Goal: Task Accomplishment & Management: Manage account settings

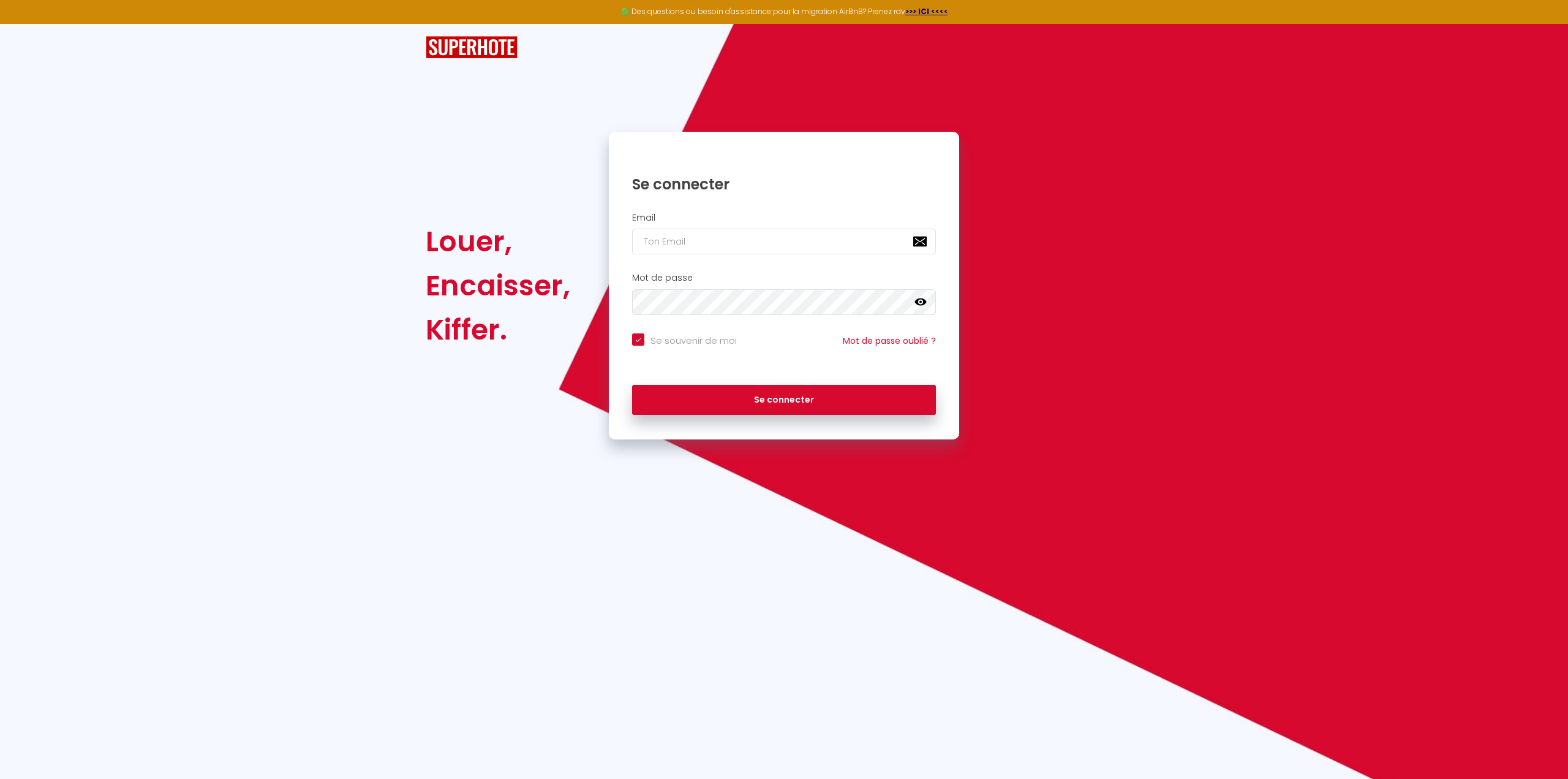
type input "l"
checkbox input "true"
type input "lo"
checkbox input "true"
type input "lof"
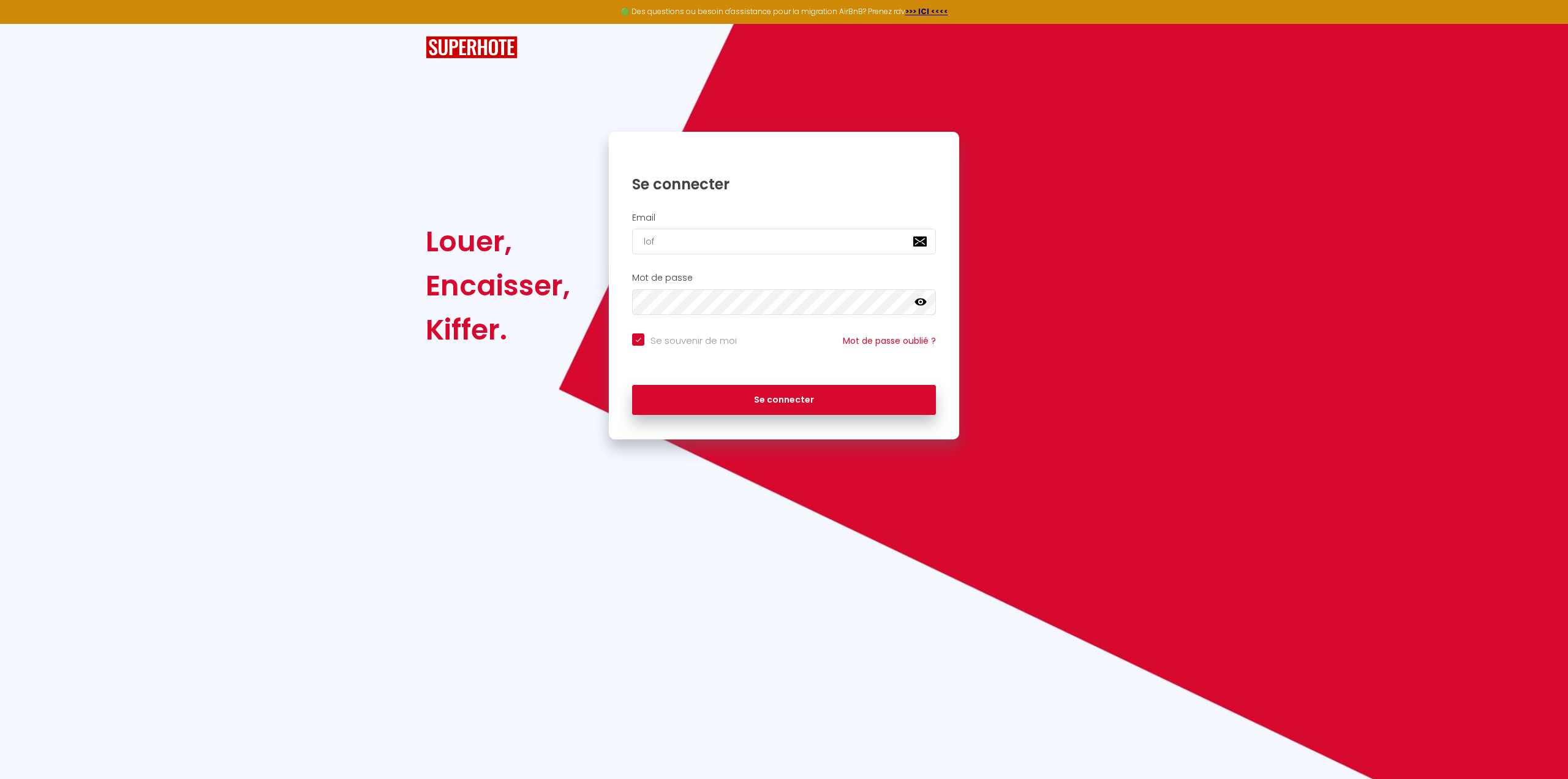
checkbox input "true"
type input "loft"
checkbox input "true"
type input "loftw"
checkbox input "true"
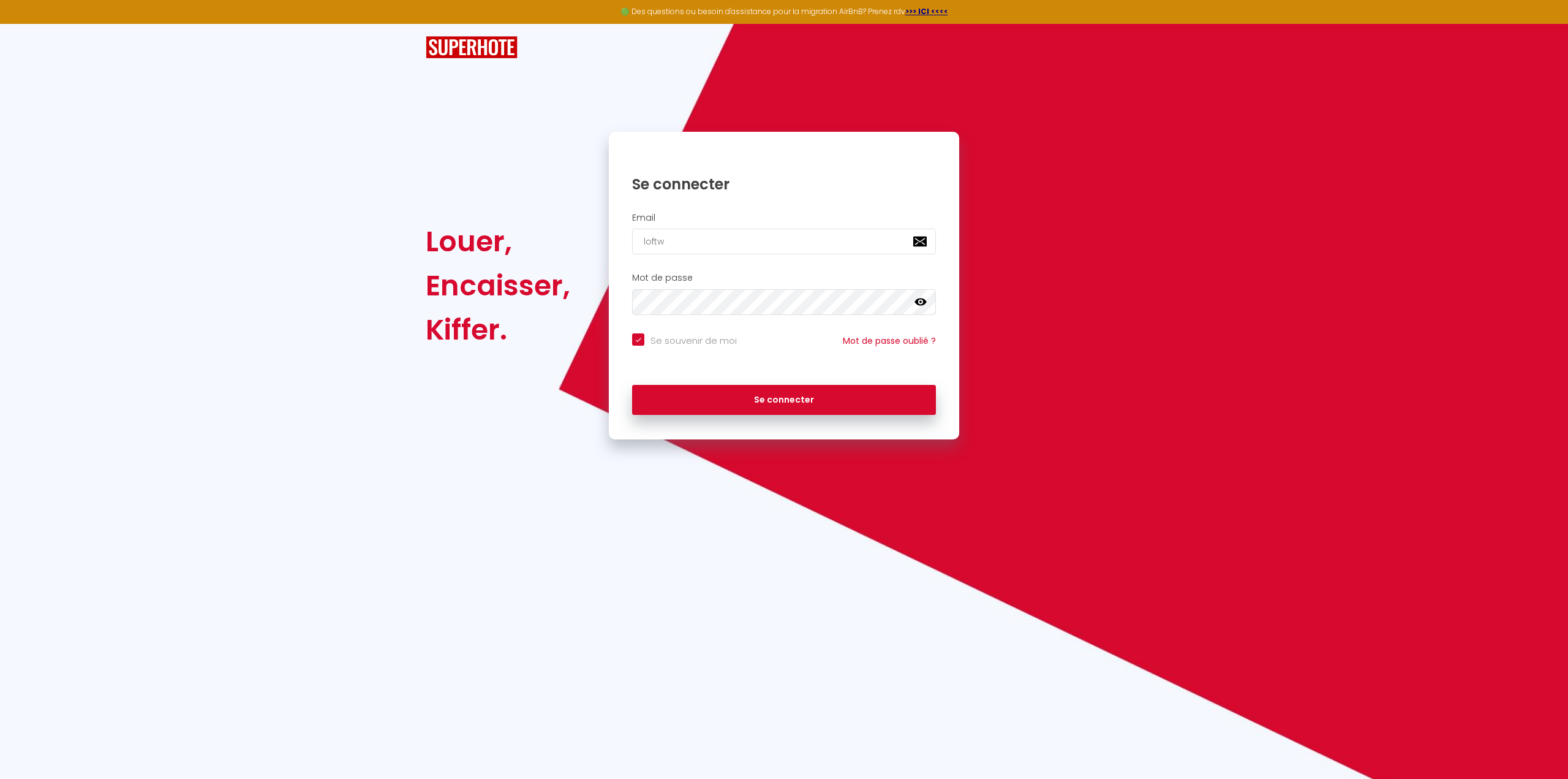
type input "loftwi"
checkbox input "true"
type input "loftwim"
checkbox input "true"
type input "loftwimi"
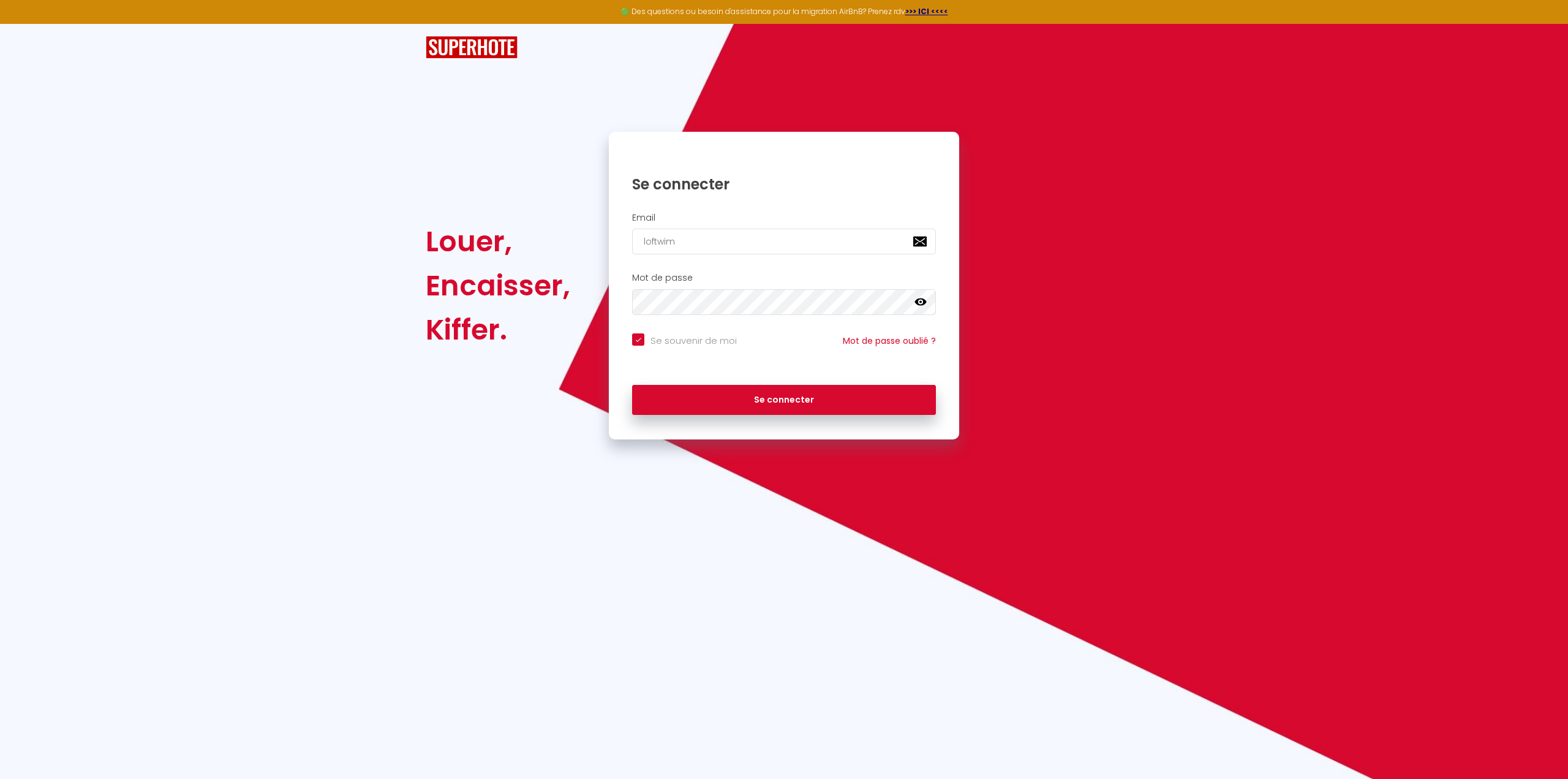
checkbox input "true"
type input "loftwimil"
checkbox input "true"
type input "loftwimill"
checkbox input "true"
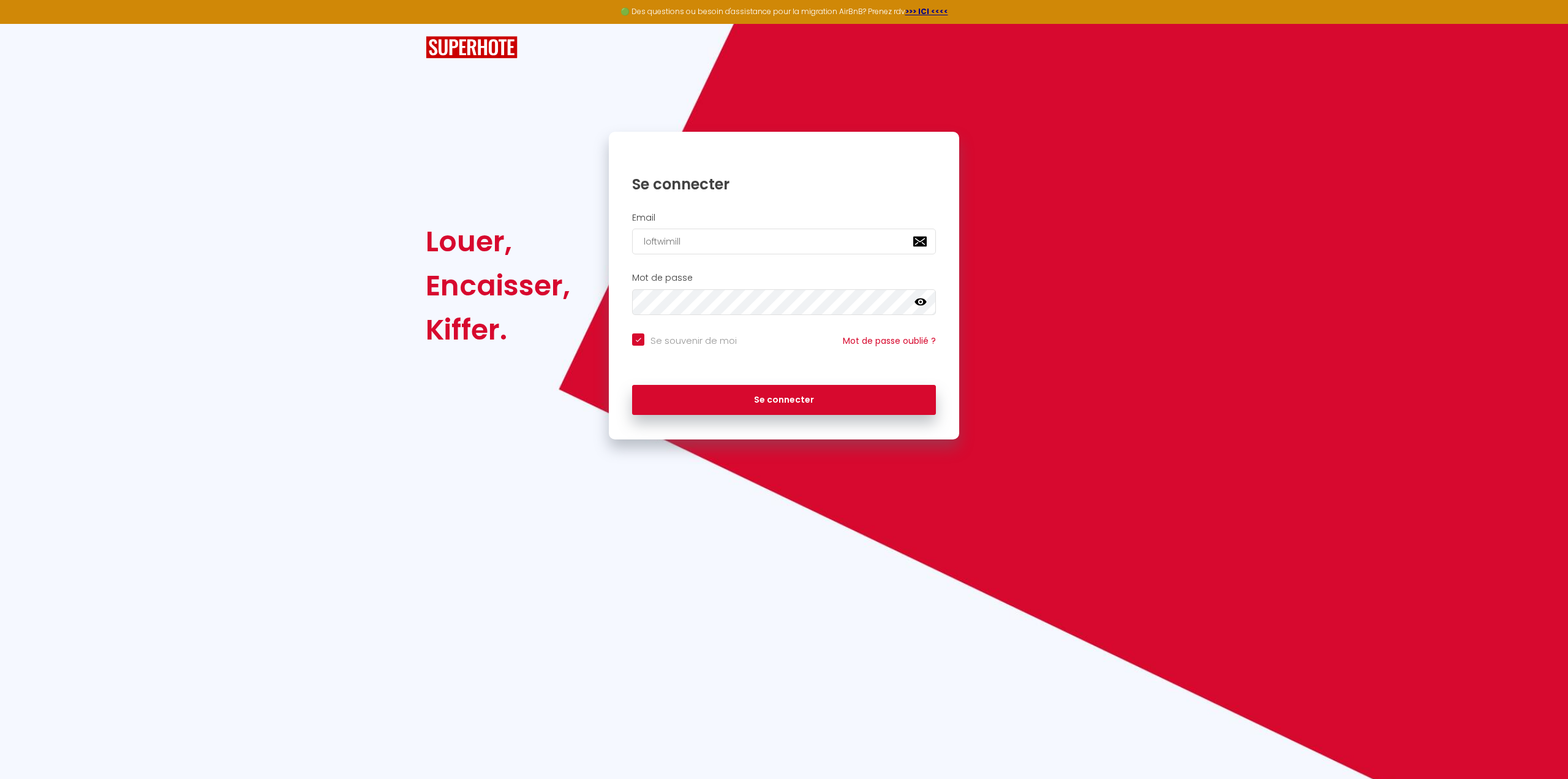
type input "loftwimille"
checkbox input "true"
type input "loftwimille@"
checkbox input "true"
type input "loftwimille@g"
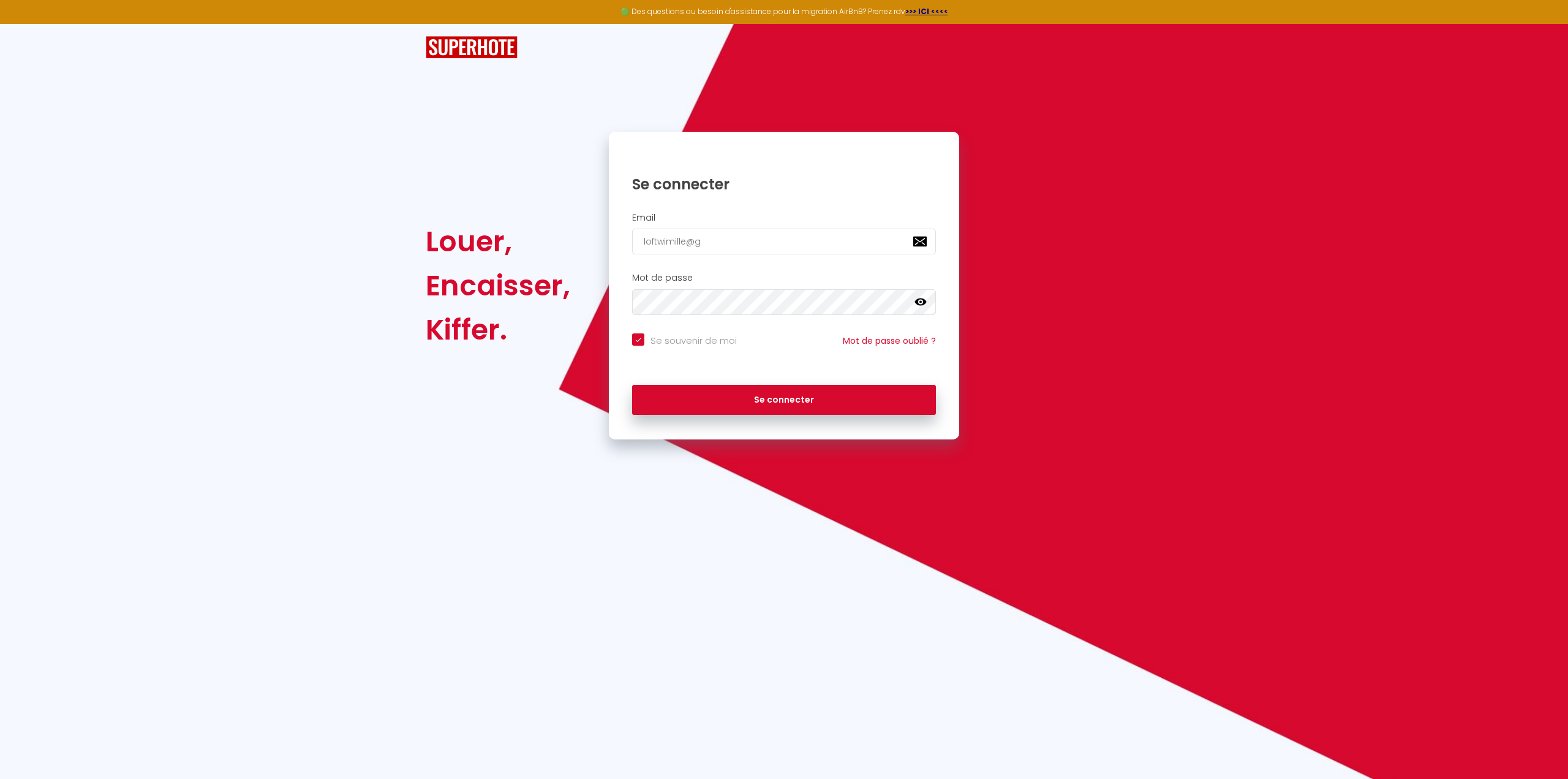
checkbox input "true"
type input "loftwimille@gm"
checkbox input "true"
type input "loftwimille@gma"
checkbox input "true"
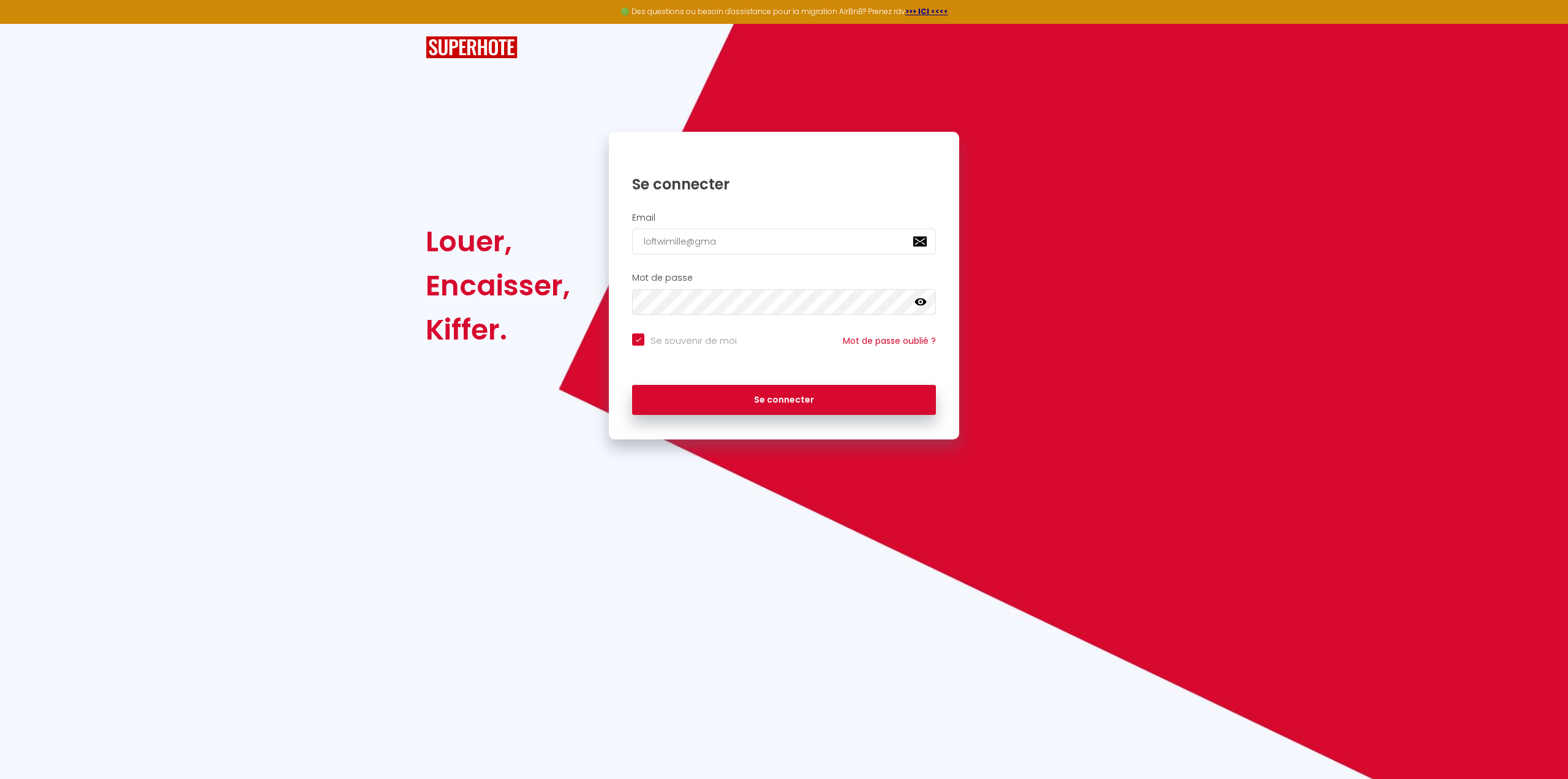
type input "loftwimille@gmai"
checkbox input "true"
type input "[EMAIL_ADDRESS]"
checkbox input "true"
type input "[EMAIL_ADDRESS]."
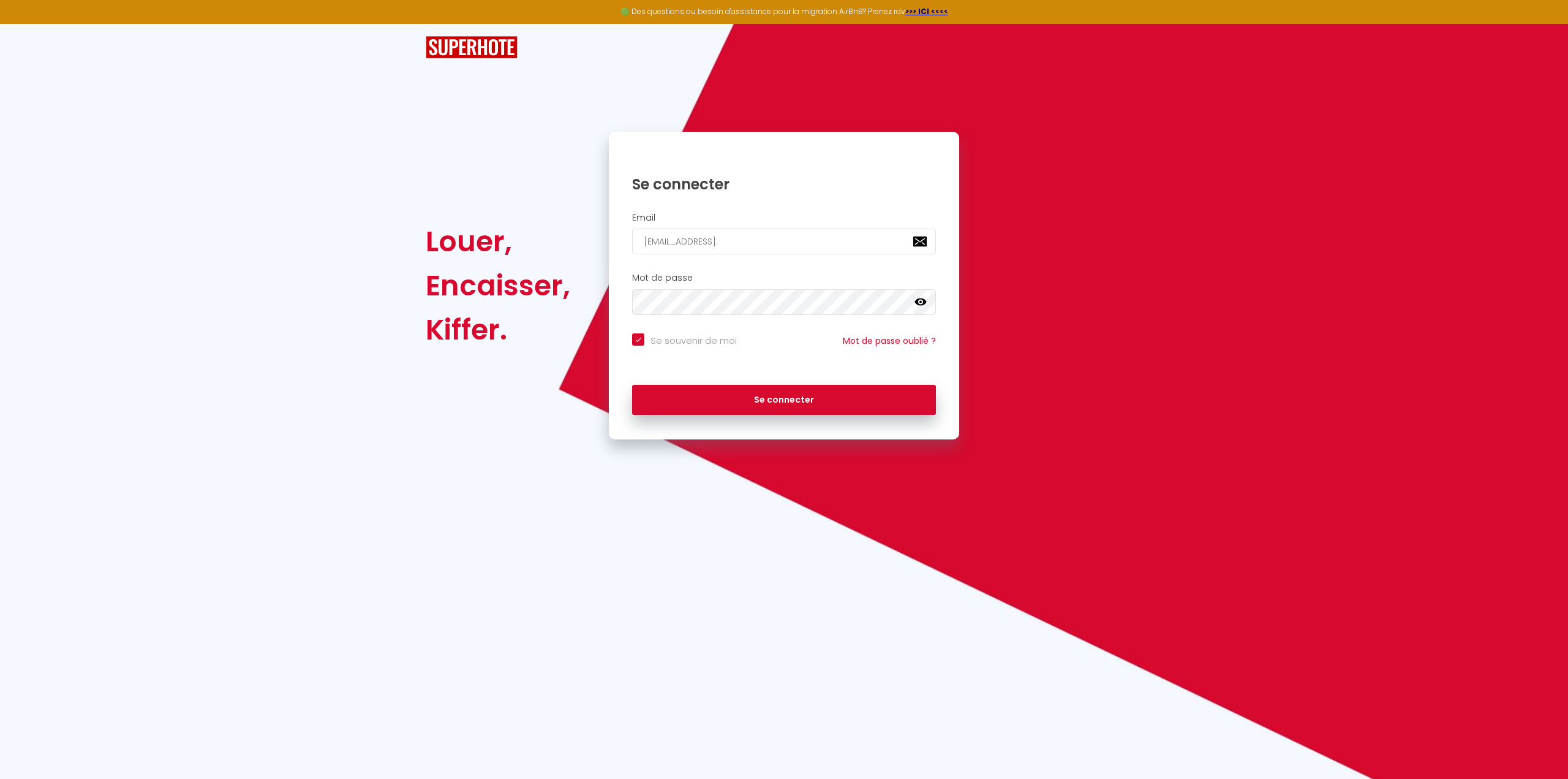
checkbox input "true"
type input "loftwimille@gmail.c"
checkbox input "true"
type input "[EMAIL_ADDRESS][DOMAIN_NAME]"
checkbox input "true"
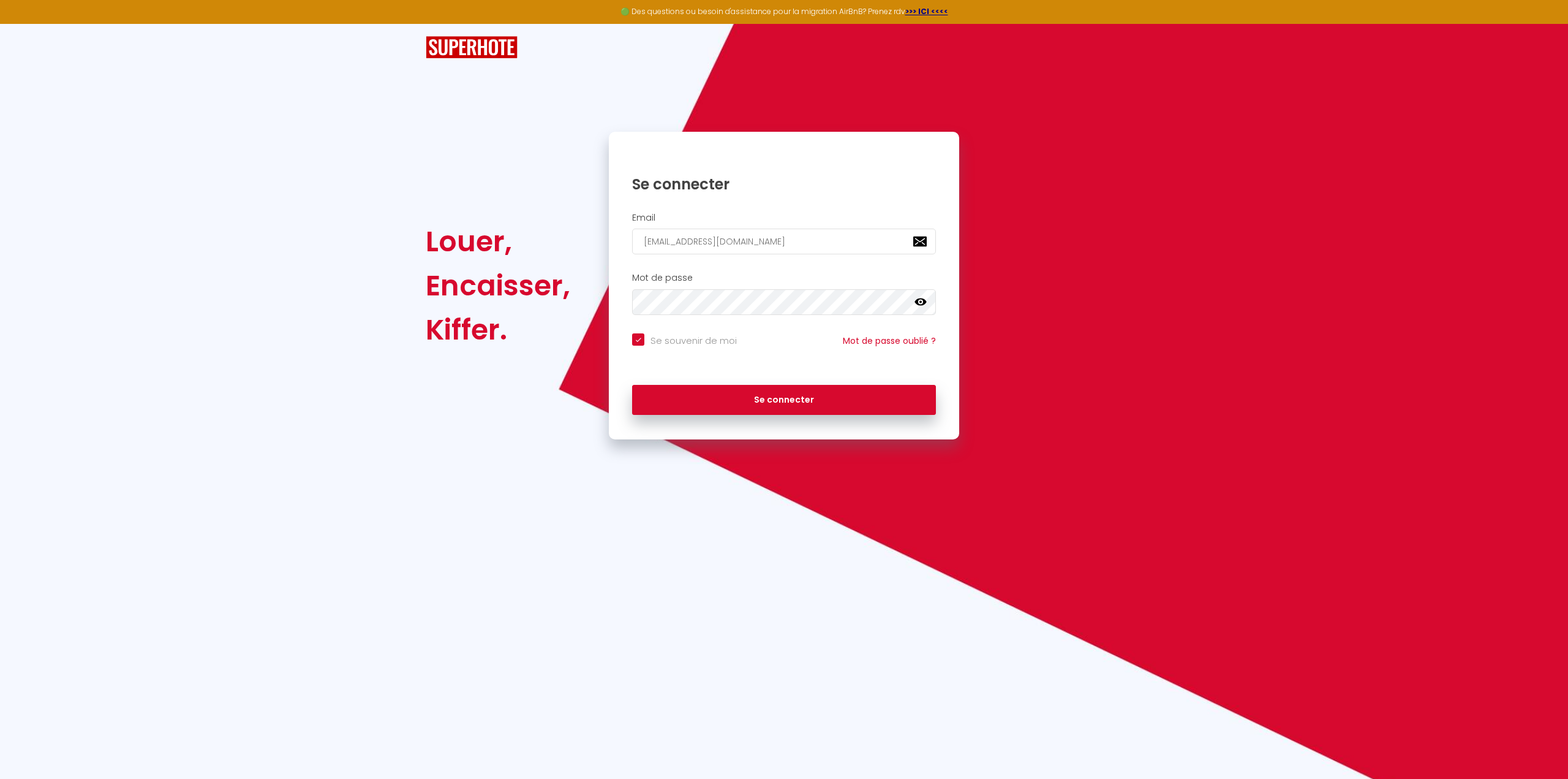
type input "[EMAIL_ADDRESS][DOMAIN_NAME]"
checkbox input "true"
type input "[EMAIL_ADDRESS][DOMAIN_NAME]"
click at [632, 385] on button "Se connecter" at bounding box center [783, 400] width 303 height 30
checkbox input "true"
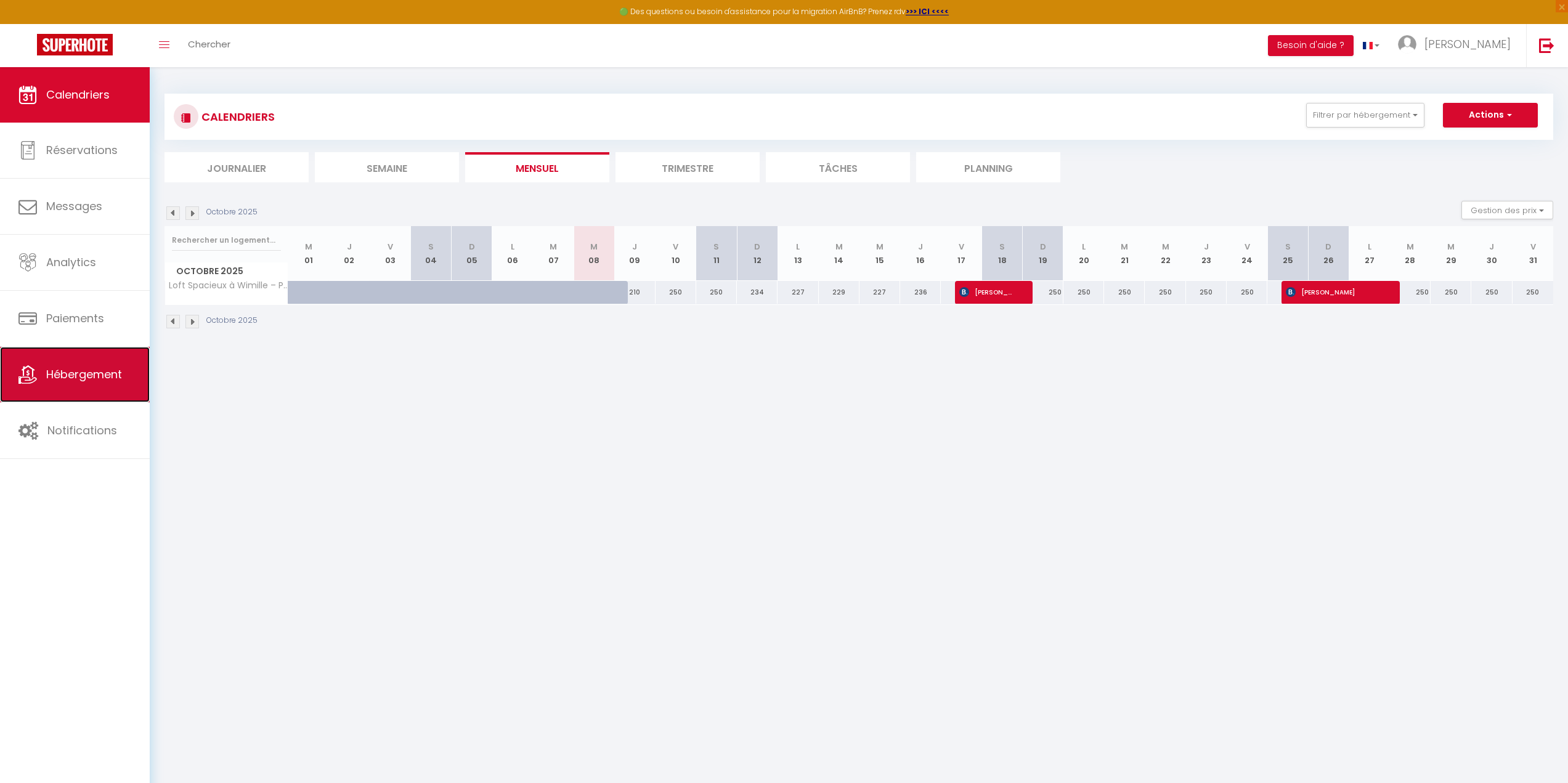
click at [107, 364] on link "Hébergement" at bounding box center [75, 374] width 150 height 56
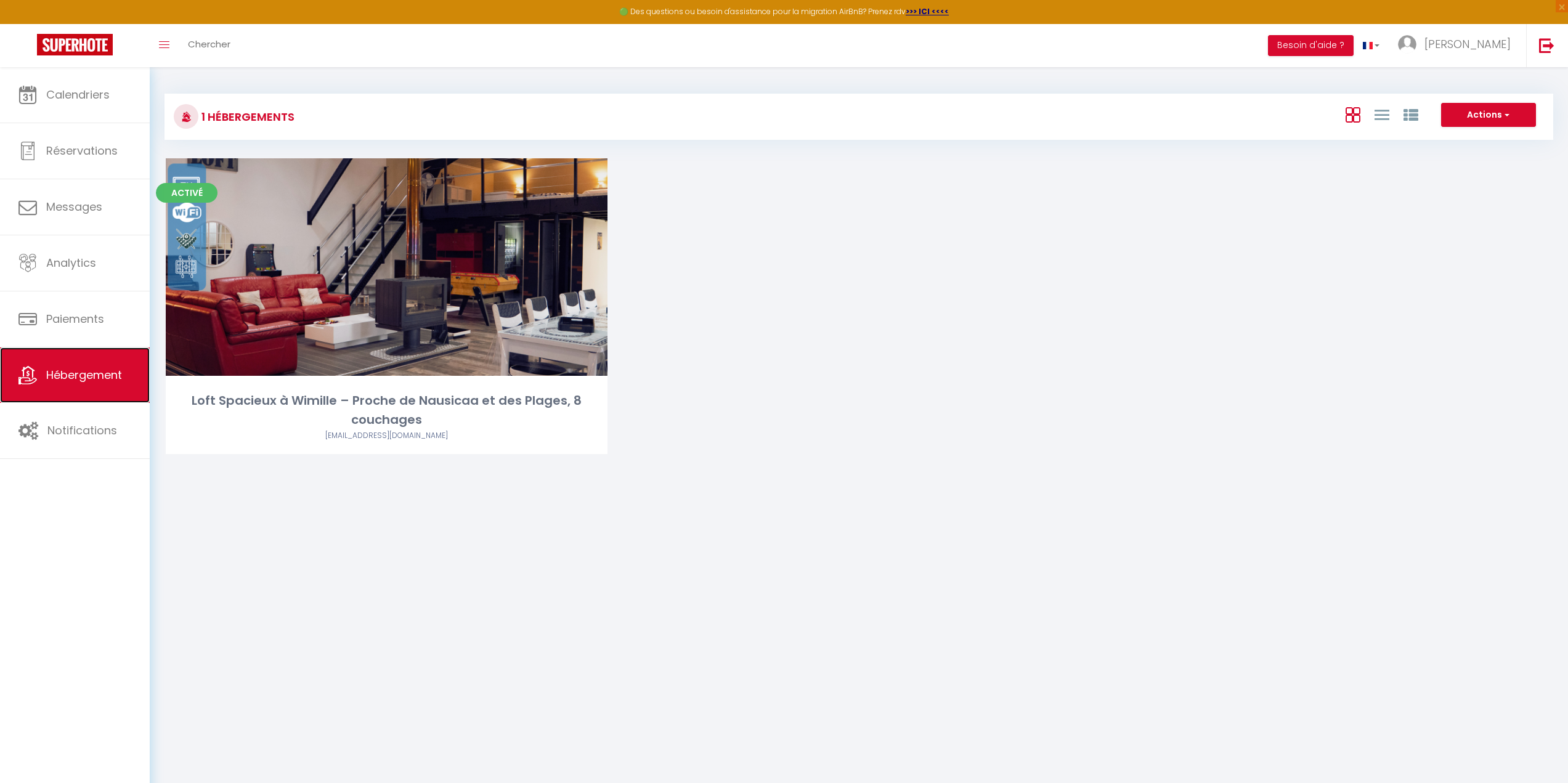
click at [105, 372] on span "Hébergement" at bounding box center [84, 374] width 76 height 15
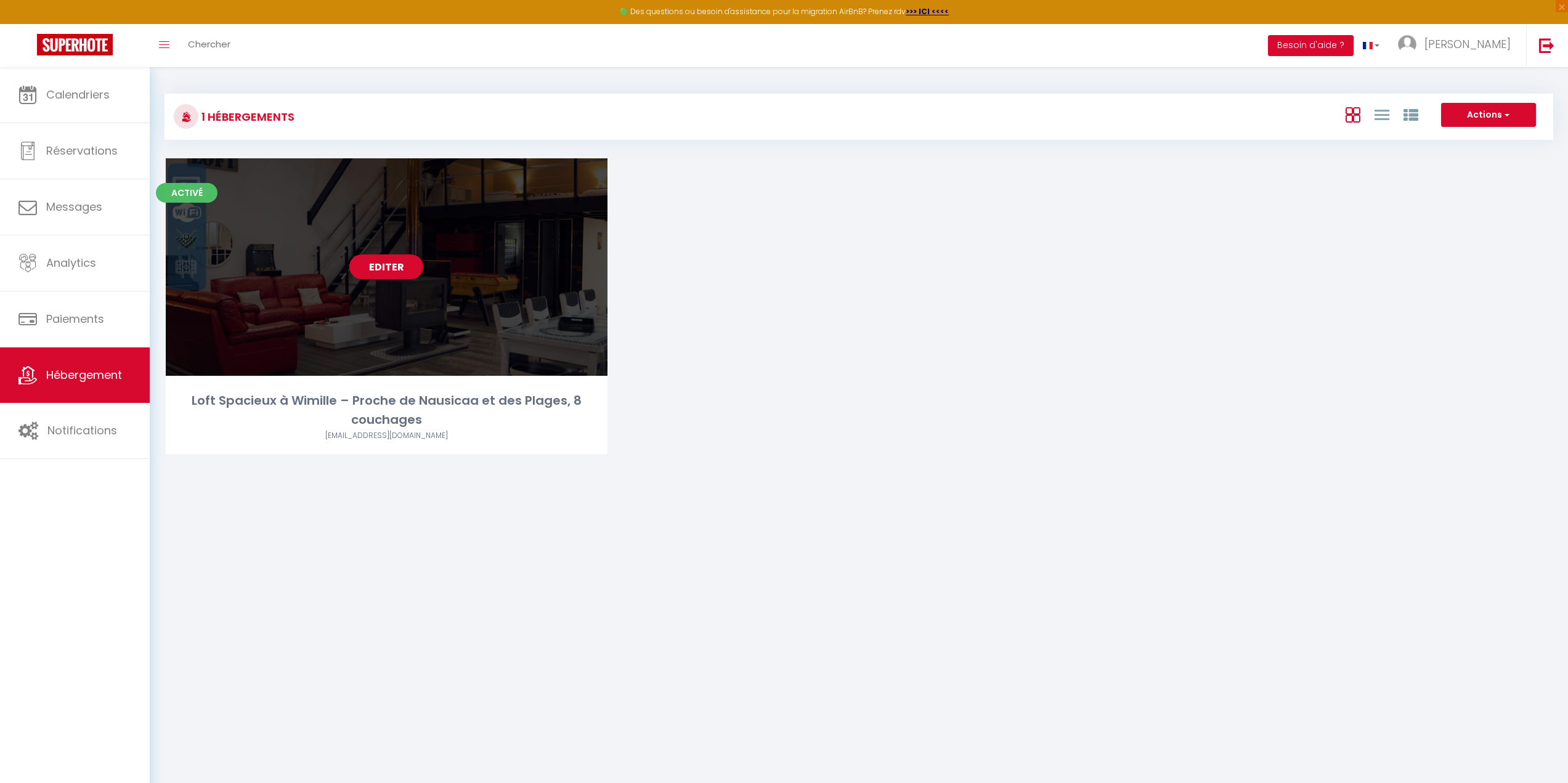
click at [406, 272] on link "Editer" at bounding box center [386, 266] width 74 height 24
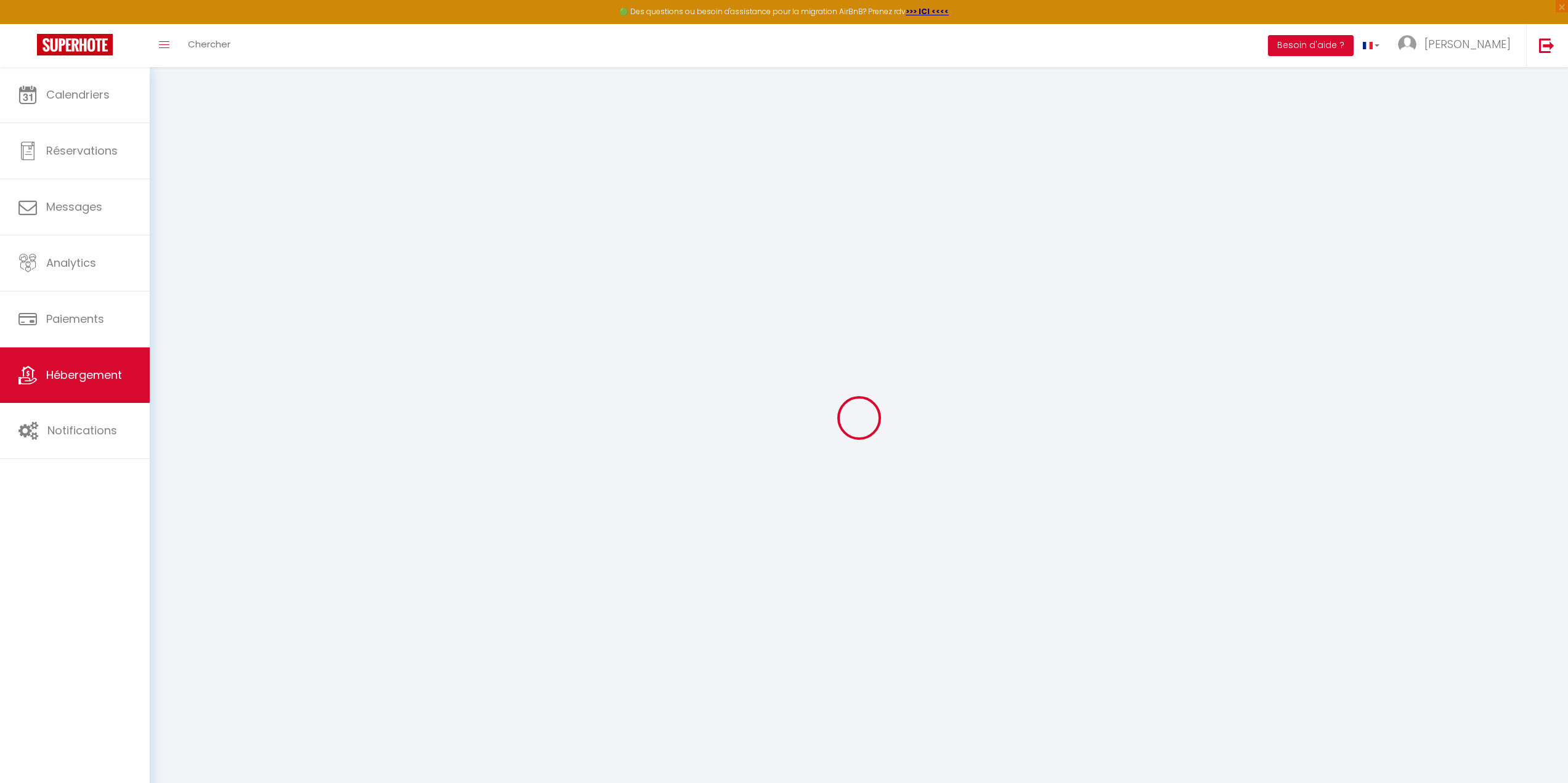
select select
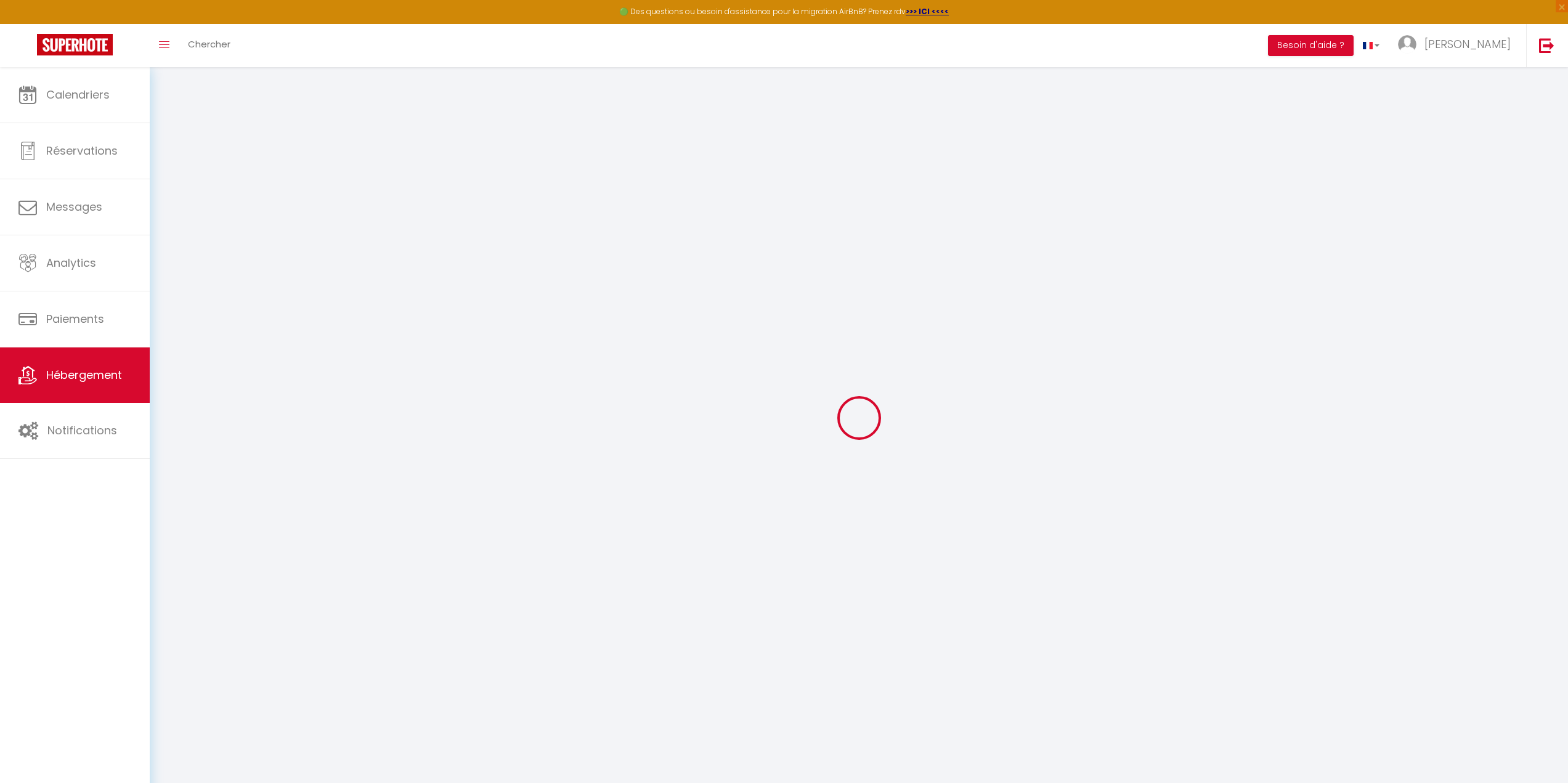
select select
checkbox input "false"
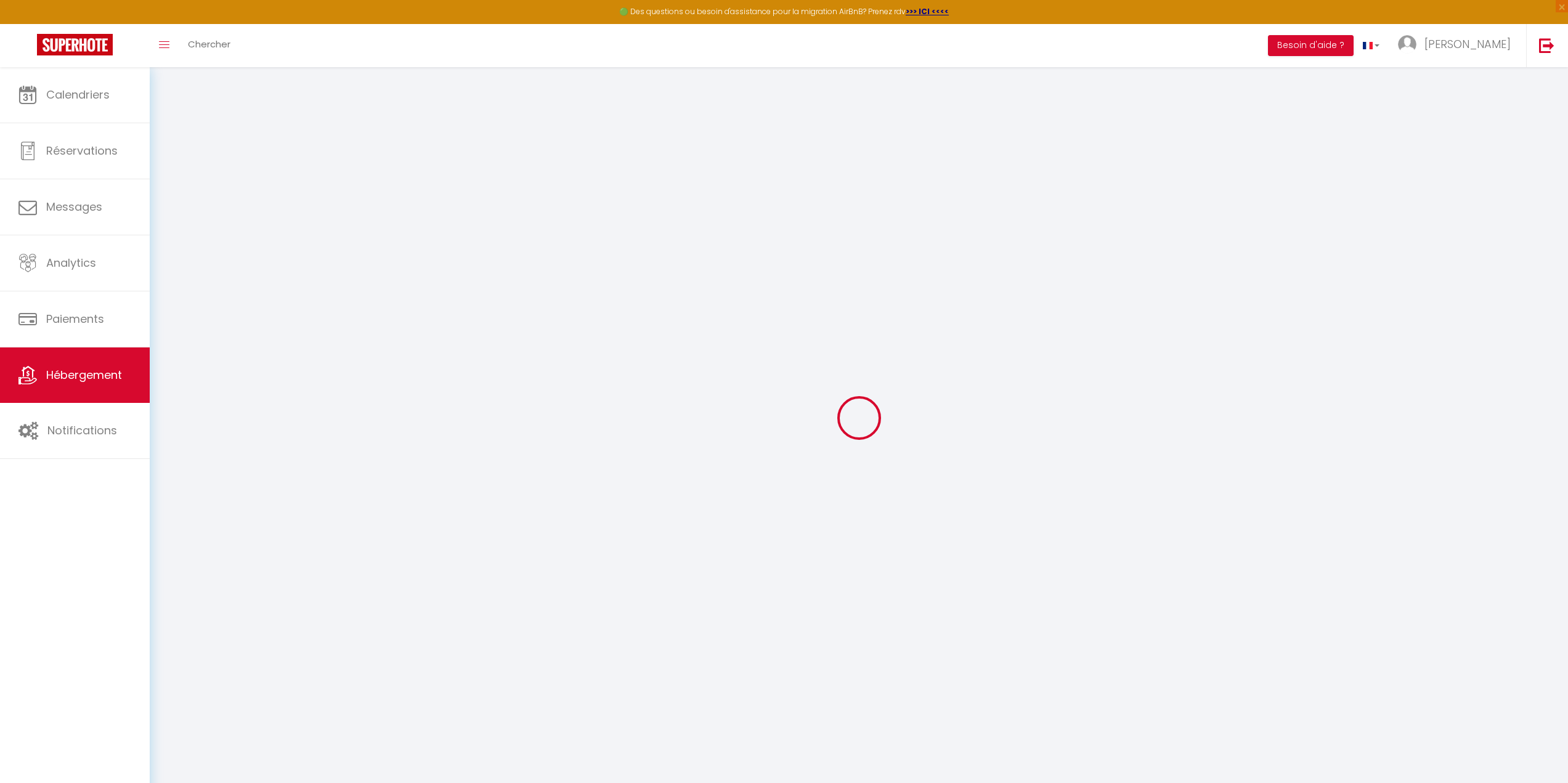
select select
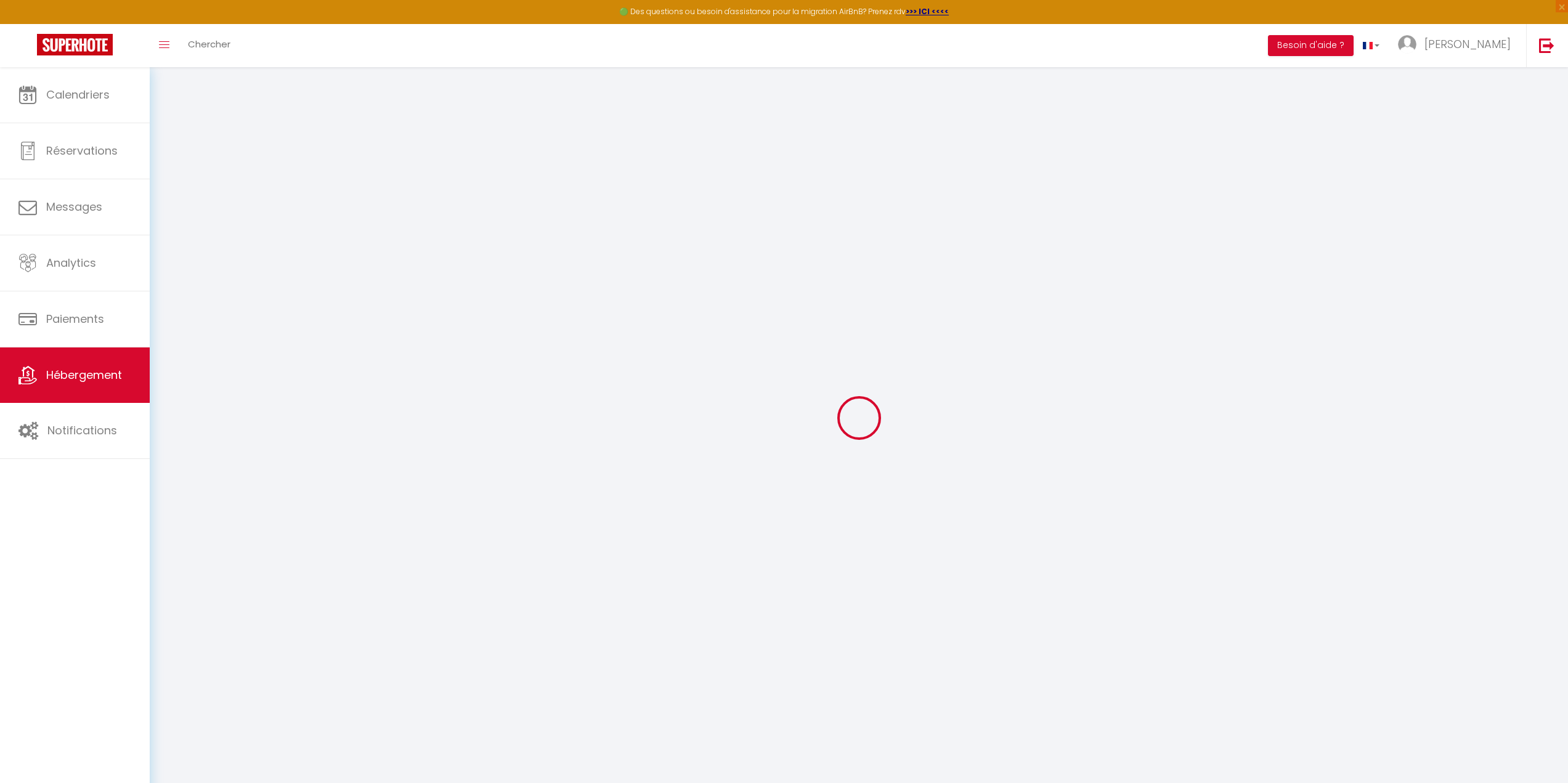
select select
checkbox input "false"
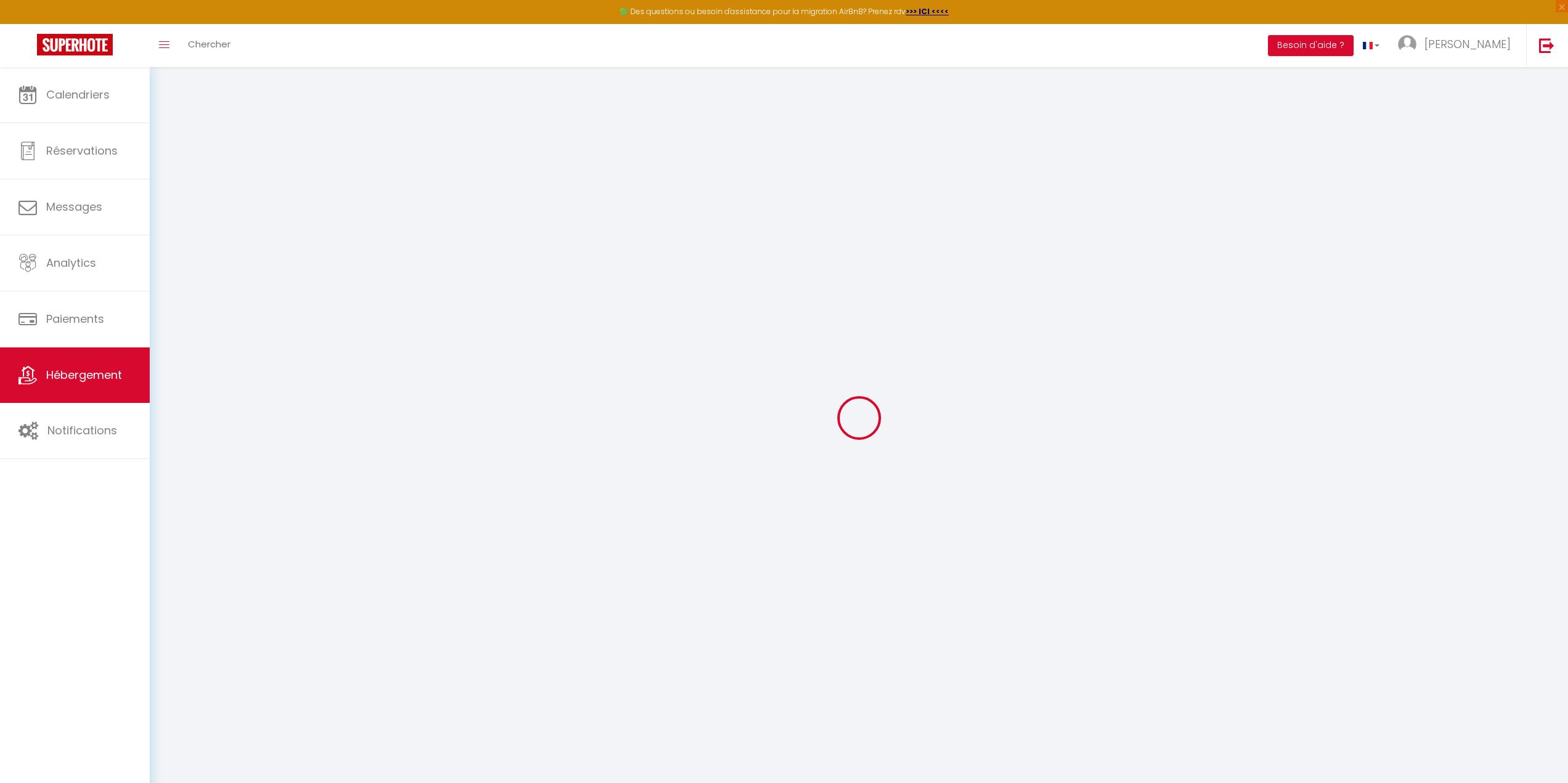
select select
checkbox input "false"
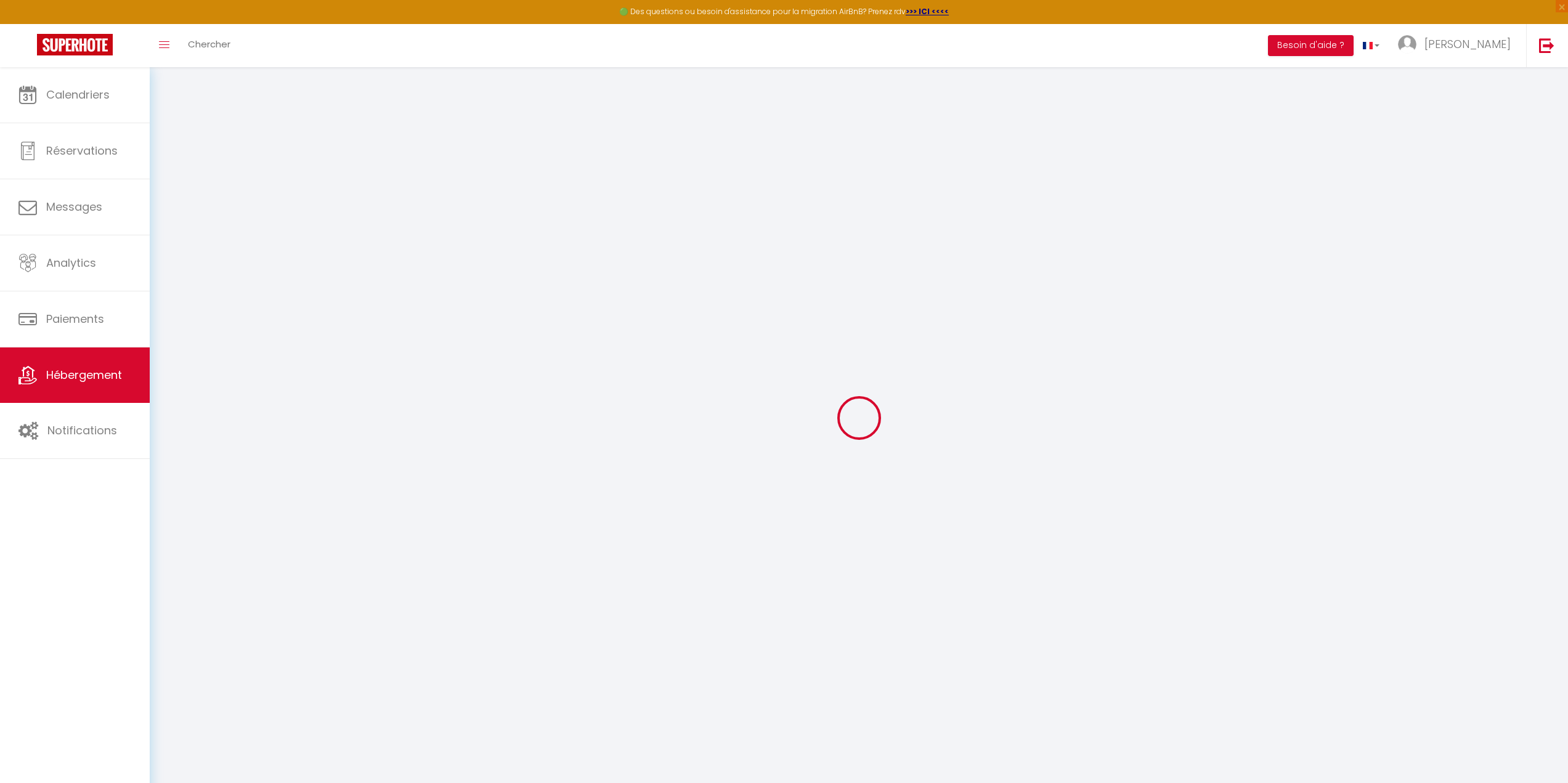
select select
checkbox input "false"
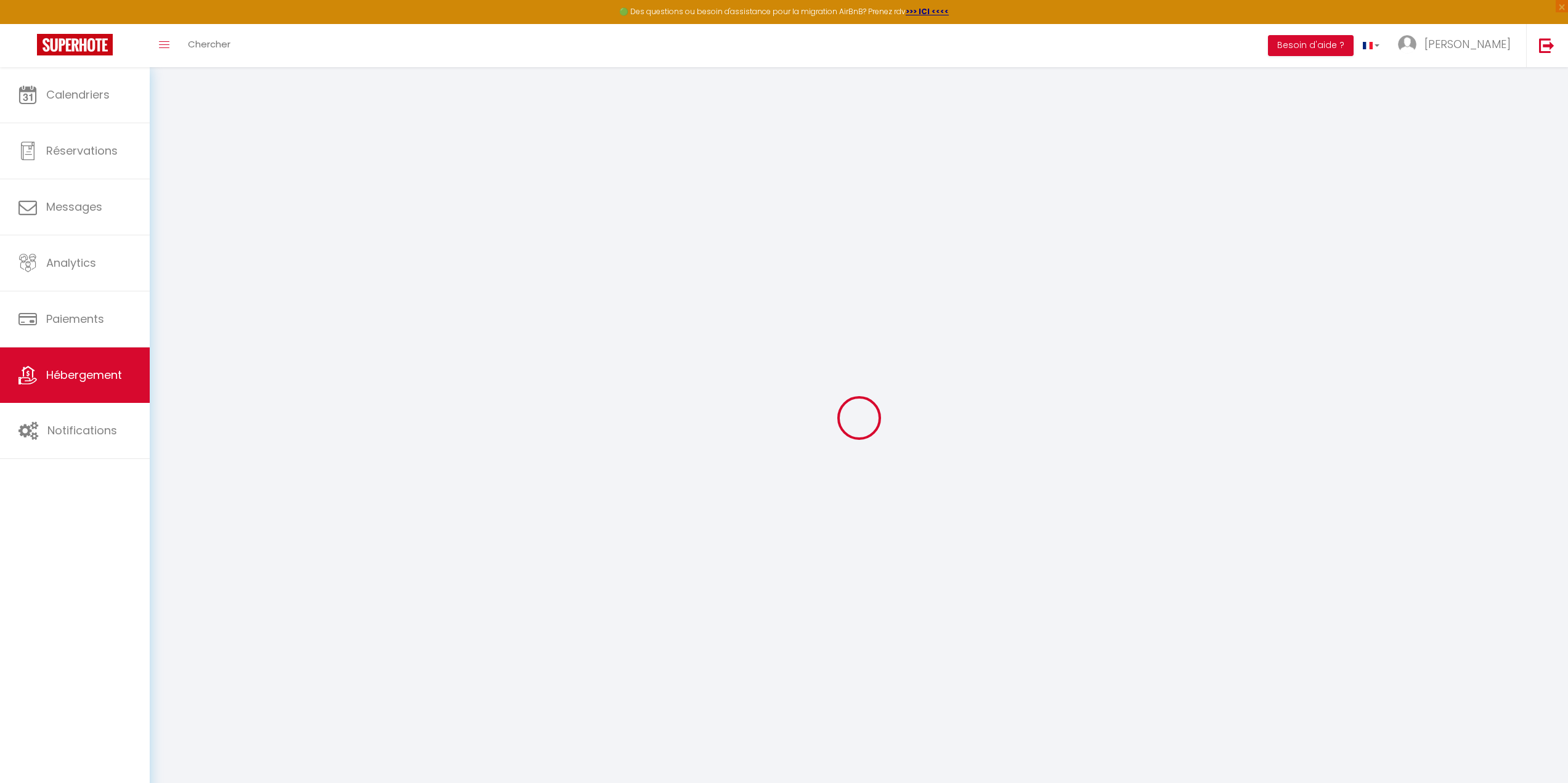
select select "15:00"
select select "23:45"
select select "11:00"
select select "15"
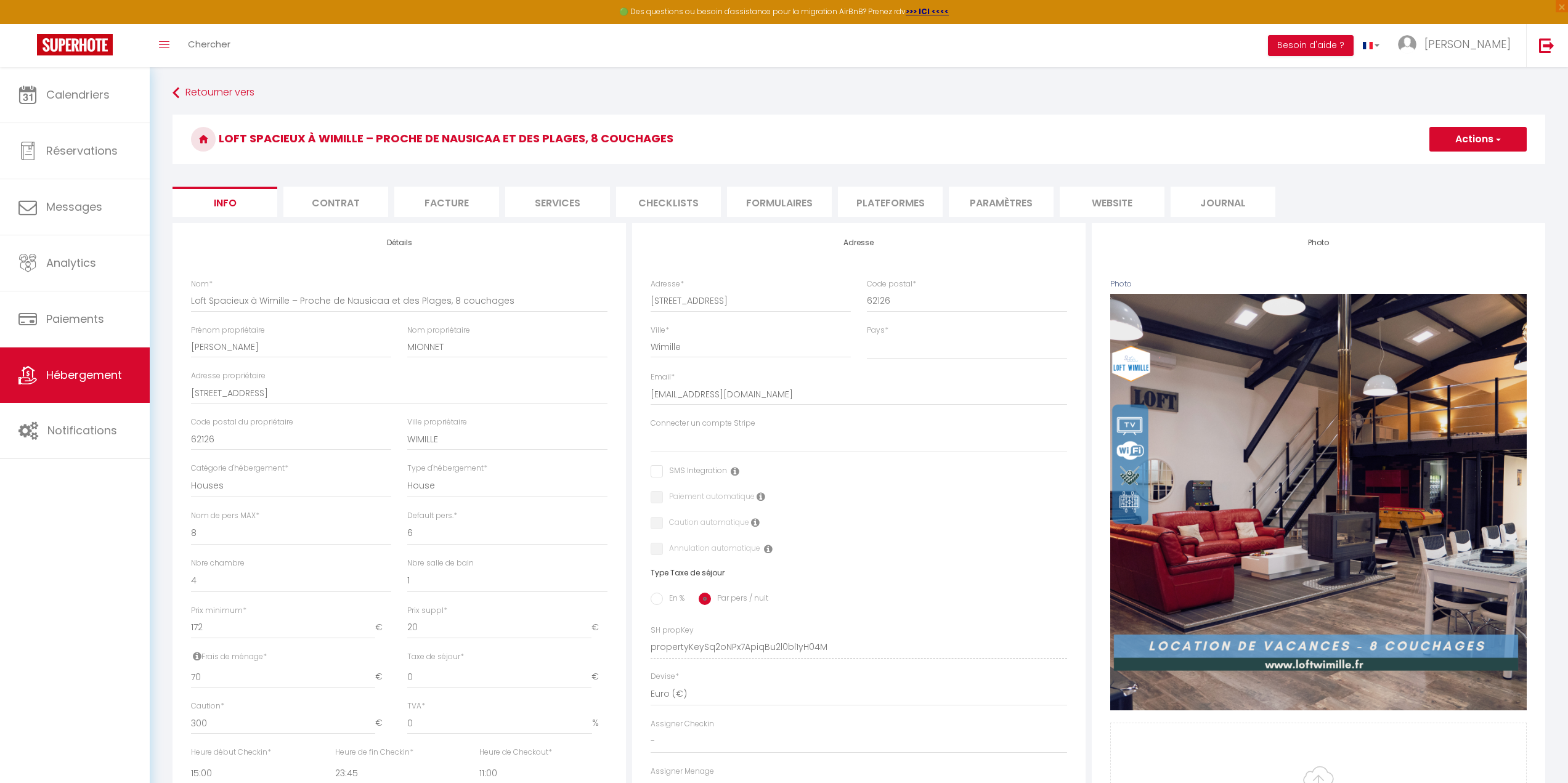
click at [550, 196] on li "Services" at bounding box center [558, 202] width 105 height 30
select select
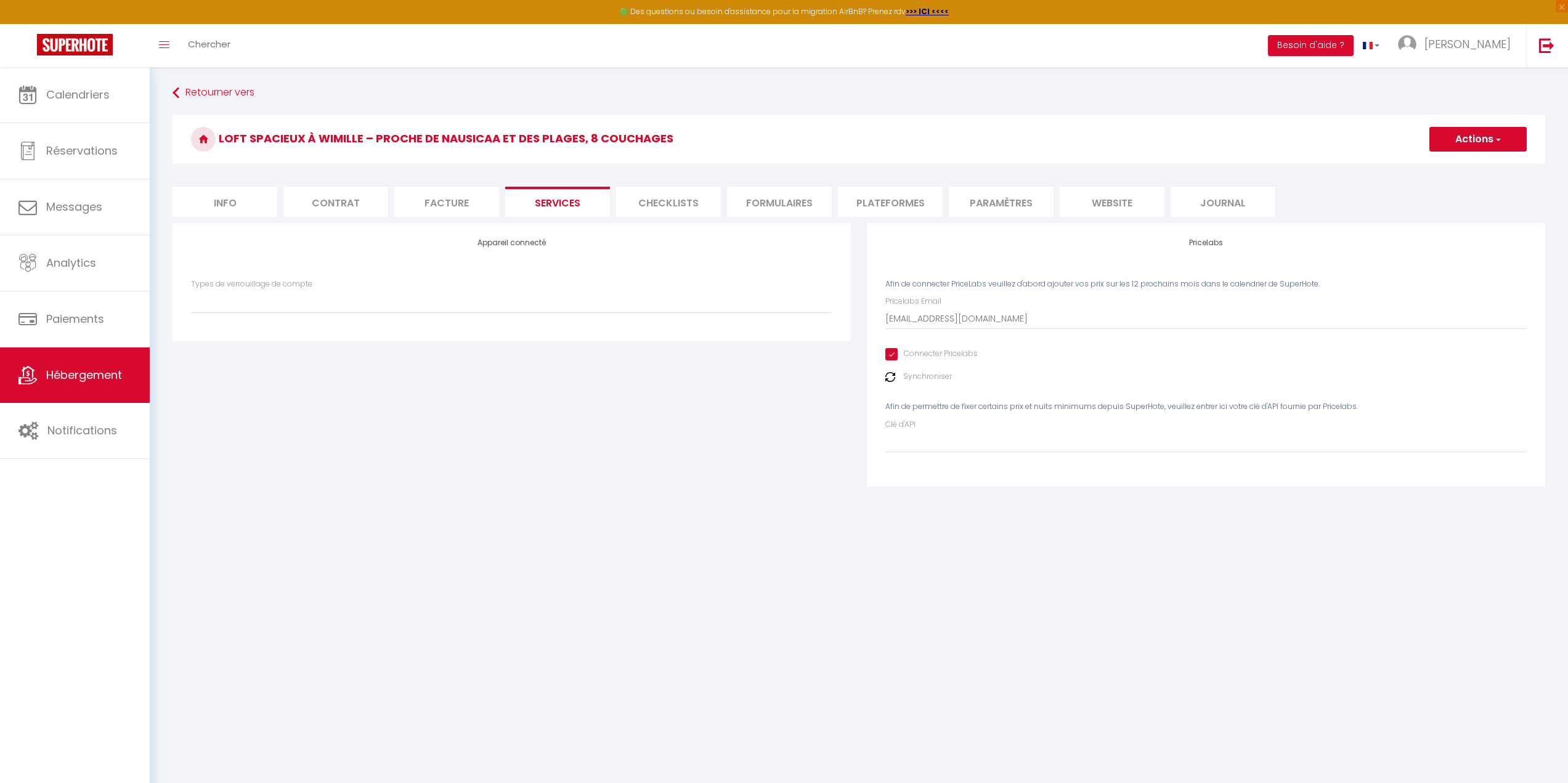
click at [902, 430] on label "Clé d'API" at bounding box center [900, 424] width 30 height 11
click at [923, 440] on input "Clé d'API" at bounding box center [1206, 441] width 642 height 22
paste input "5AidXmPHlOV0BJoKJDJ0zufJC7GvD0e5uYUyWvrp"
type input "5AidXmPHlOV0BJoKJDJ0zufJC7GvD0e5uYUyWvrp"
select select
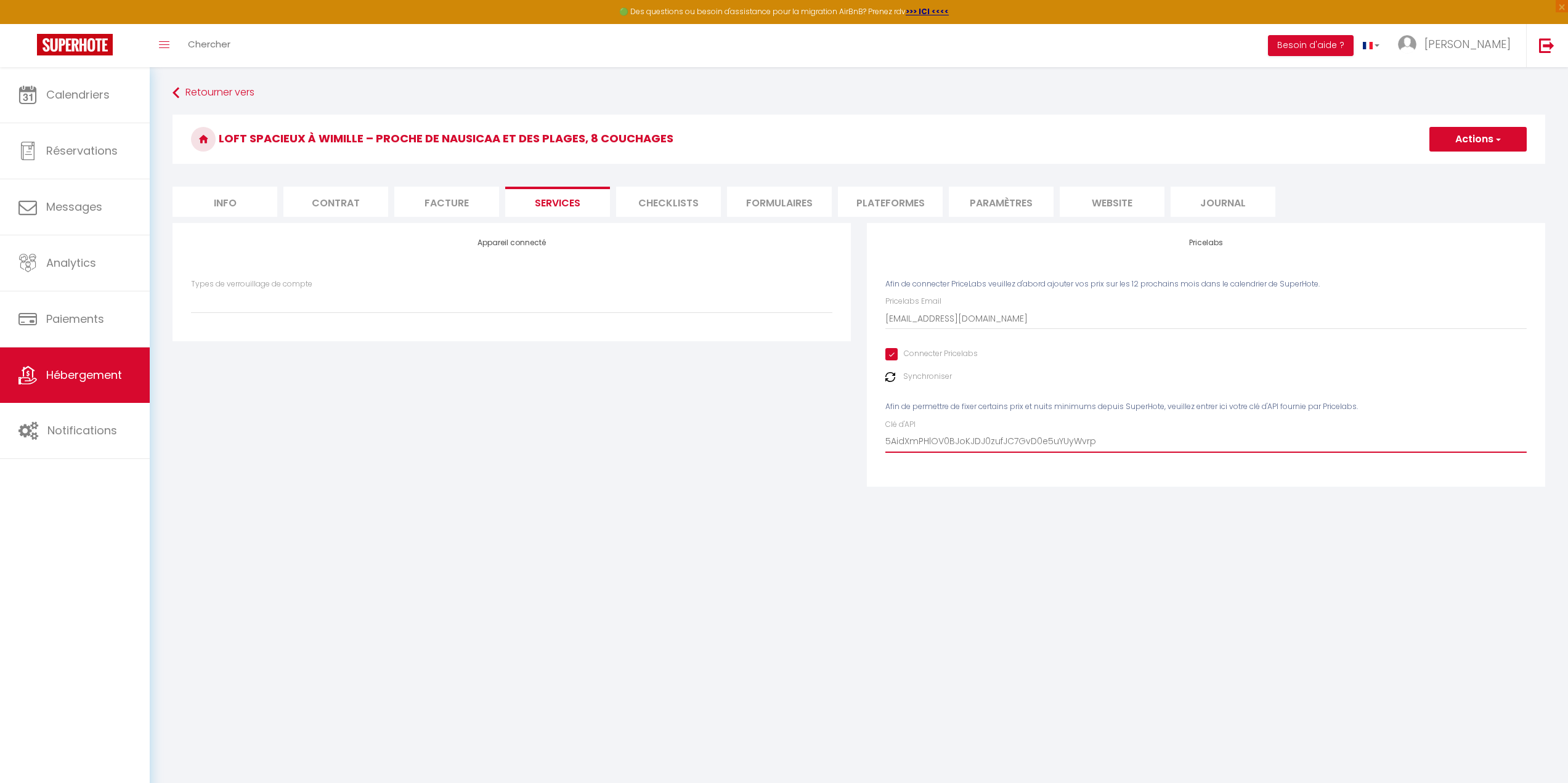
type input "5AidXmPHlOV0BJoKJDJ0zufJC7GvD0e5uYUyWvrp"
click at [1204, 555] on body "🟢 Des questions ou besoin d'assistance pour la migration AirBnB? Prenez rdv >>>…" at bounding box center [784, 458] width 1568 height 783
click at [1143, 444] on input "5AidXmPHlOV0BJoKJDJ0zufJC7GvD0e5uYUyWvrp" at bounding box center [1206, 441] width 642 height 22
click at [1498, 126] on h3 "Loft Spacieux à Wimille – Proche de Nausicaa et des Plages, 8 couchages" at bounding box center [859, 139] width 1372 height 49
click at [1498, 131] on button "Actions" at bounding box center [1478, 139] width 97 height 24
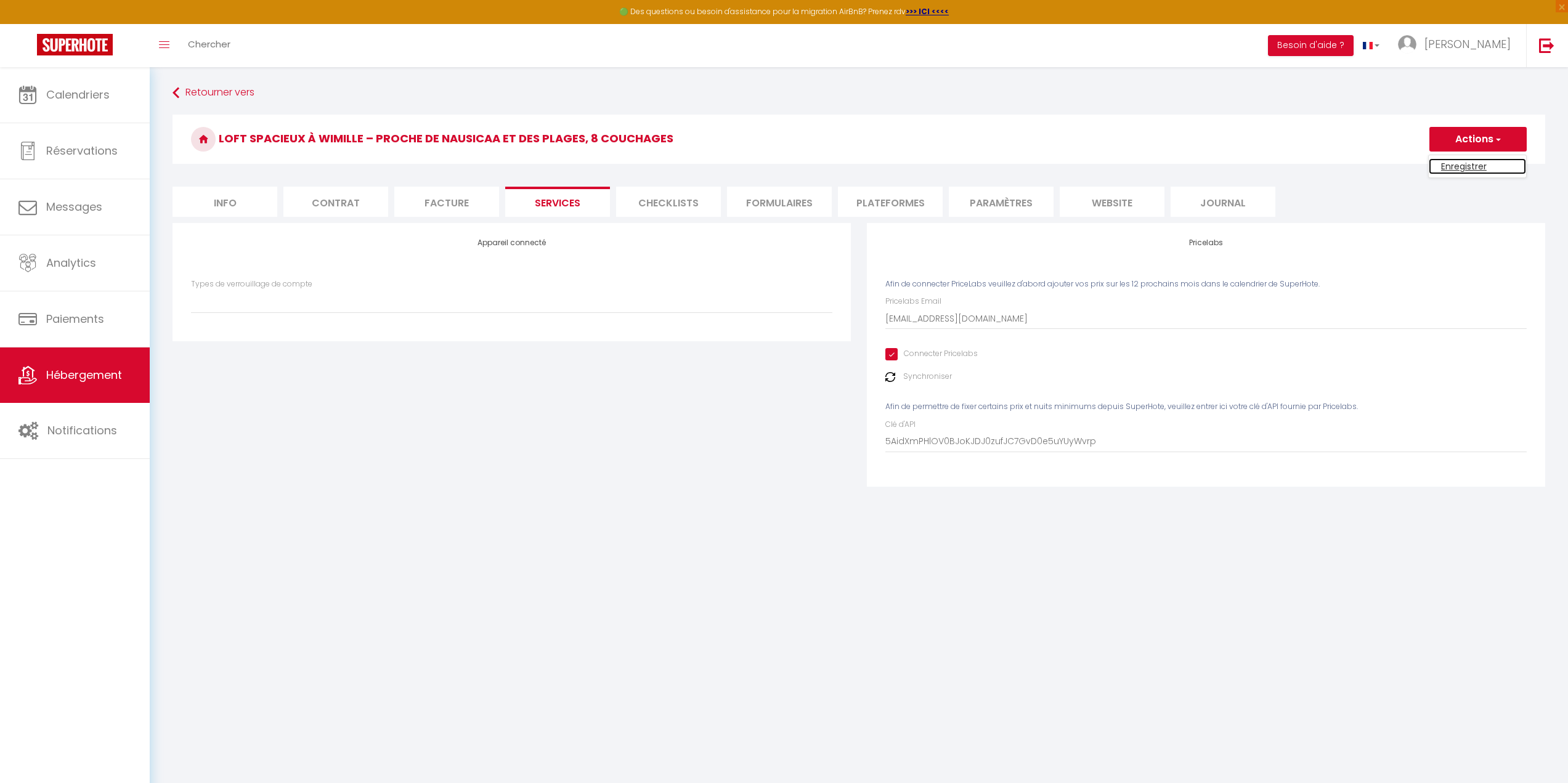
click at [1466, 161] on link "Enregistrer" at bounding box center [1477, 166] width 97 height 16
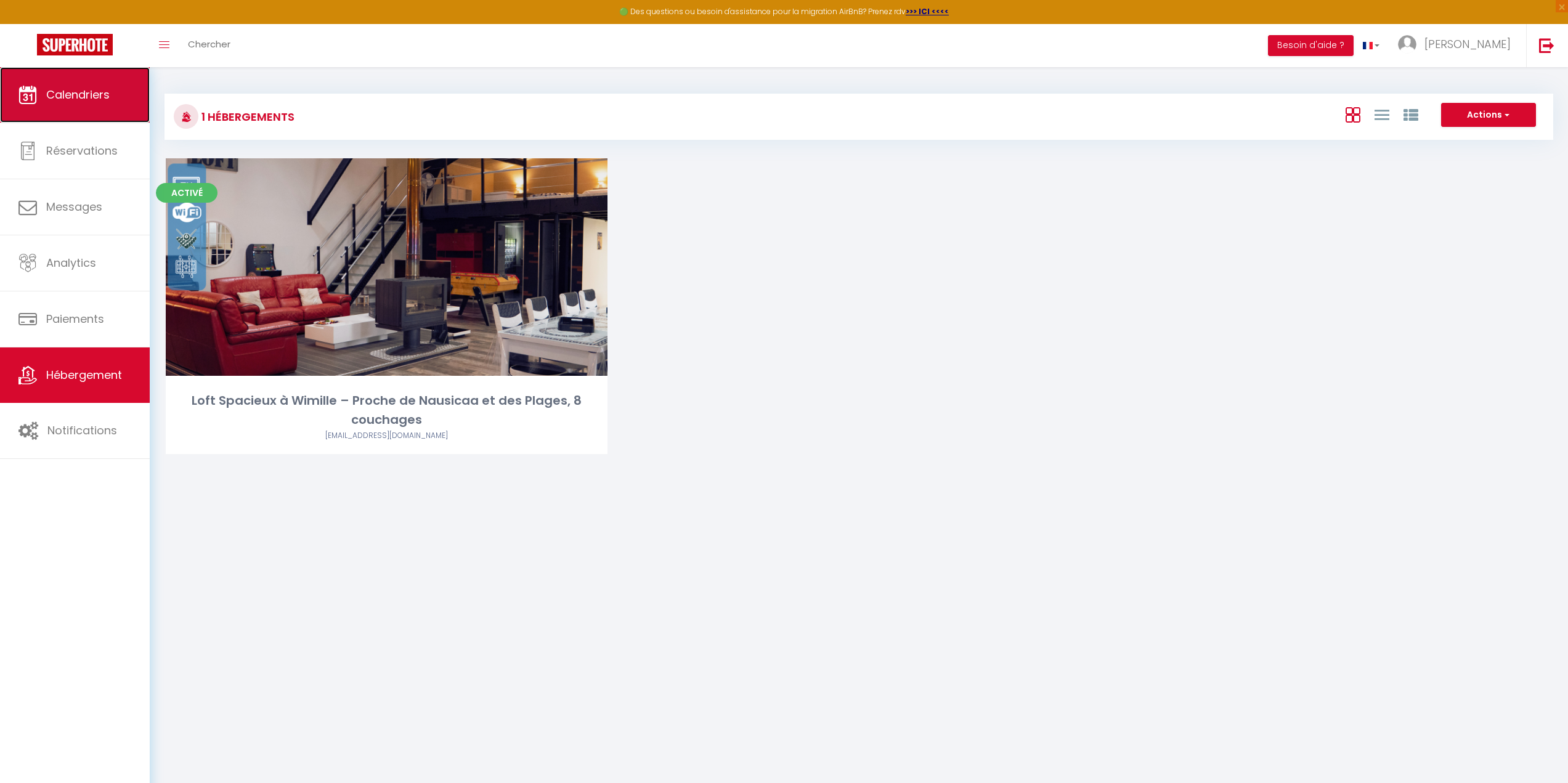
click at [118, 90] on link "Calendriers" at bounding box center [75, 94] width 150 height 56
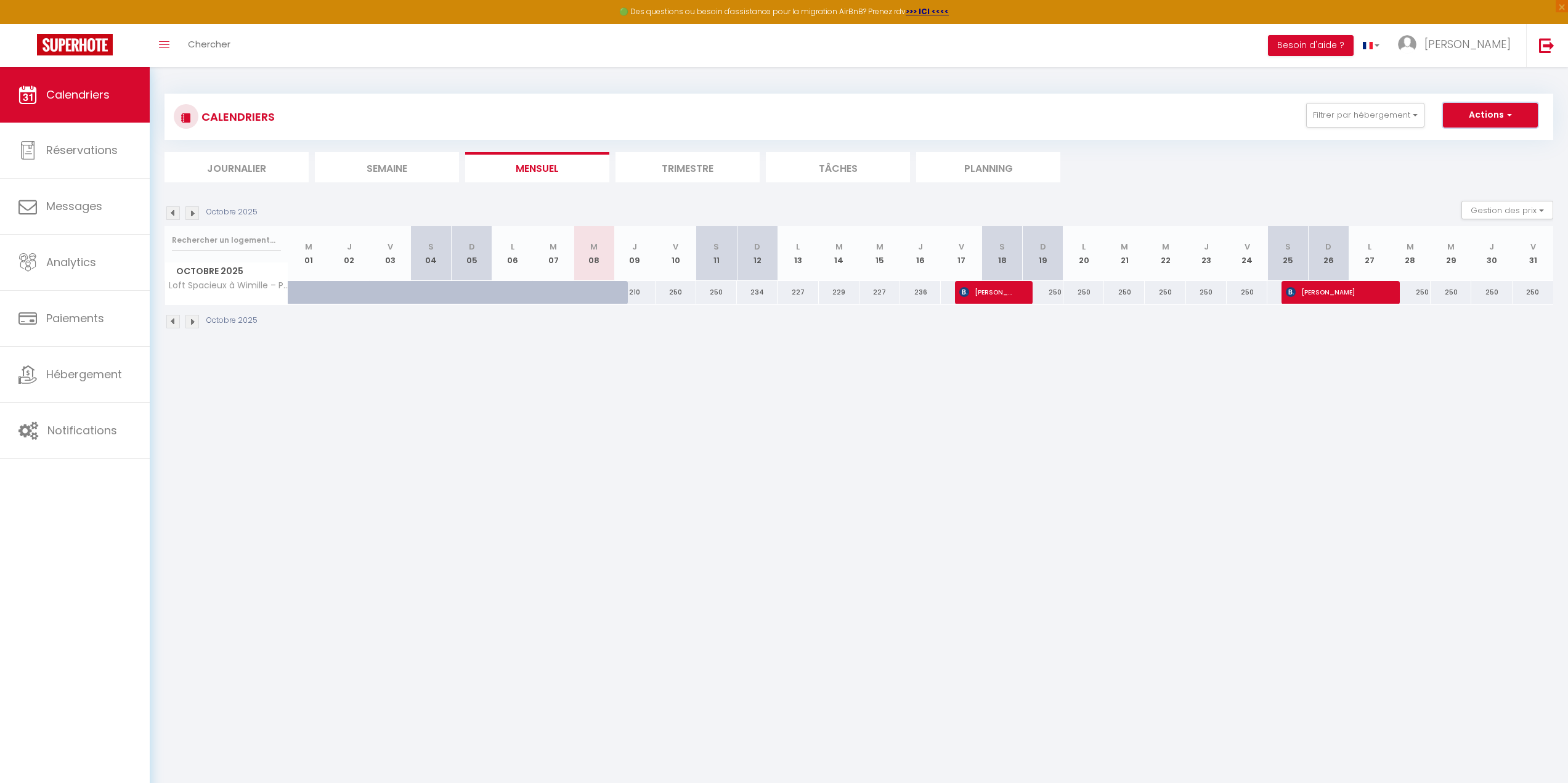
click at [1458, 112] on button "Actions" at bounding box center [1490, 115] width 95 height 24
click at [1382, 109] on button "Filtrer par hébergement" at bounding box center [1365, 115] width 118 height 24
click at [1475, 43] on span "[PERSON_NAME]" at bounding box center [1467, 44] width 86 height 15
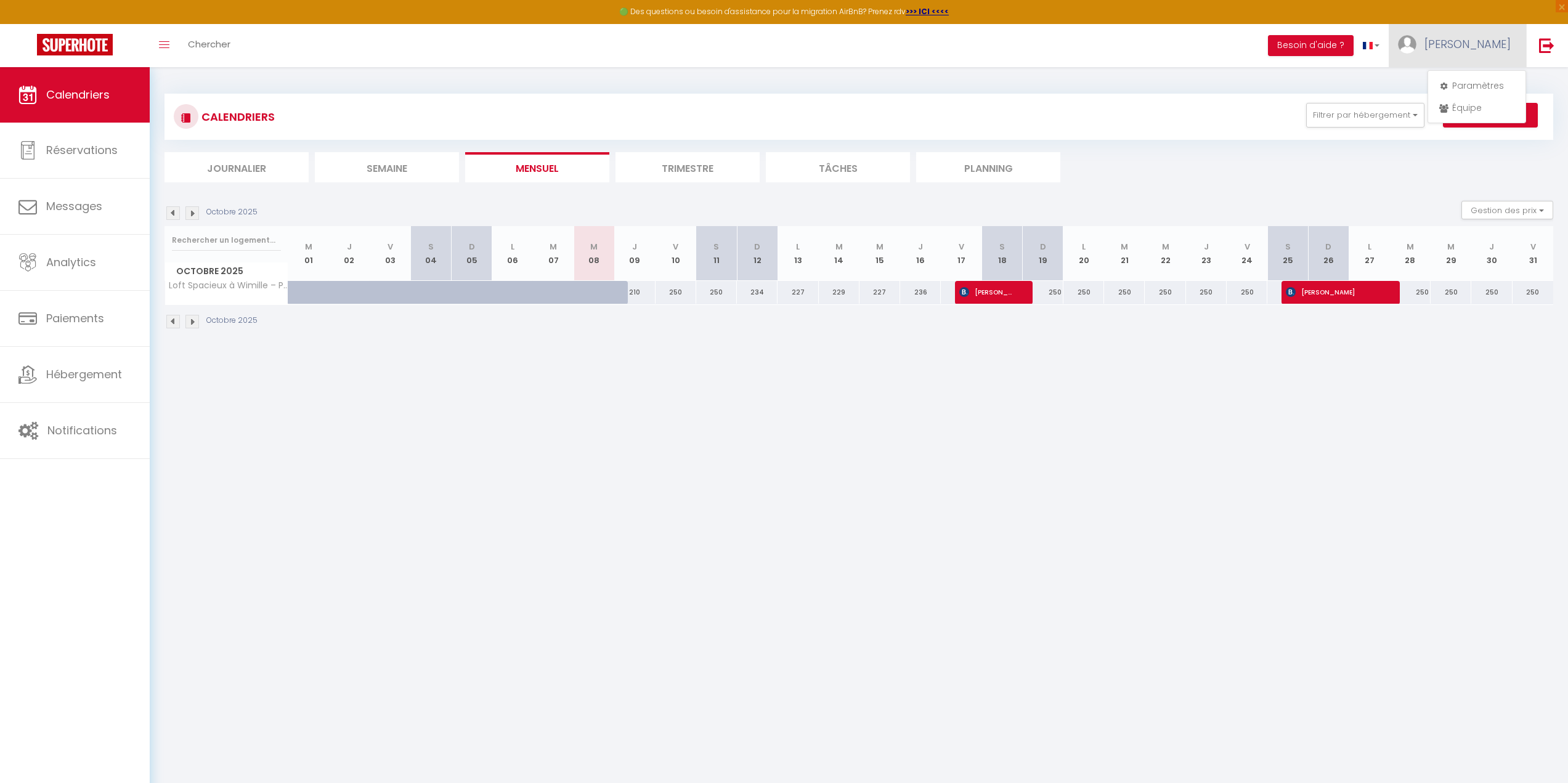
click at [1475, 43] on span "[PERSON_NAME]" at bounding box center [1467, 44] width 86 height 15
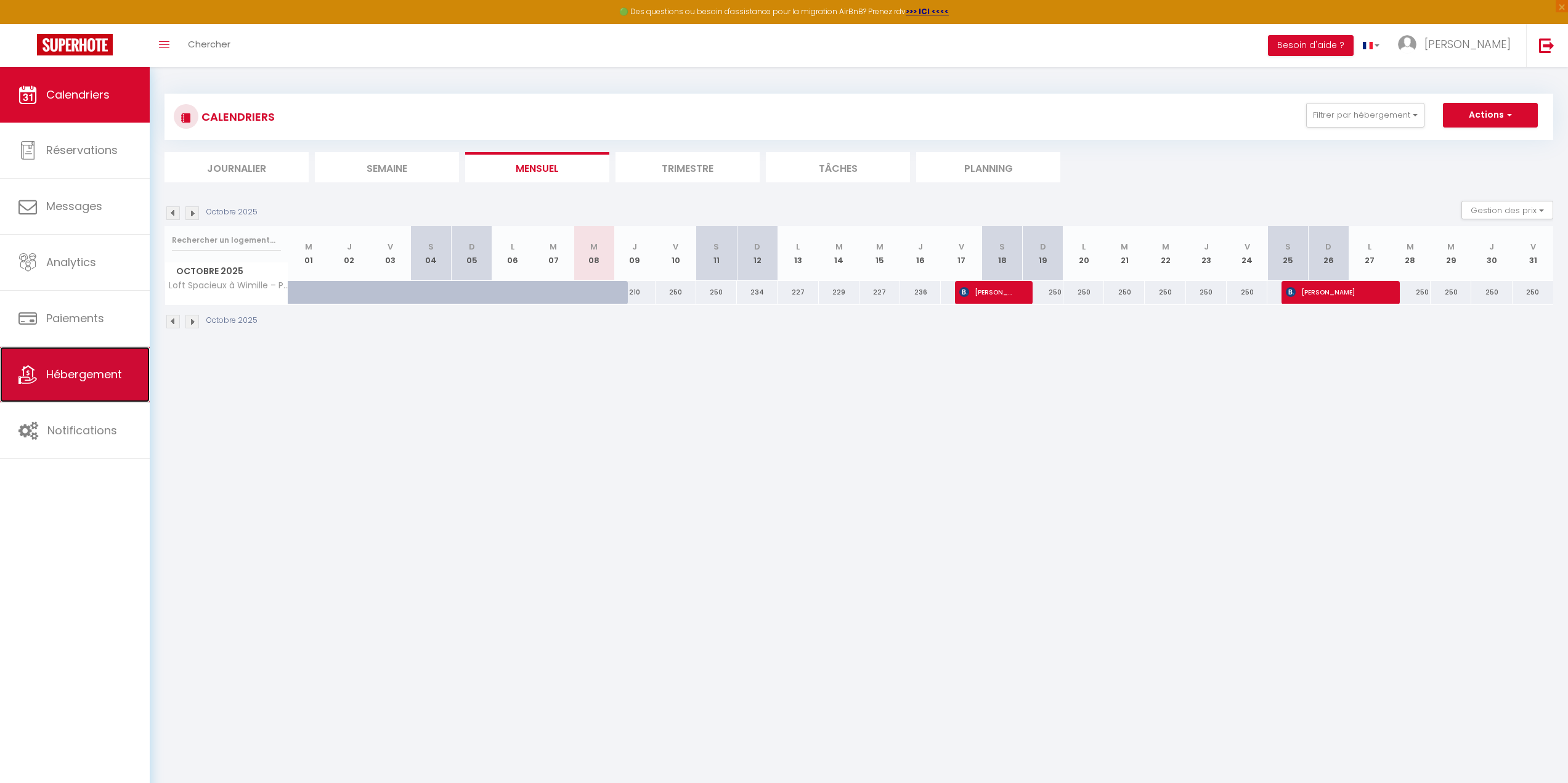
click at [82, 367] on span "Hébergement" at bounding box center [84, 374] width 76 height 15
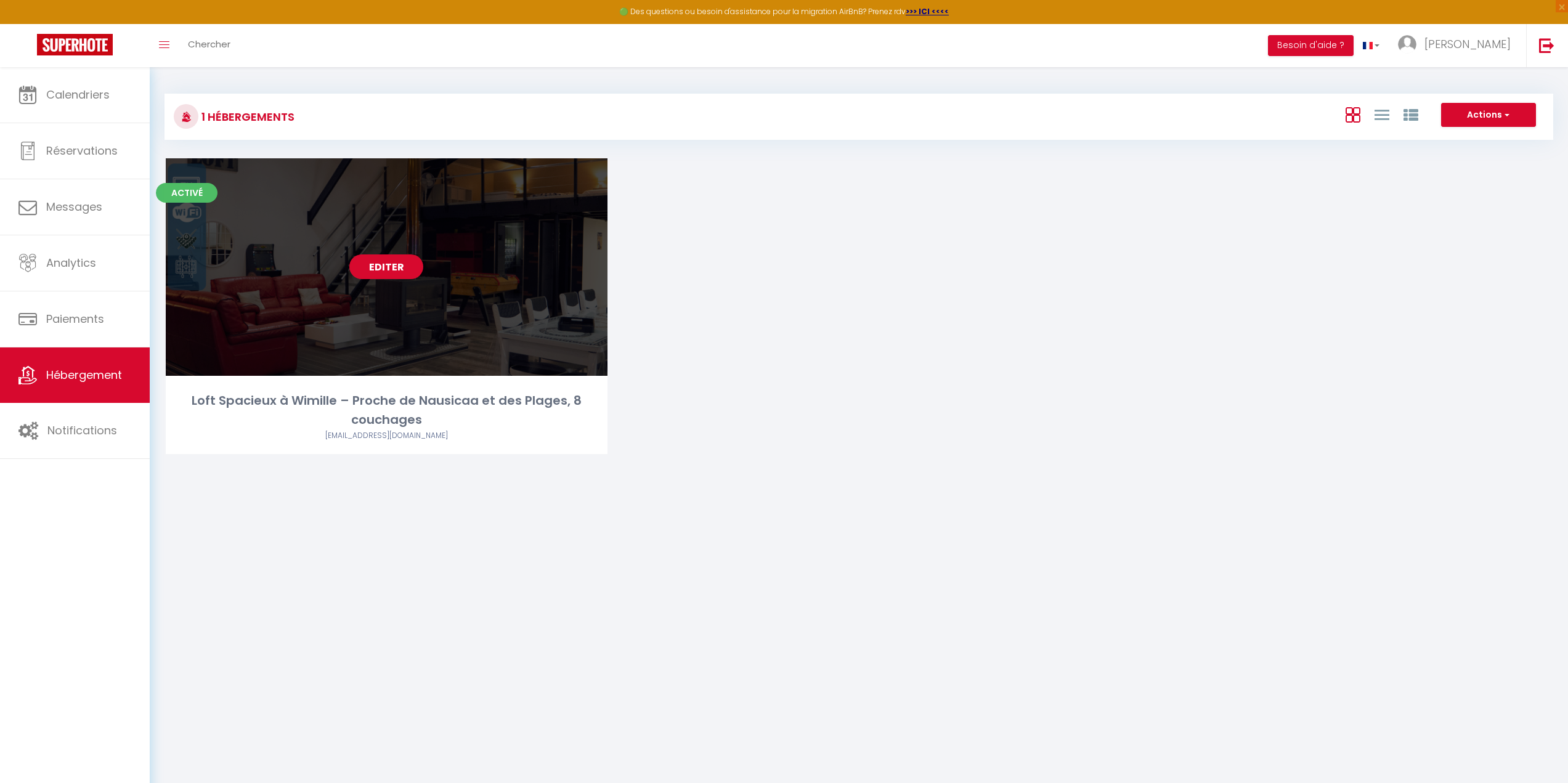
click at [382, 272] on link "Editer" at bounding box center [386, 266] width 74 height 24
select select "3"
select select "2"
select select "1"
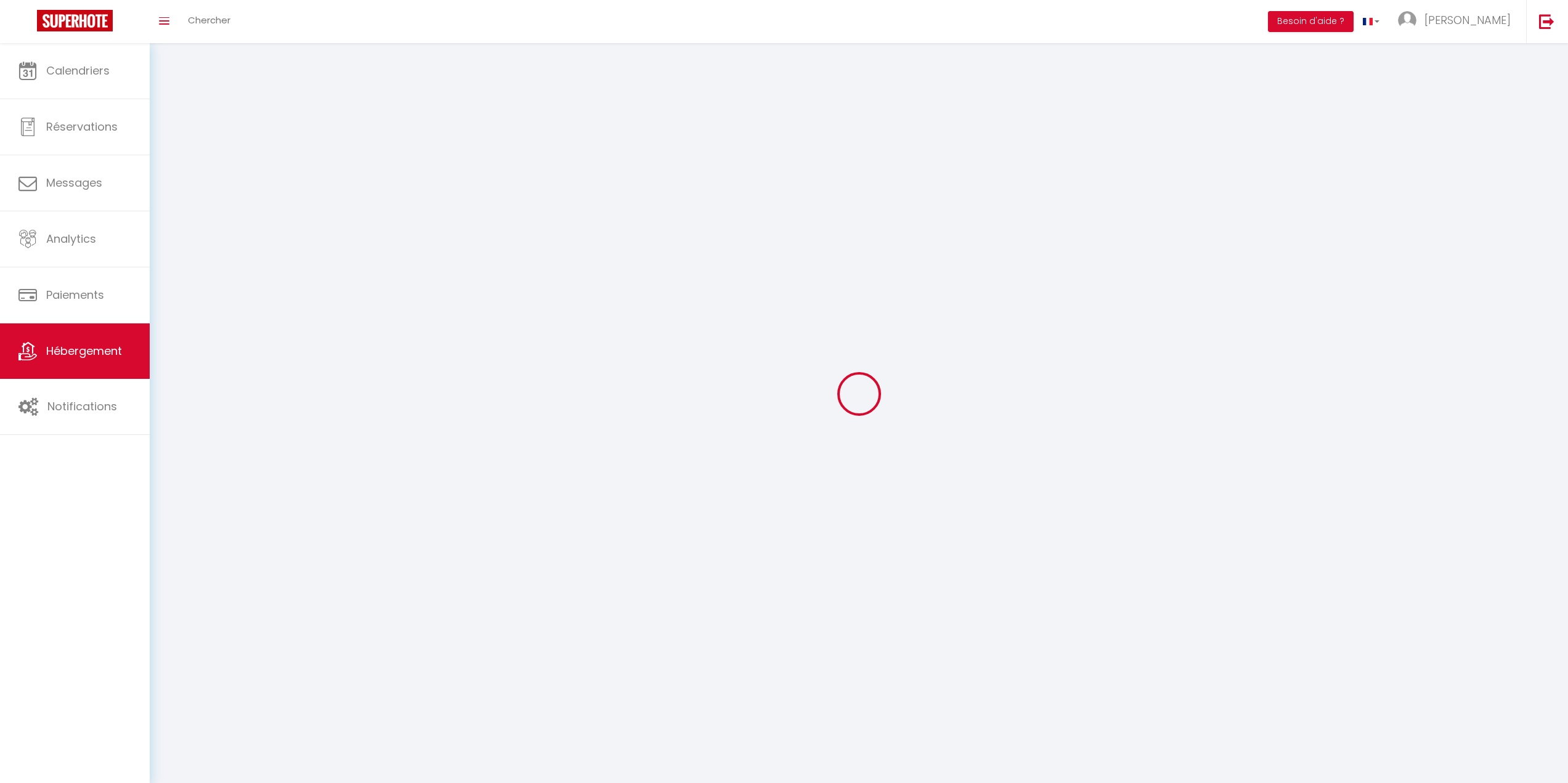
select select
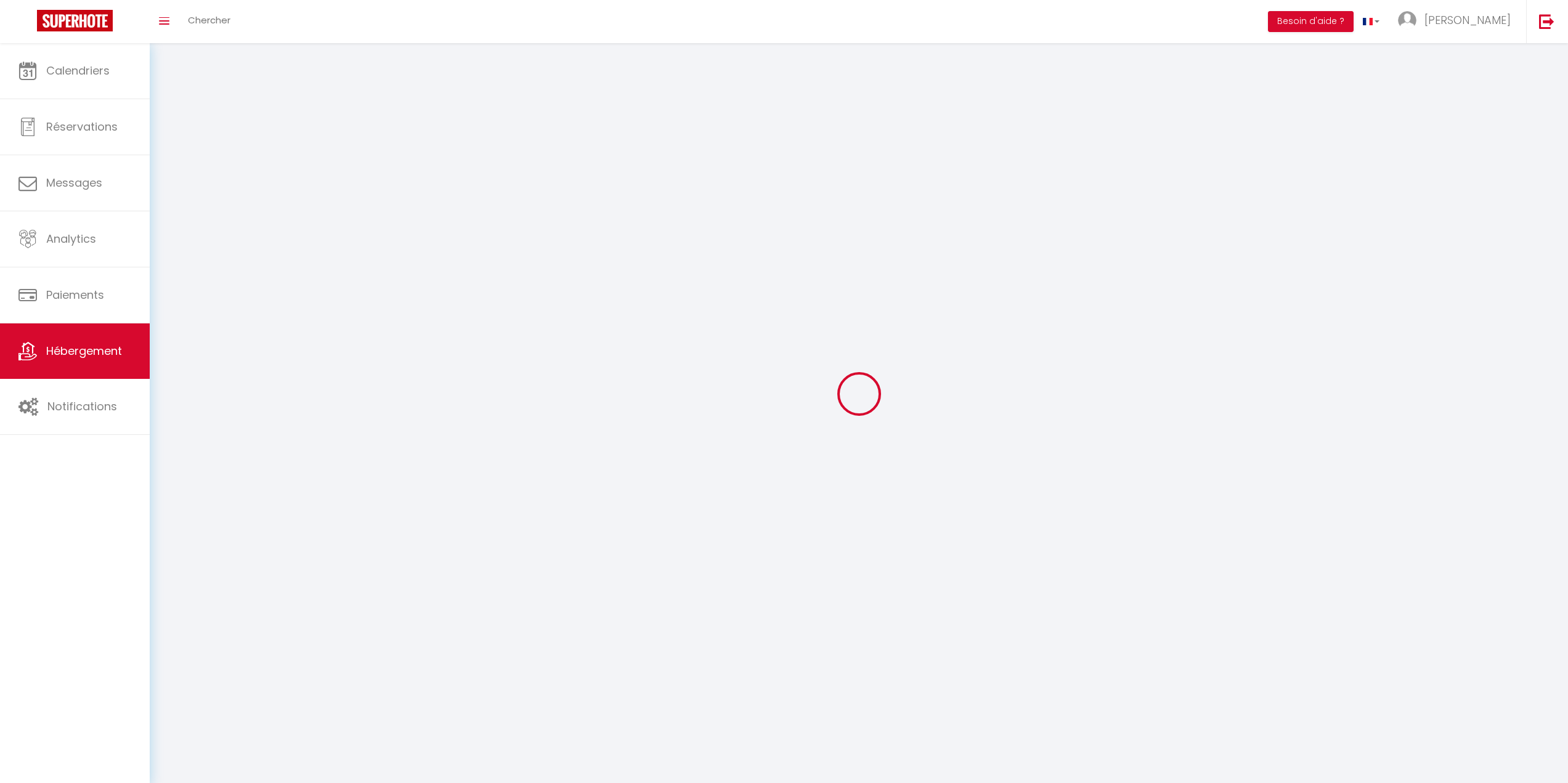
select select
checkbox input "false"
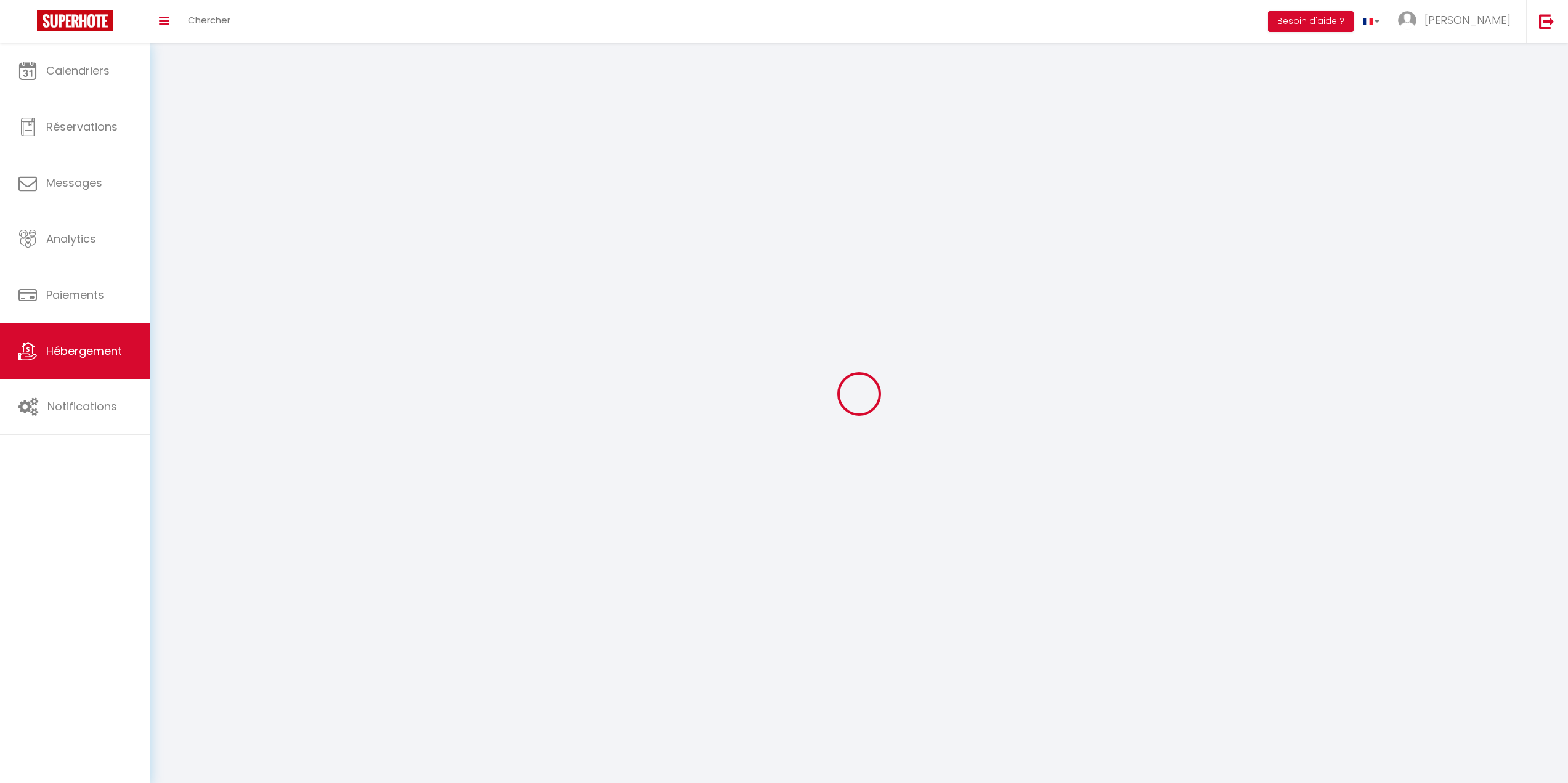
select select
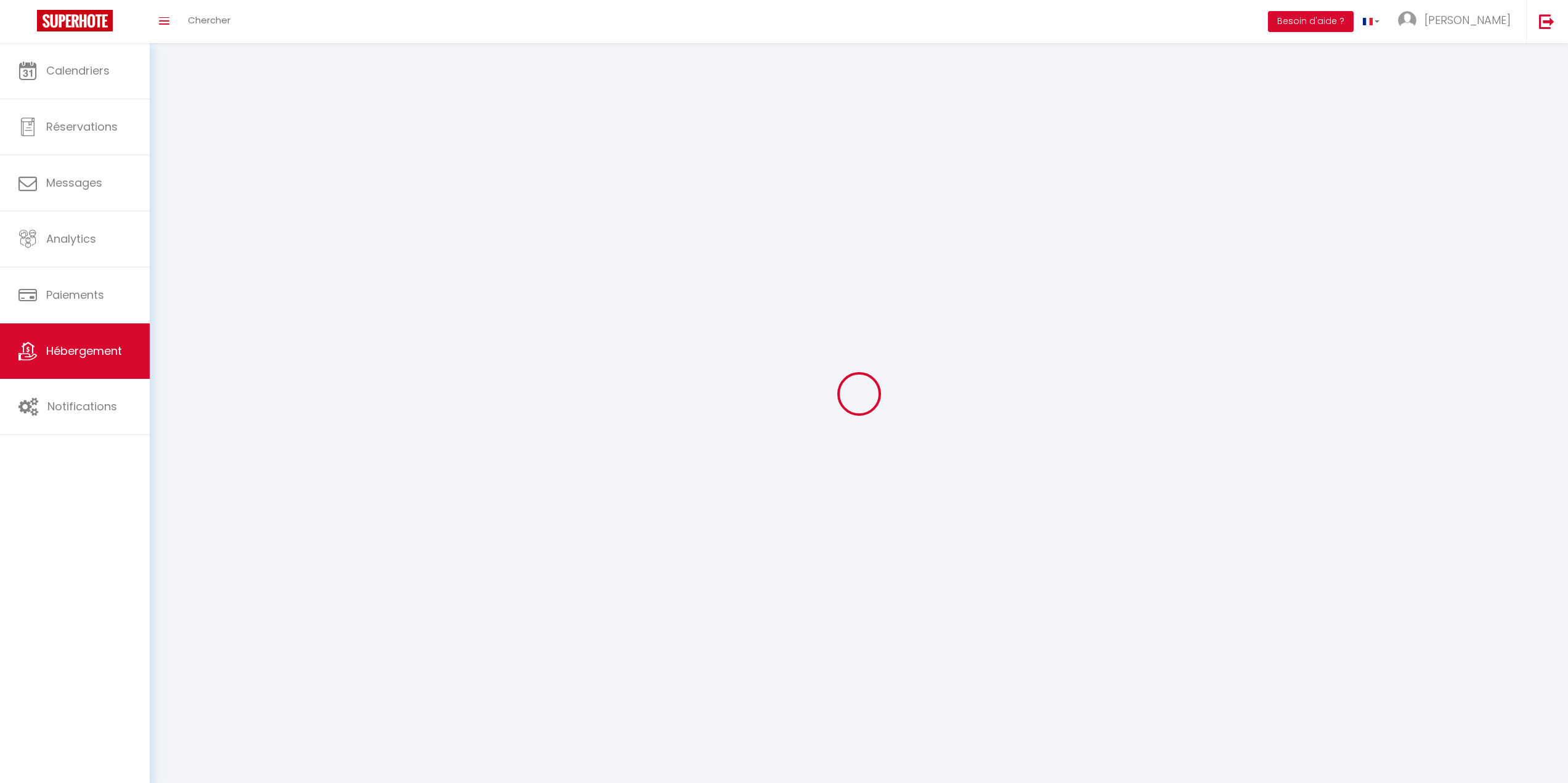
select select
checkbox input "false"
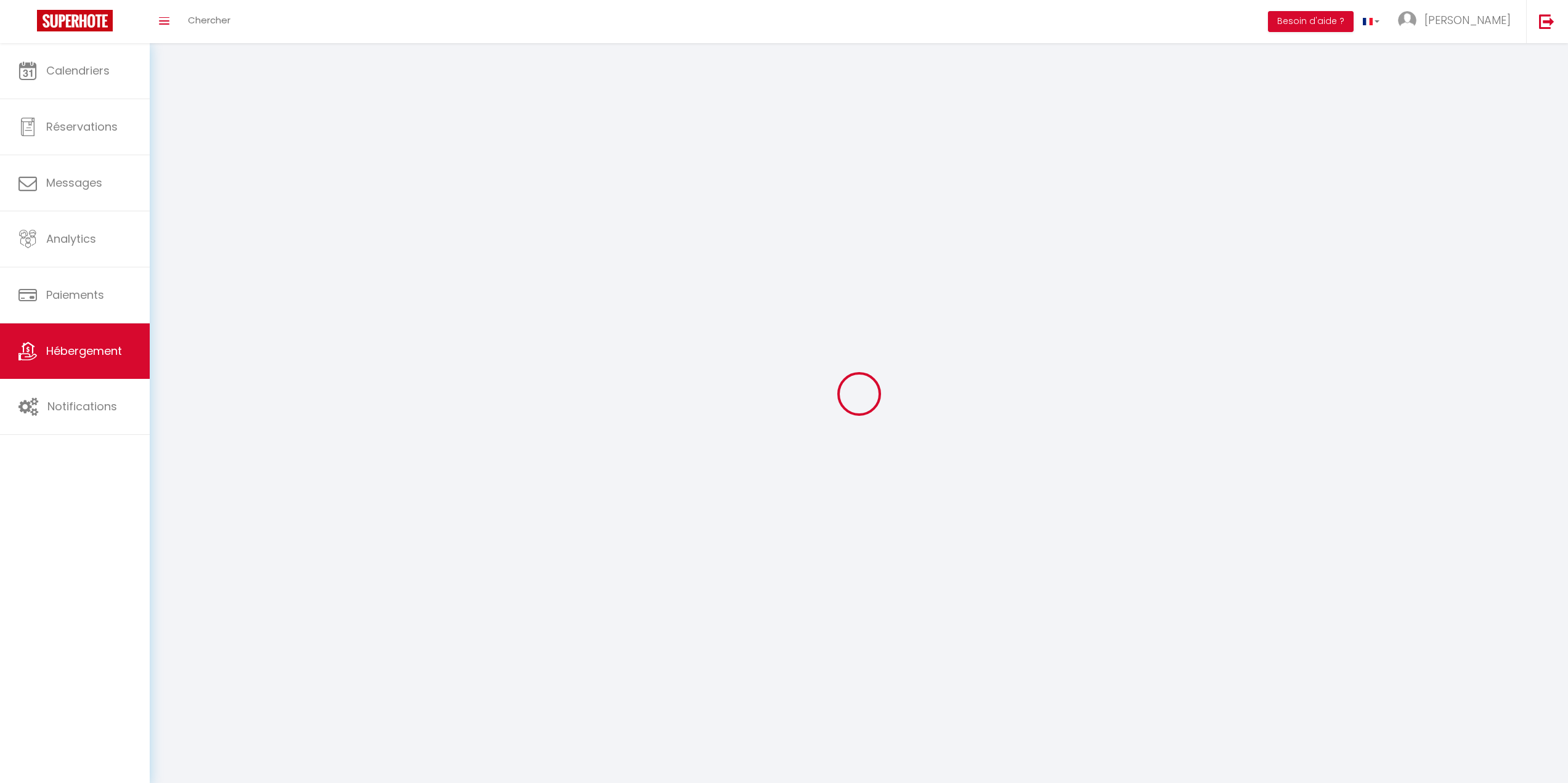
checkbox input "false"
select select
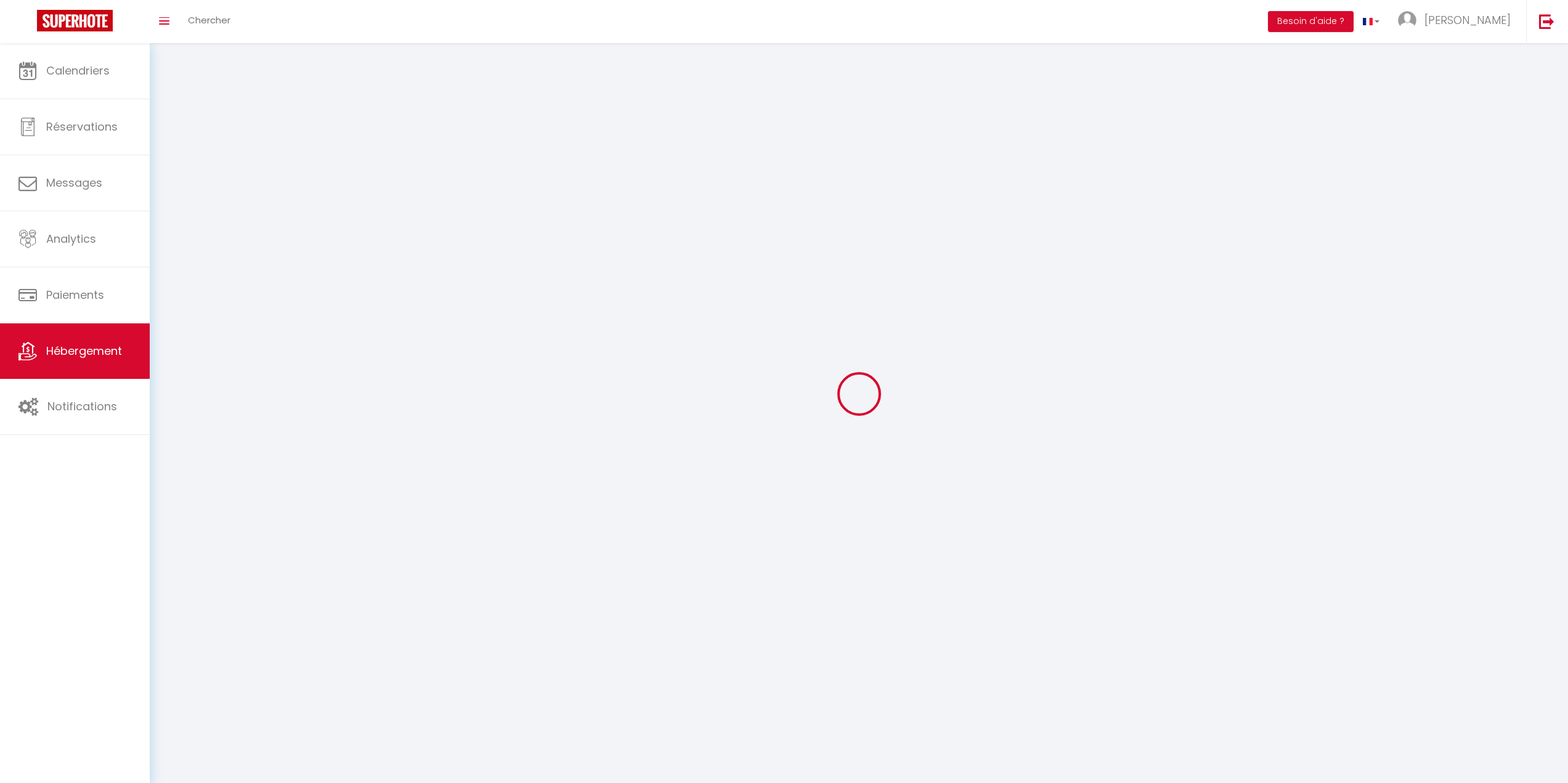
select select
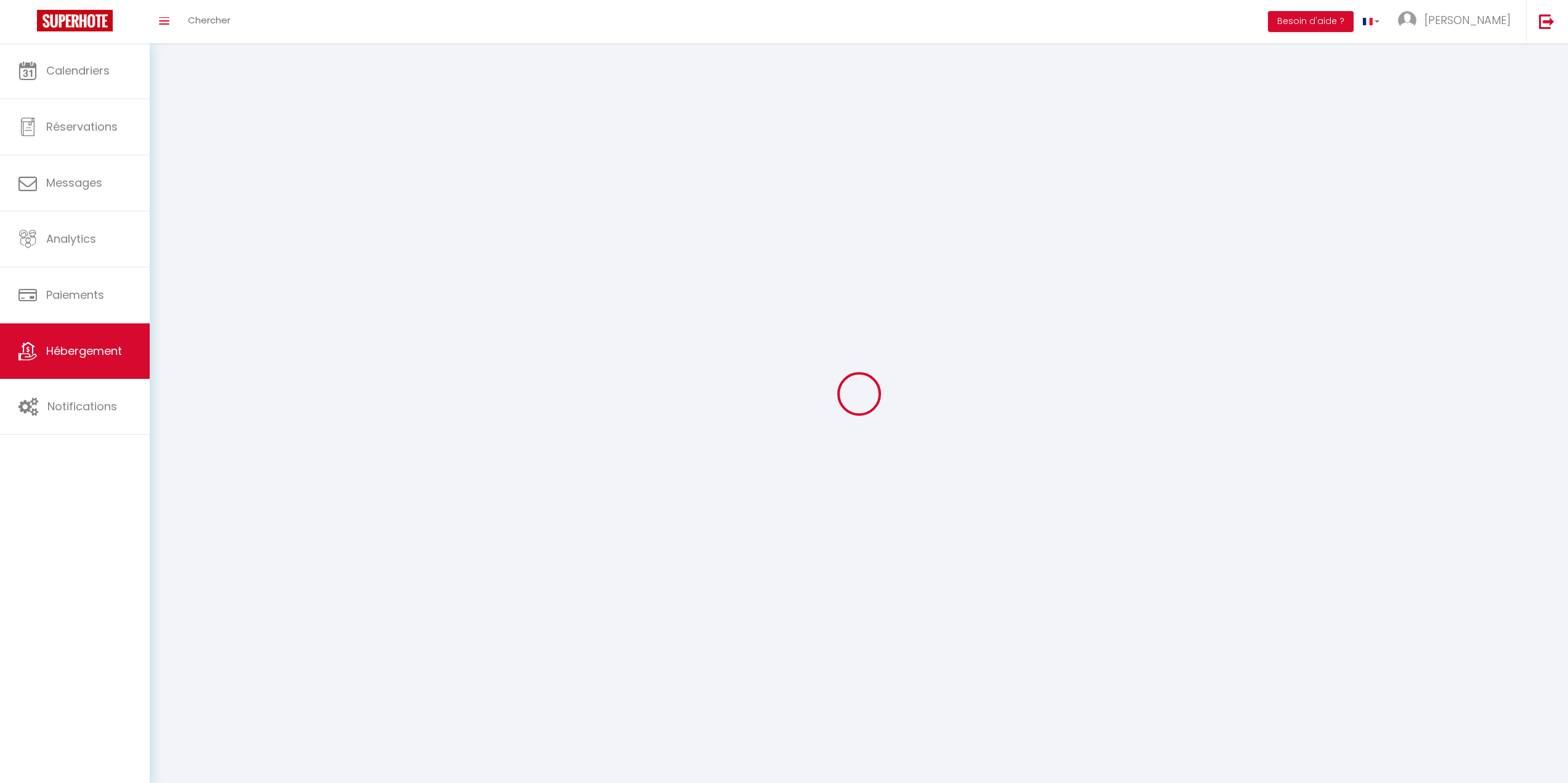
checkbox input "false"
select select
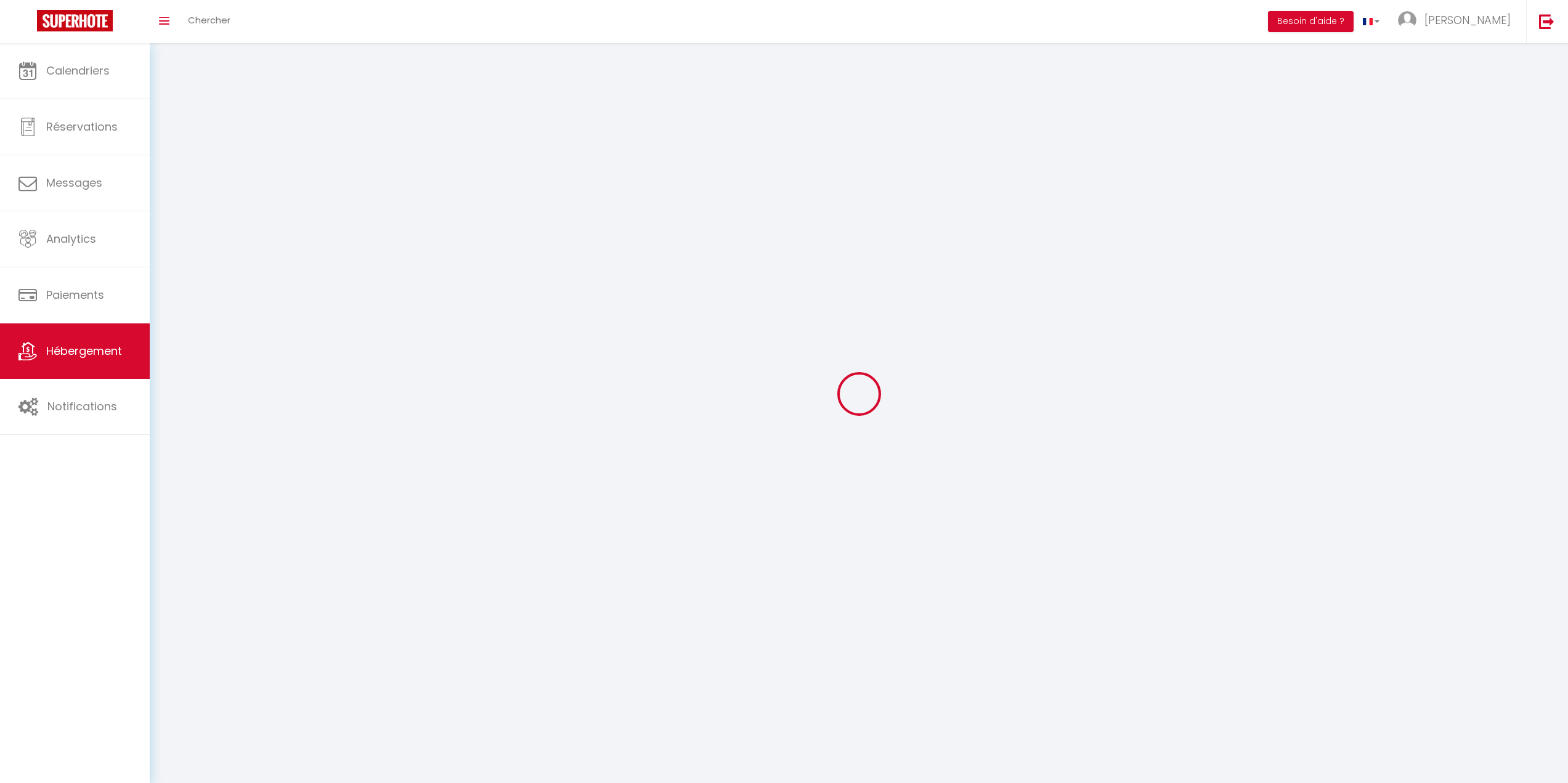
select select
select select "28"
select select
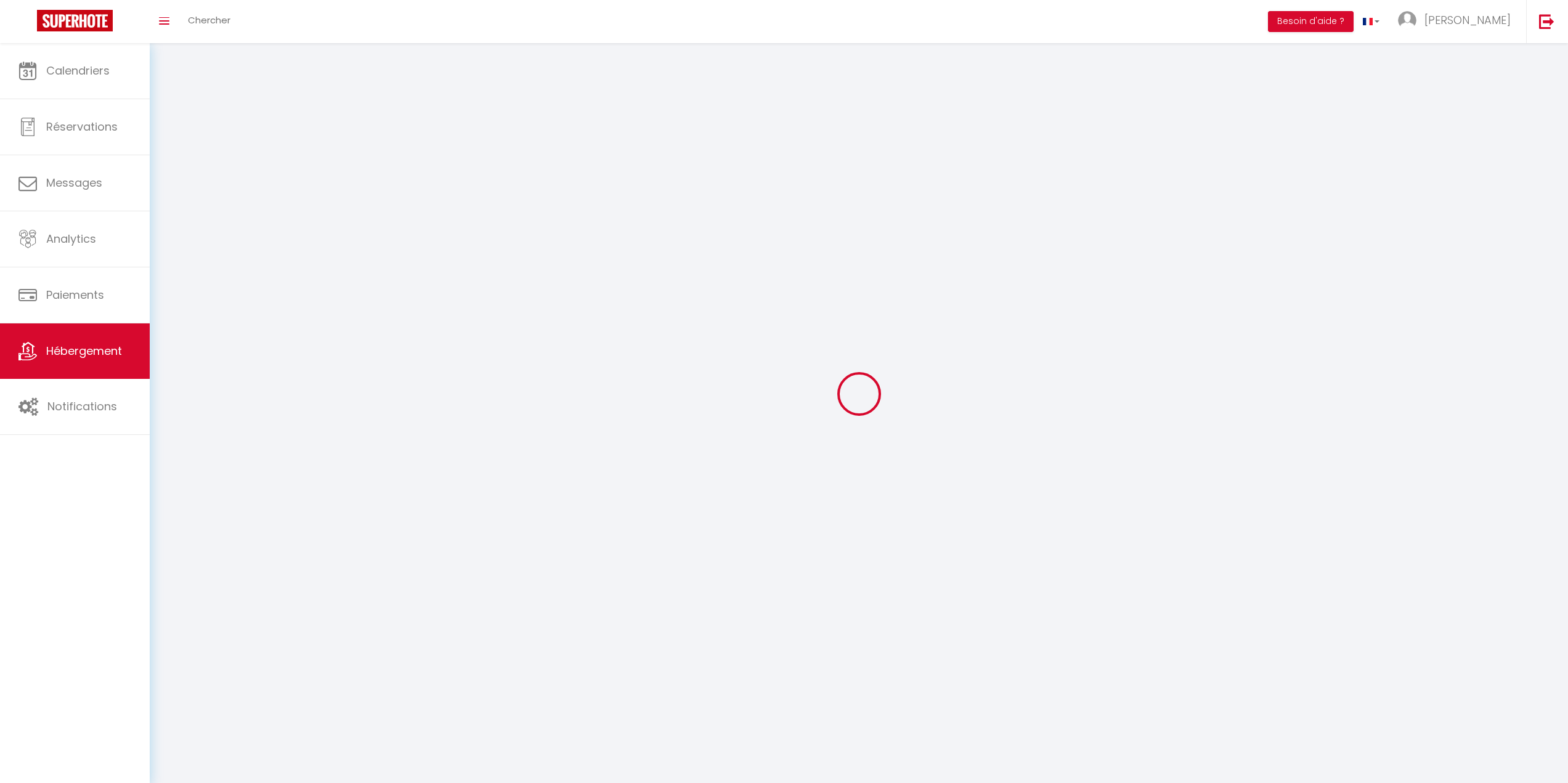
select select
checkbox input "false"
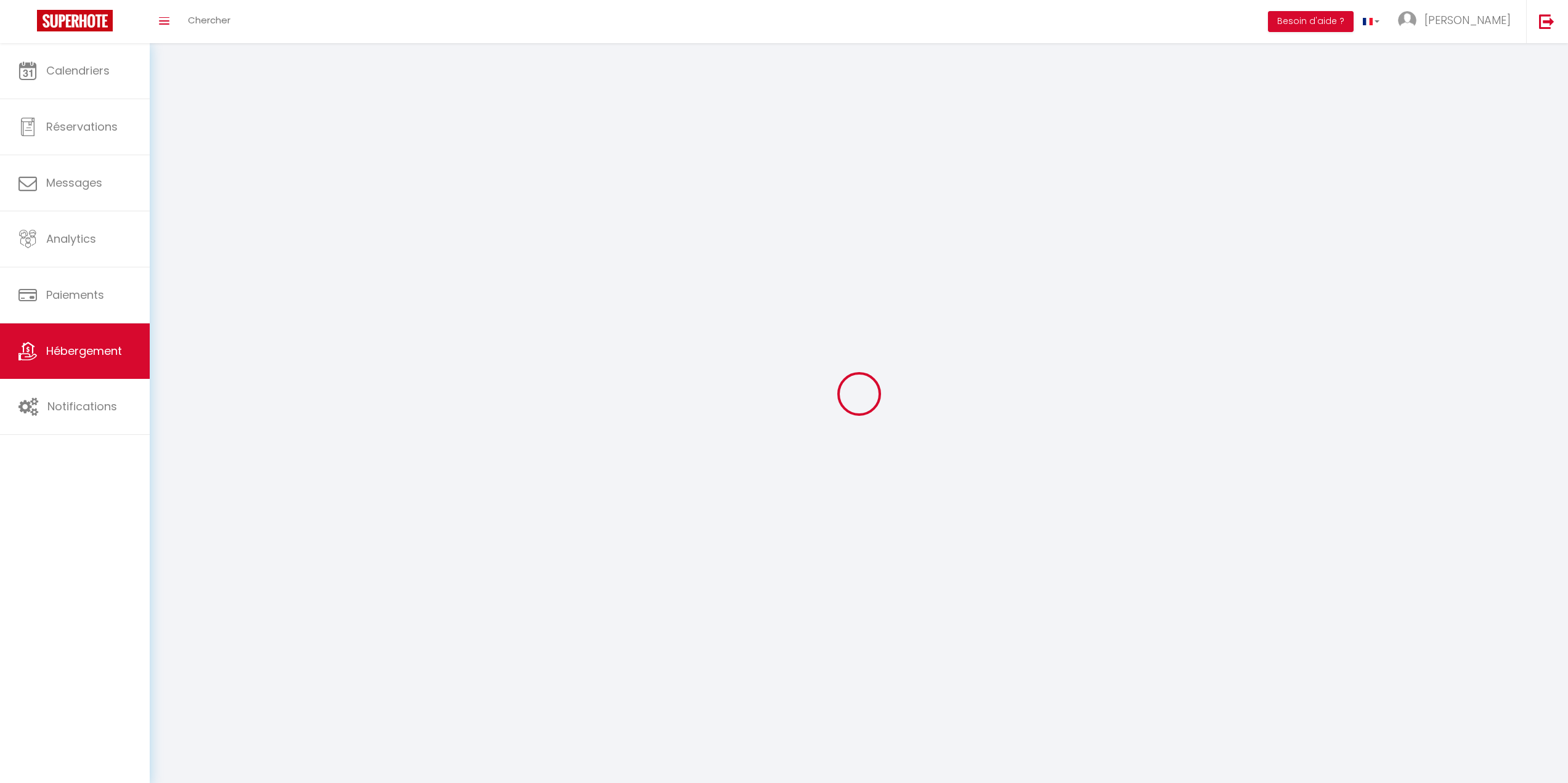
checkbox input "false"
select select
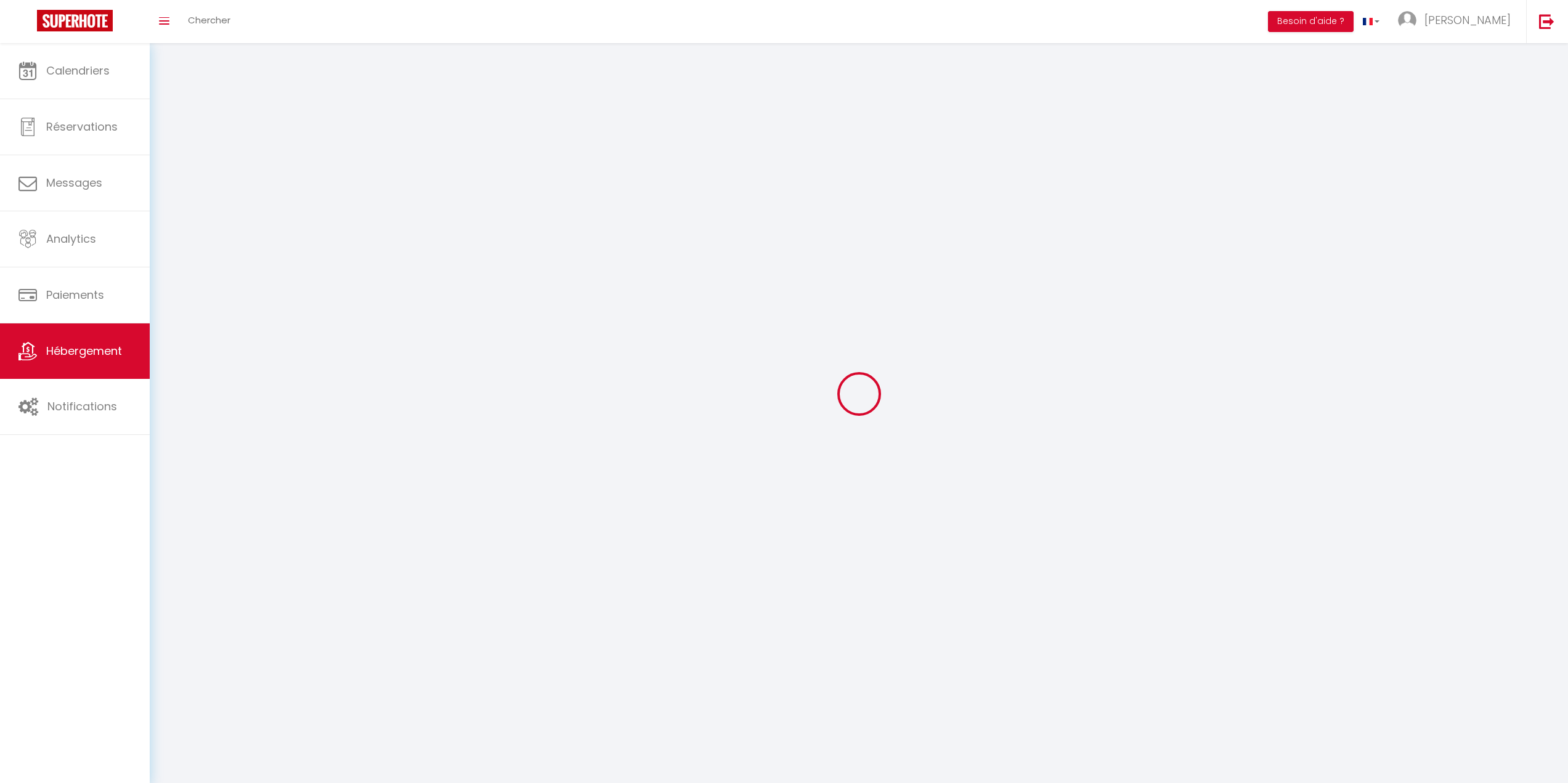
select select
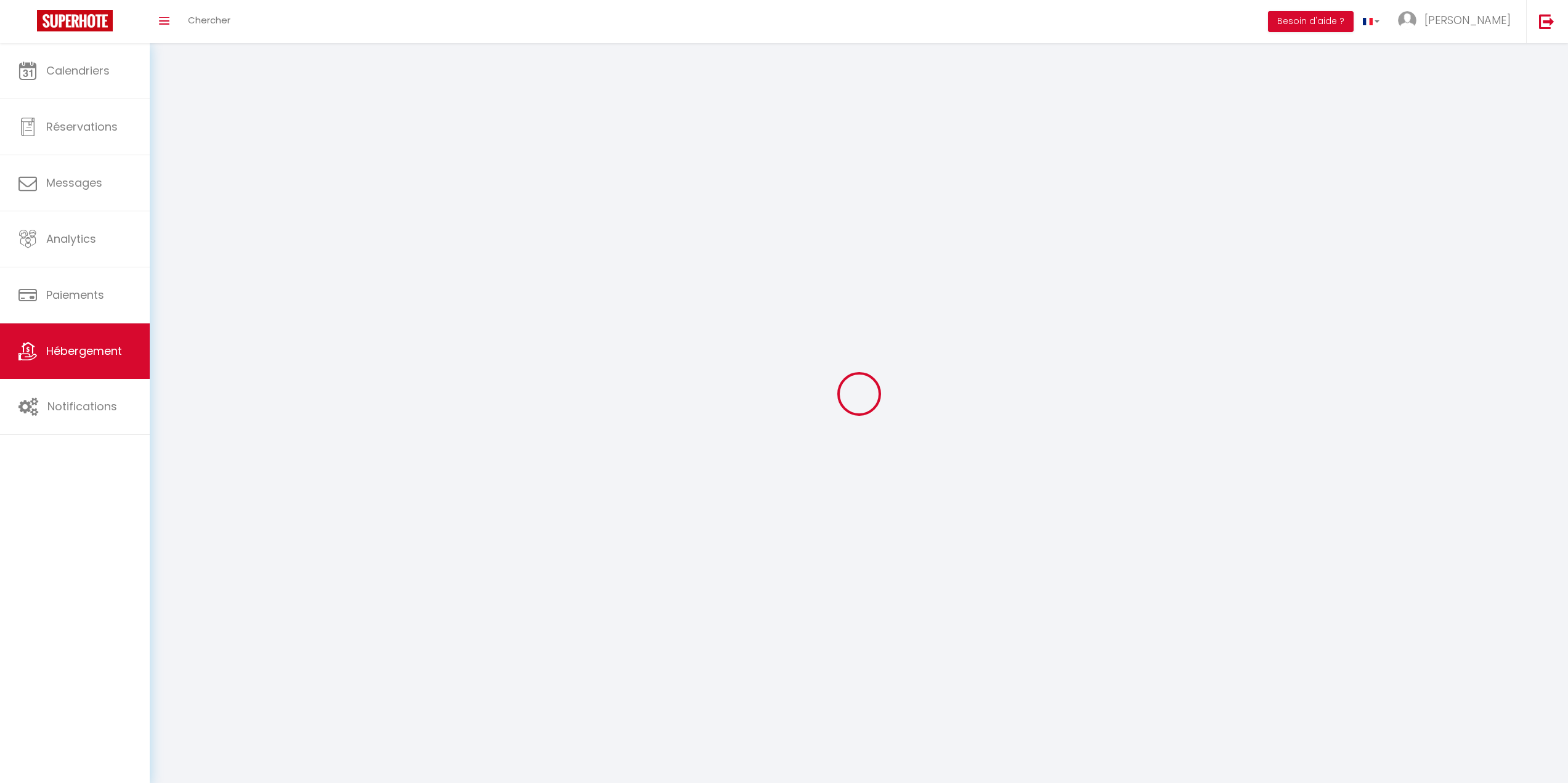
select select
checkbox input "false"
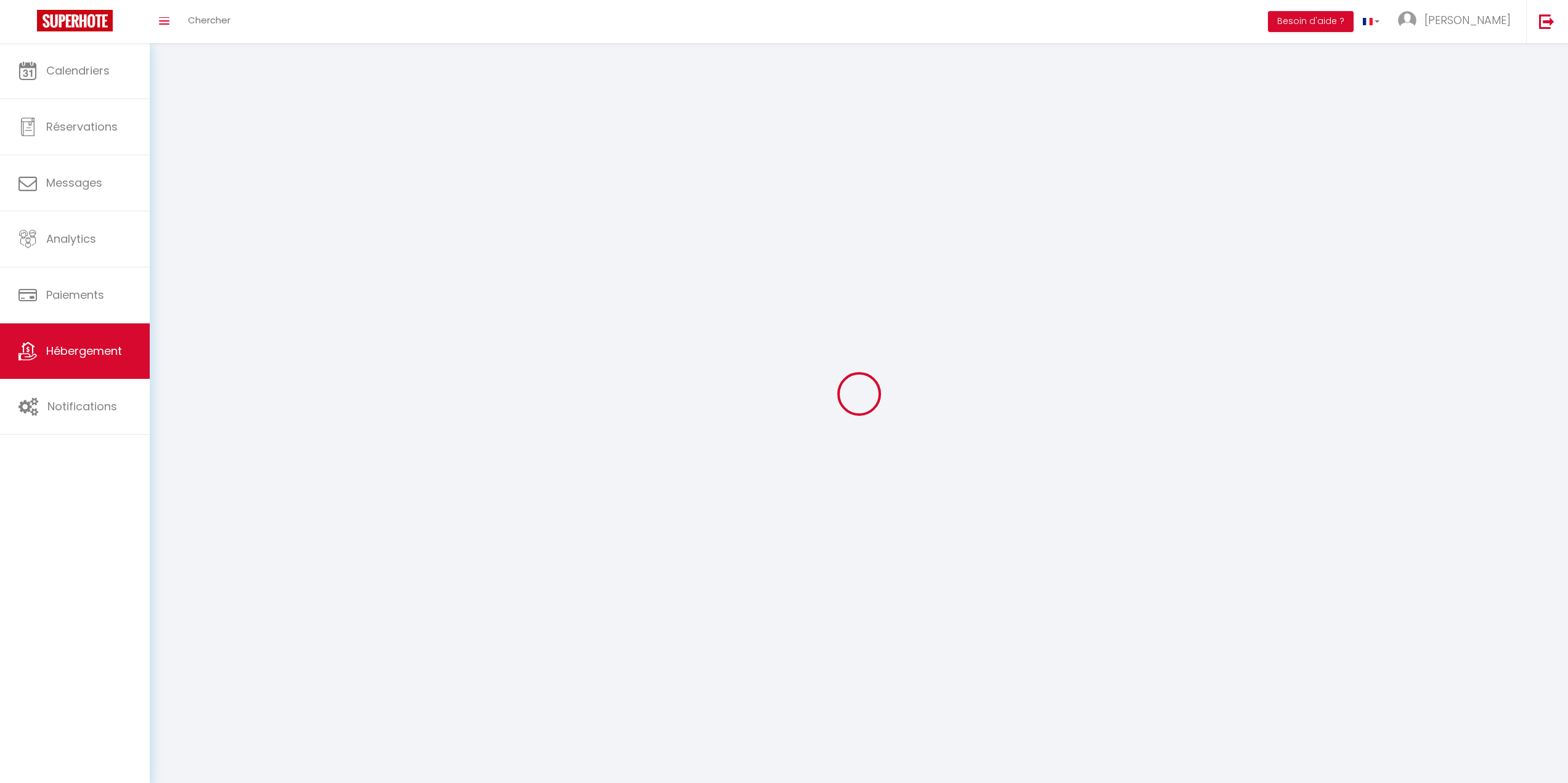
select select
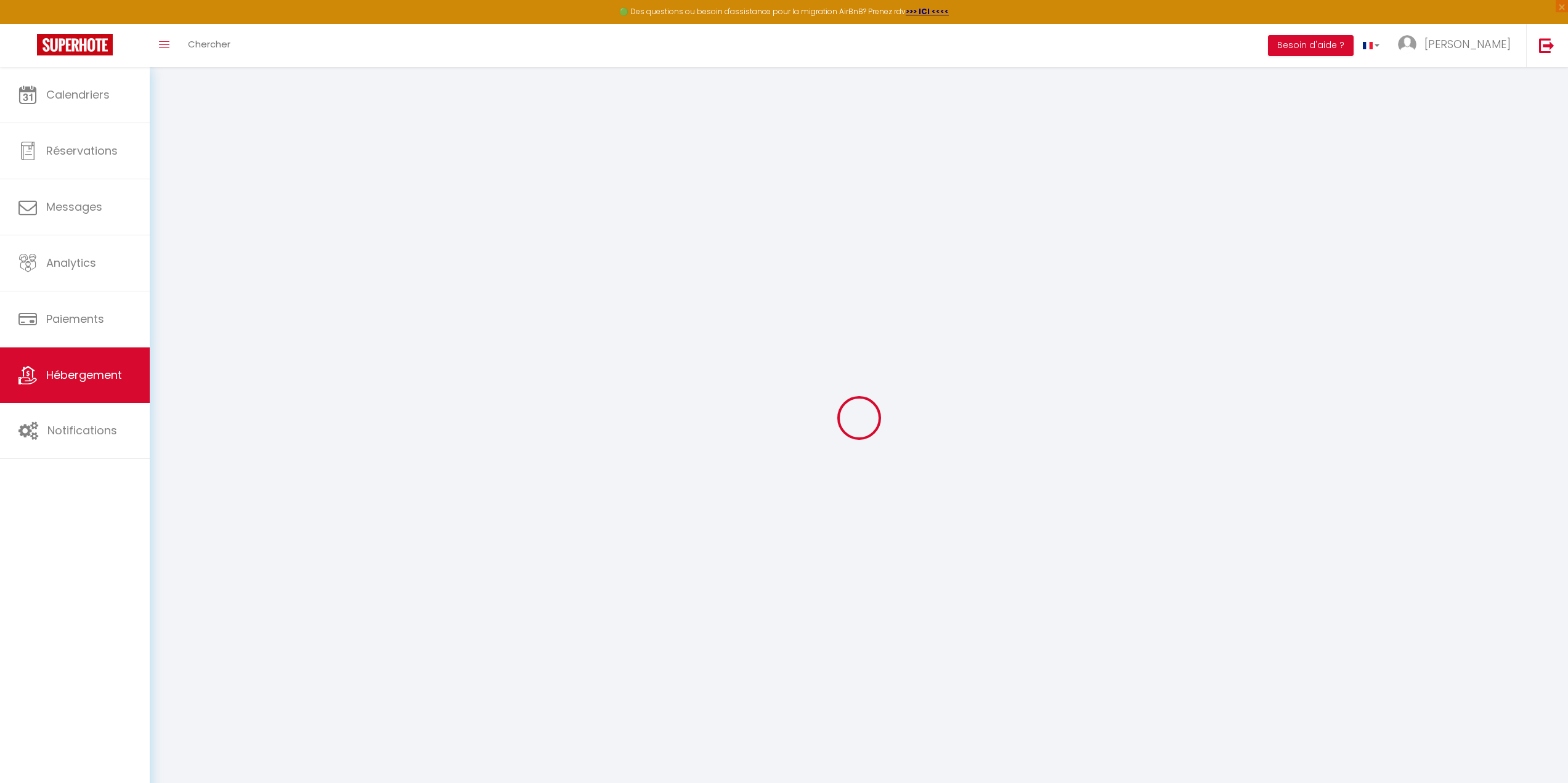
select select
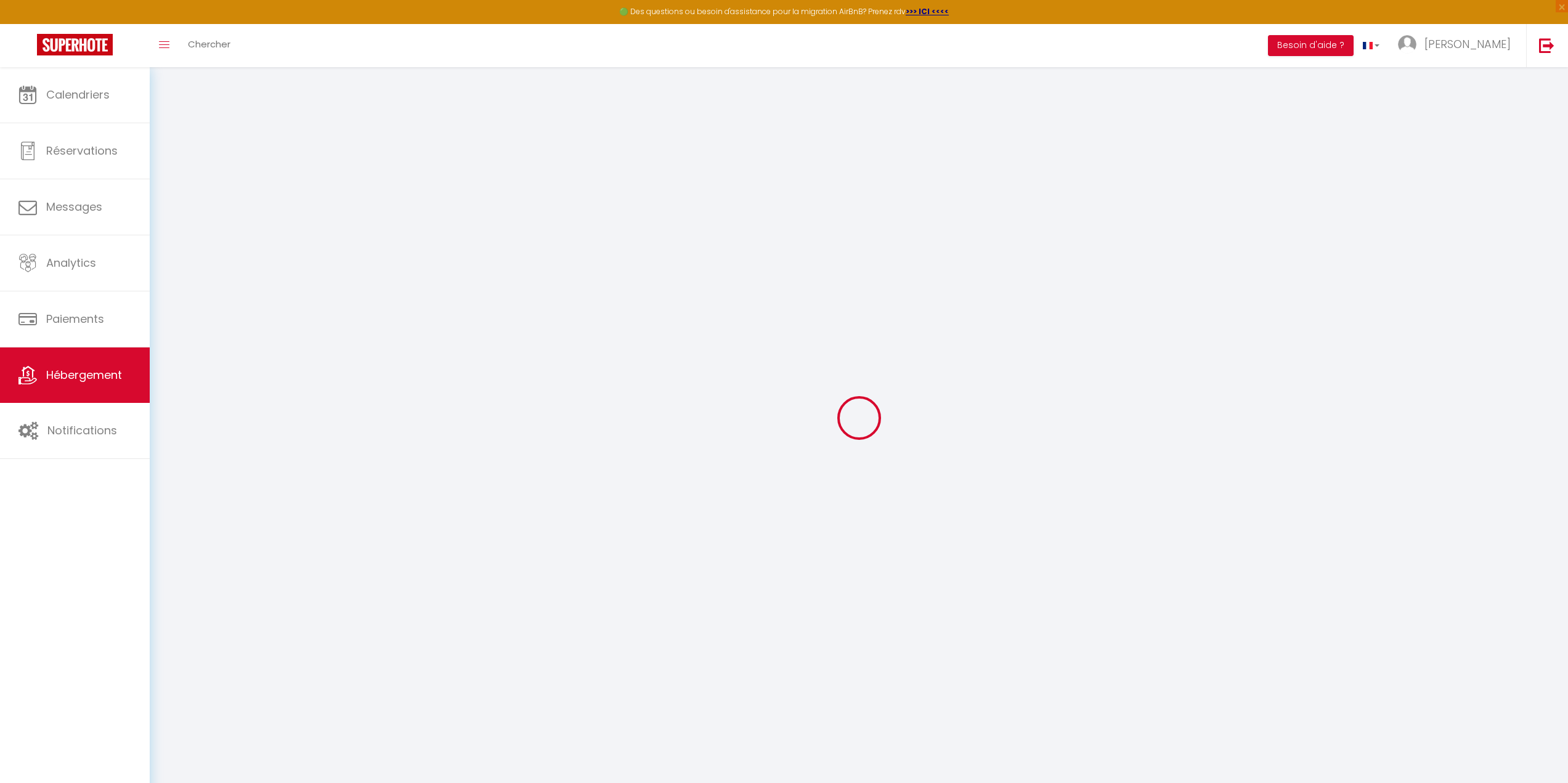
select select
checkbox input "false"
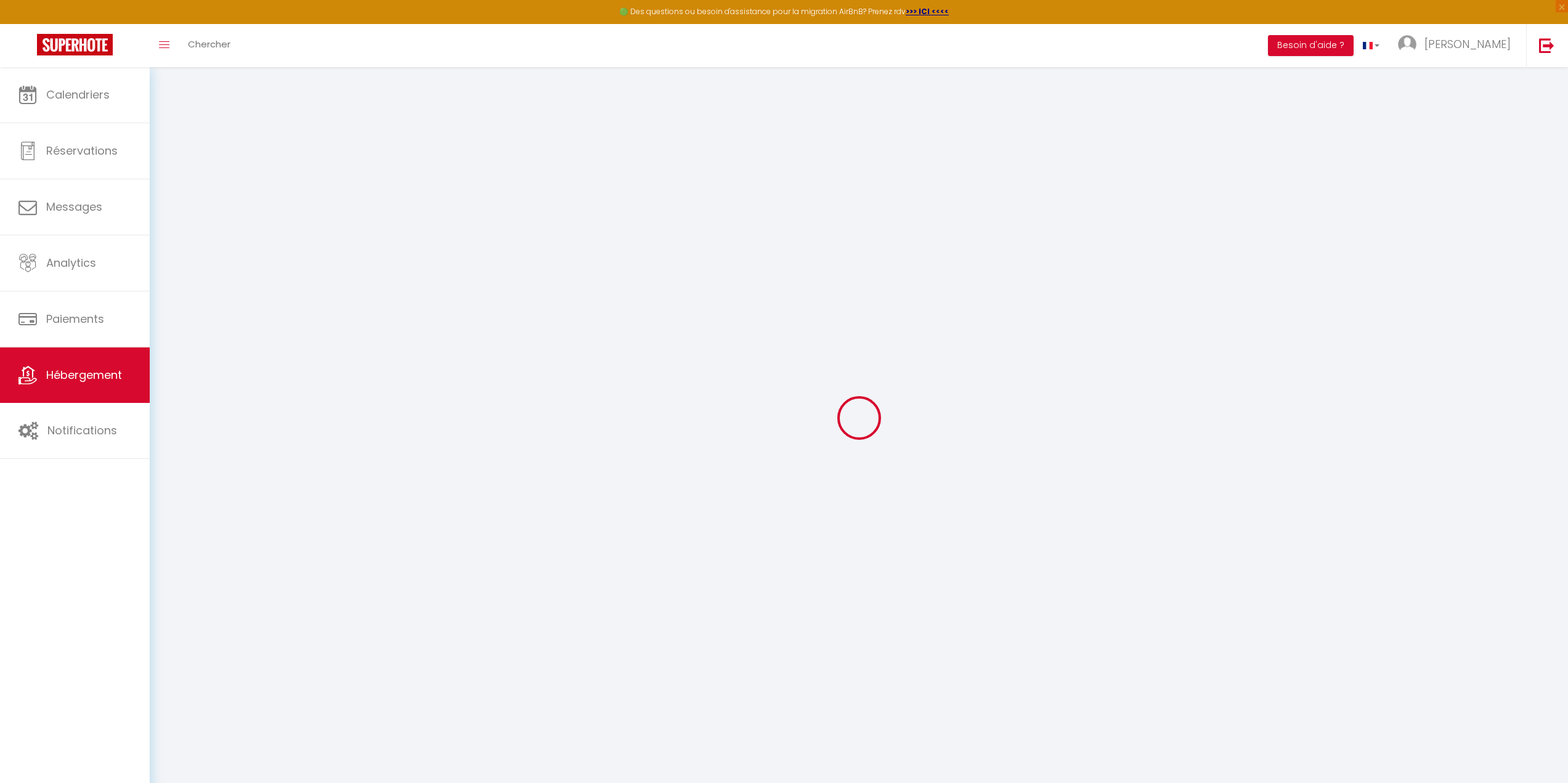
select select
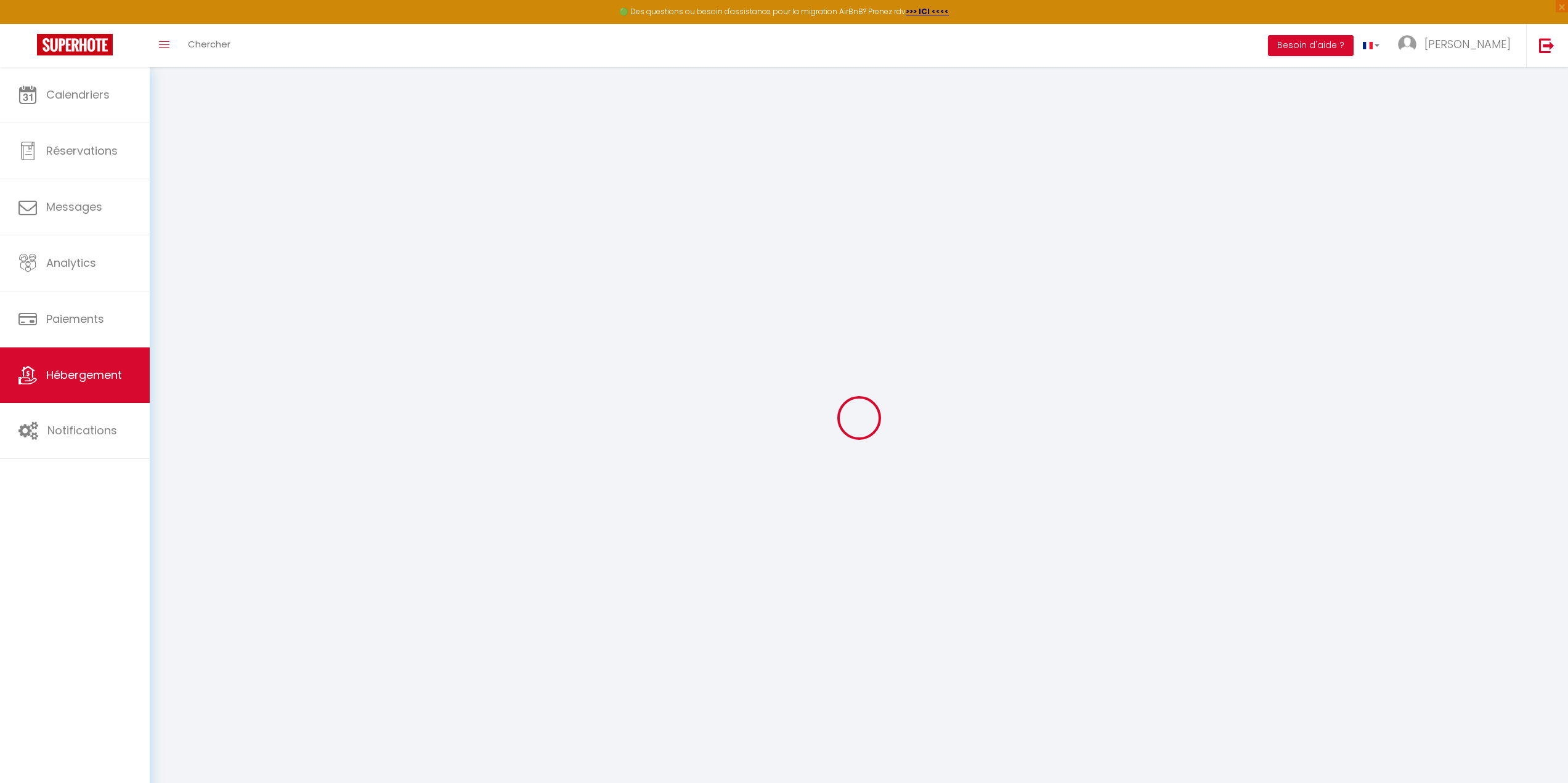
select select
checkbox input "false"
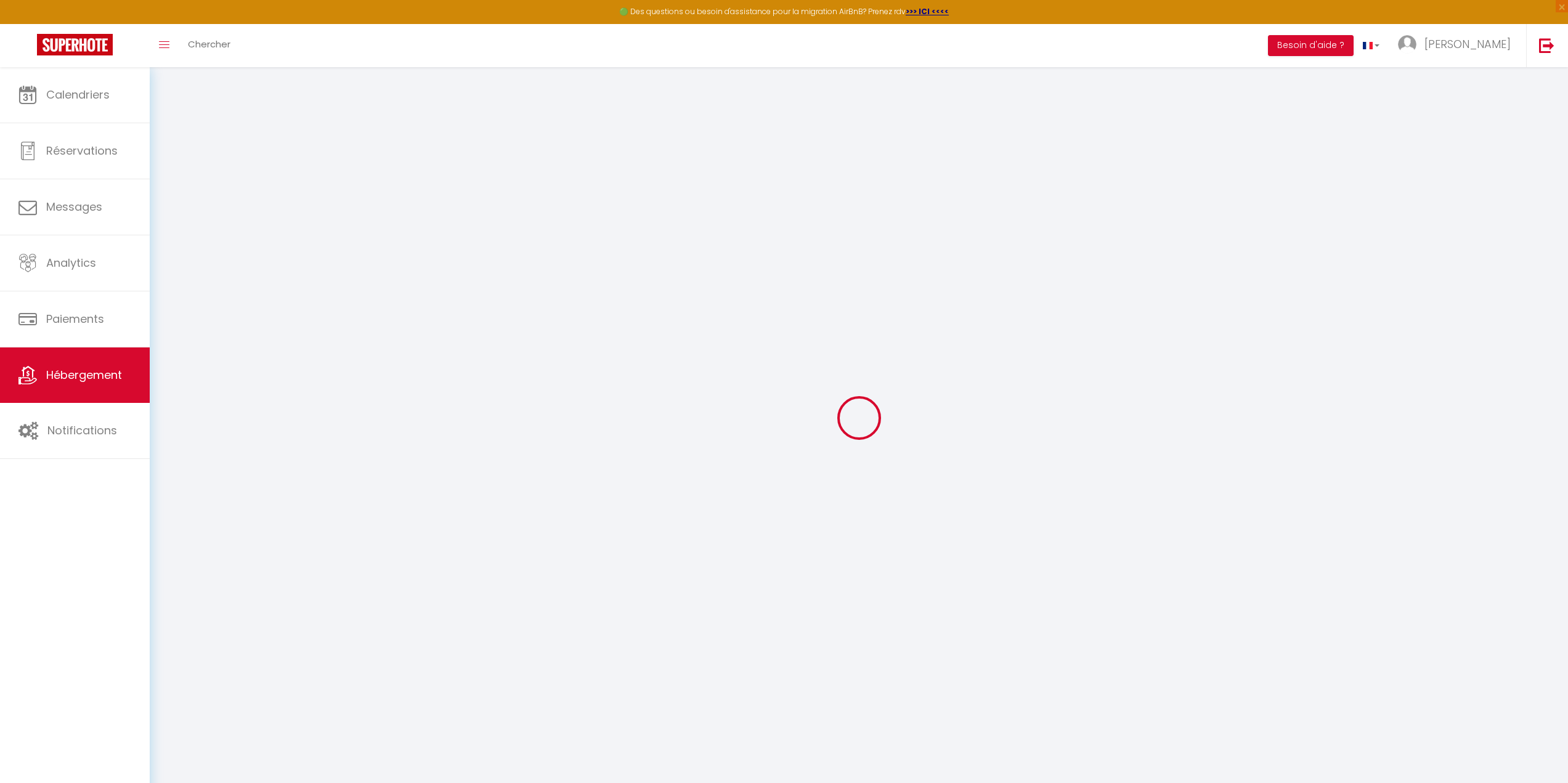
checkbox input "false"
select select
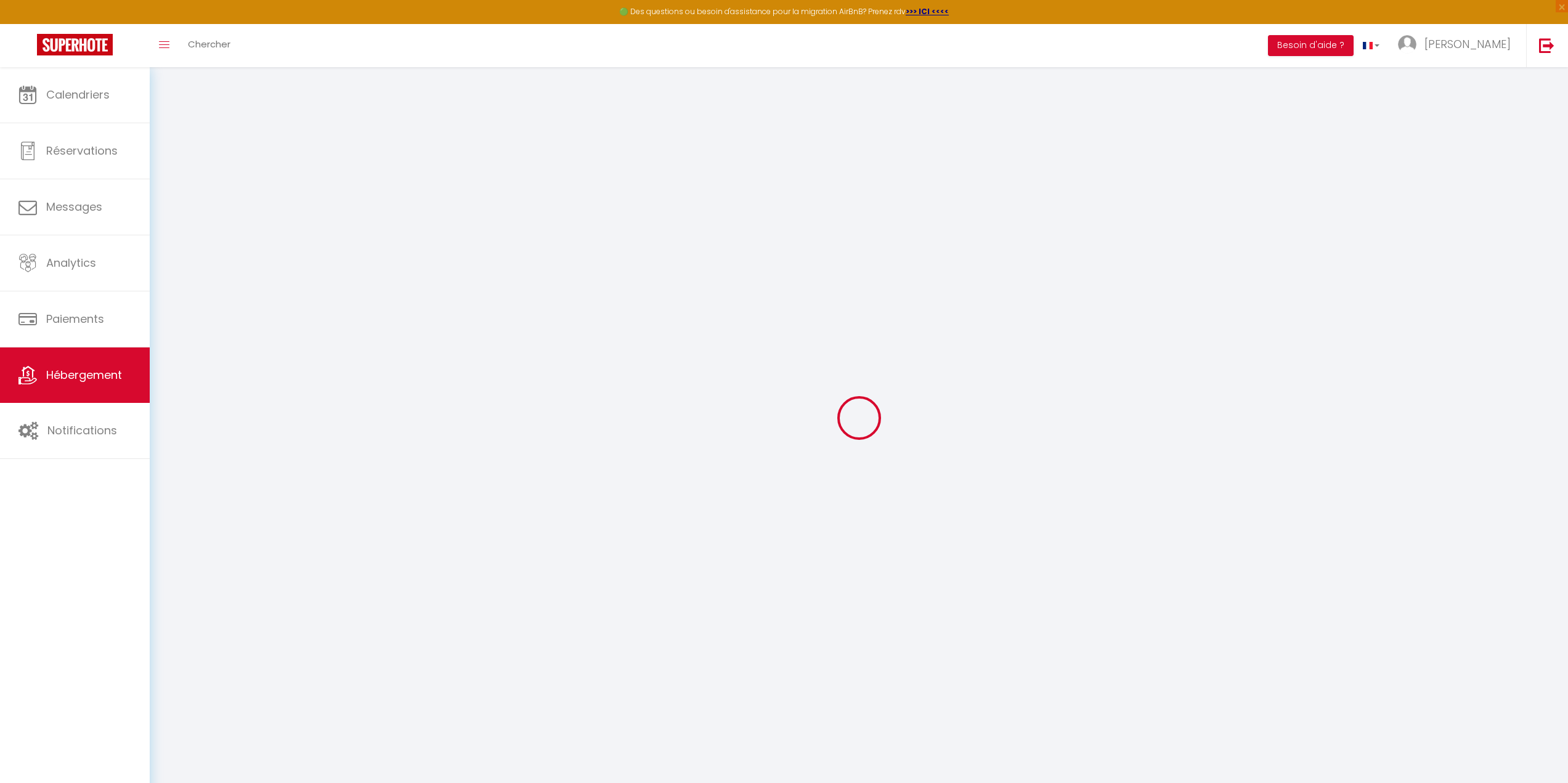
select select
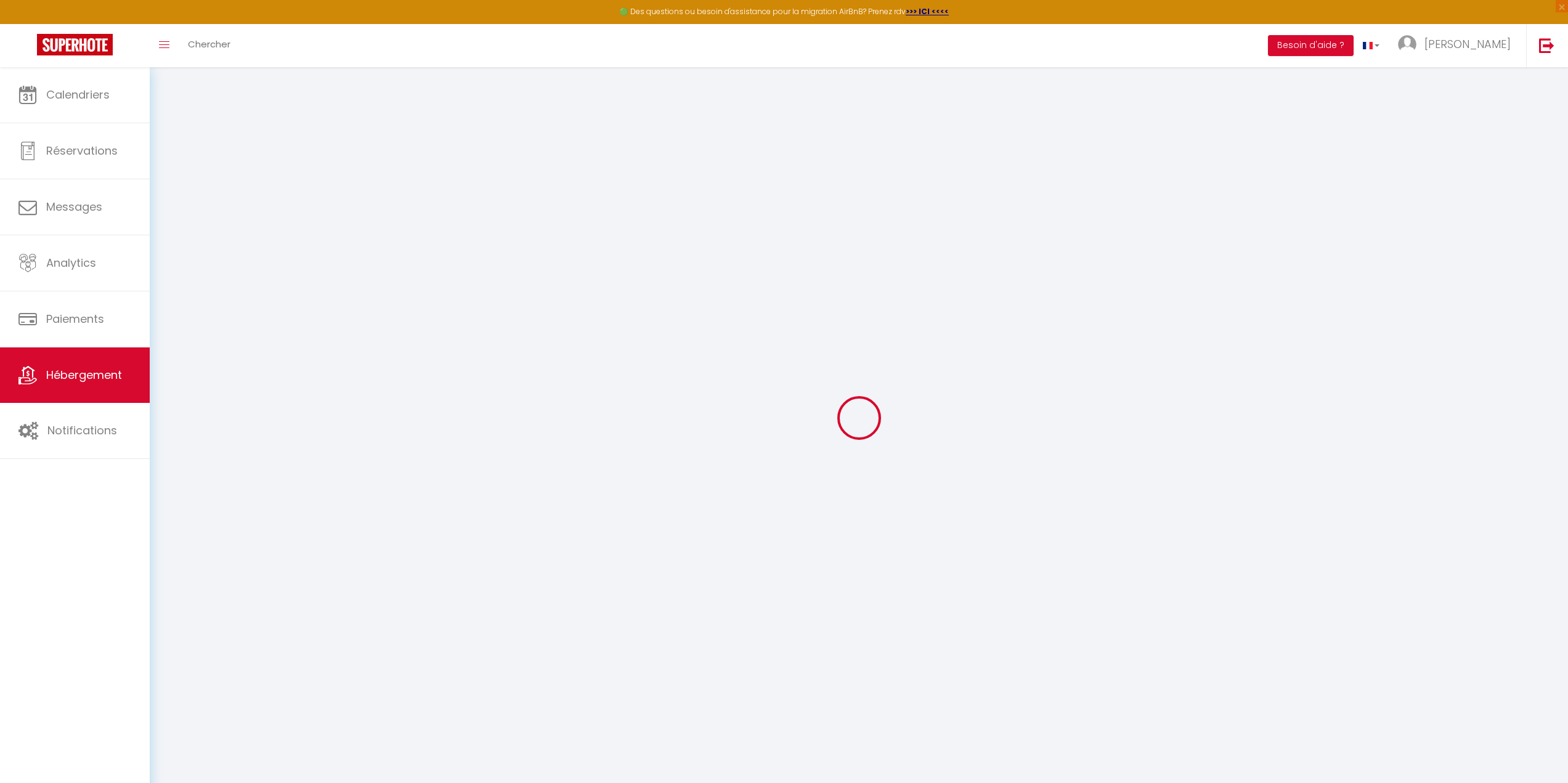
checkbox input "false"
select select
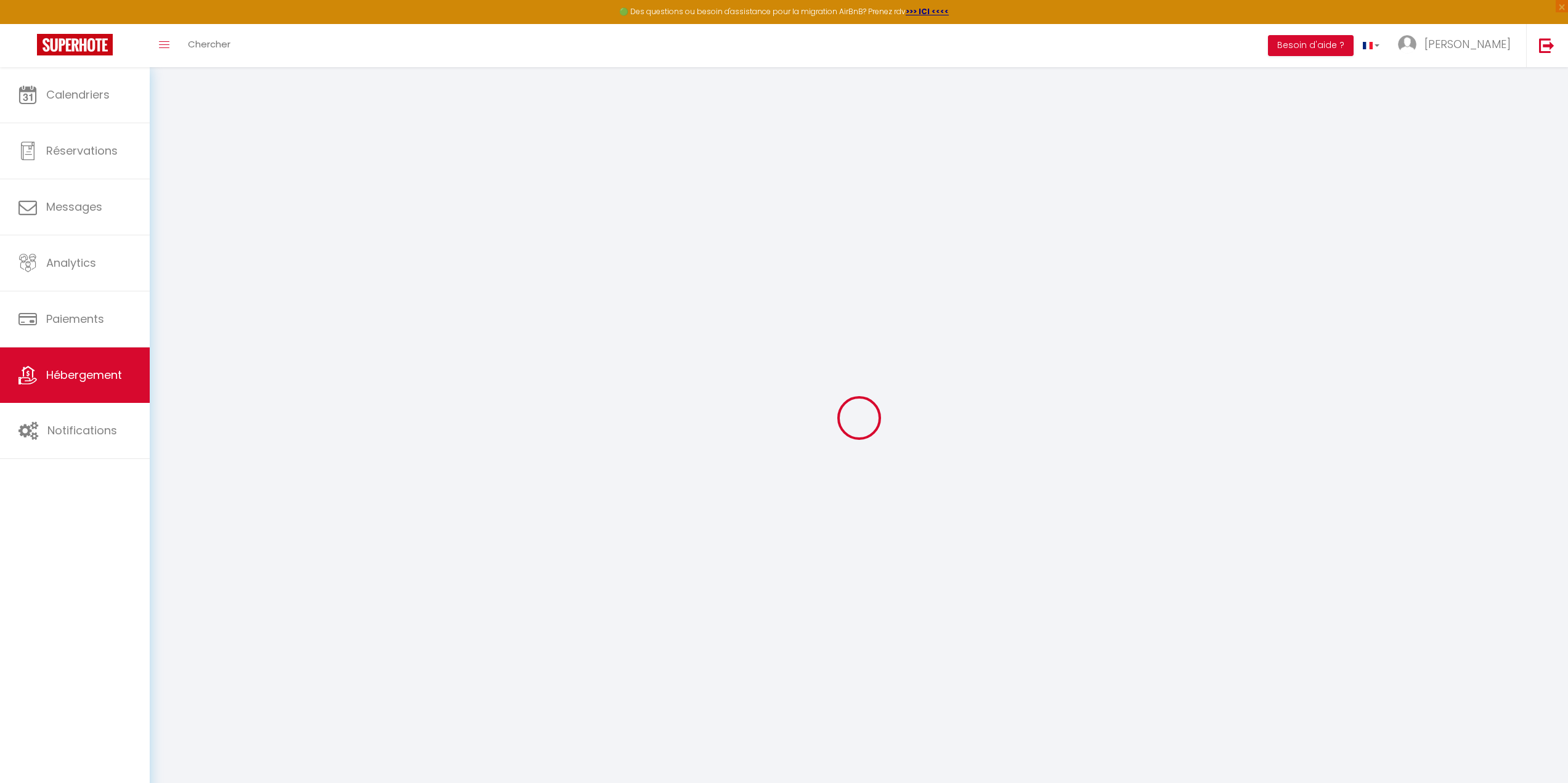
select select
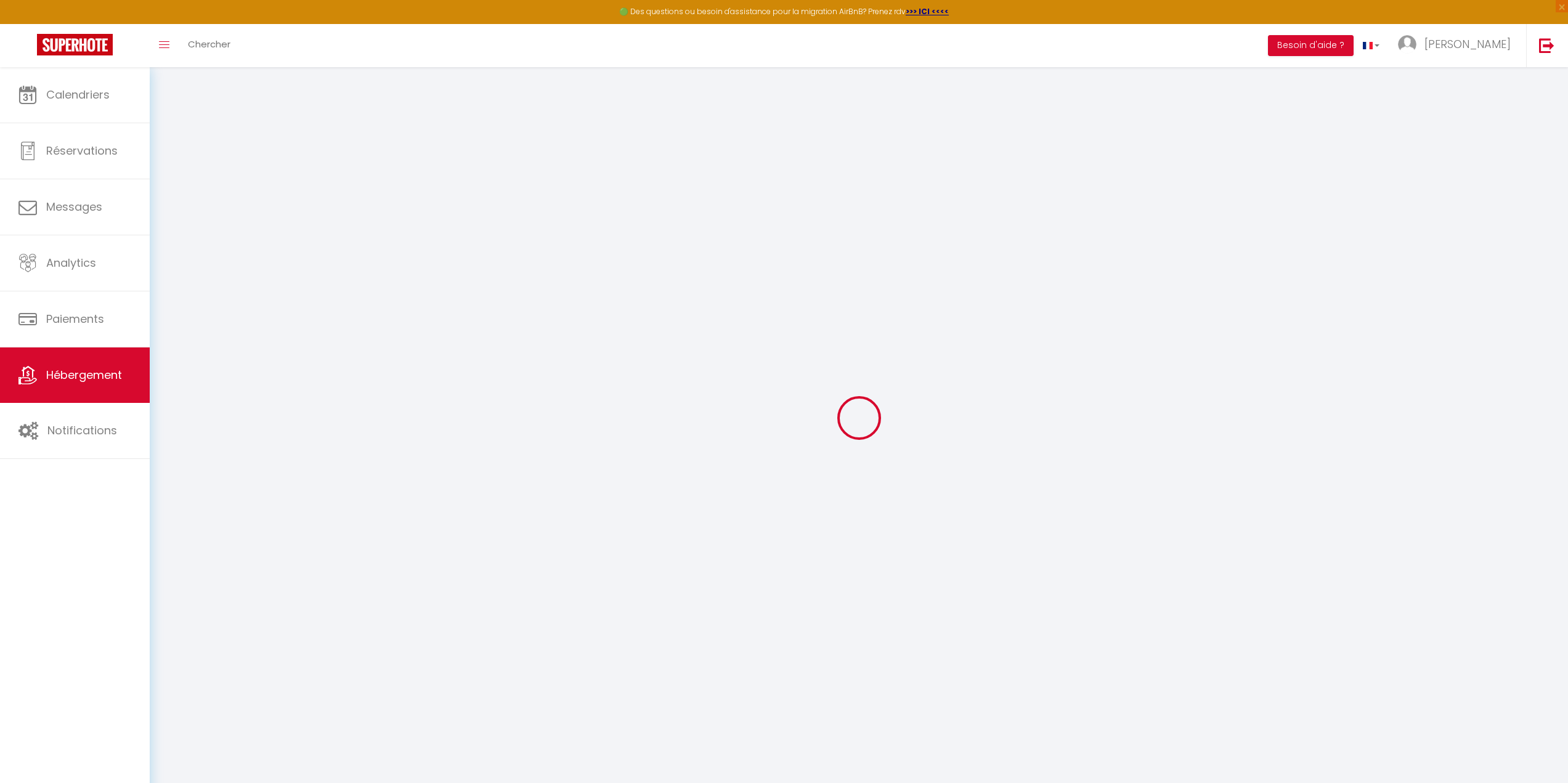
select select
checkbox input "false"
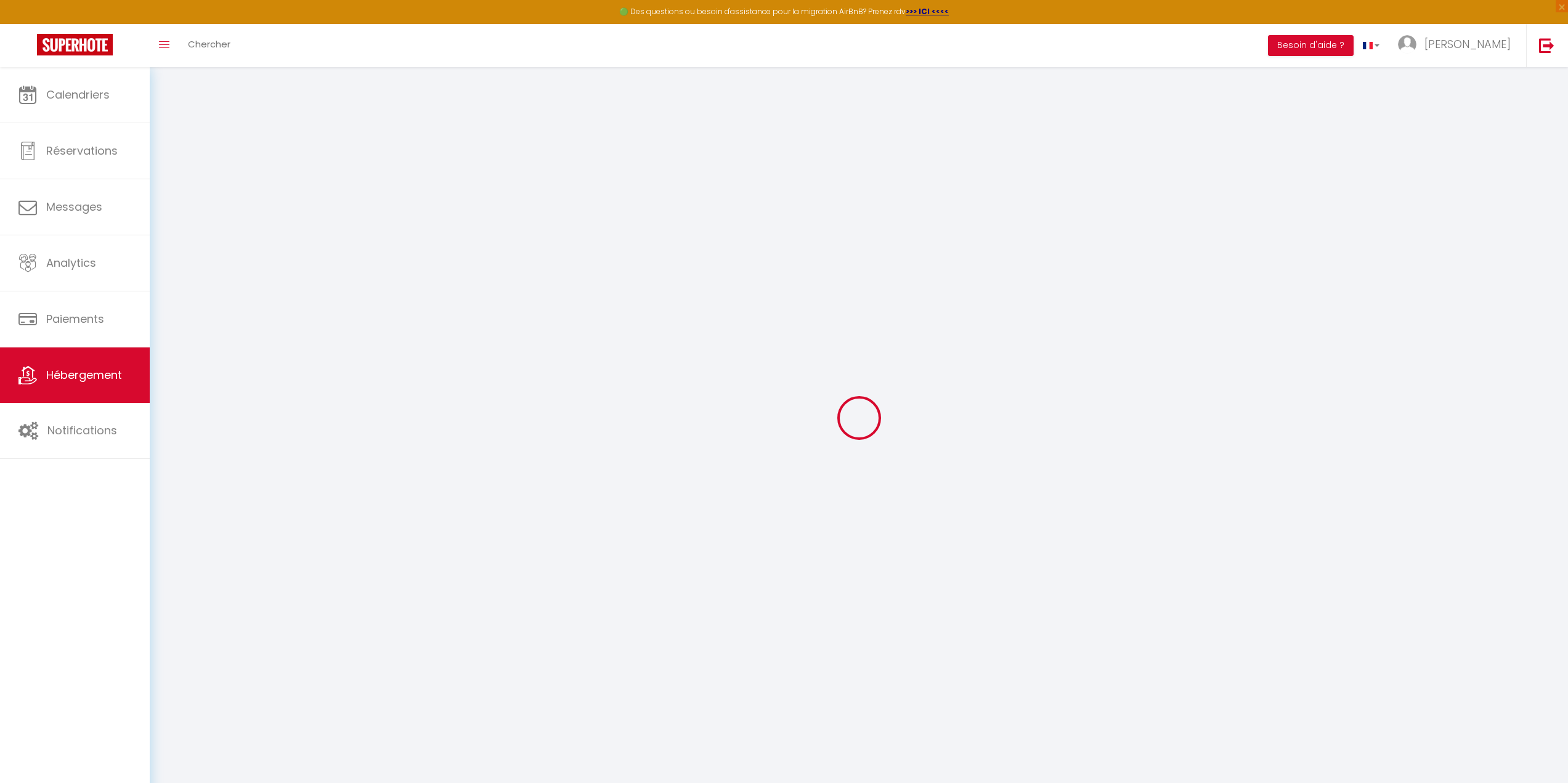
checkbox input "false"
select select
type input "Loft Spacieux à Wimille – Proche de Nausicaa et des Plages, 8 couchages"
type input "[PERSON_NAME]"
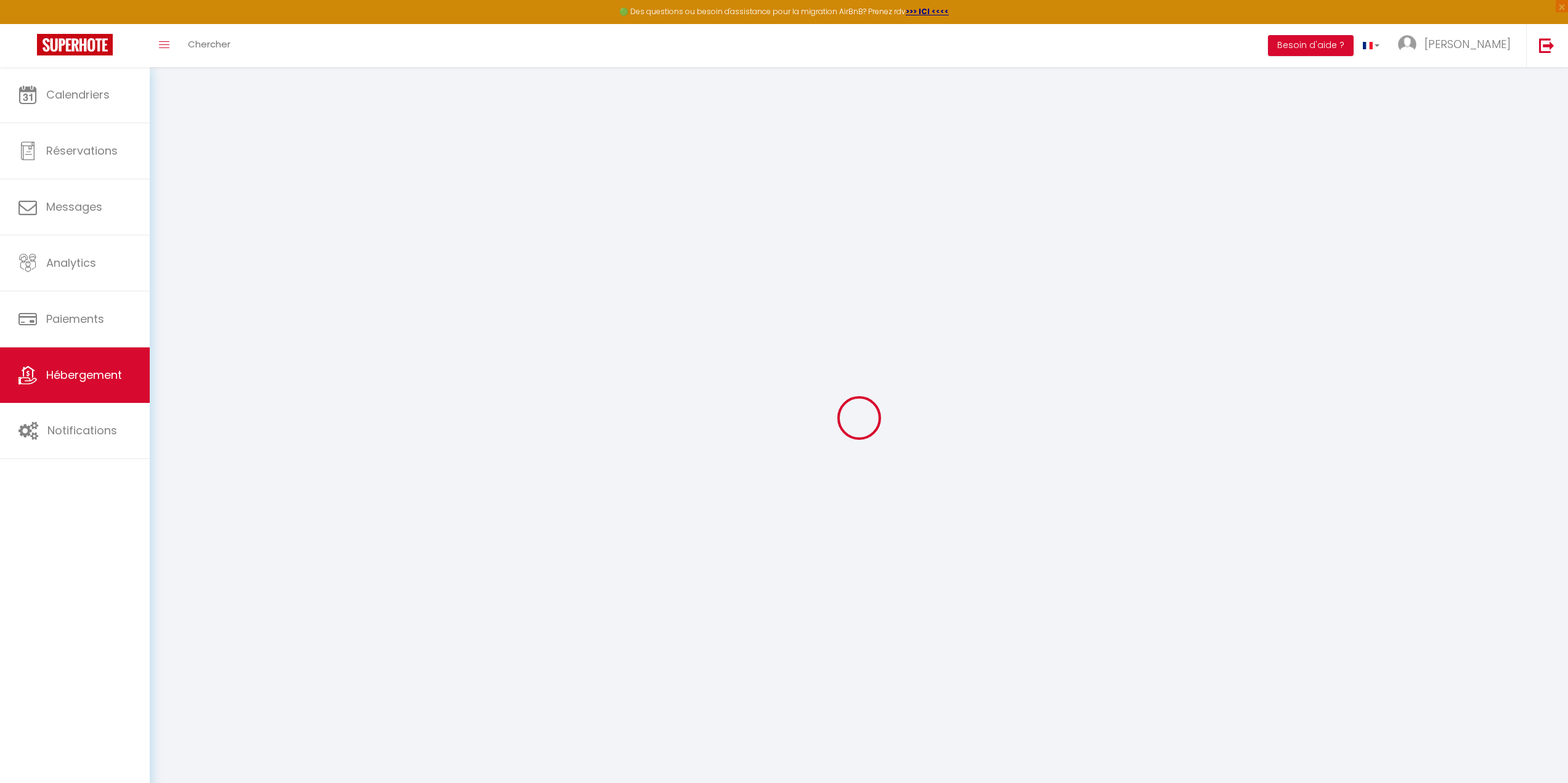
type input "MIONNET"
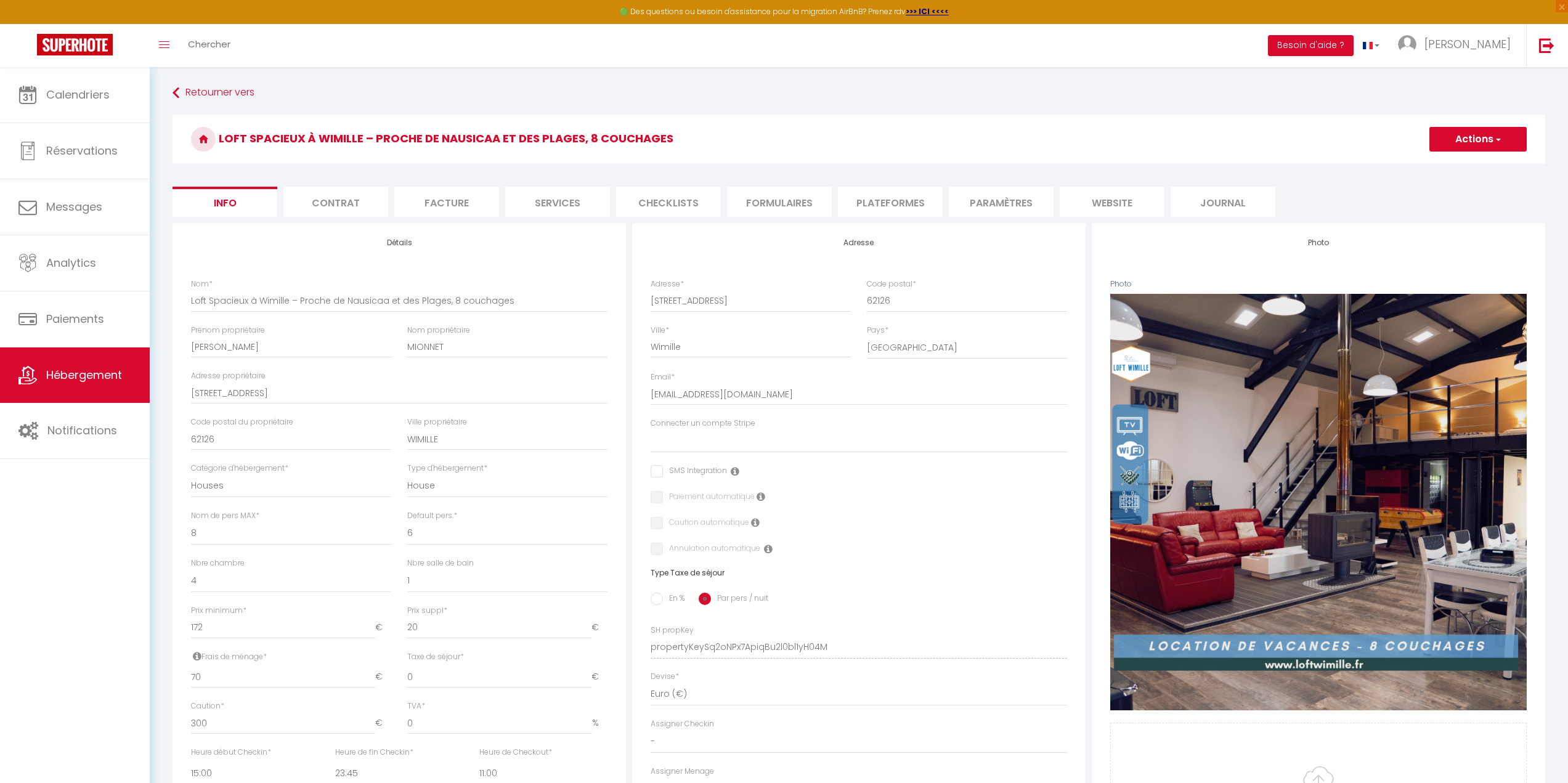
click at [559, 210] on li "Services" at bounding box center [558, 202] width 105 height 30
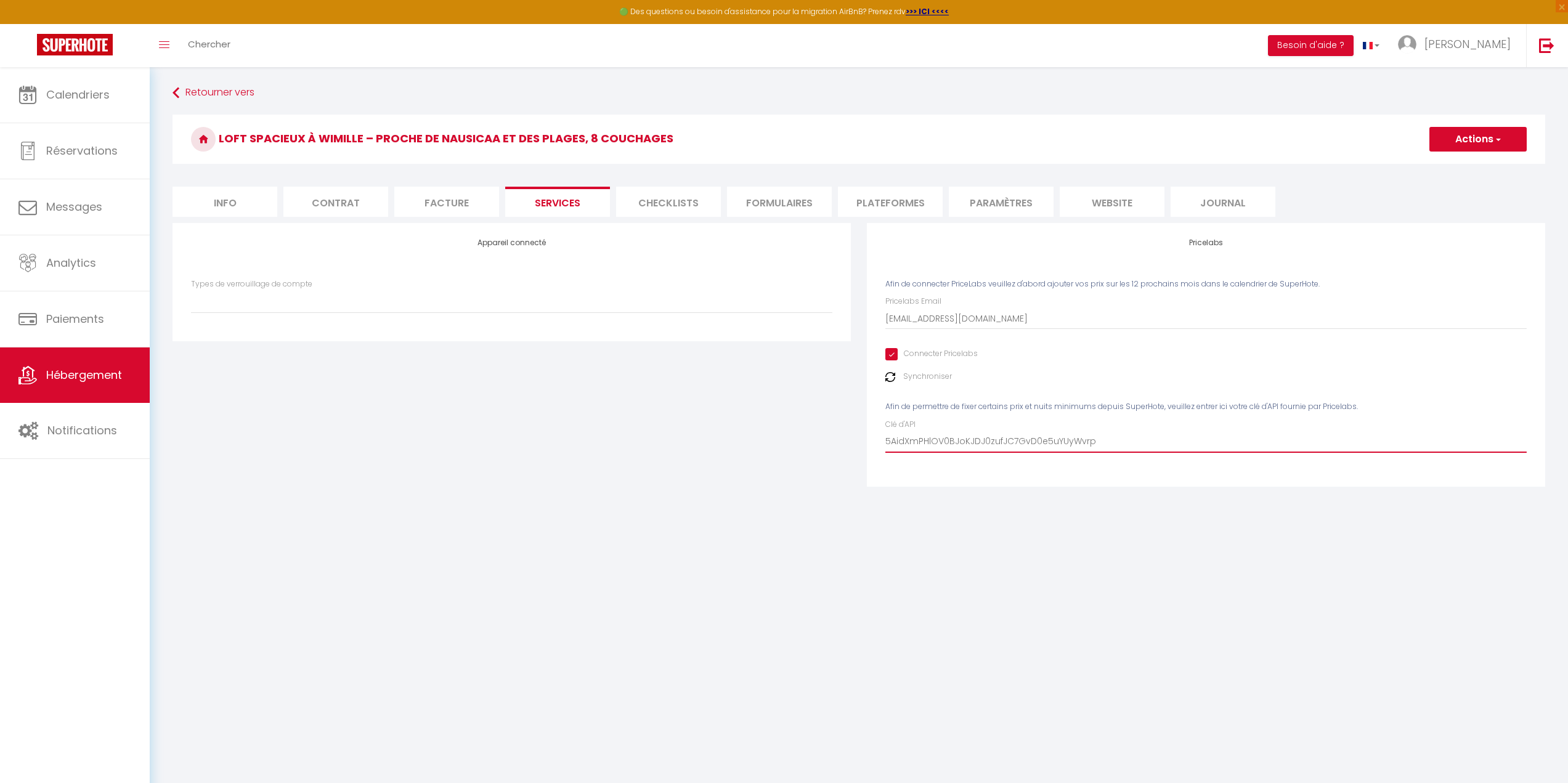
click at [996, 436] on input "5AidXmPHlOV0BJoKJDJ0zufJC7GvD0e5uYUyWvrp" at bounding box center [1206, 441] width 642 height 22
click at [1127, 438] on input "5AidXmPHlOV0BJoKJDJ0zufJC7GvD0e5uYUyWvrp" at bounding box center [1206, 441] width 642 height 22
click at [999, 200] on li "Paramètres" at bounding box center [1001, 202] width 105 height 30
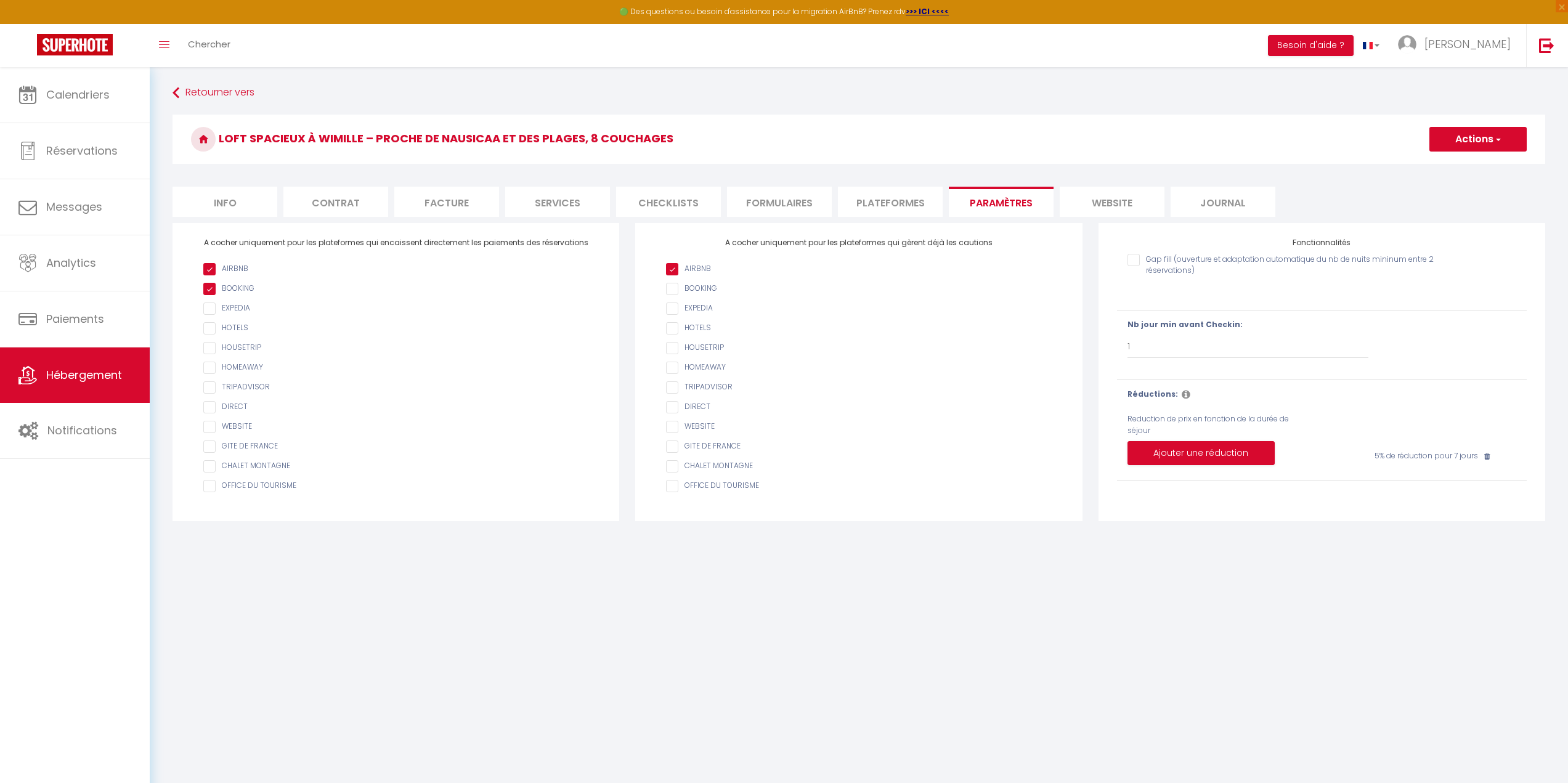
click at [567, 201] on li "Services" at bounding box center [558, 202] width 105 height 30
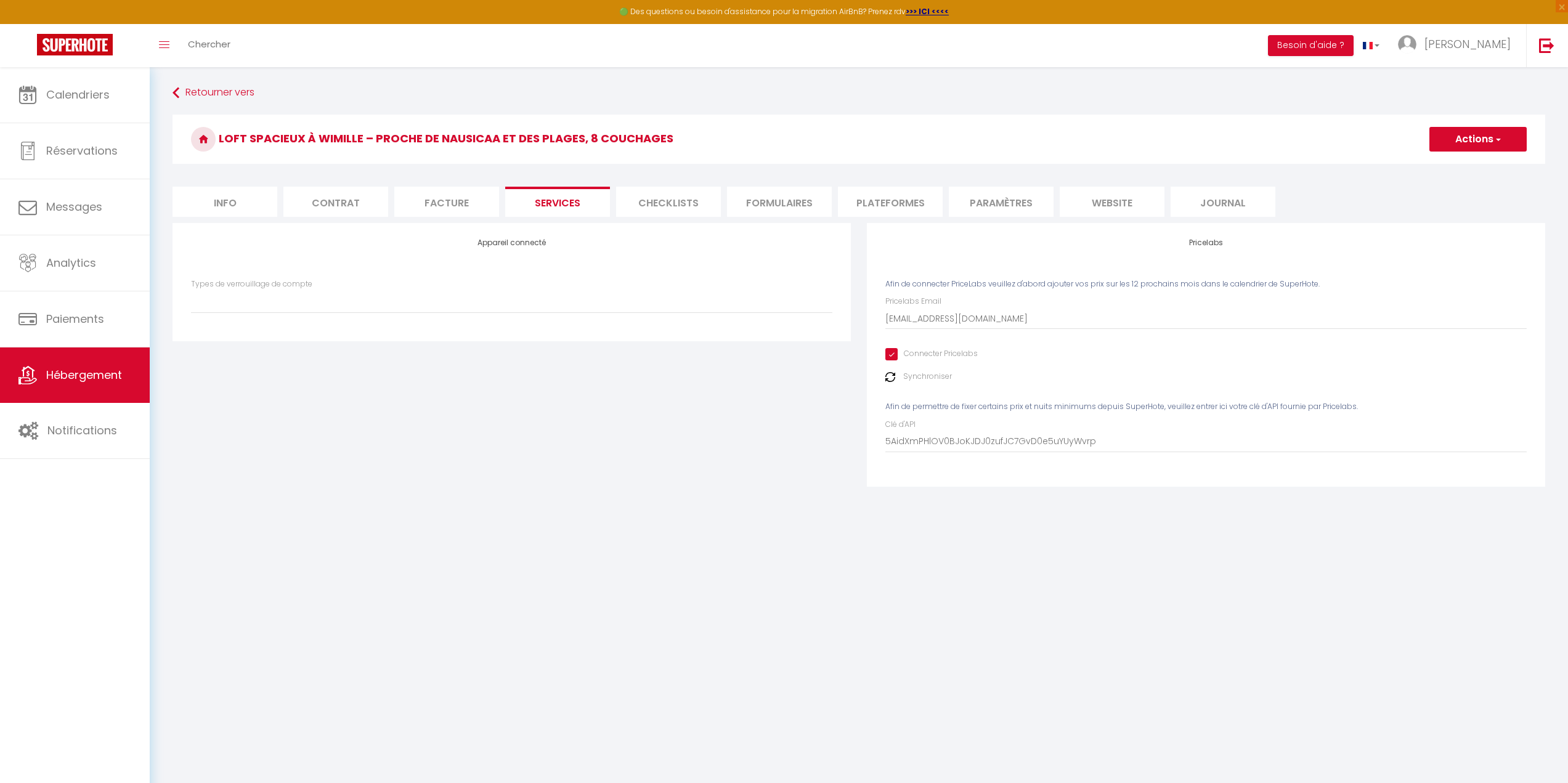
click at [443, 200] on li "Facture" at bounding box center [447, 202] width 105 height 30
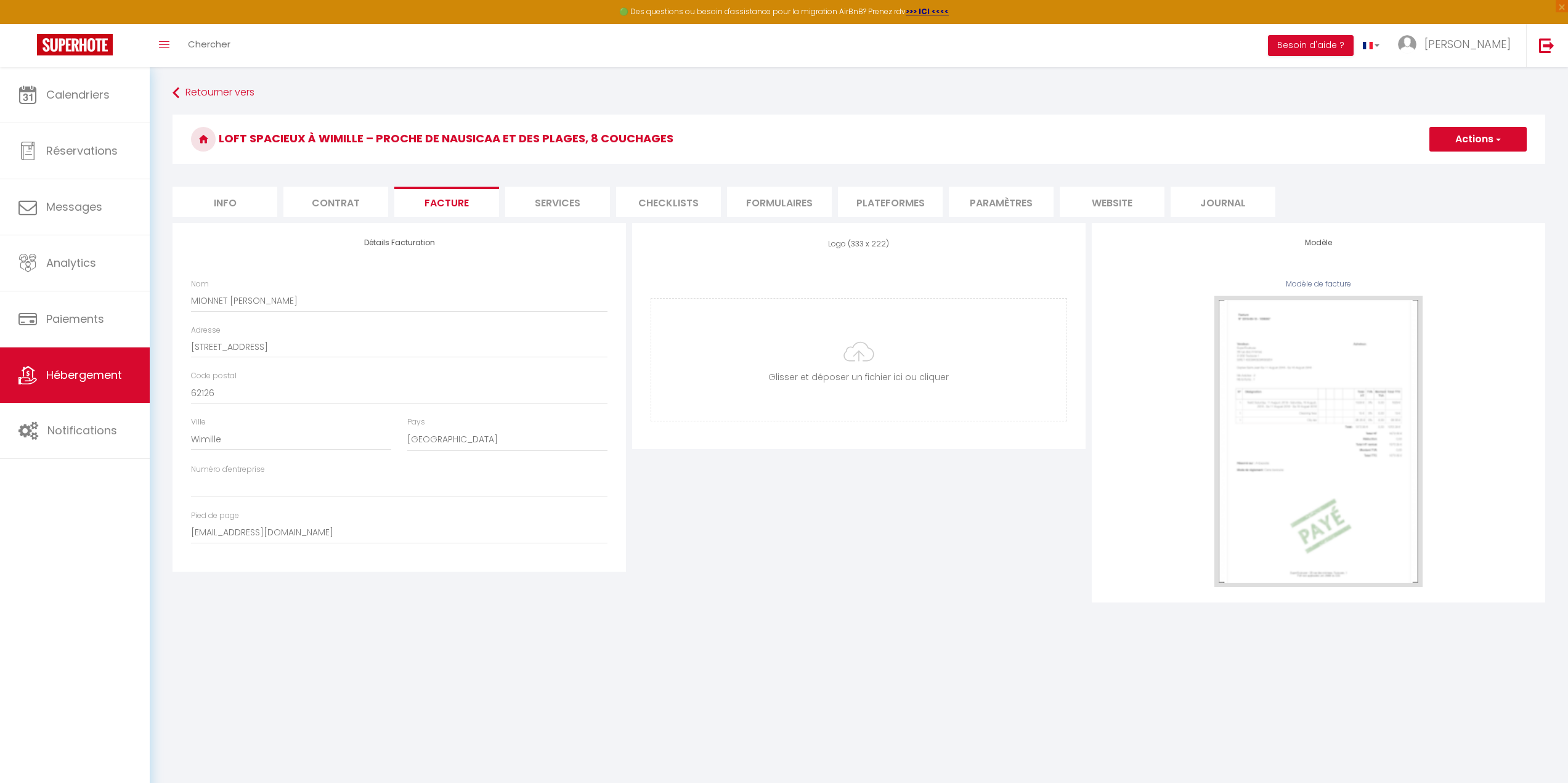
click at [360, 202] on li "Contrat" at bounding box center [336, 202] width 105 height 30
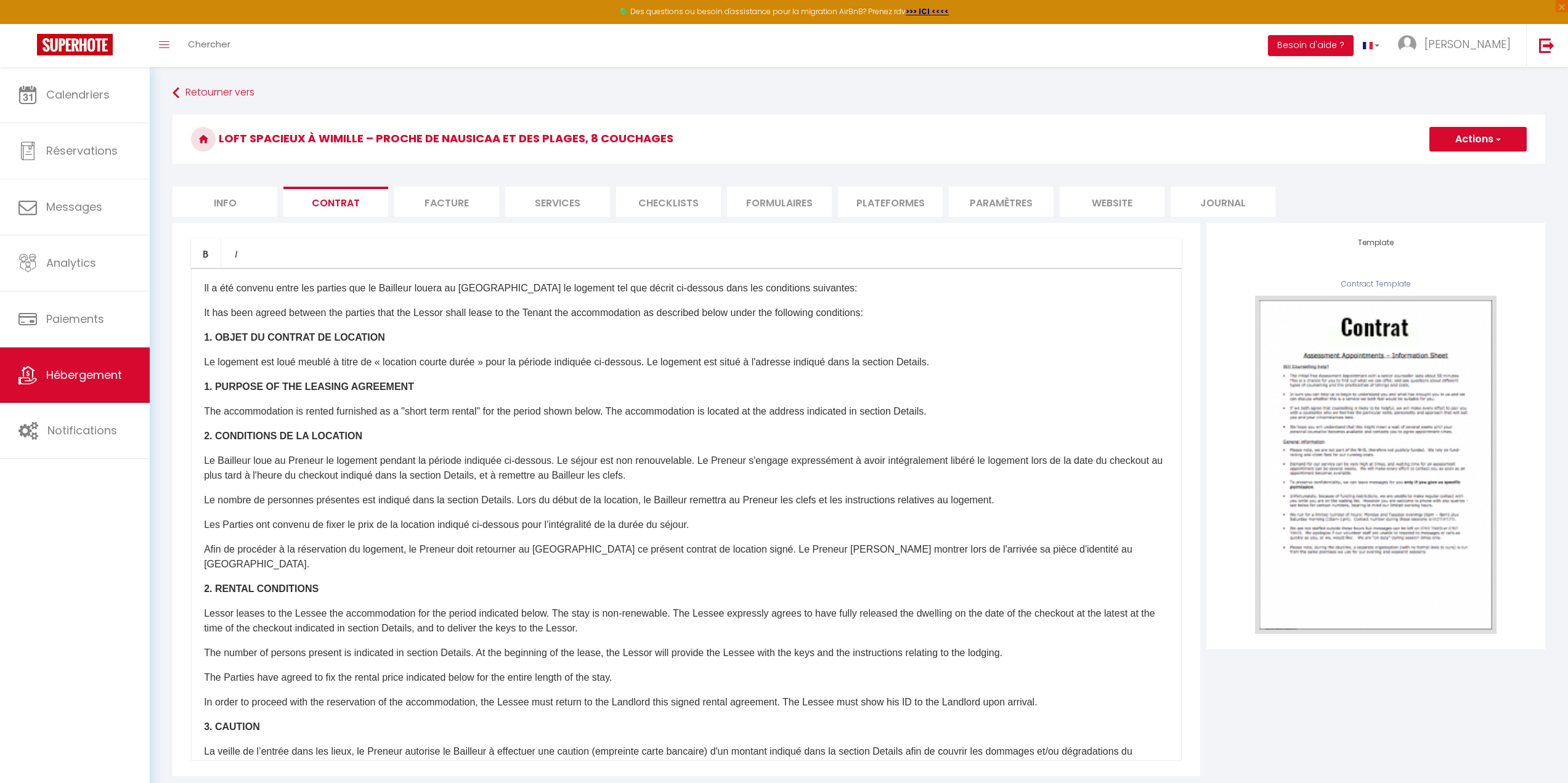
click at [263, 202] on li "Info" at bounding box center [225, 202] width 105 height 30
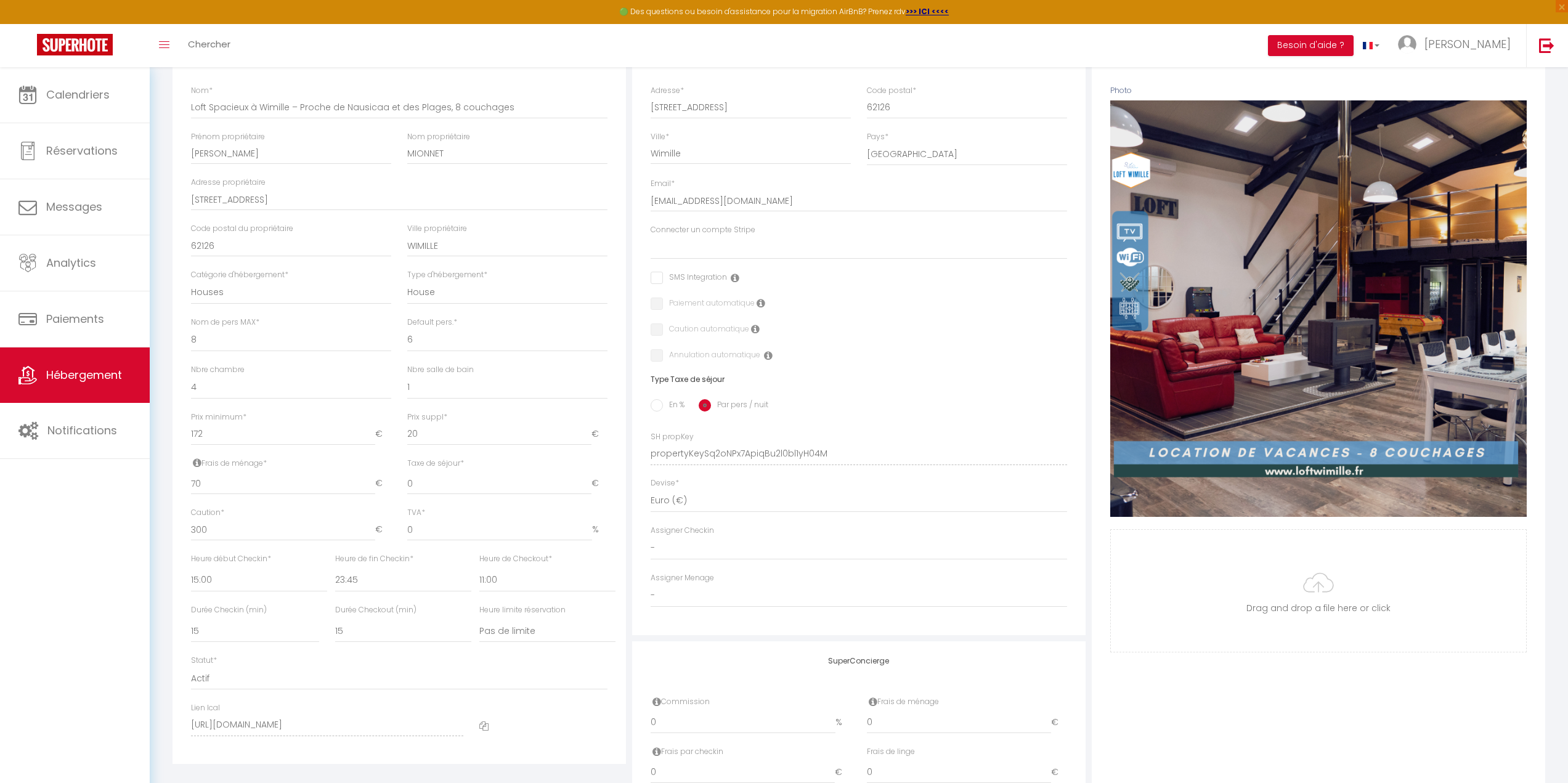
scroll to position [180, 0]
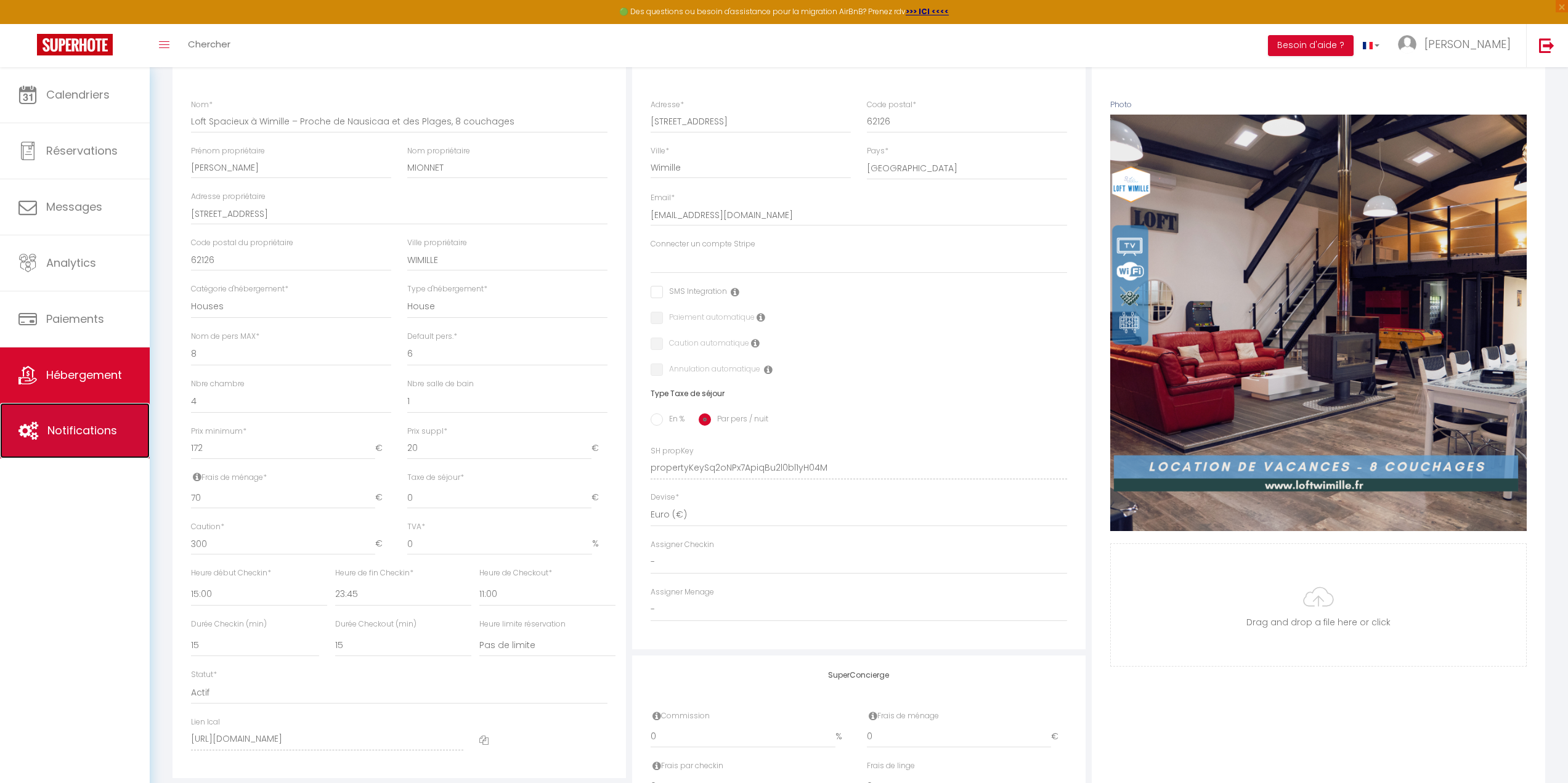
click at [89, 428] on span "Notifications" at bounding box center [81, 430] width 69 height 15
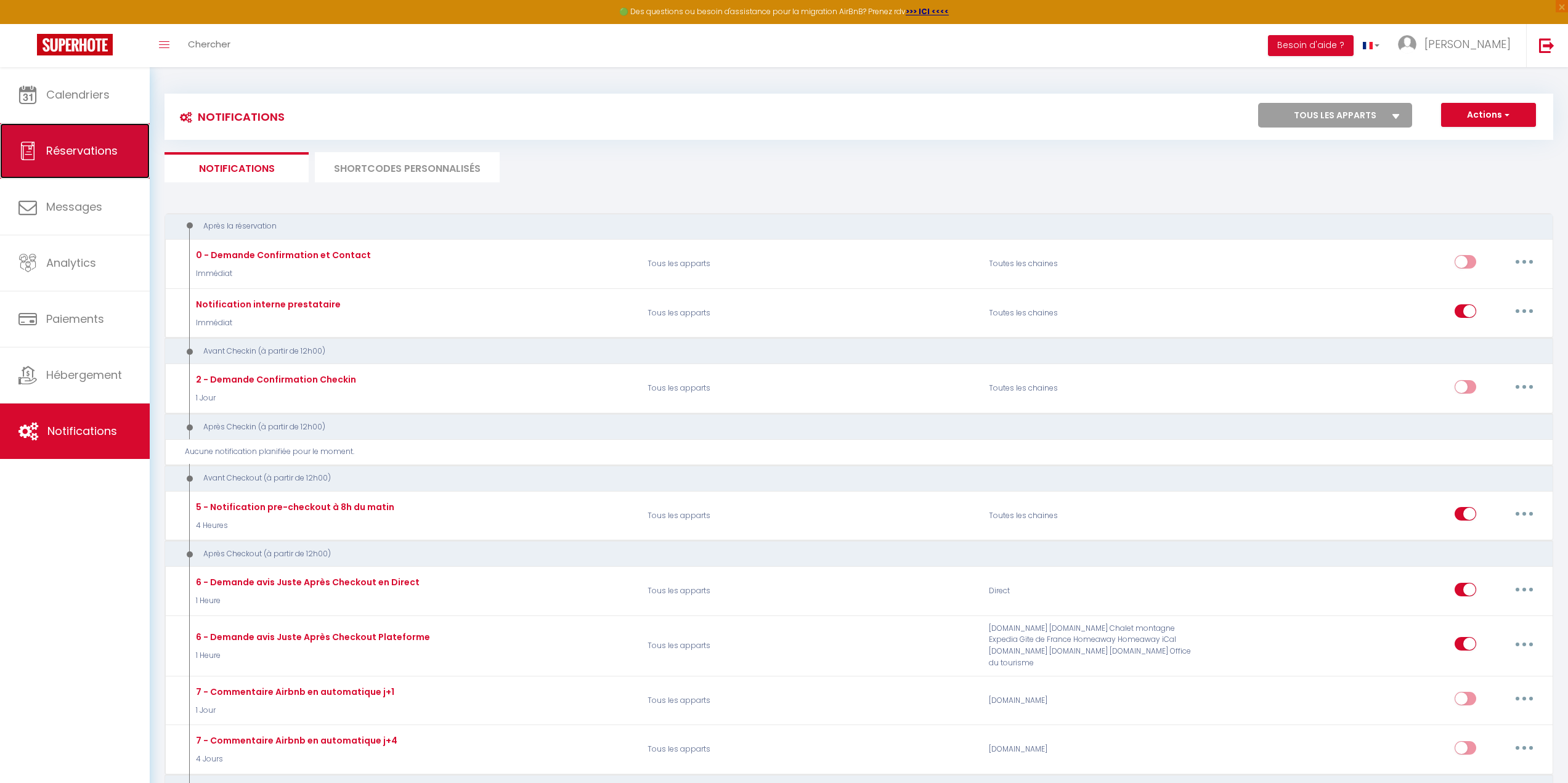
click at [98, 161] on link "Réservations" at bounding box center [75, 151] width 150 height 56
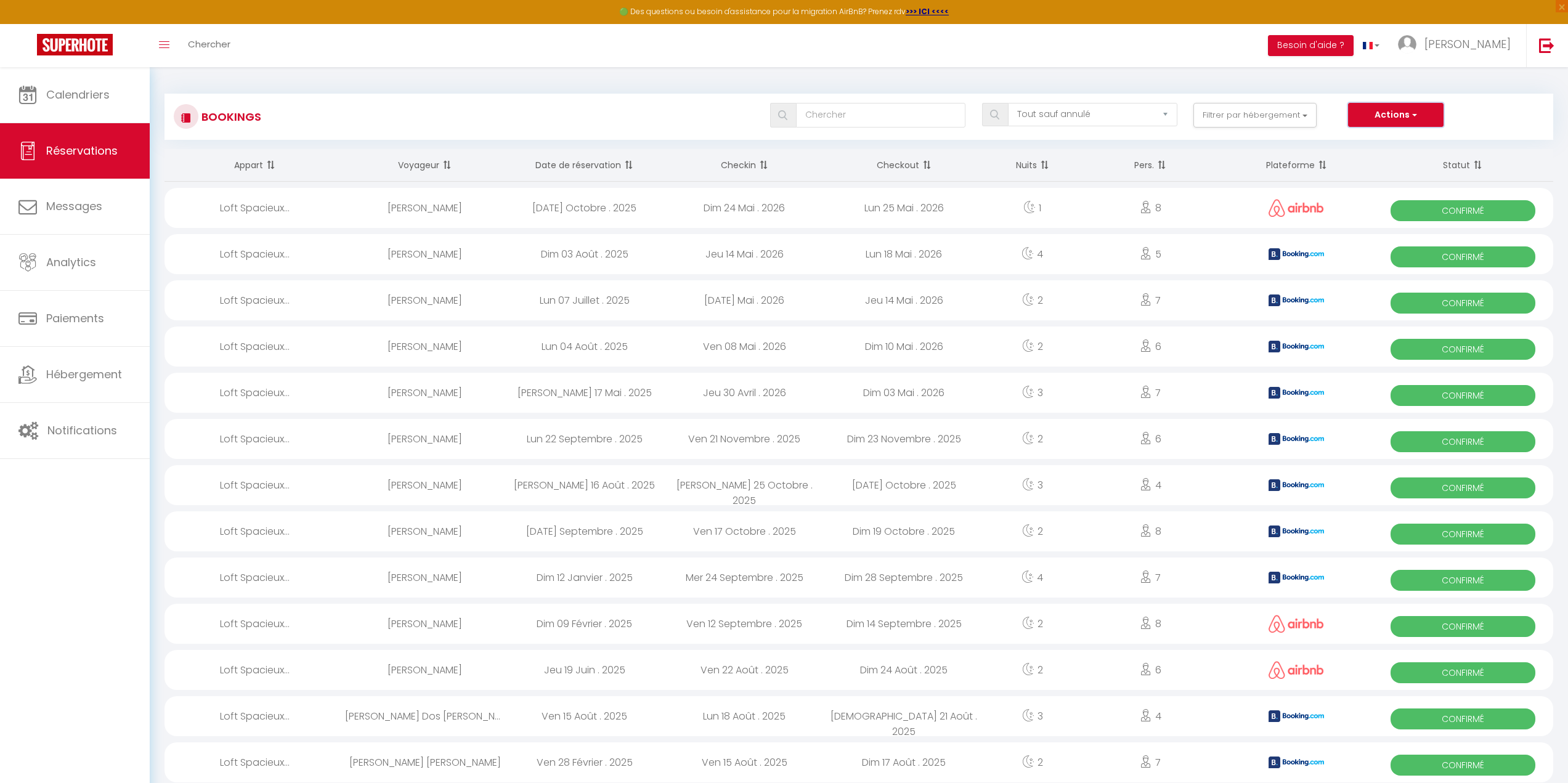
click at [1373, 122] on button "Actions" at bounding box center [1395, 115] width 95 height 24
click at [1374, 115] on button "Actions" at bounding box center [1395, 115] width 95 height 24
click at [133, 94] on link "Calendriers" at bounding box center [75, 94] width 150 height 56
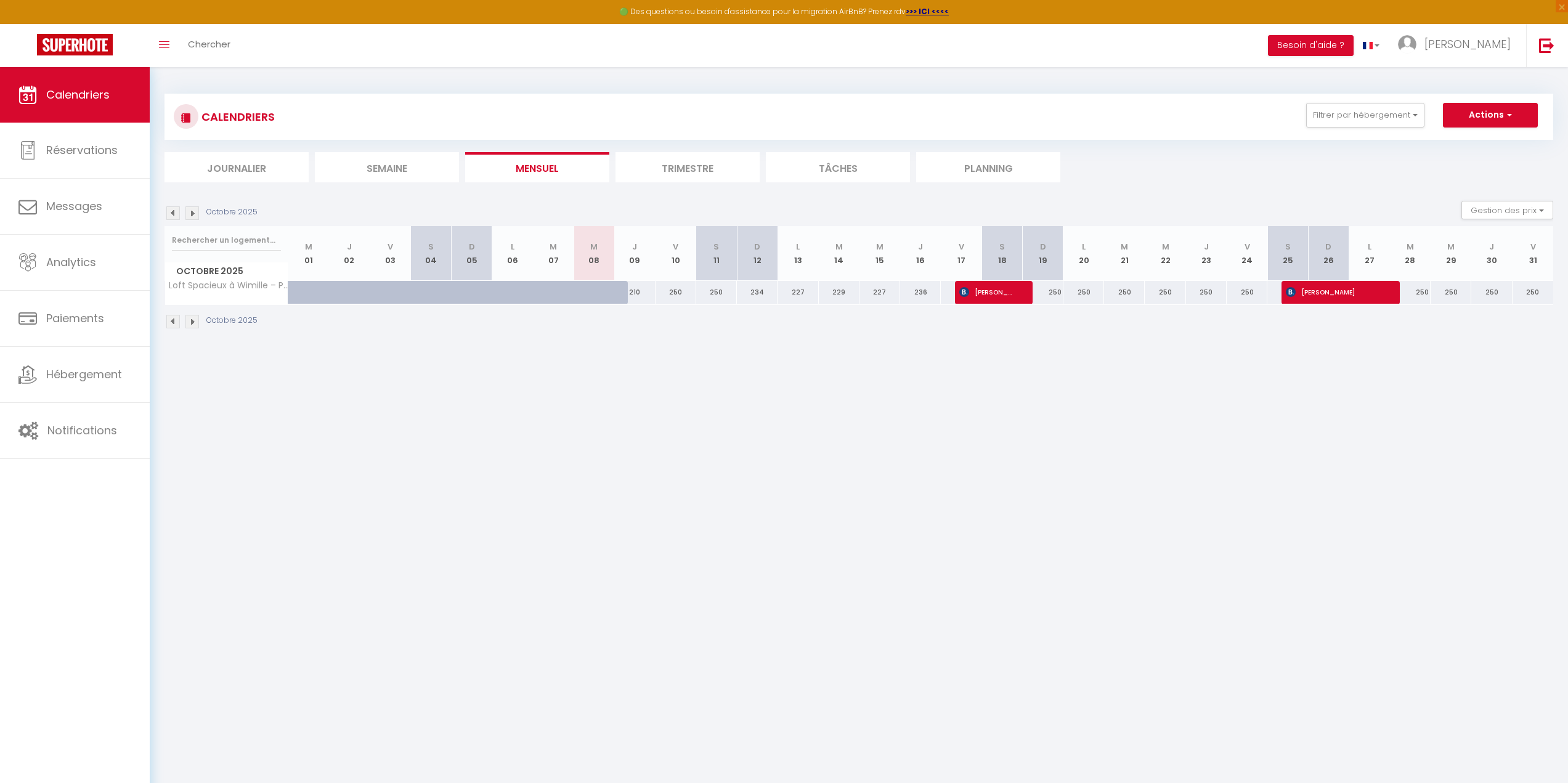
click at [975, 168] on li "Planning" at bounding box center [987, 167] width 144 height 30
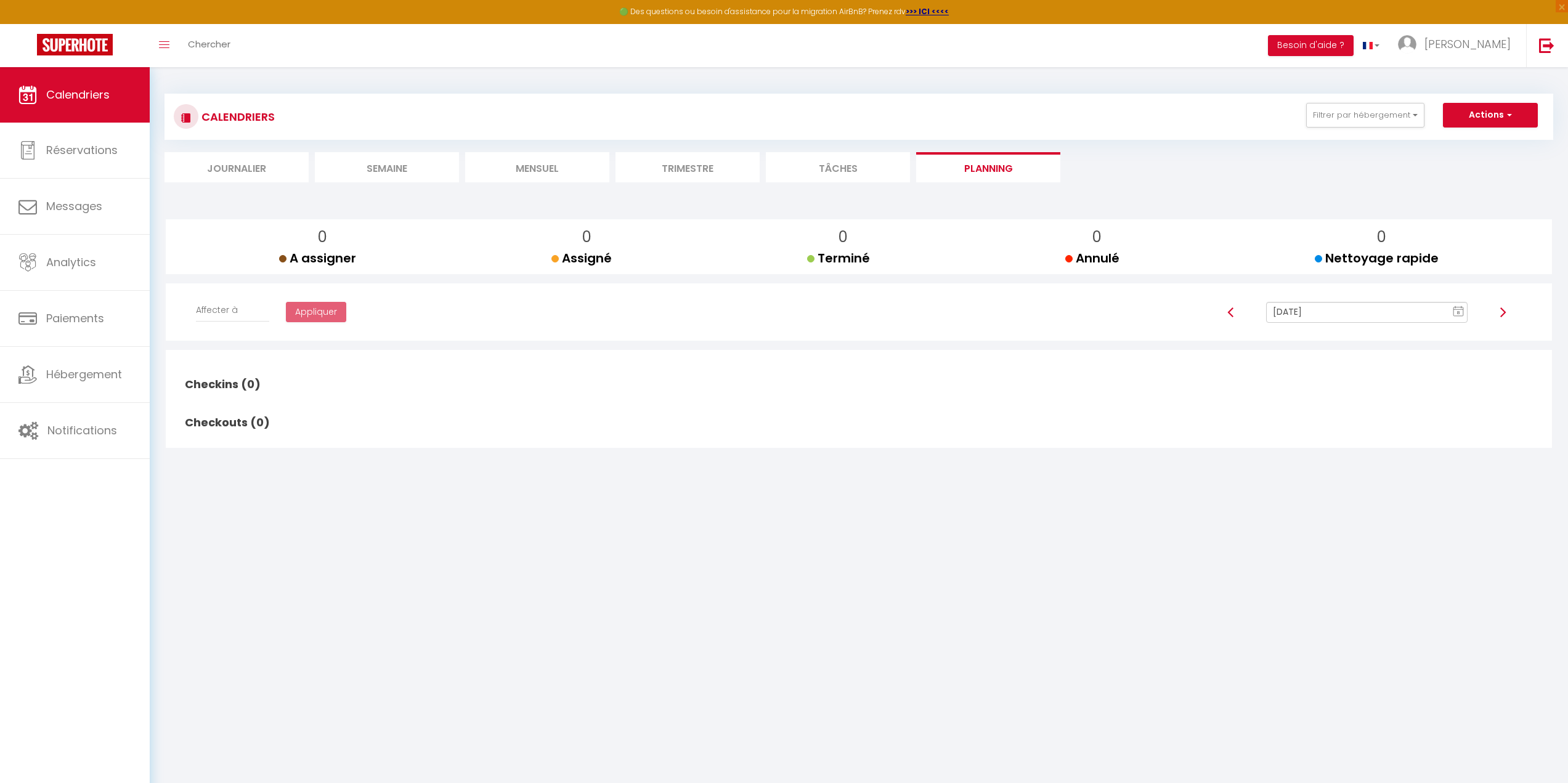
click at [848, 170] on li "Tâches" at bounding box center [837, 167] width 144 height 30
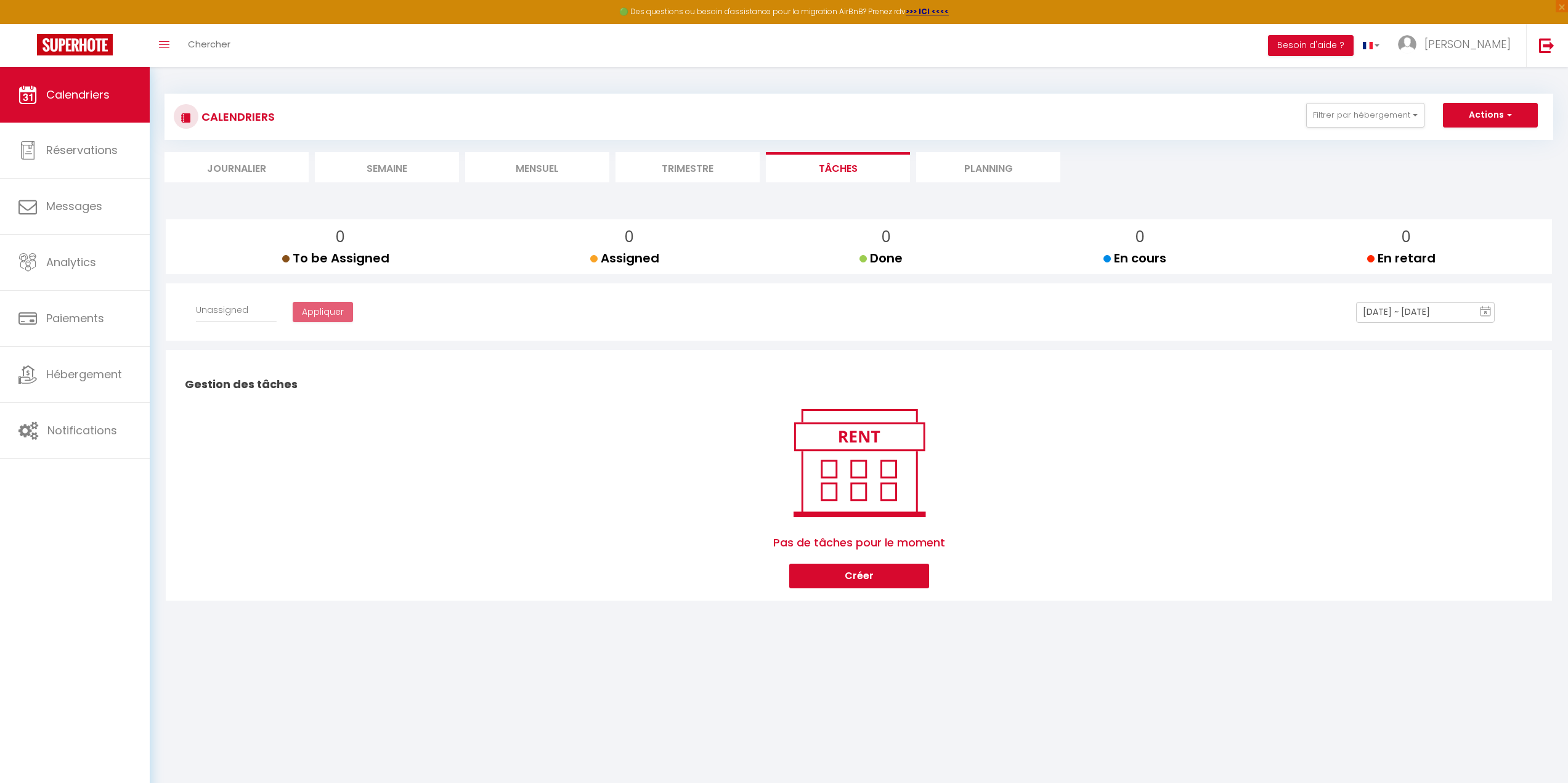
click at [717, 164] on li "Trimestre" at bounding box center [687, 167] width 144 height 30
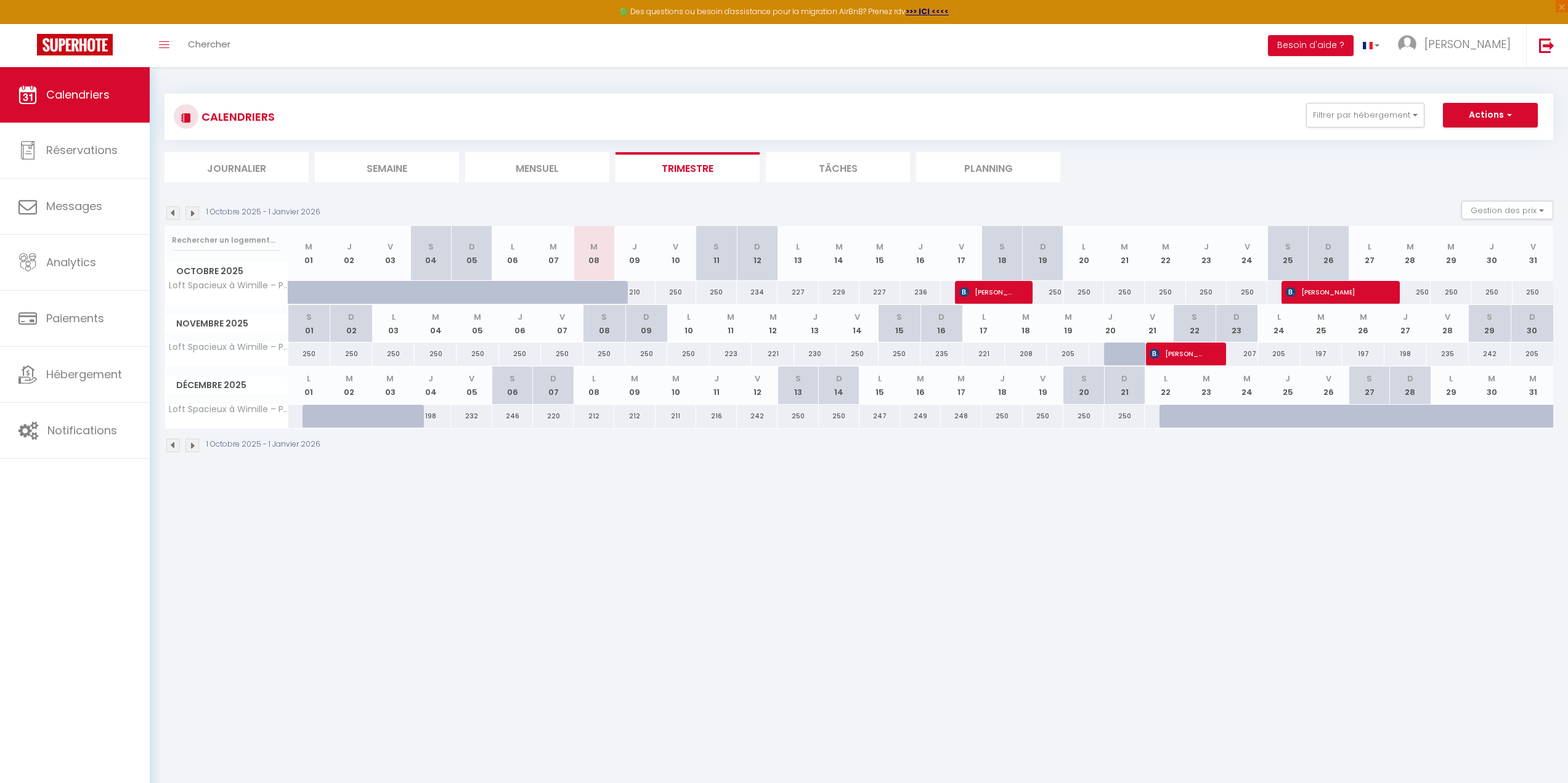
click at [252, 166] on li "Journalier" at bounding box center [236, 167] width 144 height 30
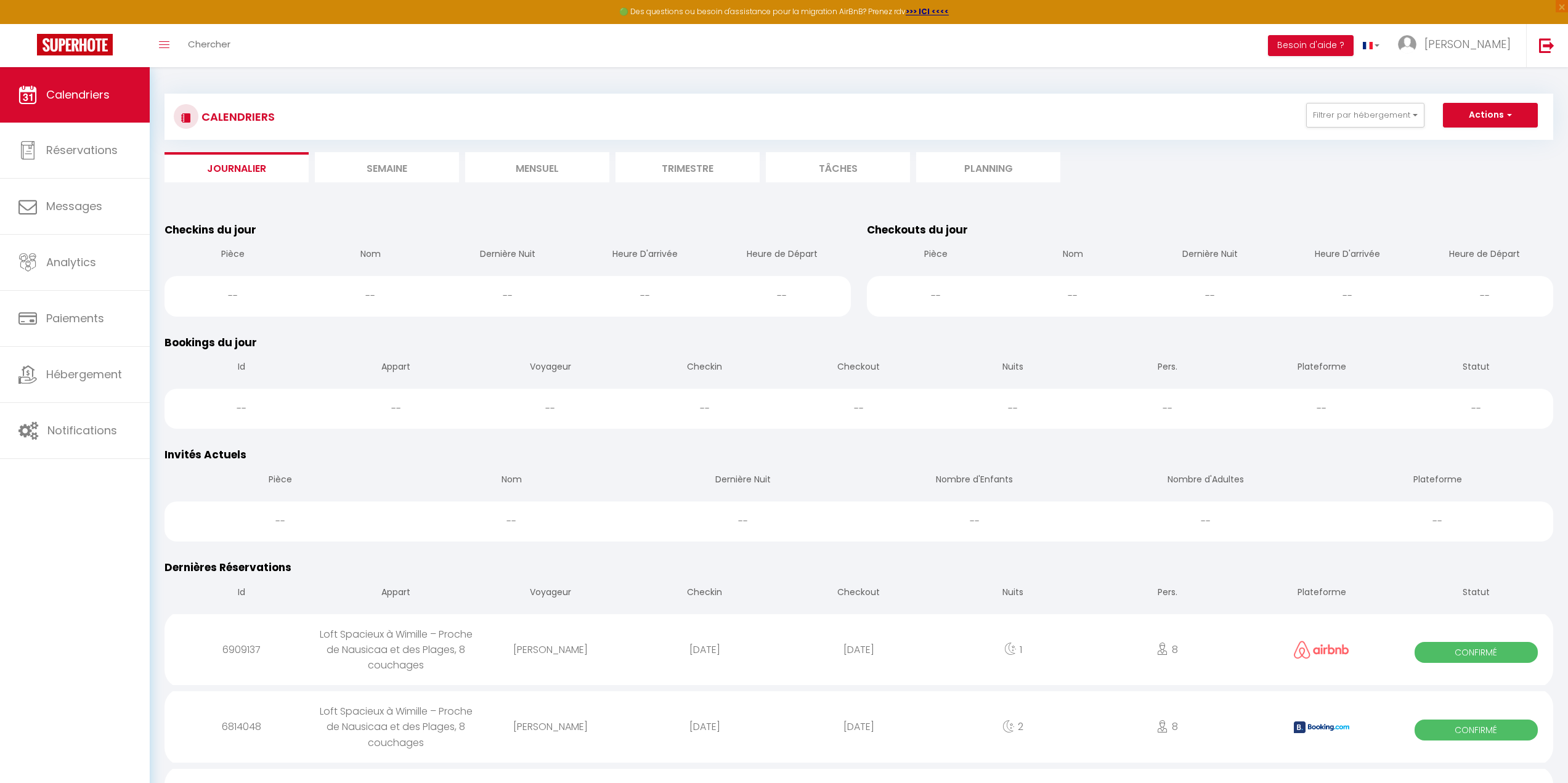
click at [345, 164] on li "Semaine" at bounding box center [387, 167] width 144 height 30
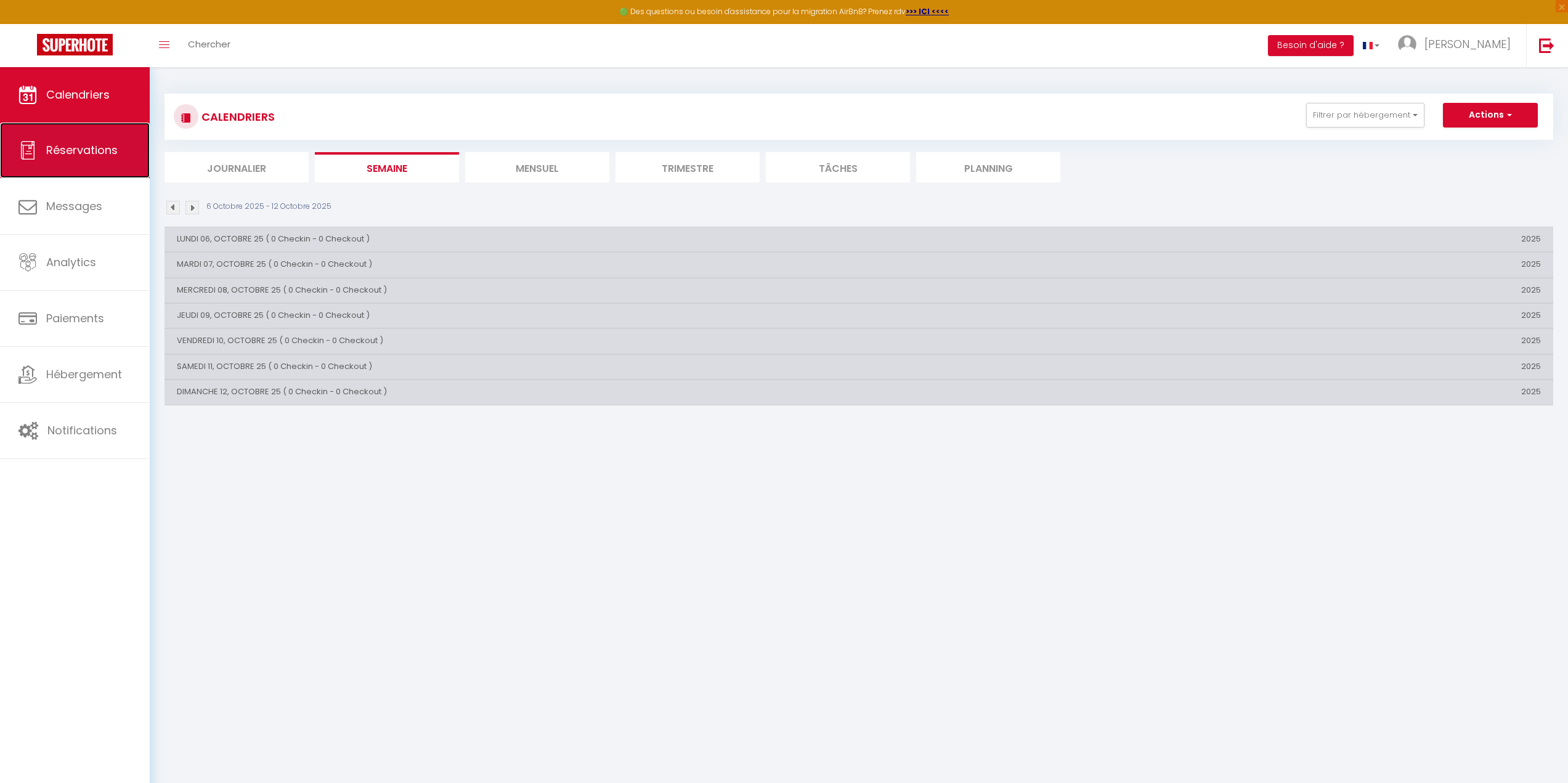
click at [94, 149] on span "Réservations" at bounding box center [82, 150] width 72 height 15
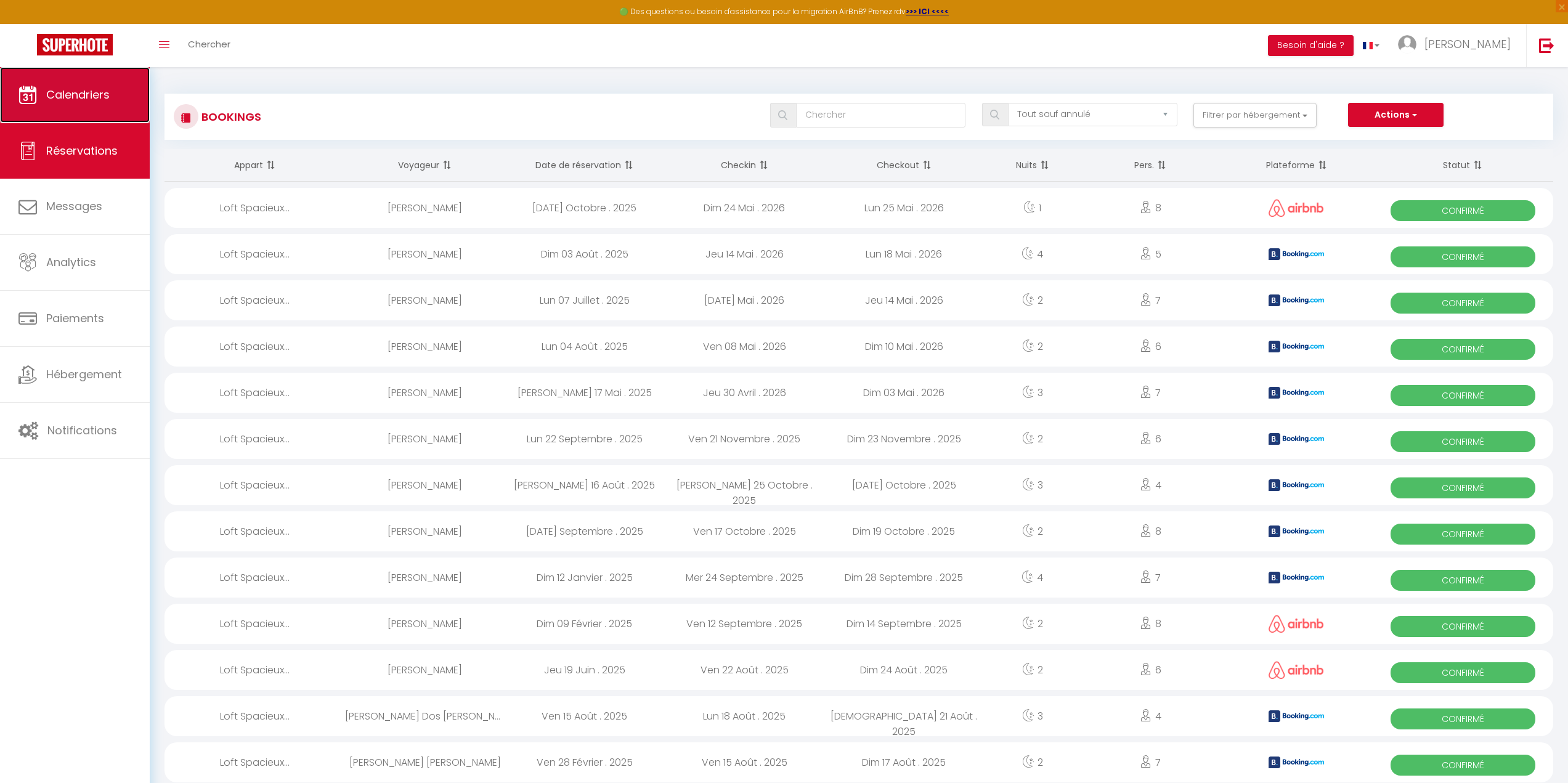
click at [120, 98] on link "Calendriers" at bounding box center [75, 94] width 150 height 56
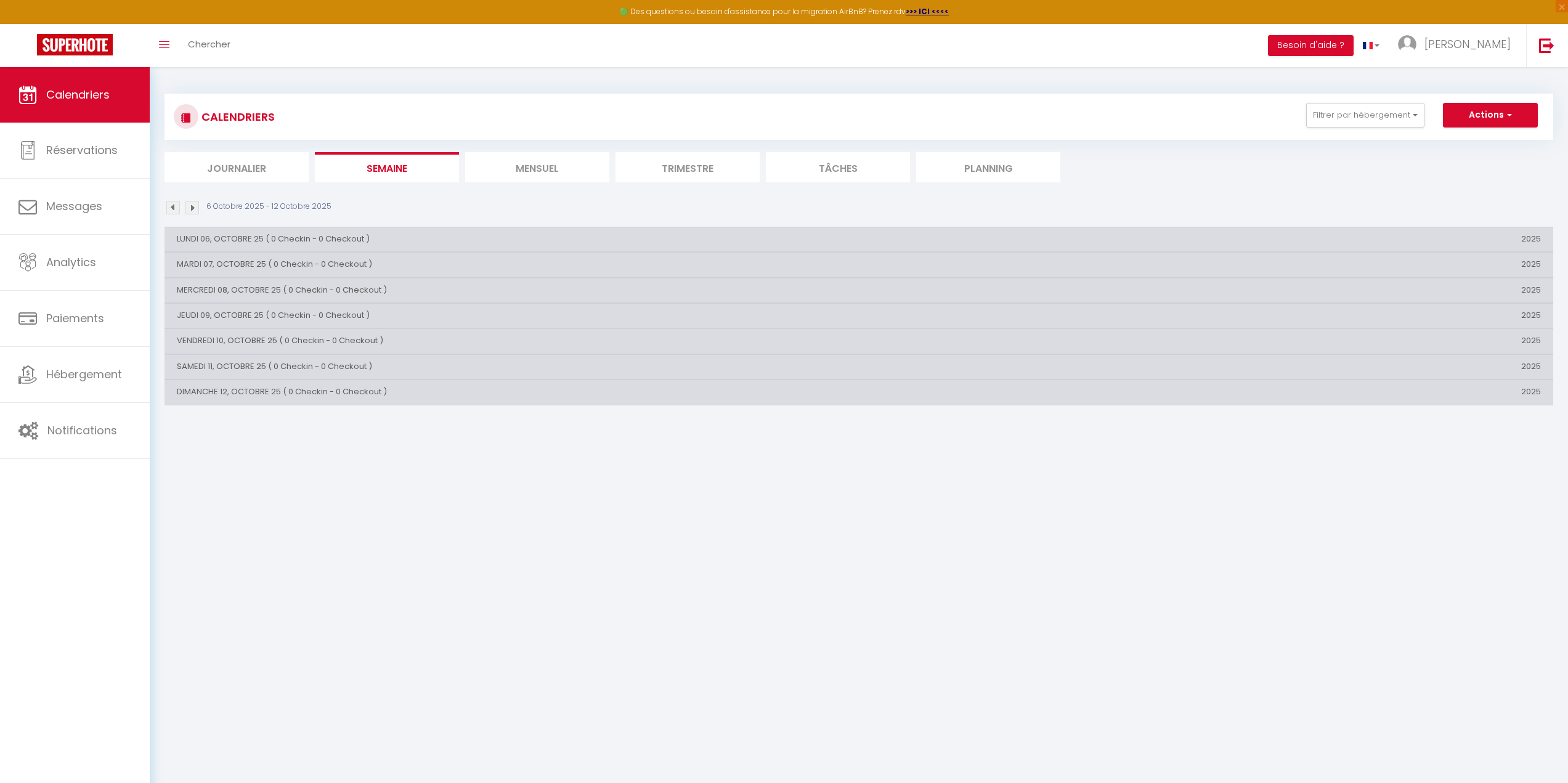
click at [247, 159] on li "Journalier" at bounding box center [236, 167] width 144 height 30
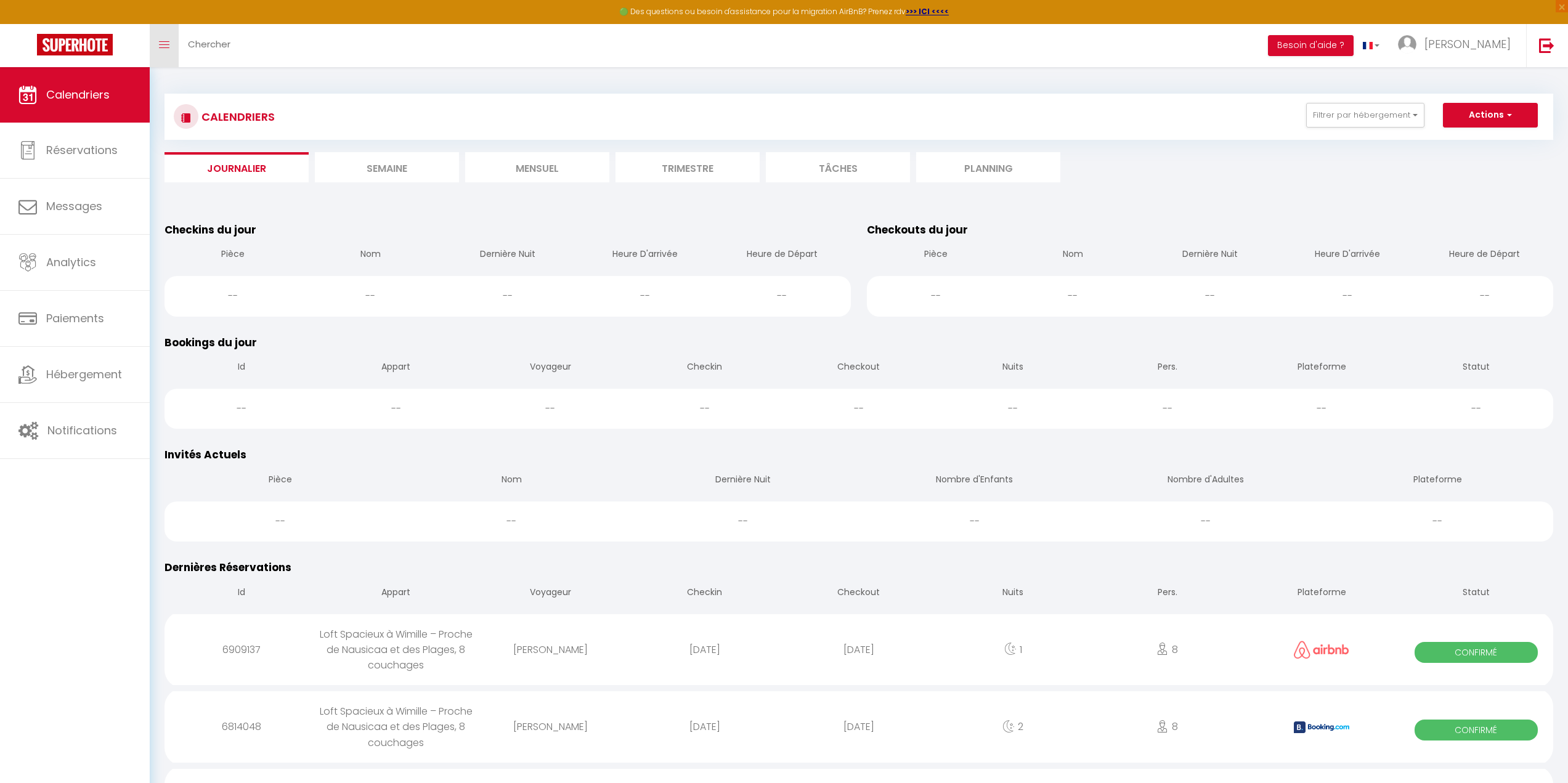
click at [164, 37] on link "Toggle menubar" at bounding box center [164, 46] width 29 height 43
click at [231, 43] on span "Chercher" at bounding box center [209, 43] width 43 height 13
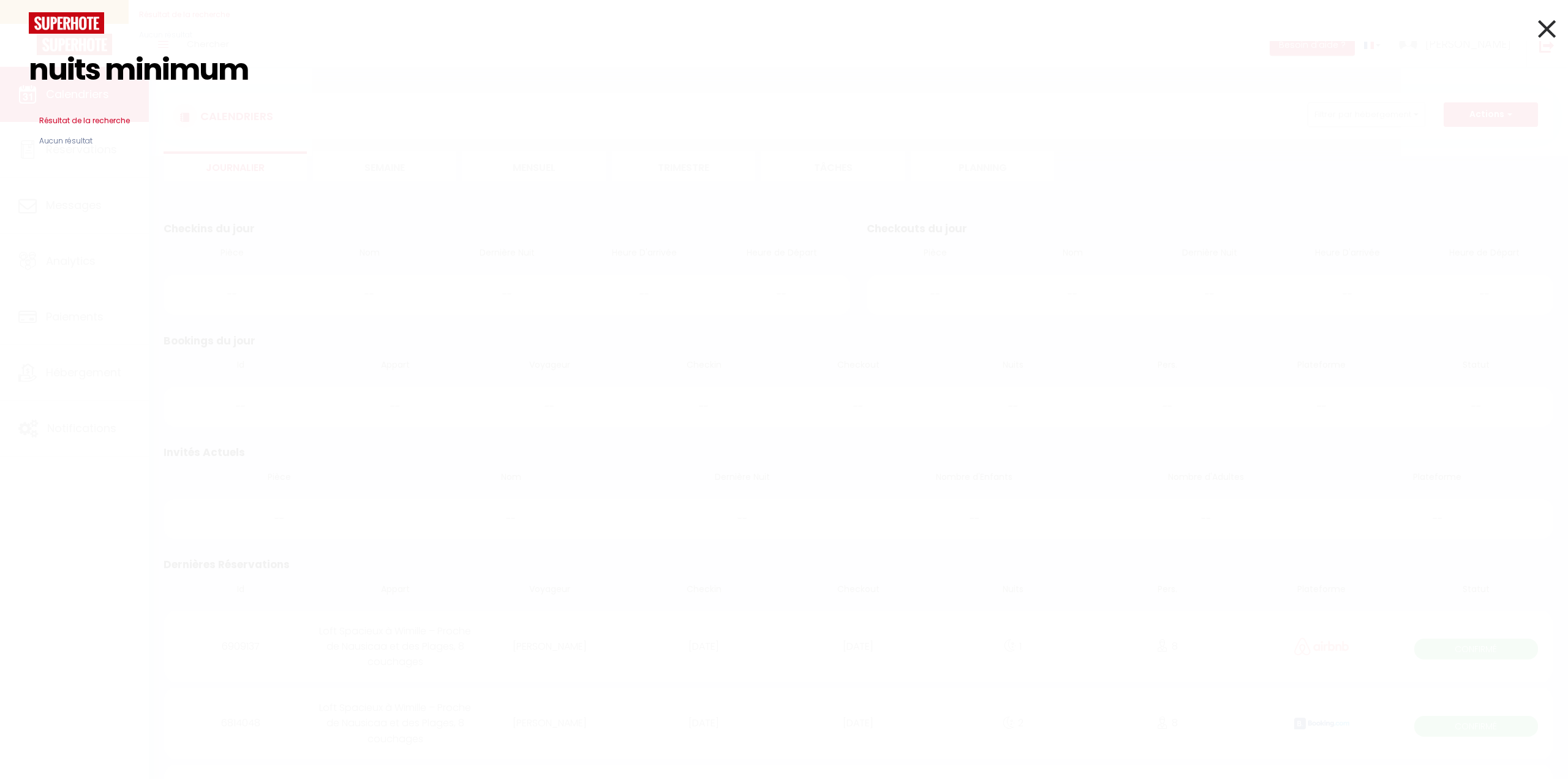
click at [66, 142] on span "Aucun résultat" at bounding box center [66, 140] width 74 height 31
click at [78, 20] on img at bounding box center [67, 23] width 76 height 21
click at [69, 30] on img at bounding box center [67, 23] width 76 height 21
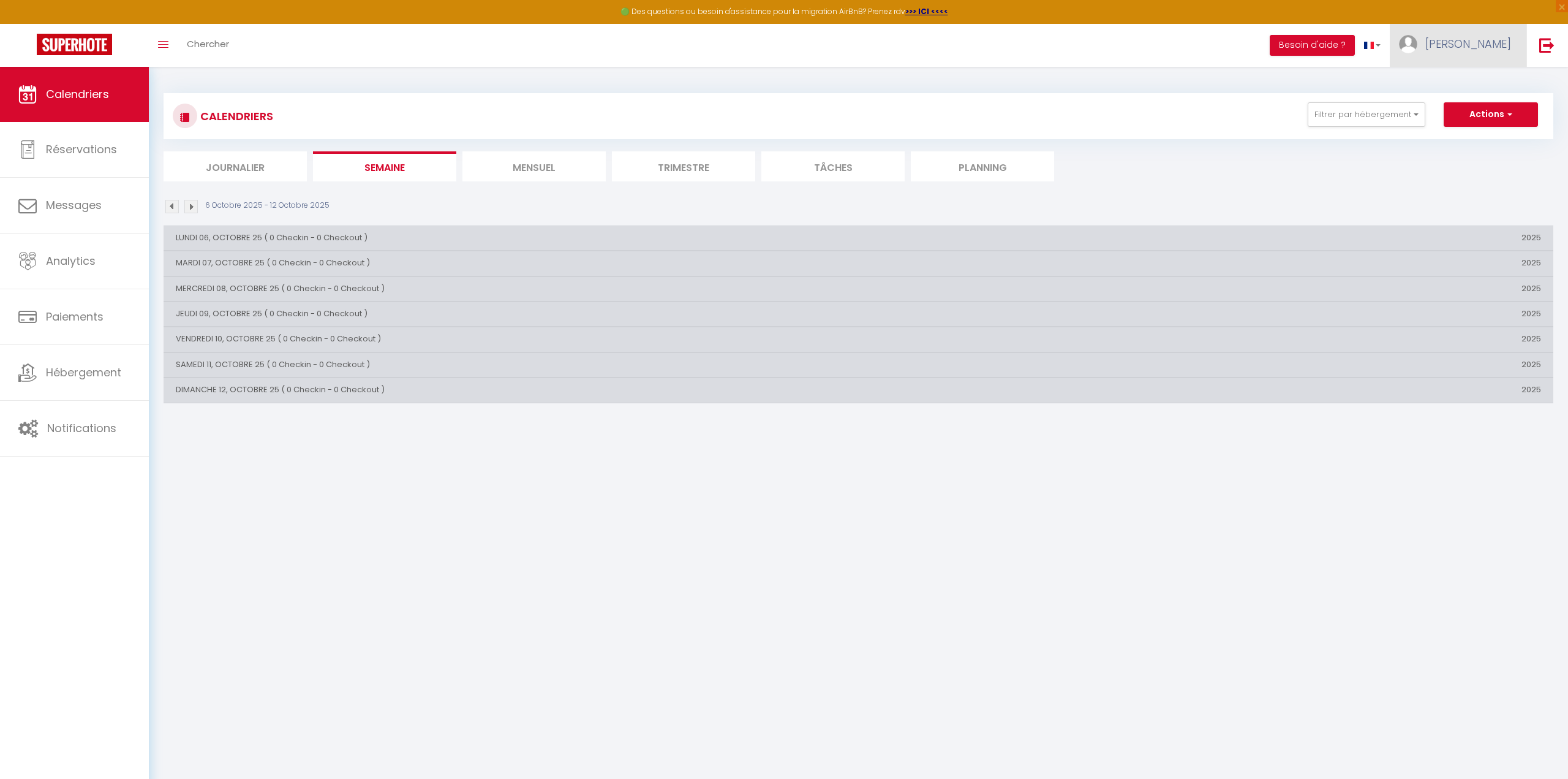
click at [1493, 40] on span "[PERSON_NAME]" at bounding box center [1467, 44] width 86 height 15
click at [1486, 83] on link "Paramètres" at bounding box center [1477, 86] width 91 height 21
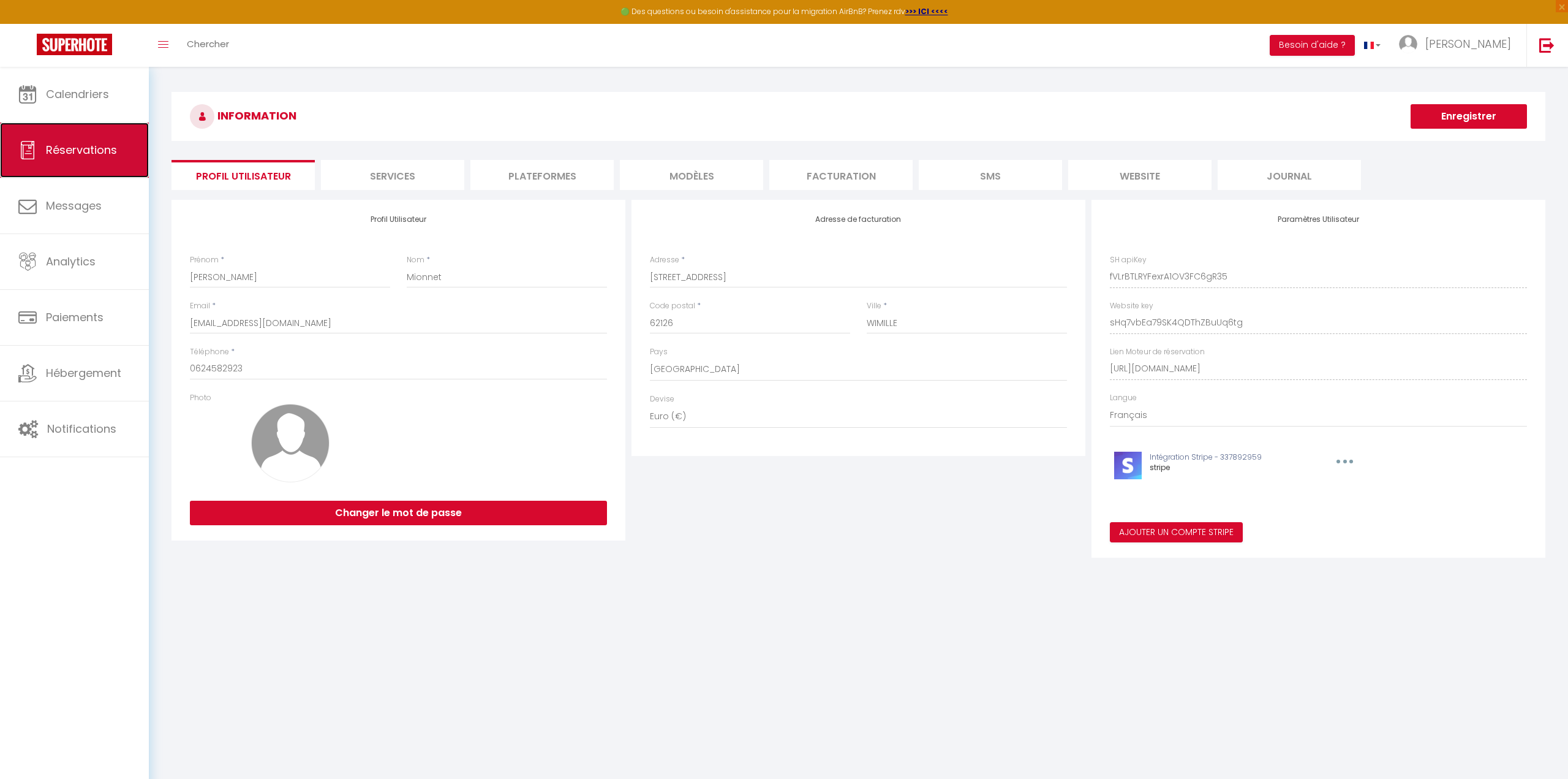
click at [132, 152] on link "Réservations" at bounding box center [74, 150] width 149 height 55
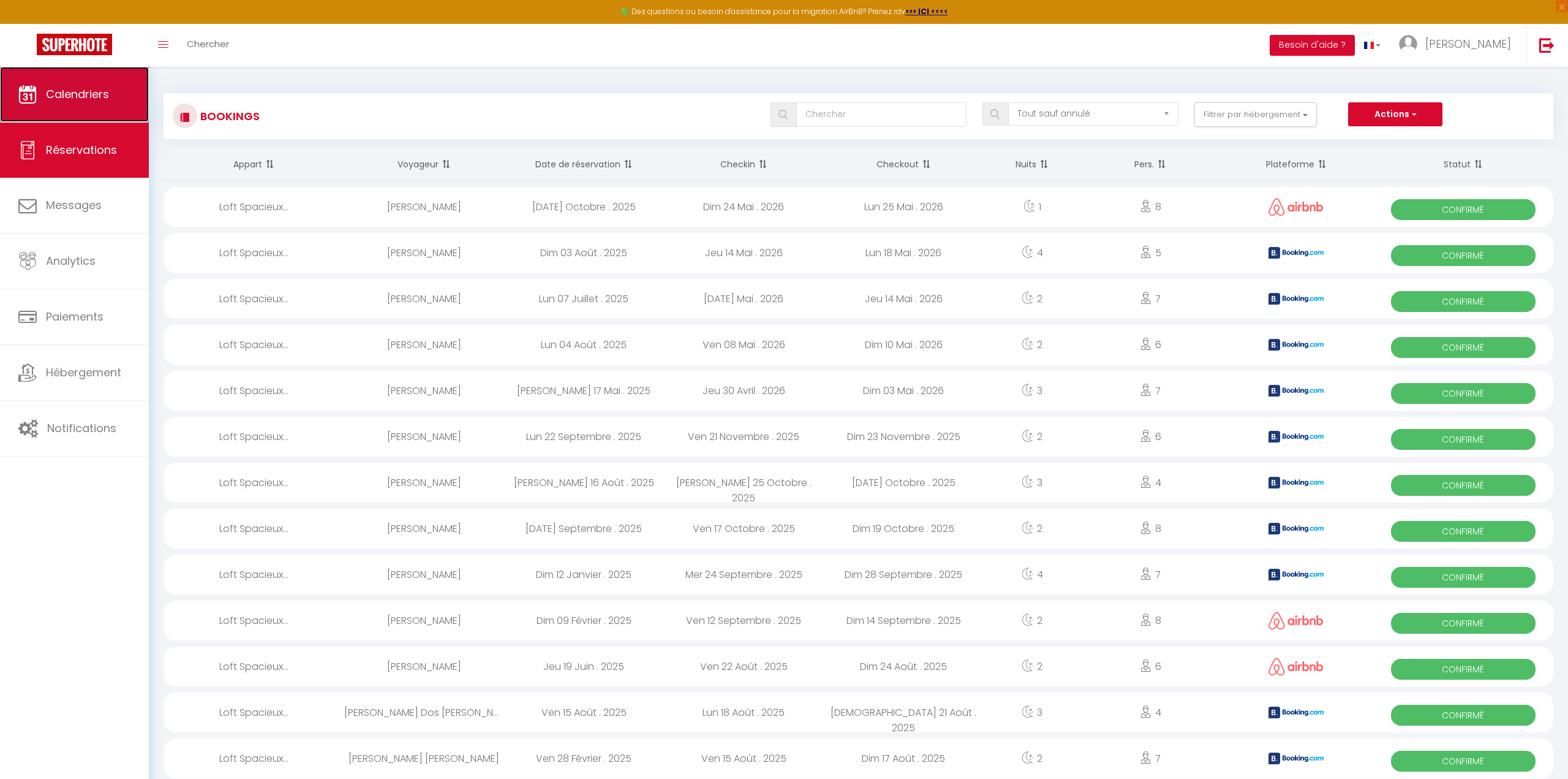
click at [85, 111] on link "Calendriers" at bounding box center [74, 94] width 149 height 55
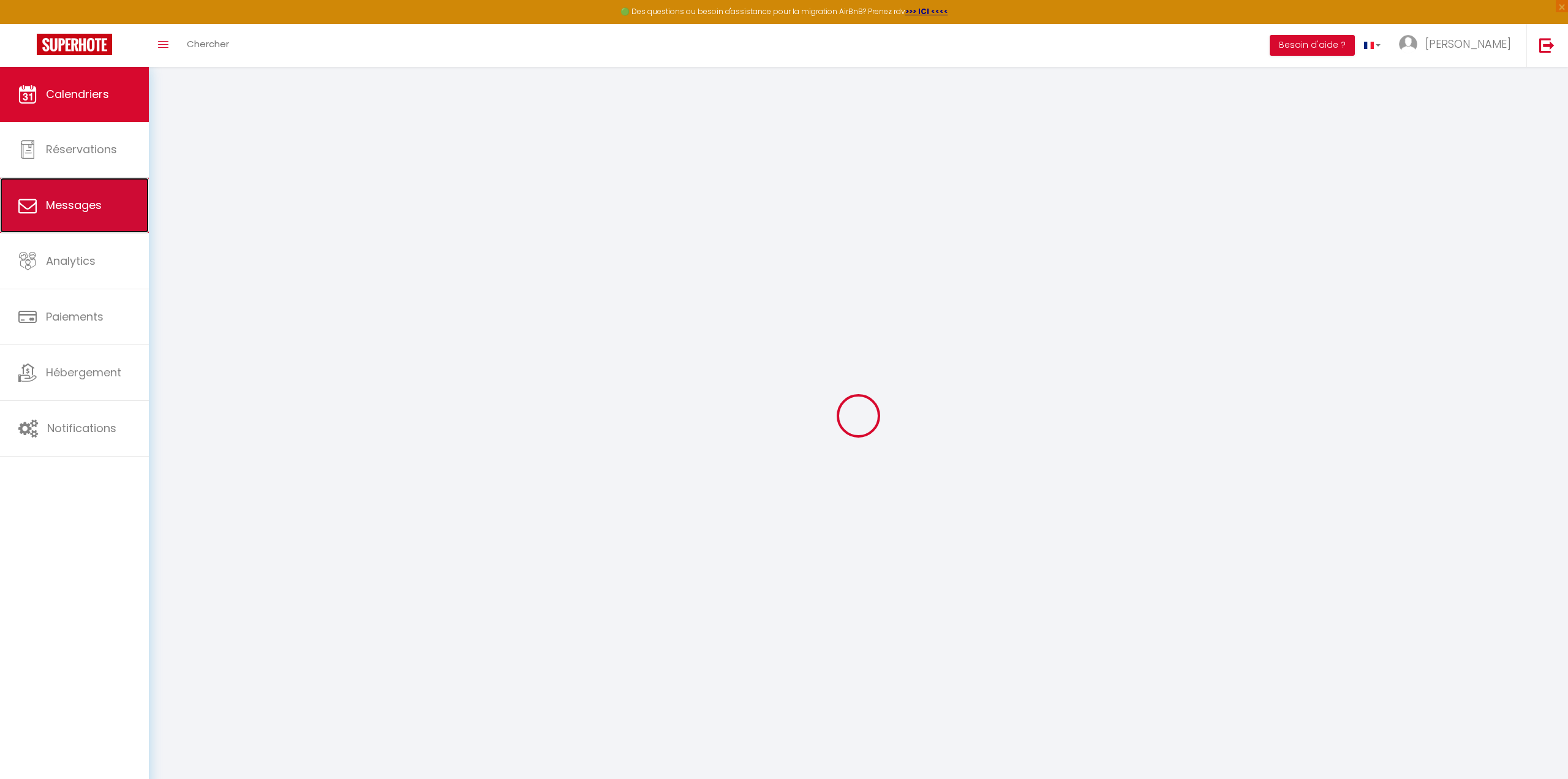
click at [76, 195] on link "Messages" at bounding box center [74, 205] width 149 height 55
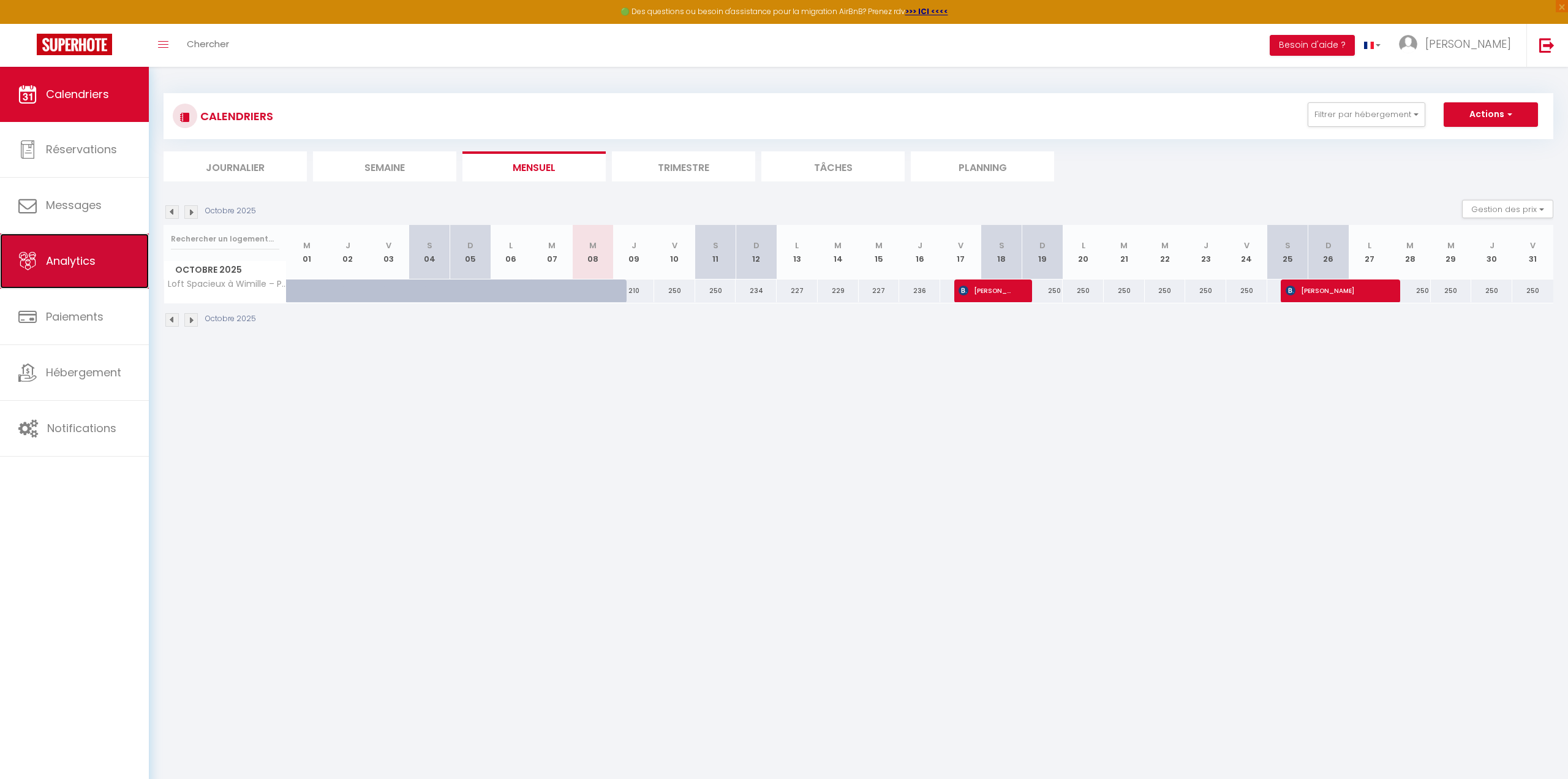
click at [77, 264] on span "Analytics" at bounding box center [71, 260] width 50 height 15
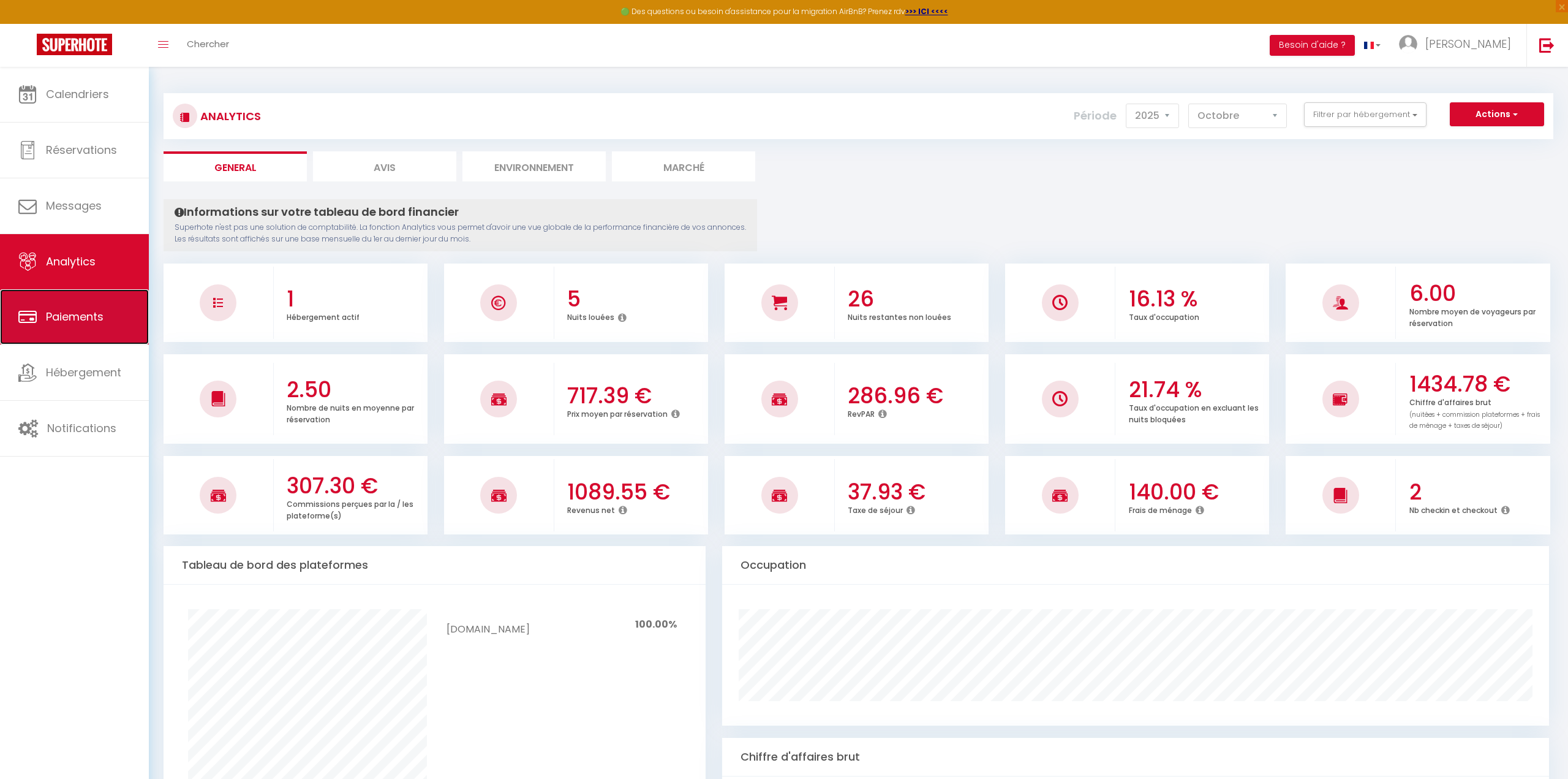
click at [92, 323] on span "Paiements" at bounding box center [75, 316] width 58 height 15
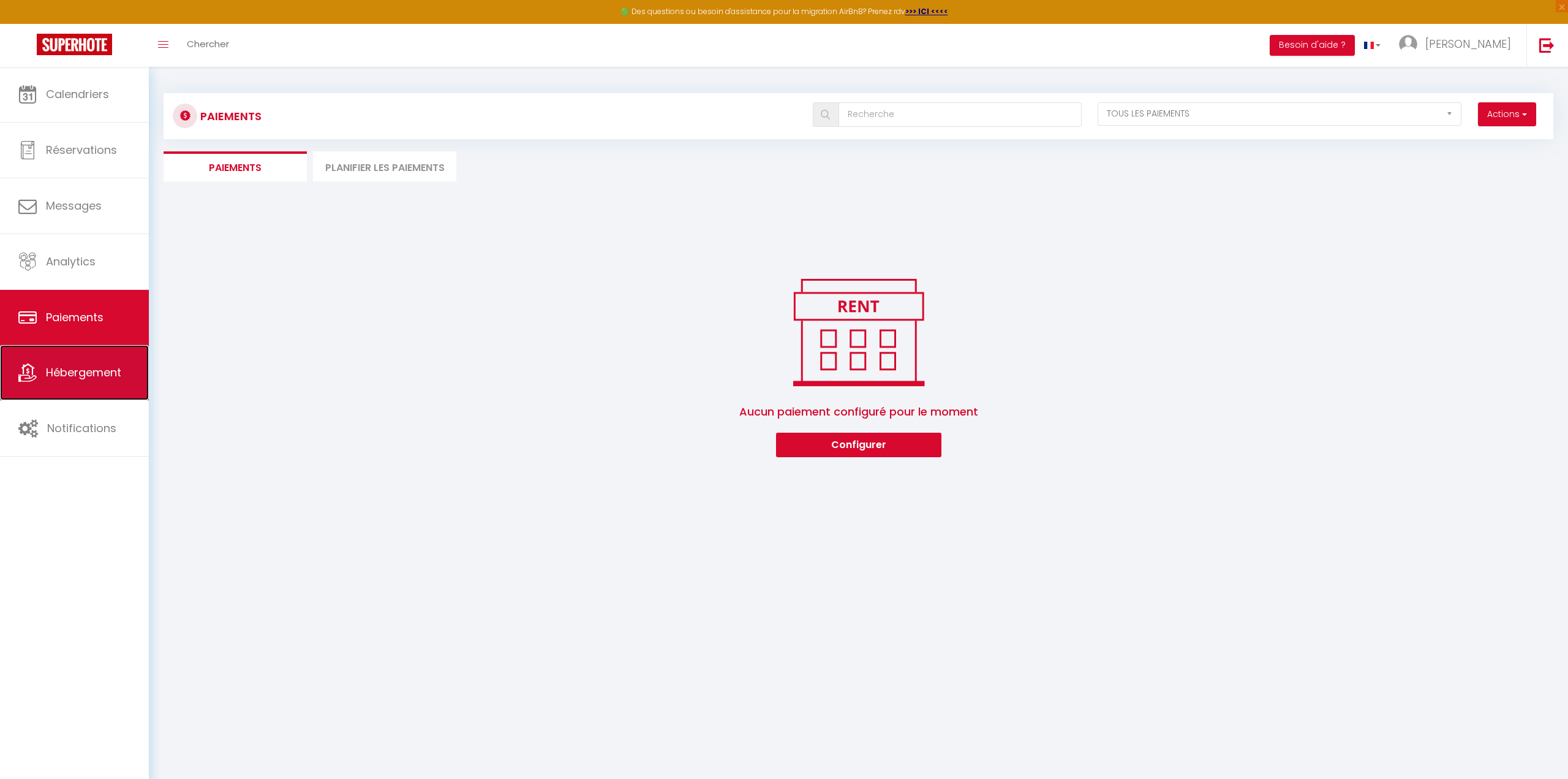
click at [89, 364] on link "Hébergement" at bounding box center [74, 372] width 149 height 55
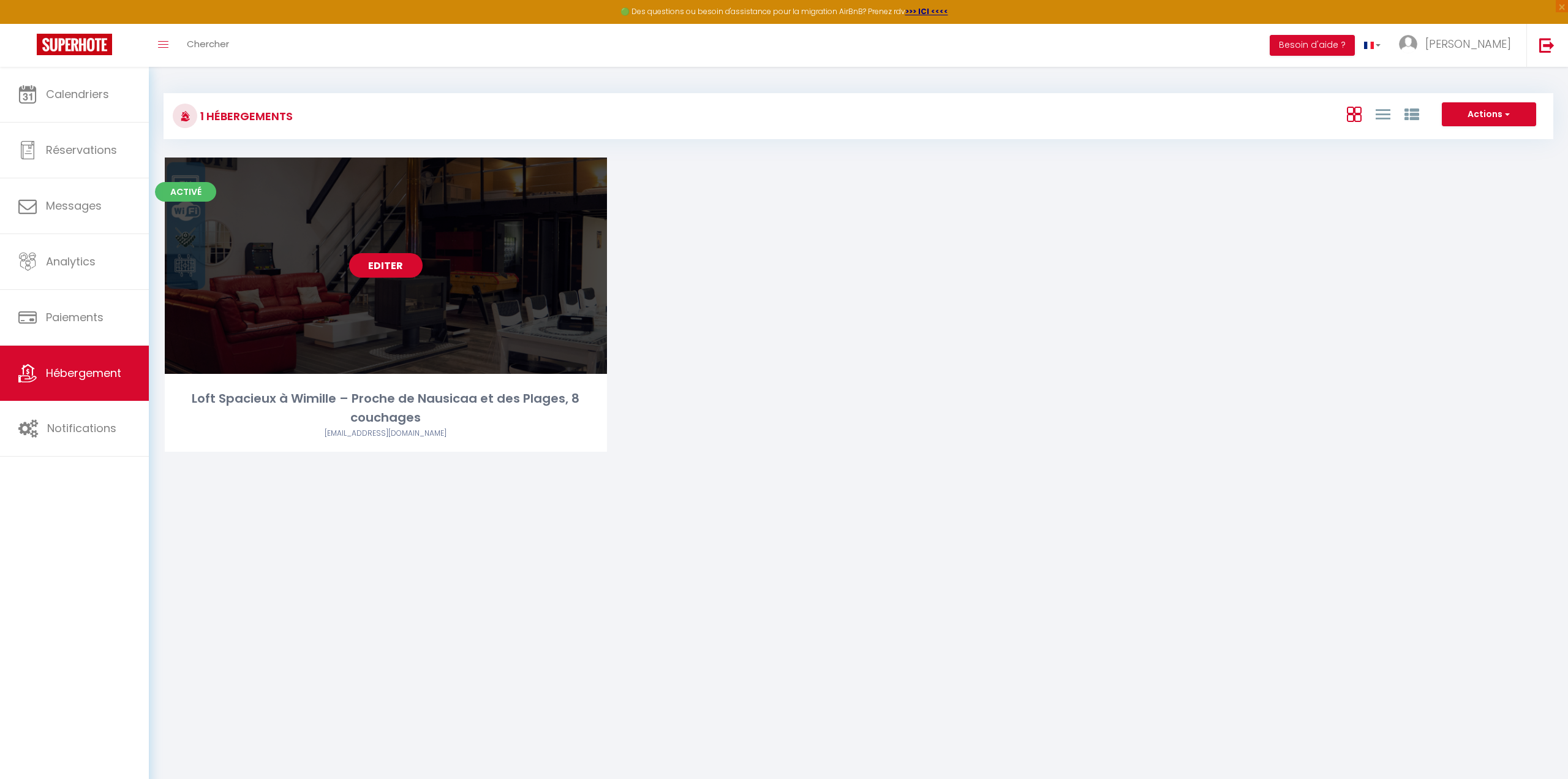
click at [384, 266] on link "Editer" at bounding box center [385, 265] width 73 height 24
click at [393, 273] on link "Editer" at bounding box center [385, 265] width 73 height 24
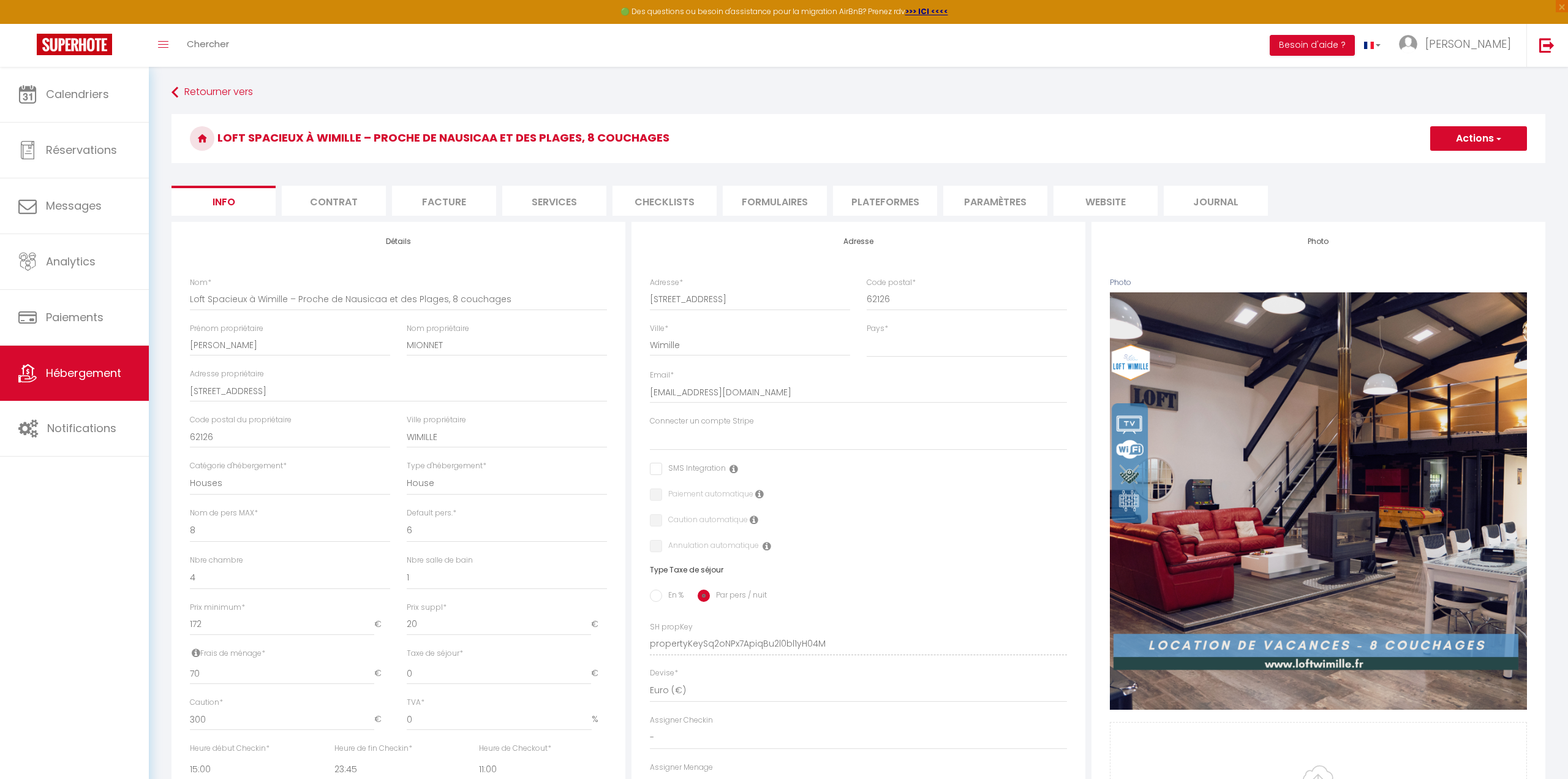
click at [1470, 128] on button "Actions" at bounding box center [1479, 139] width 97 height 24
click at [960, 711] on div "Adresse Adresse * [STREET_ADDRESS] [GEOGRAPHIC_DATA] [GEOGRAPHIC_DATA] [GEOGRAP…" at bounding box center [858, 523] width 454 height 603
drag, startPoint x: 1305, startPoint y: 145, endPoint x: 883, endPoint y: 712, distance: 706.8
click at [883, 712] on form "Loft Spacieux à Wimille – Proche de Nausicaa et des Plages, 8 couchages Actions…" at bounding box center [858, 581] width 1374 height 934
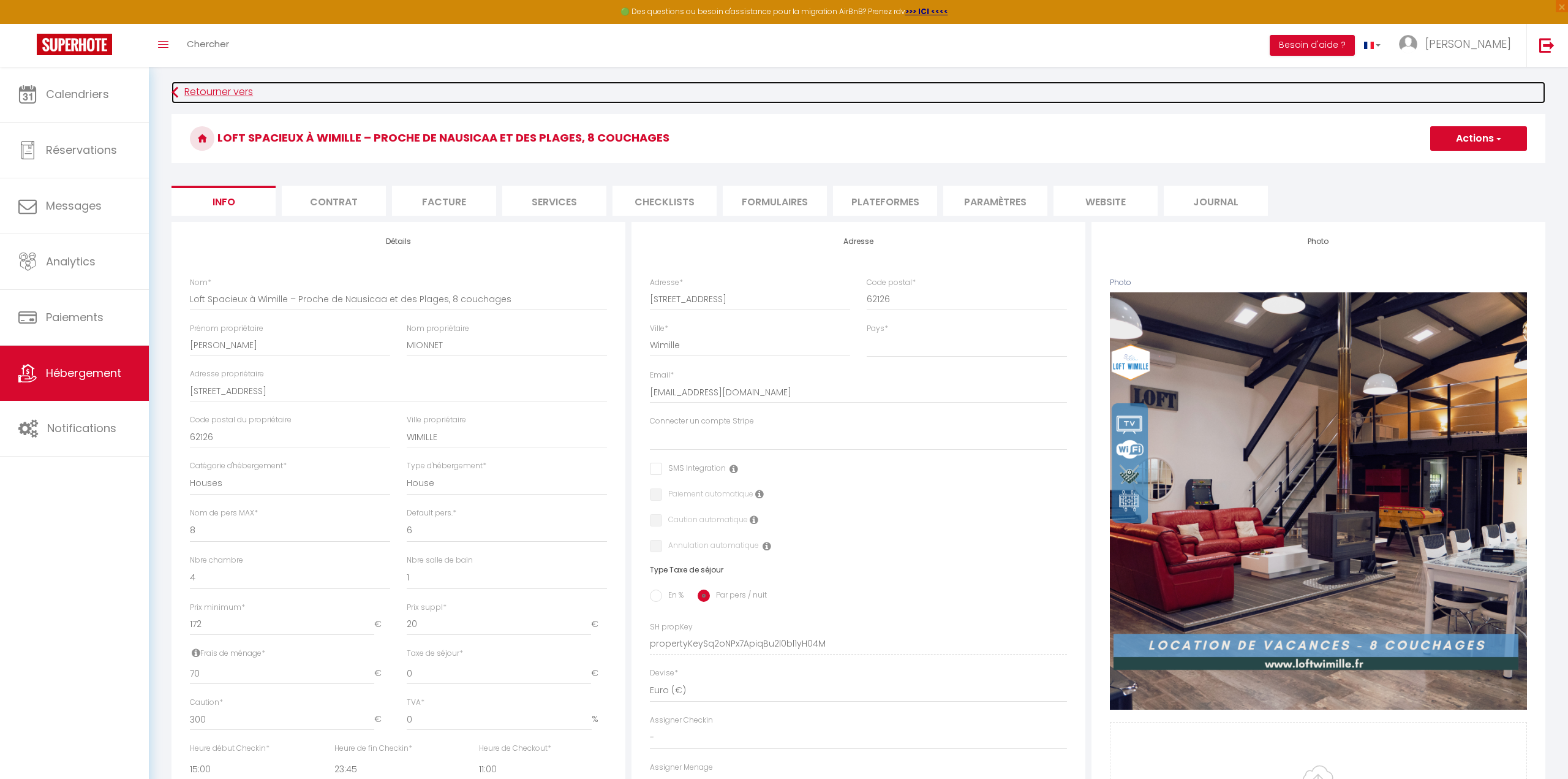
click at [875, 101] on link "Retourner vers" at bounding box center [858, 92] width 1374 height 22
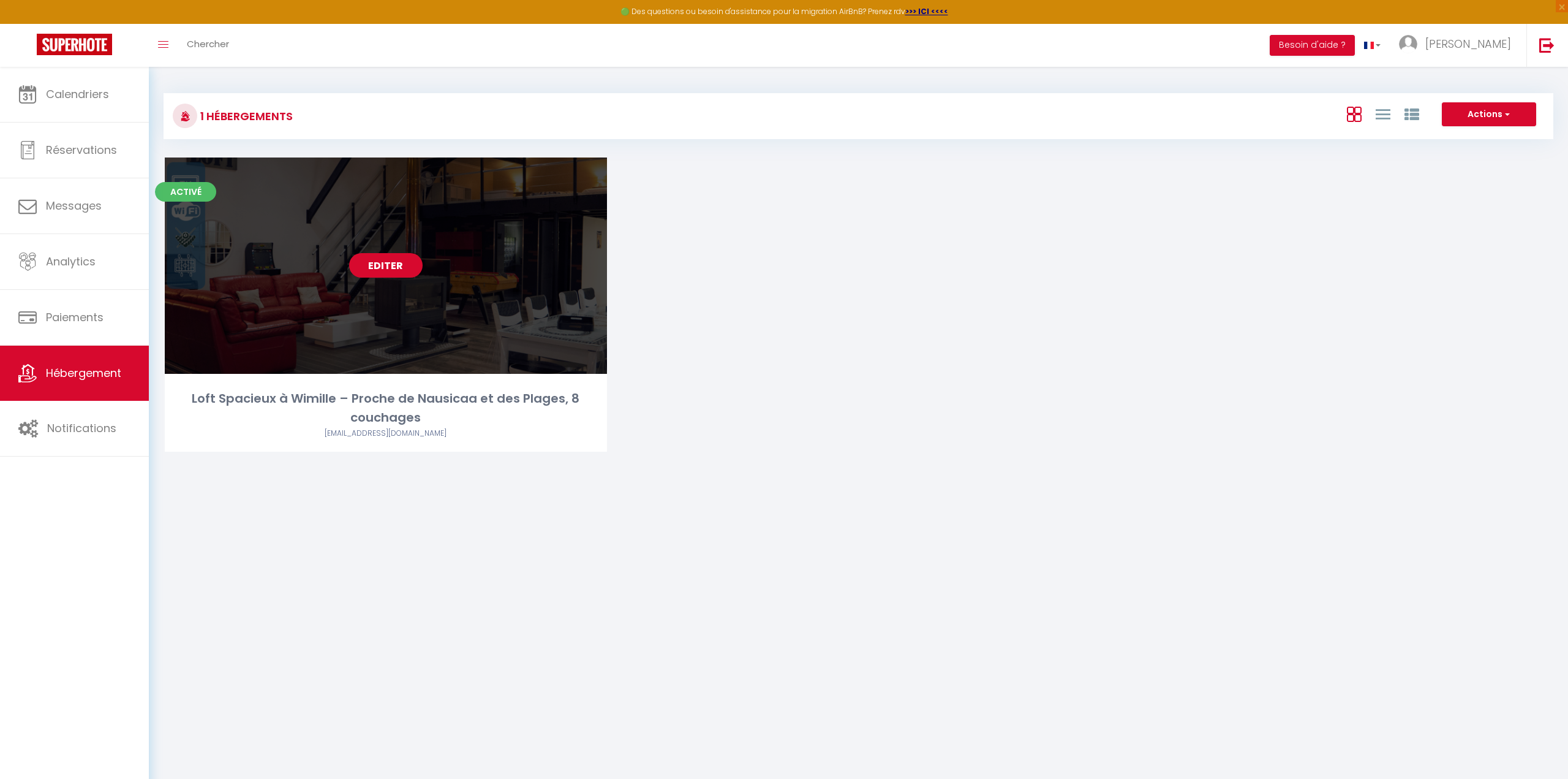
click at [414, 263] on link "Editer" at bounding box center [385, 265] width 73 height 24
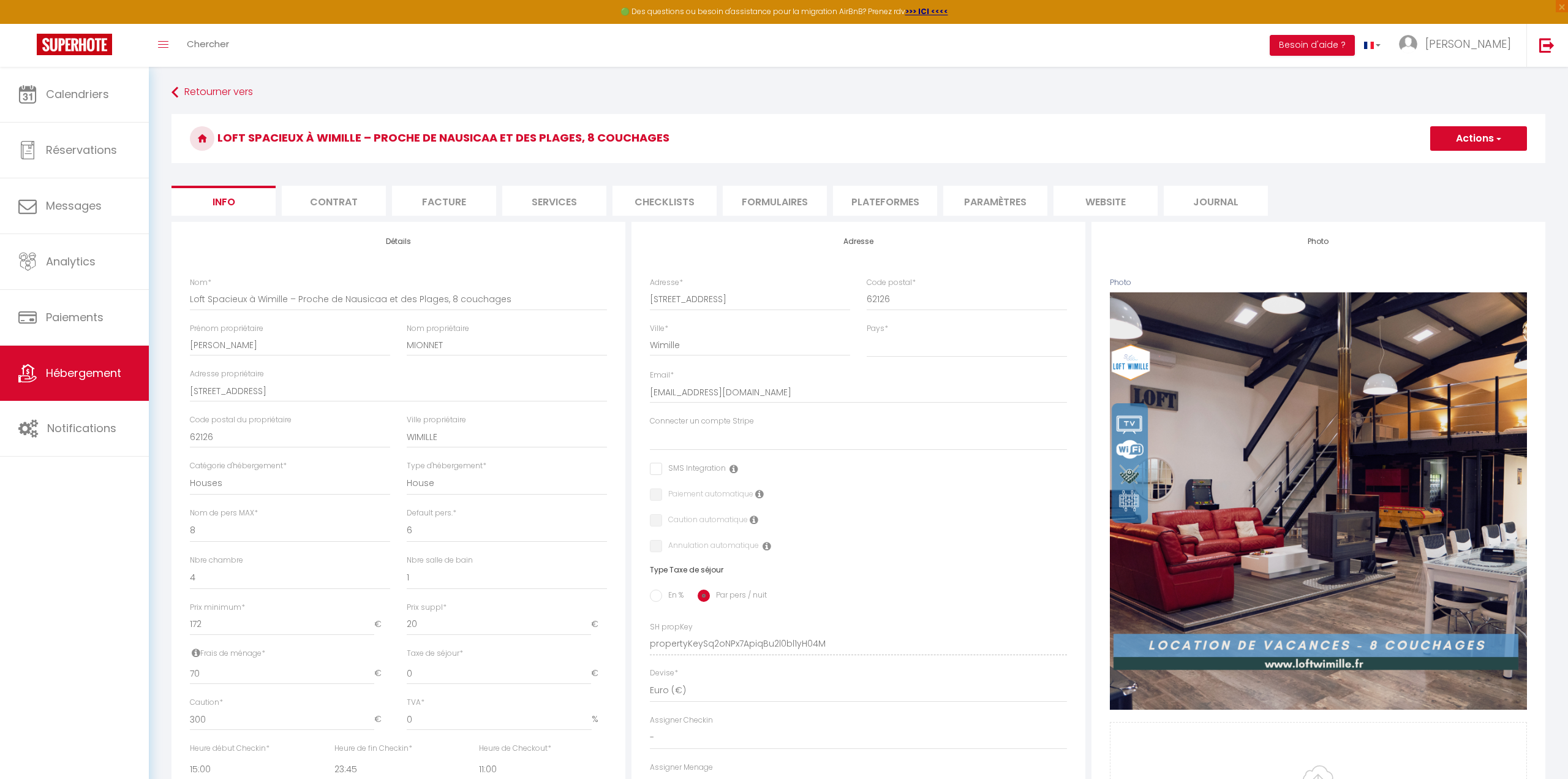
click at [323, 202] on li "Contrat" at bounding box center [334, 201] width 104 height 30
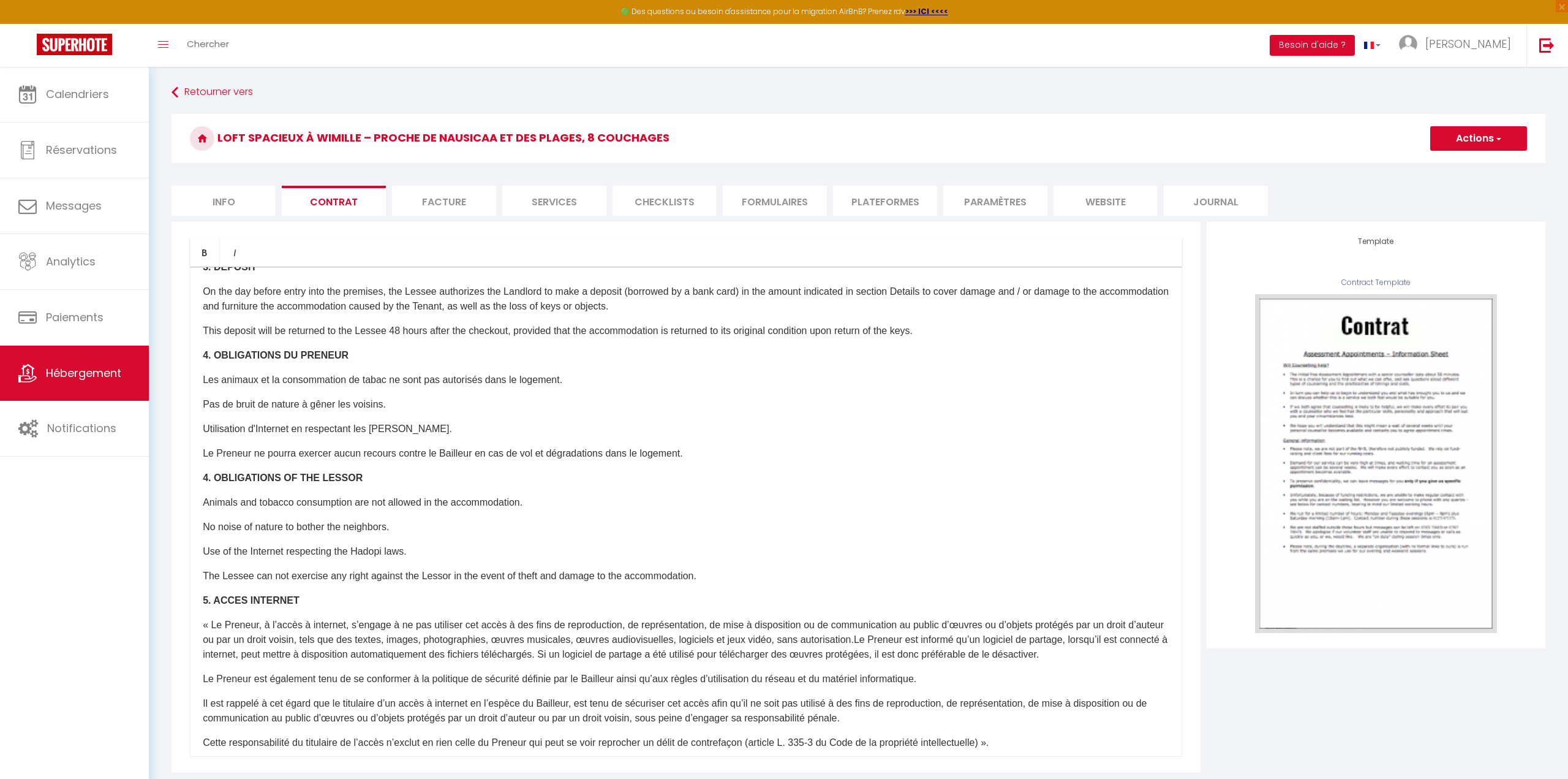
scroll to position [729, 0]
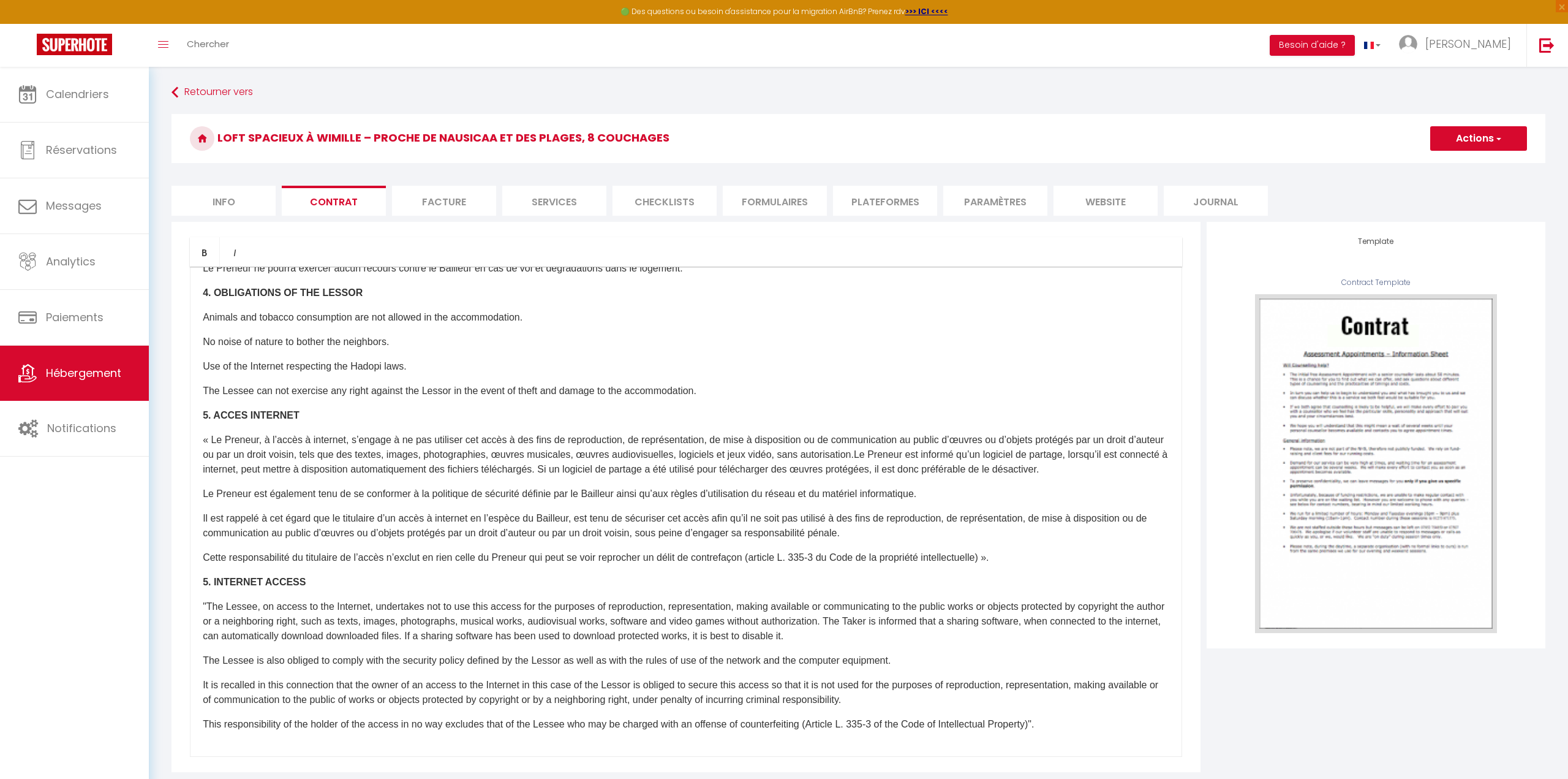
click at [455, 198] on li "Facture" at bounding box center [444, 201] width 104 height 30
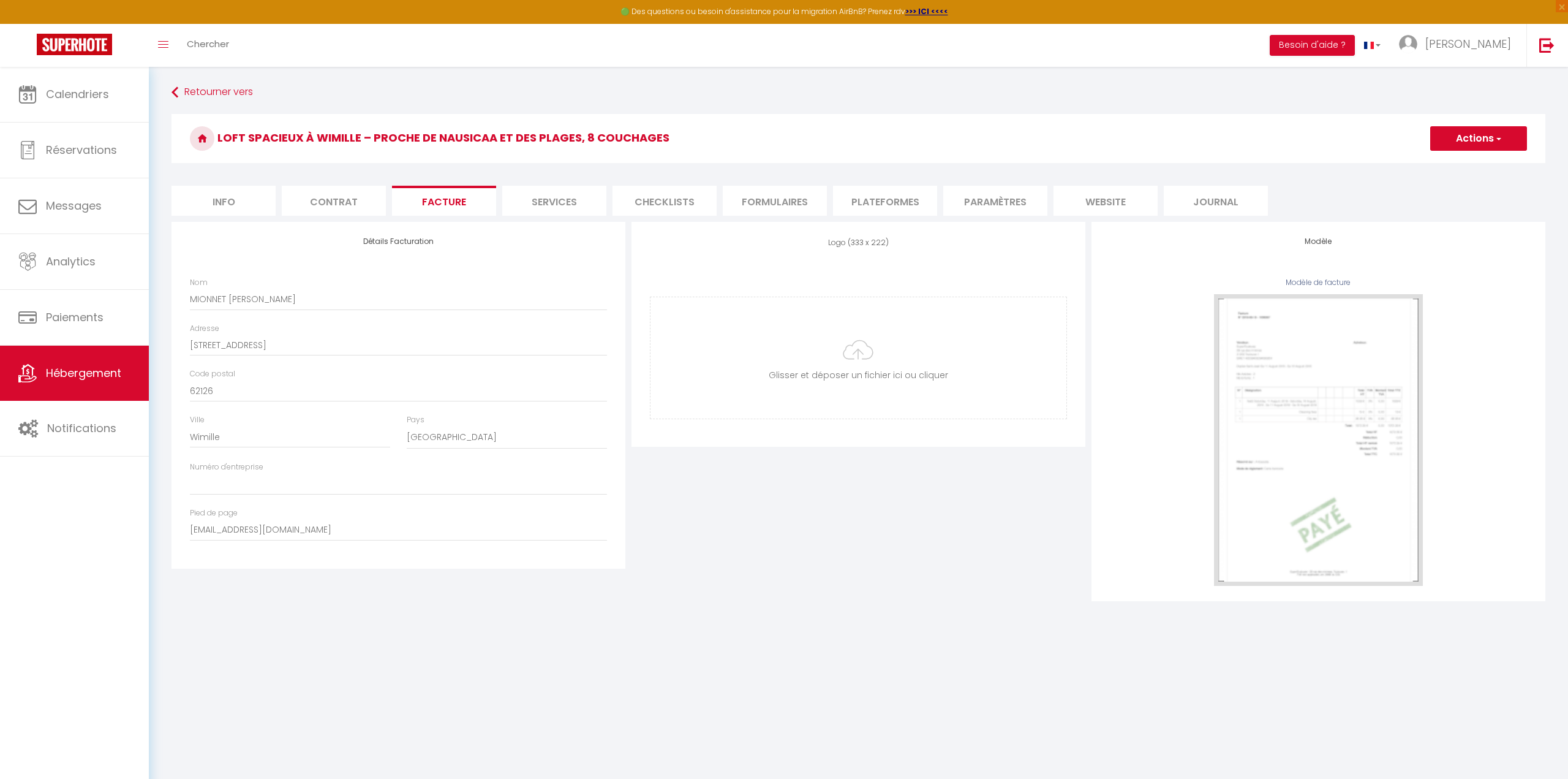
click at [593, 199] on li "Services" at bounding box center [555, 201] width 104 height 30
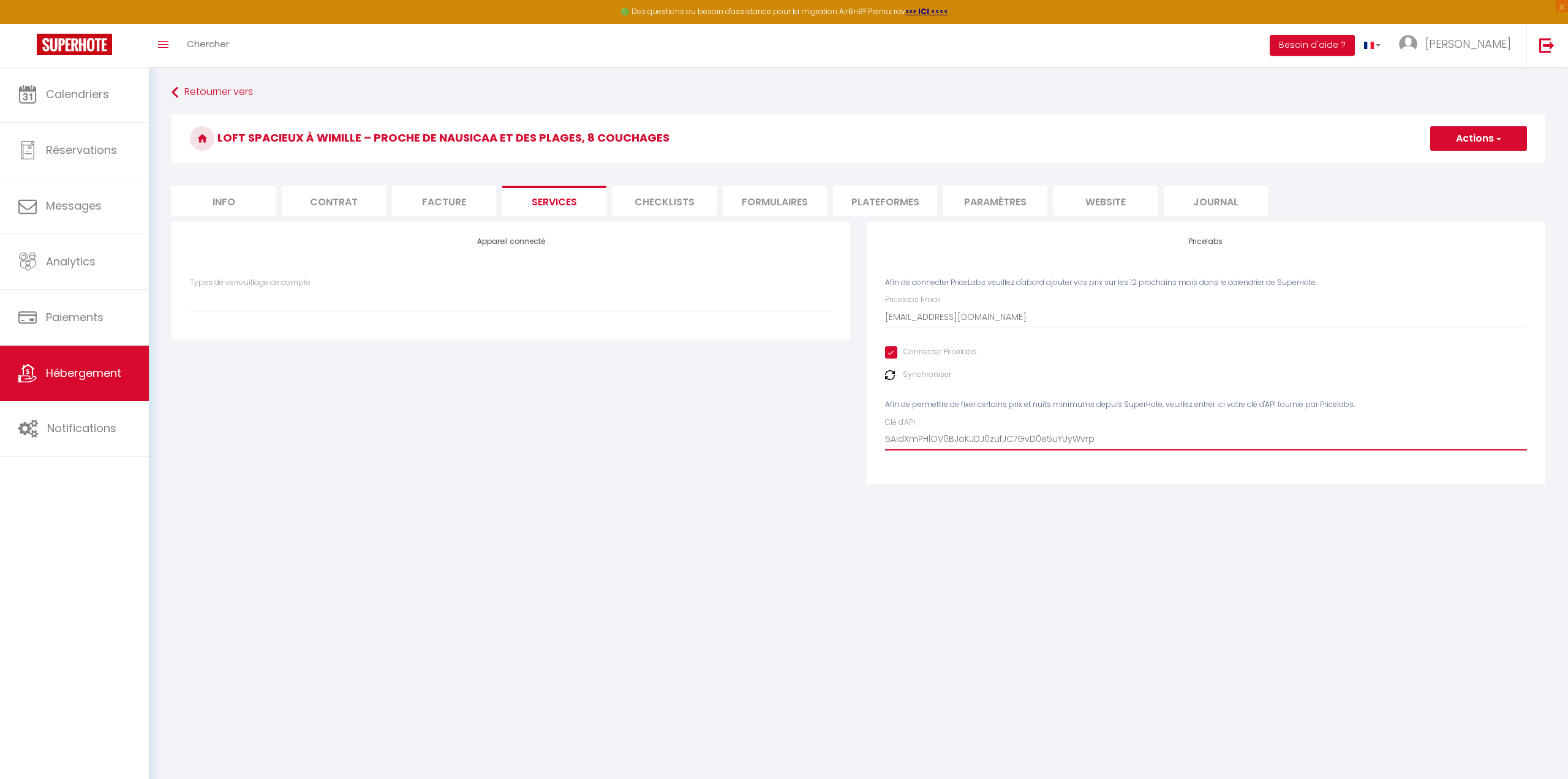
click at [1152, 443] on input "5AidXmPHlOV0BJoKJDJ0zufJC7GvD0e5uYUyWvrp" at bounding box center [1206, 439] width 642 height 22
click button "Editer" at bounding box center [0, 0] width 0 height 0
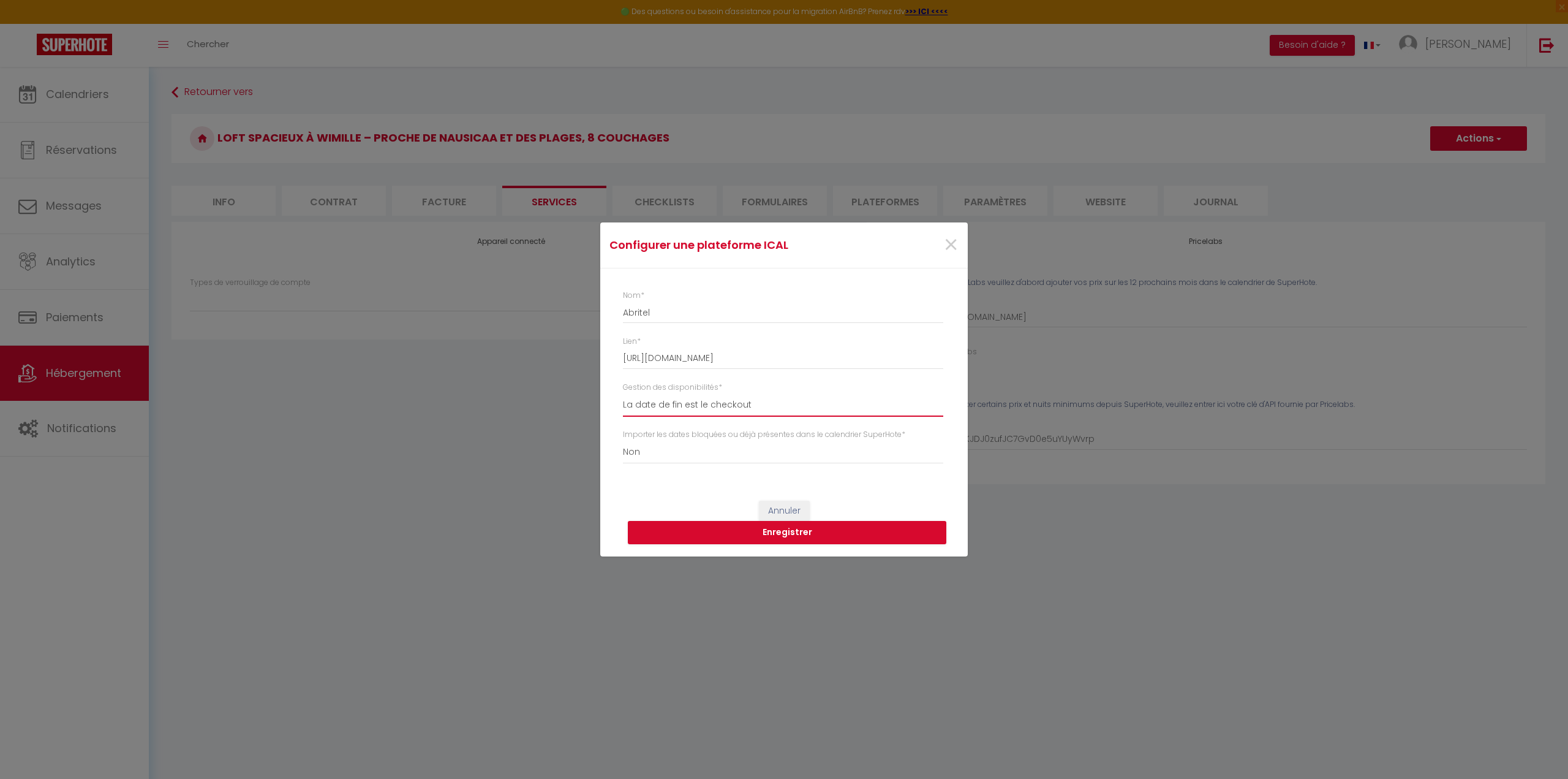
click at [745, 399] on select "La date de fin est le checkout La date de fin est la dernière nuit La date de f…" at bounding box center [782, 405] width 320 height 23
click at [713, 307] on input "Abritel" at bounding box center [782, 312] width 320 height 22
click at [743, 260] on div "Configurer une plateforme ICAL ×" at bounding box center [784, 245] width 368 height 46
click at [722, 356] on input "[URL][DOMAIN_NAME]" at bounding box center [782, 358] width 320 height 22
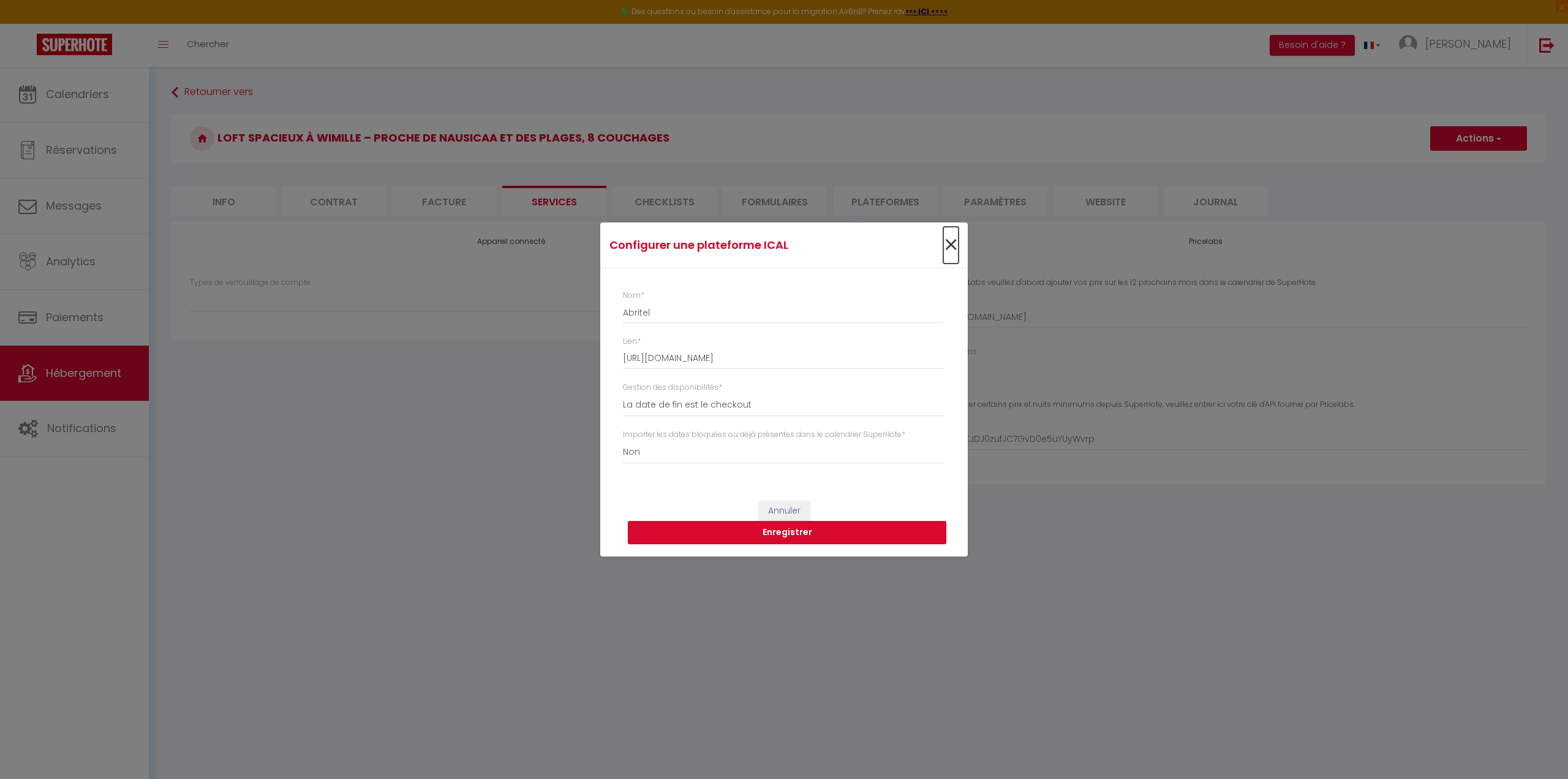
click at [947, 237] on span "×" at bounding box center [950, 245] width 15 height 37
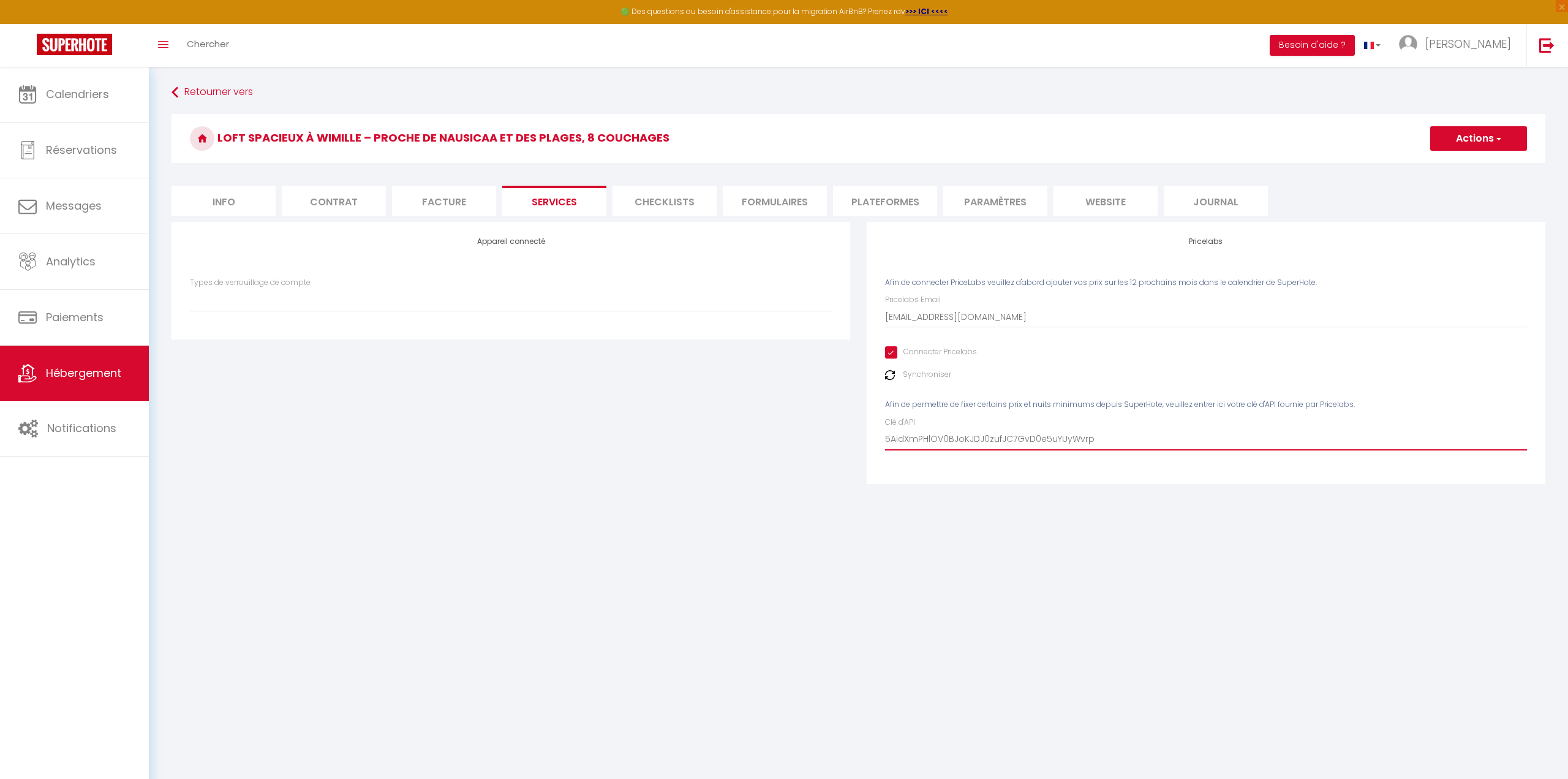
click at [1133, 443] on input "5AidXmPHlOV0BJoKJDJ0zufJC7GvD0e5uYUyWvrp" at bounding box center [1206, 439] width 642 height 22
click button "Editer" at bounding box center [0, 0] width 0 height 0
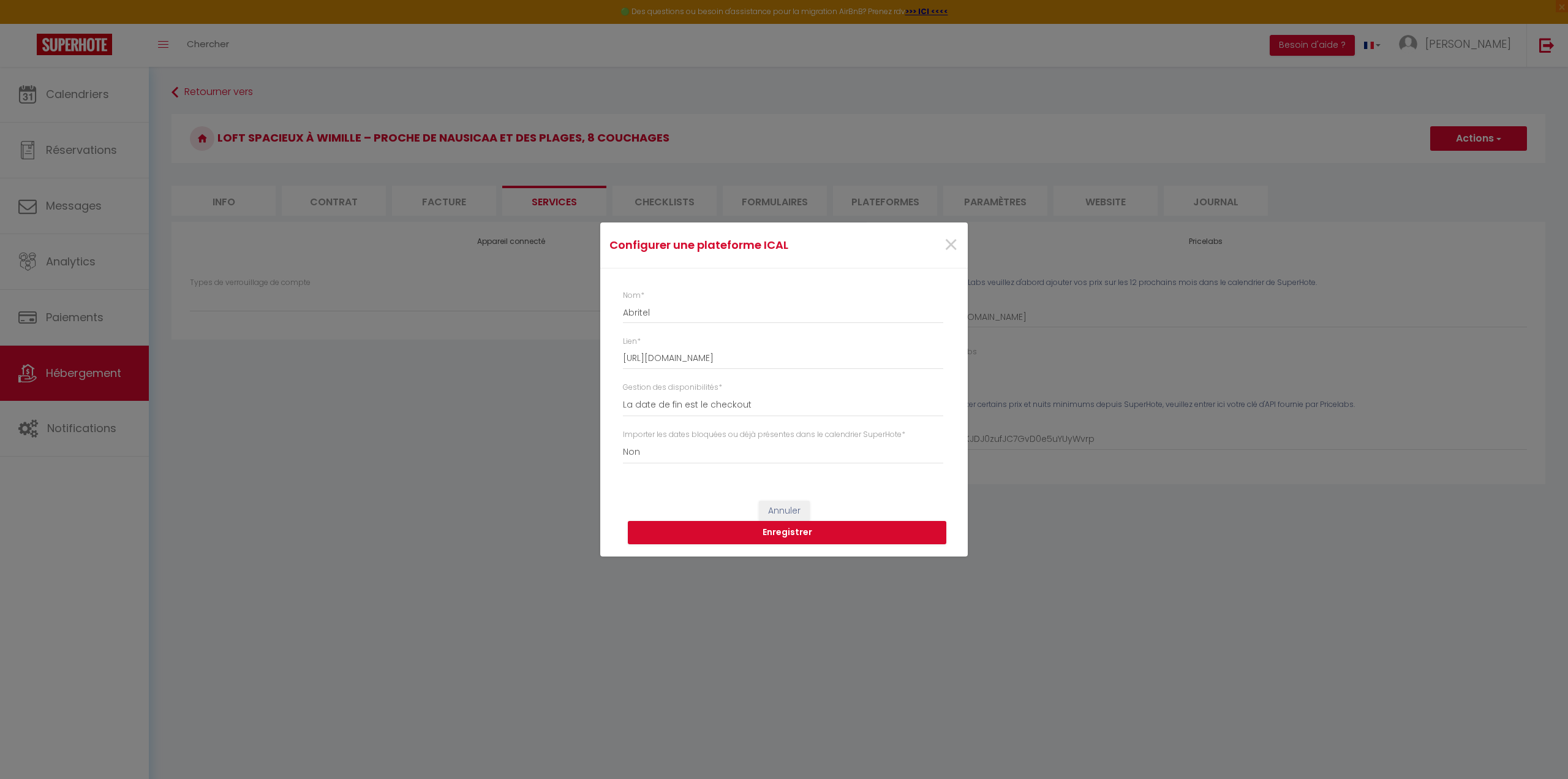
click at [1013, 379] on div "Configurer une plateforme ICAL × Nom * Abritel Lien * [URL][DOMAIN_NAME] Gestio…" at bounding box center [784, 389] width 1568 height 779
click at [946, 241] on span "×" at bounding box center [950, 245] width 15 height 37
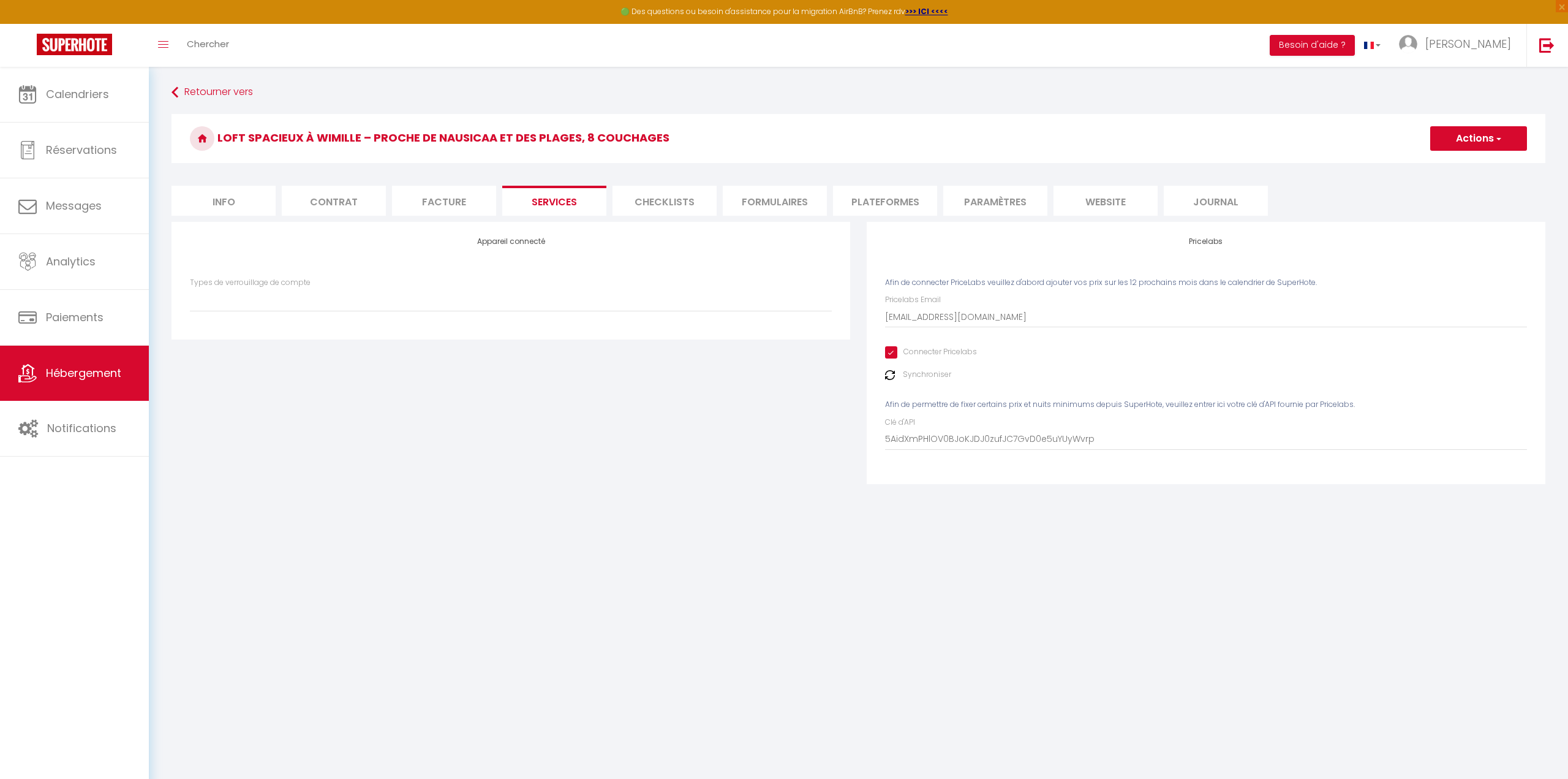
drag, startPoint x: 1486, startPoint y: 108, endPoint x: 1498, endPoint y: 124, distance: 20.0
click at [1486, 108] on div "Retourner vers Loft Spacieux à Wimille – Proche de Nausicaa et des Plages, 8 co…" at bounding box center [858, 291] width 1389 height 419
click at [1501, 130] on button "Actions" at bounding box center [1479, 139] width 97 height 24
click at [1480, 167] on link "Enregistrer" at bounding box center [1478, 165] width 97 height 16
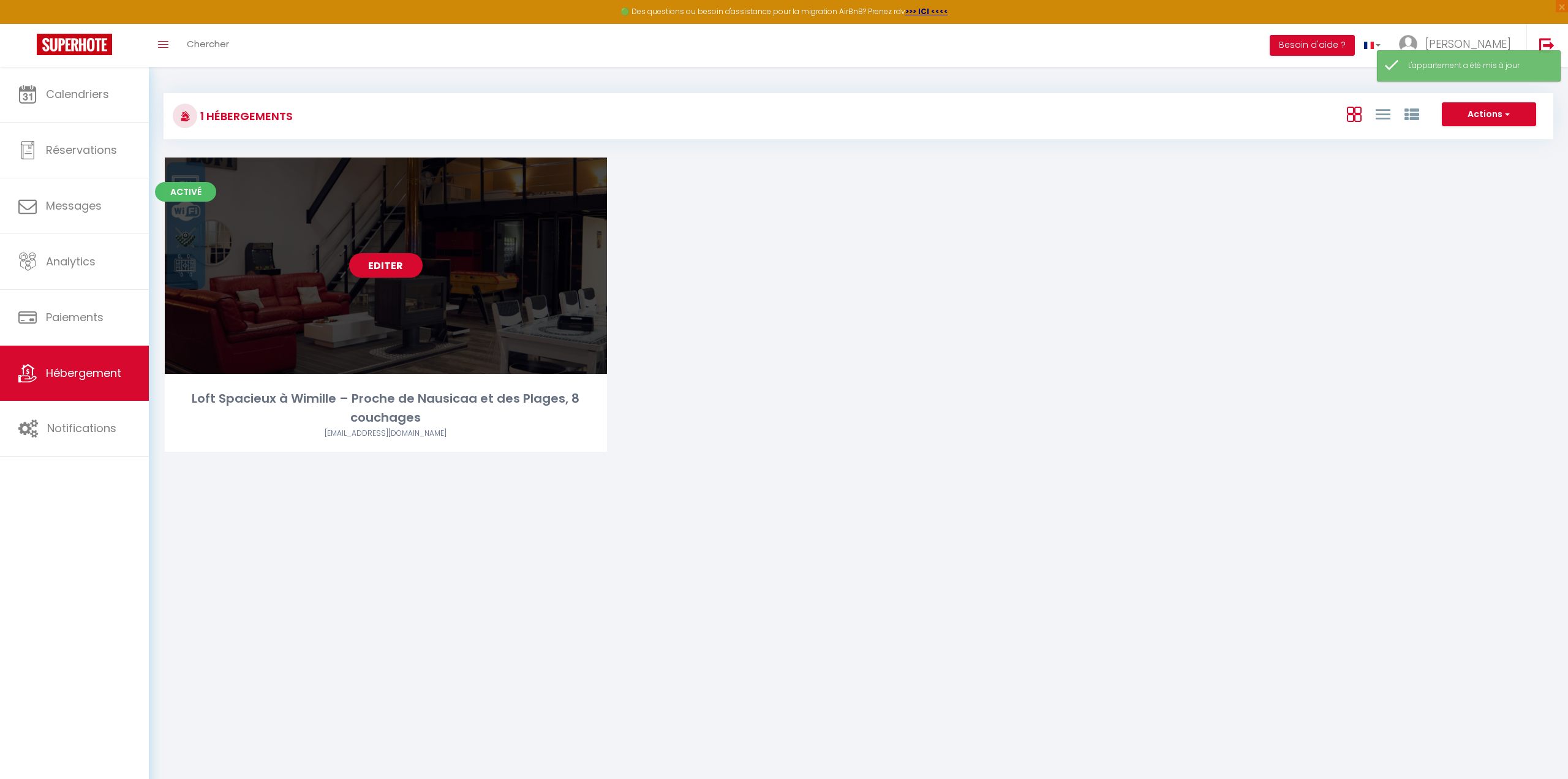
click at [406, 272] on link "Editer" at bounding box center [385, 265] width 73 height 24
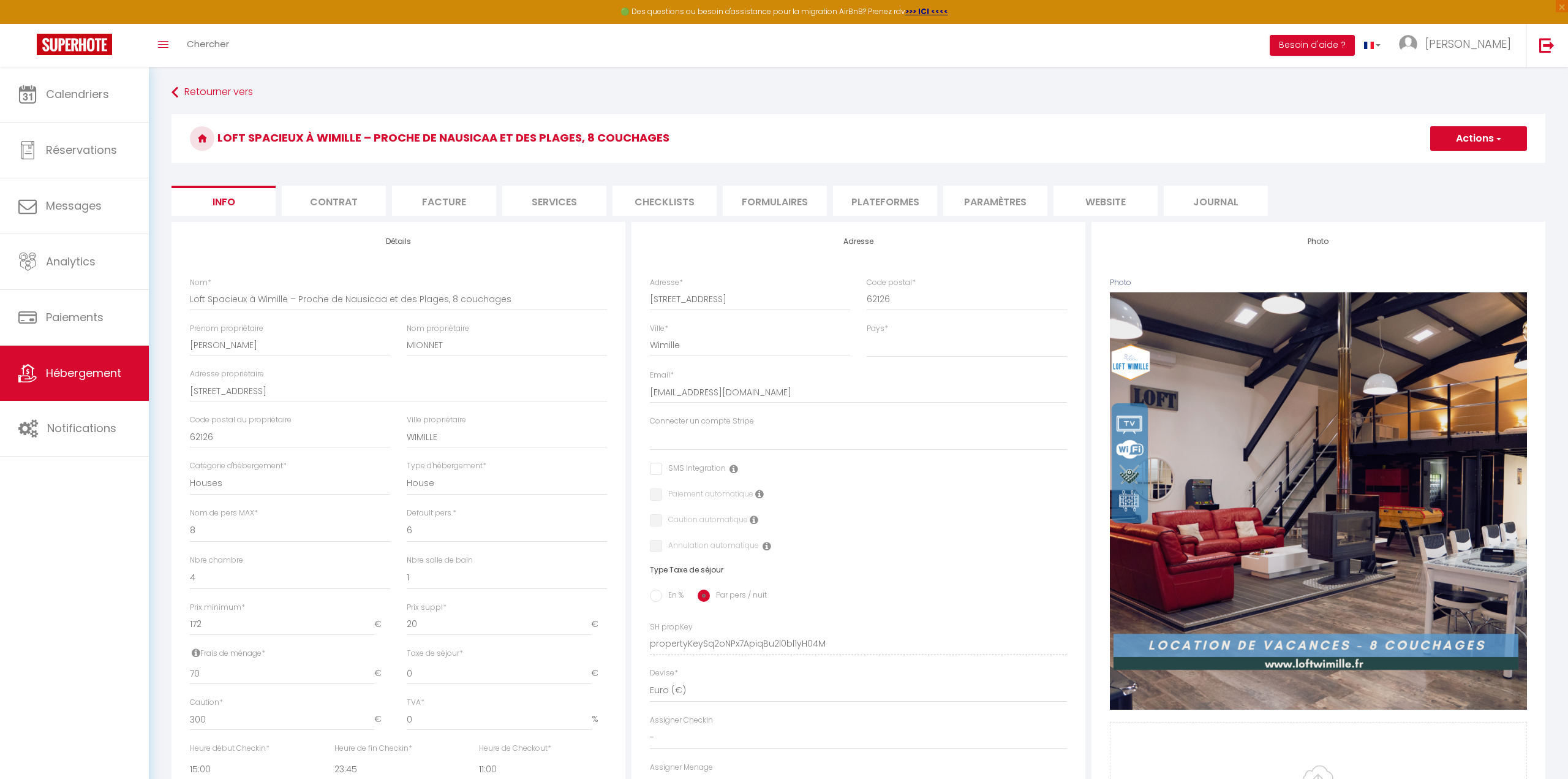
click at [411, 208] on li "Facture" at bounding box center [444, 201] width 104 height 30
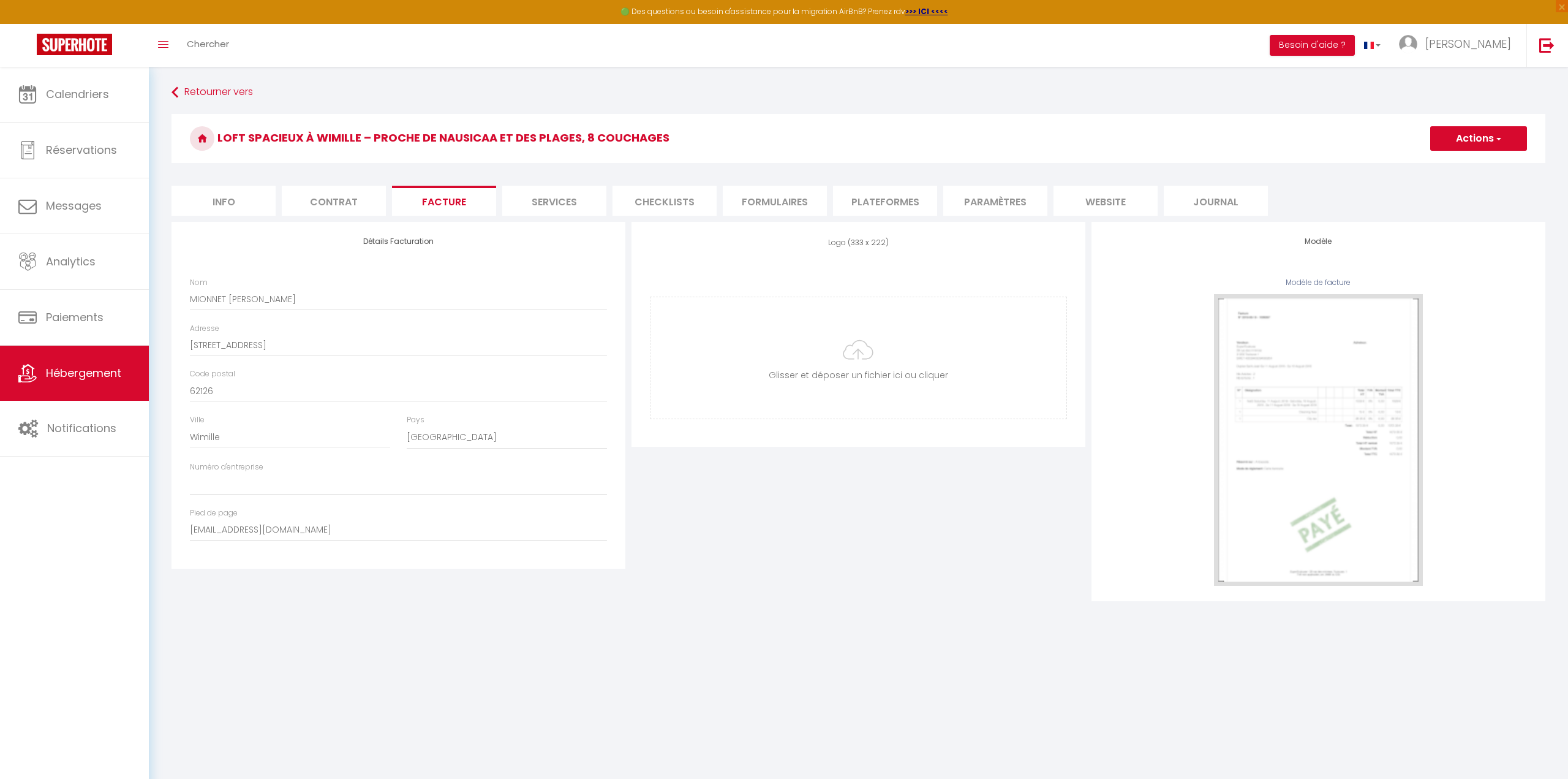
click at [332, 200] on li "Contrat" at bounding box center [334, 201] width 104 height 30
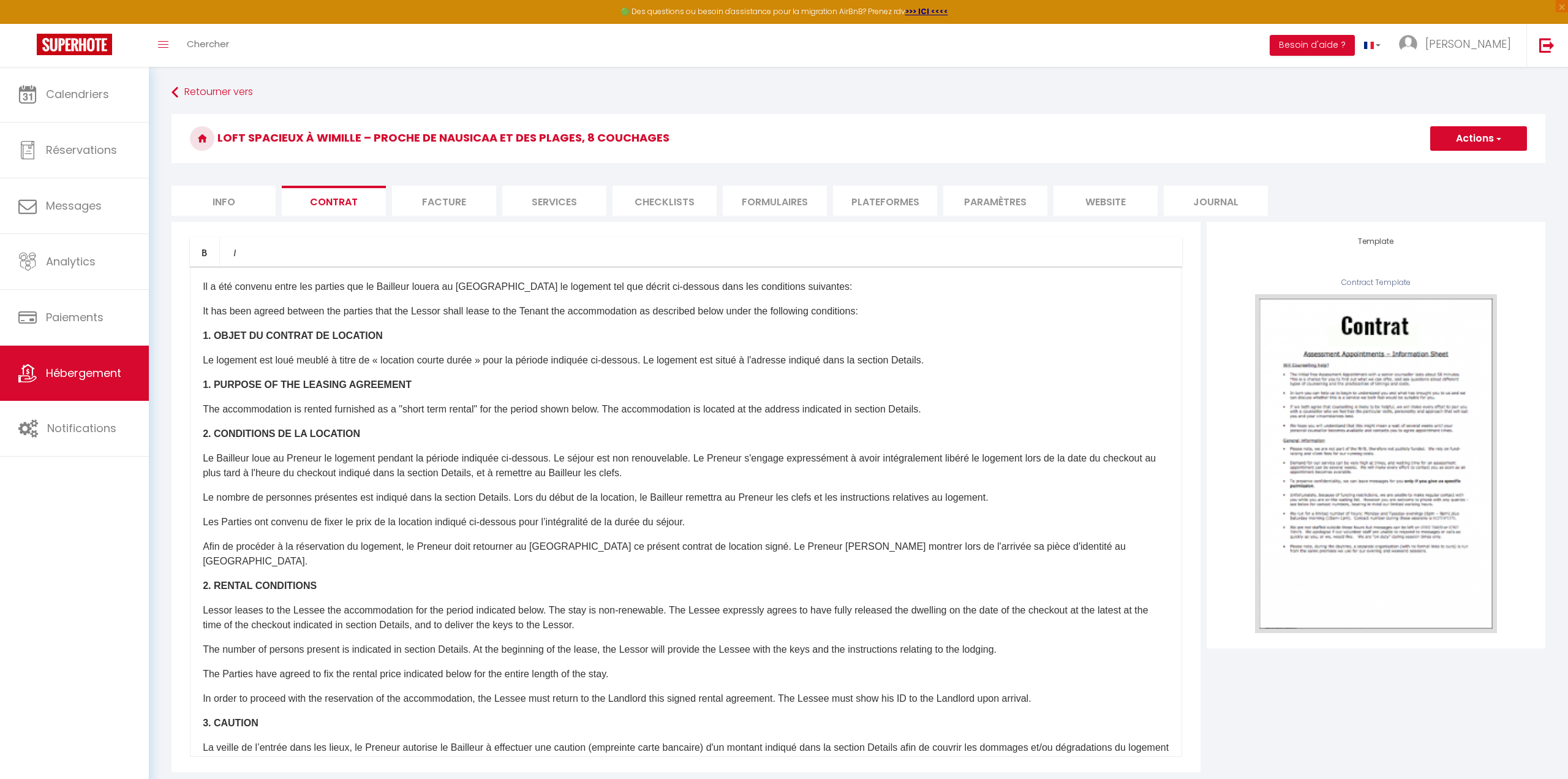
drag, startPoint x: 255, startPoint y: 192, endPoint x: 275, endPoint y: 190, distance: 20.1
click at [256, 191] on li "Info" at bounding box center [224, 201] width 104 height 30
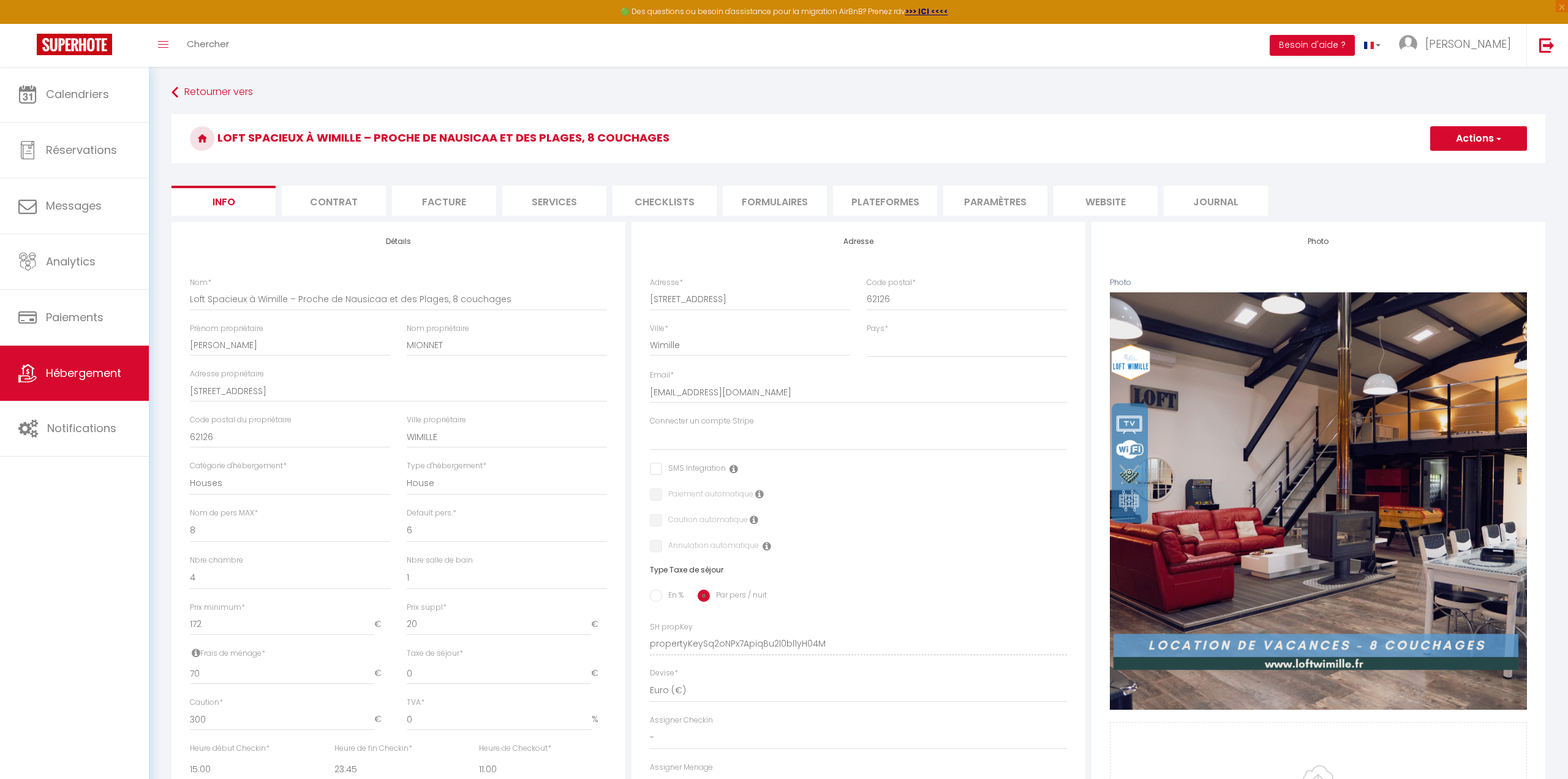
click at [540, 198] on li "Services" at bounding box center [555, 201] width 104 height 30
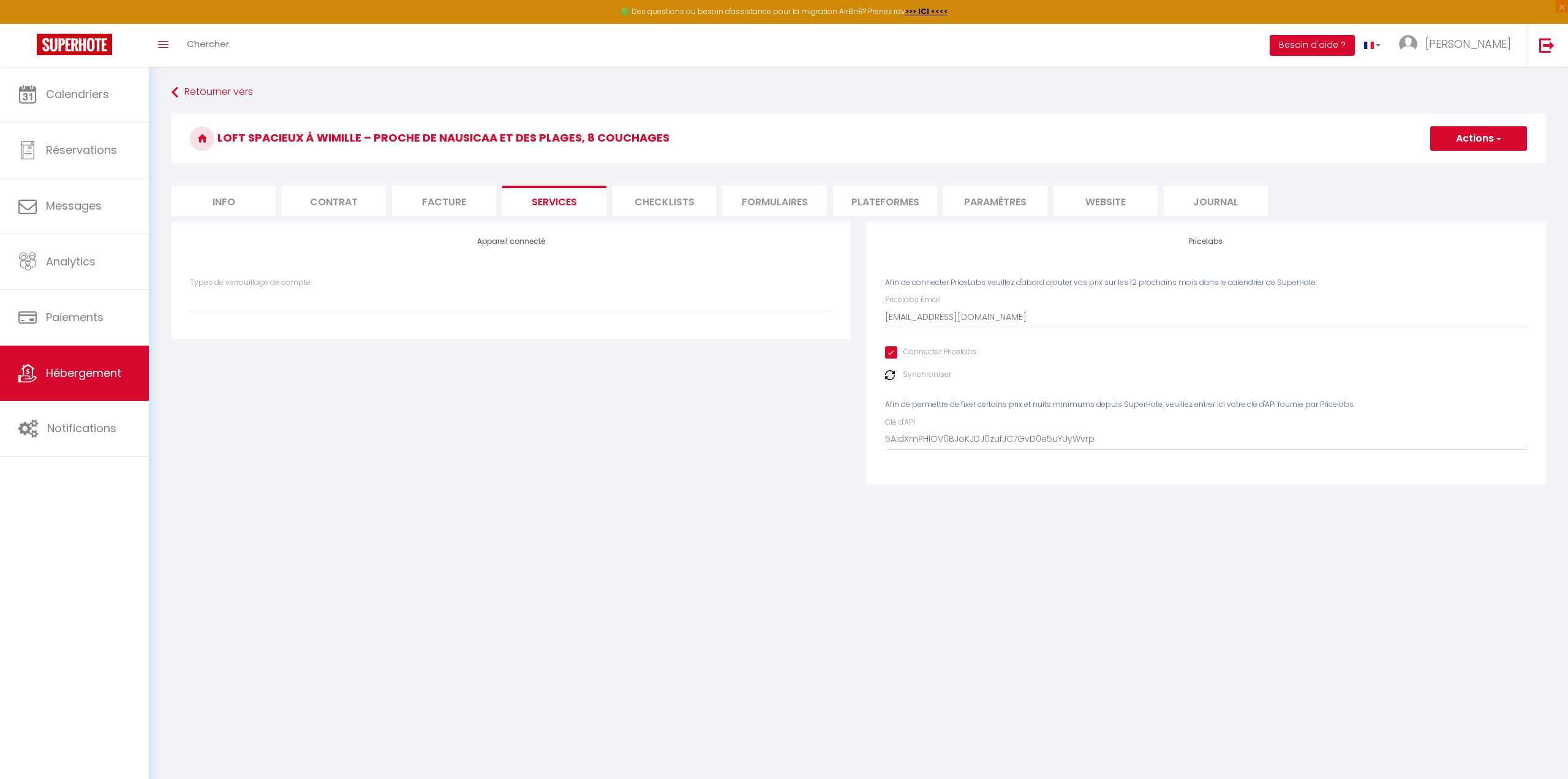
click at [677, 202] on li "Checklists" at bounding box center [664, 201] width 104 height 30
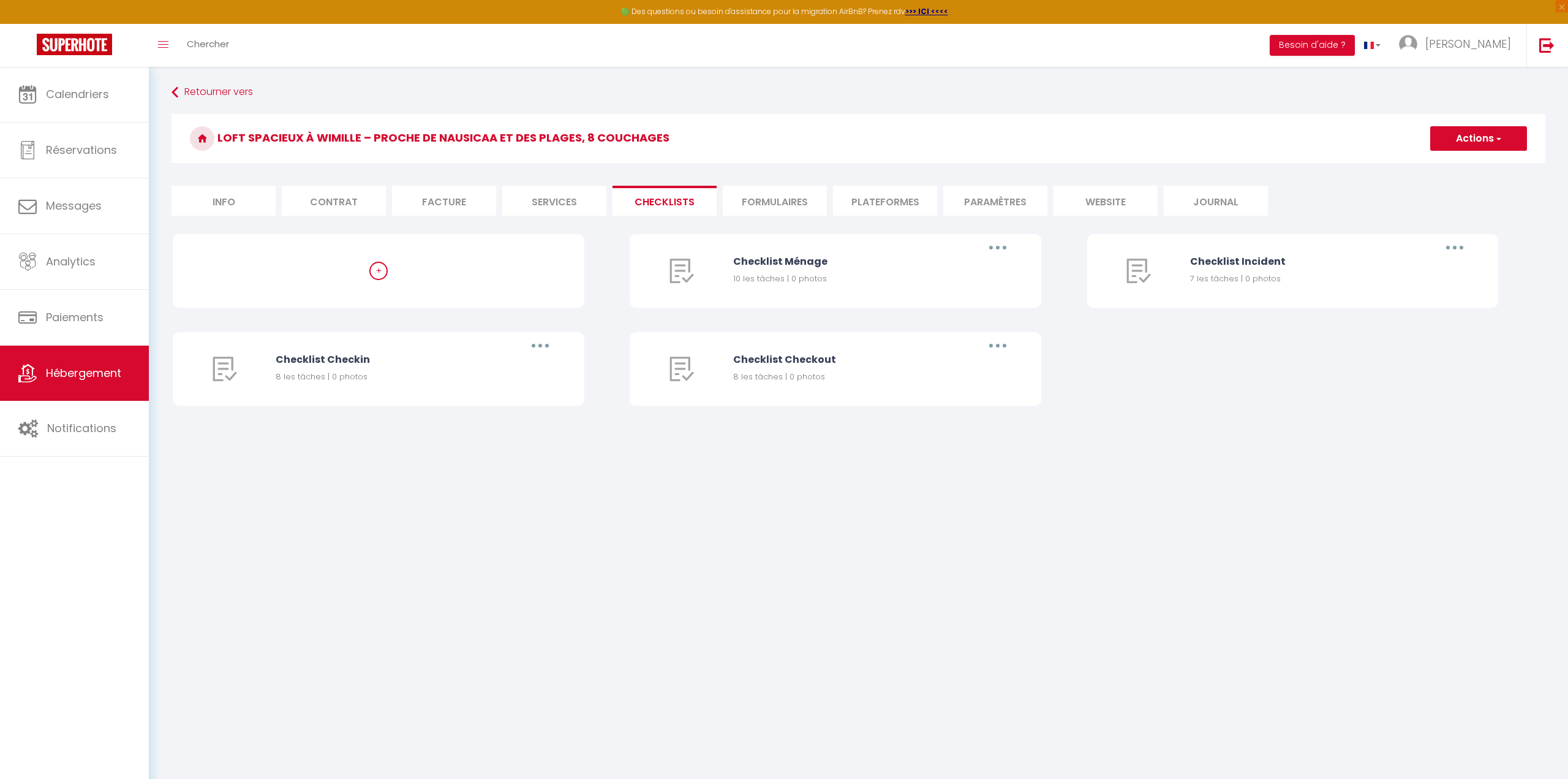
click at [787, 198] on li "Formulaires" at bounding box center [775, 201] width 104 height 30
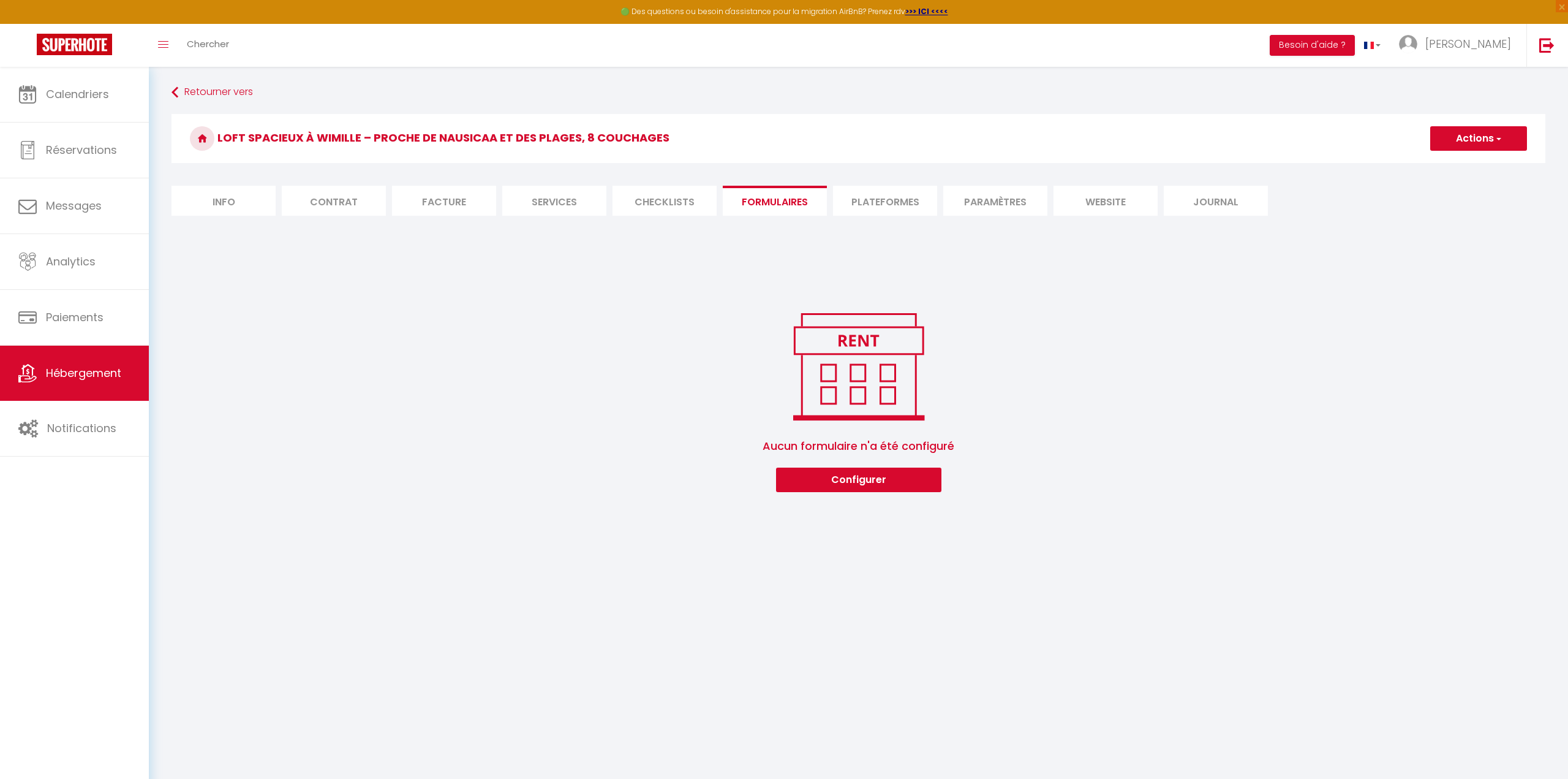
click at [849, 199] on li "Plateformes" at bounding box center [885, 201] width 104 height 30
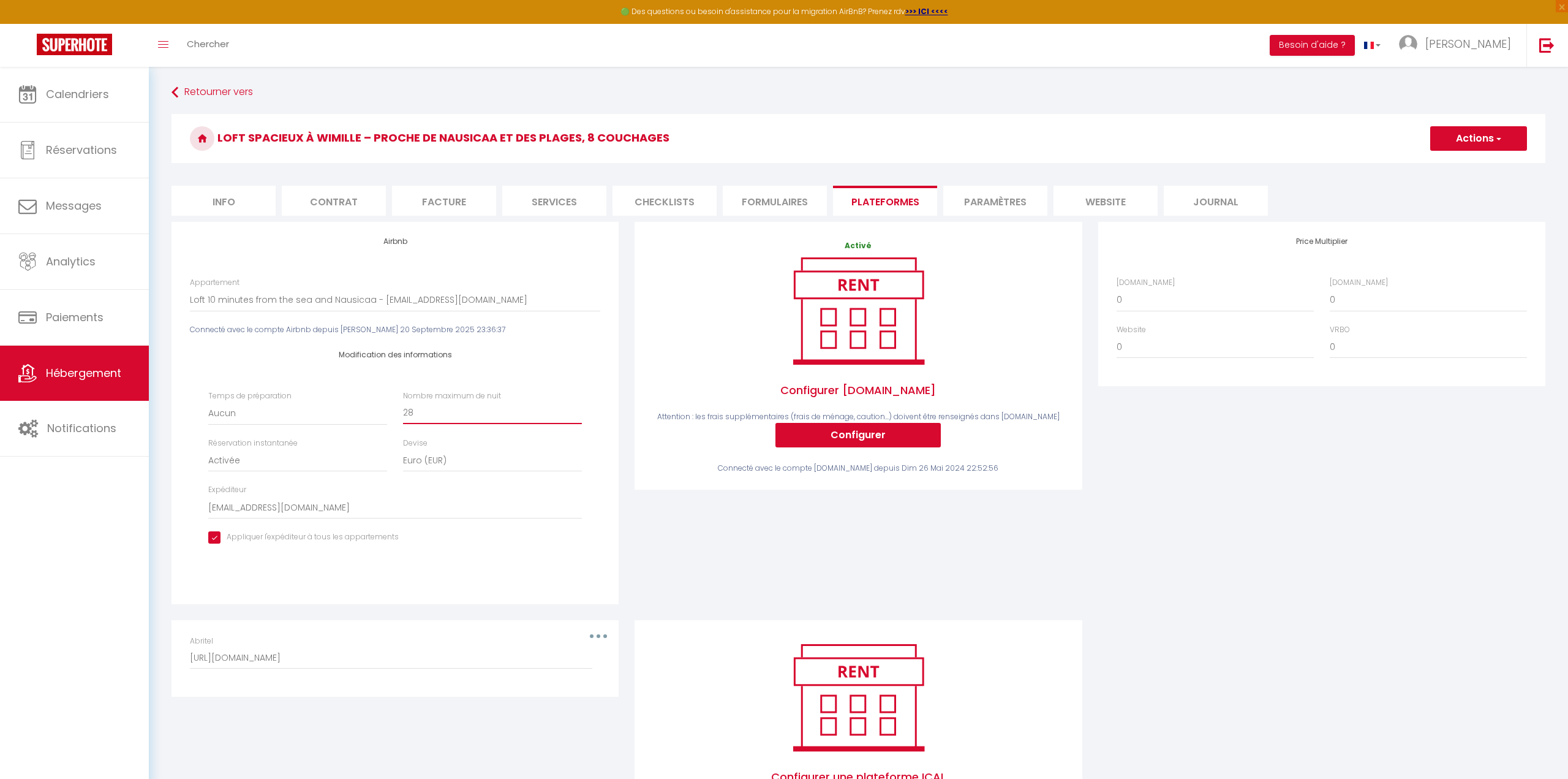
click at [484, 407] on input "28" at bounding box center [493, 413] width 179 height 22
click at [596, 631] on button "button" at bounding box center [598, 636] width 34 height 20
click at [1044, 624] on div "Configurer une plateforme ICAL Configurer" at bounding box center [857, 728] width 447 height 217
click at [970, 201] on li "Paramètres" at bounding box center [995, 201] width 104 height 30
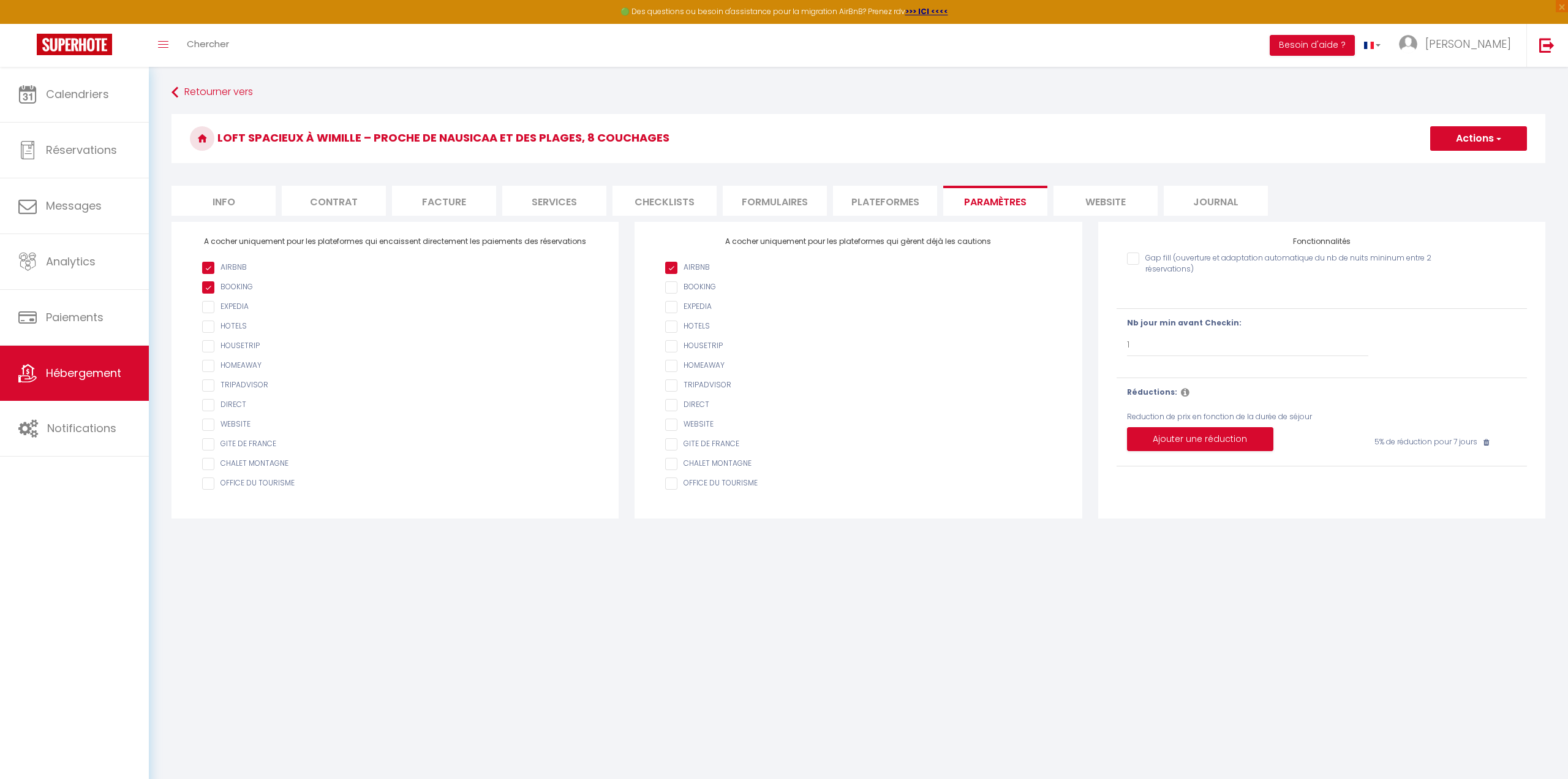
drag, startPoint x: 1021, startPoint y: 470, endPoint x: 1066, endPoint y: 644, distance: 179.7
click at [1066, 644] on body "🟢 Des questions ou besoin d'assistance pour la migration AirBnB? Prenez rdv >>>…" at bounding box center [784, 456] width 1568 height 779
drag, startPoint x: 1066, startPoint y: 644, endPoint x: 1374, endPoint y: 642, distance: 308.0
click at [1374, 642] on body "🟢 Des questions ou besoin d'assistance pour la migration AirBnB? Prenez rdv >>>…" at bounding box center [784, 456] width 1568 height 779
click at [1139, 257] on input "Gap fill (ouverture et adaptation automatique du nb de nuits mininum entre 2 ré…" at bounding box center [1286, 258] width 320 height 12
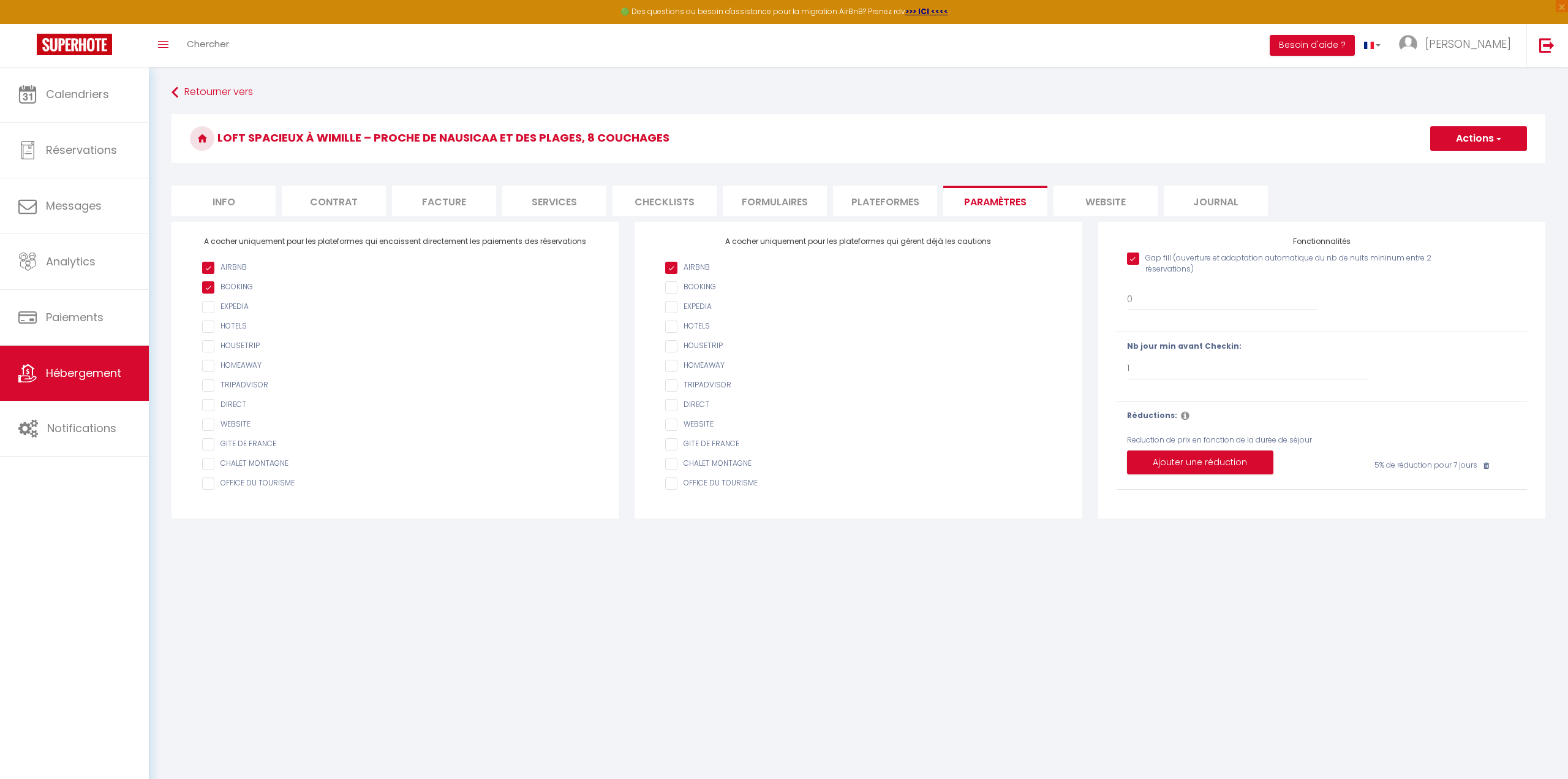
click at [1139, 257] on input "Gap fill (ouverture et adaptation automatique du nb de nuits mininum entre 2 ré…" at bounding box center [1286, 258] width 320 height 12
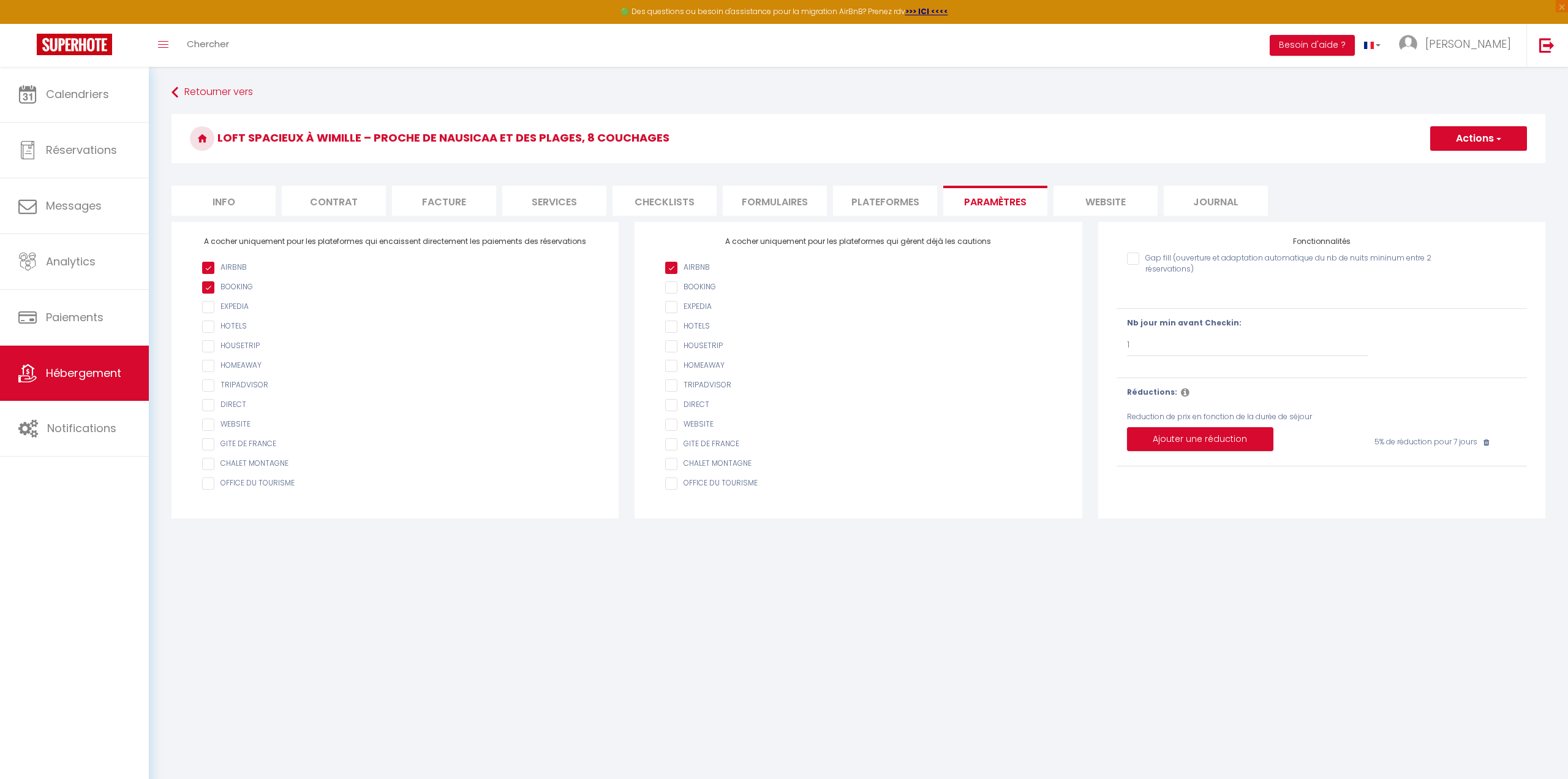
click at [1111, 201] on li "website" at bounding box center [1106, 201] width 104 height 30
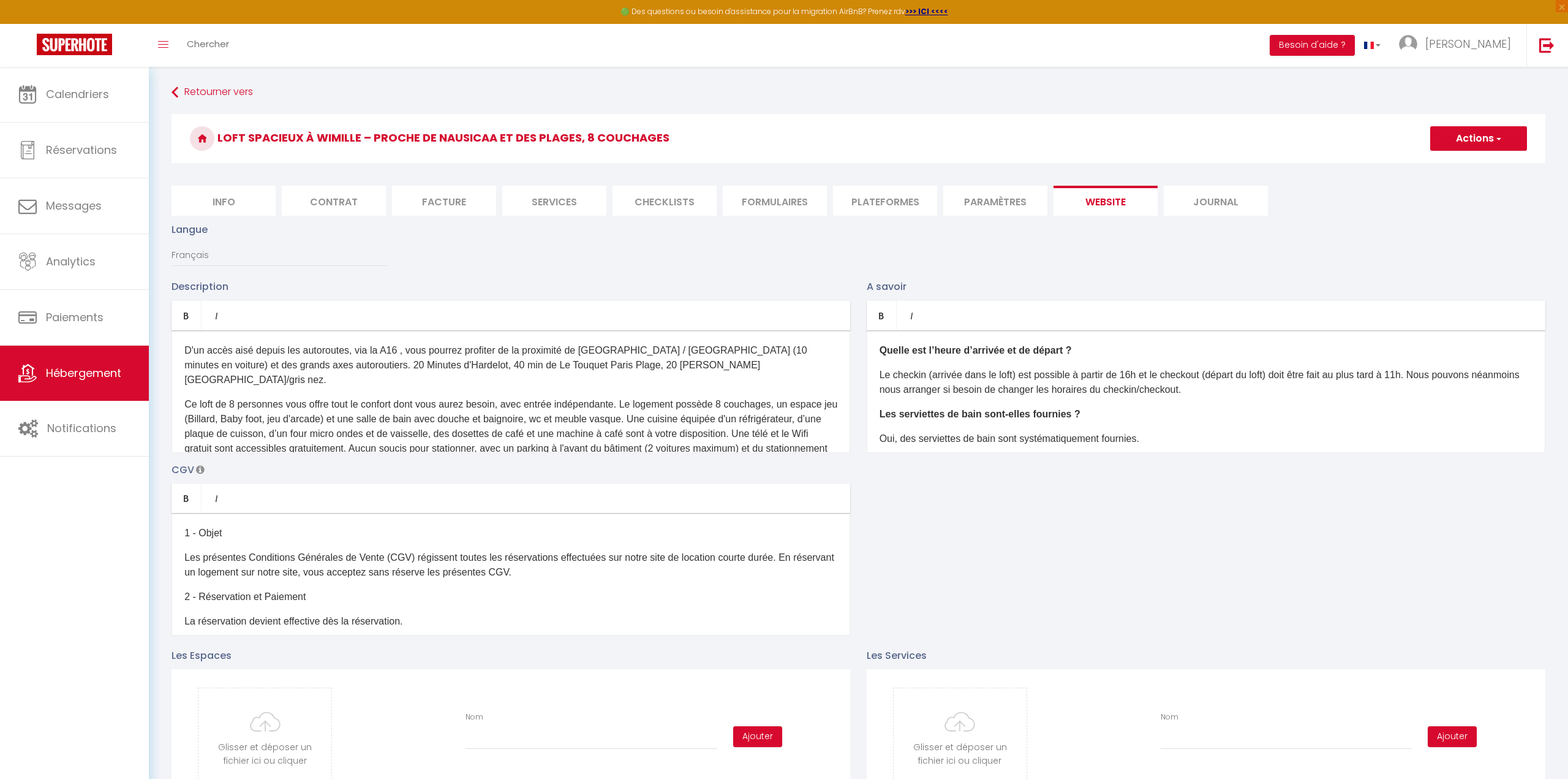
click at [1198, 204] on li "Journal" at bounding box center [1216, 201] width 104 height 30
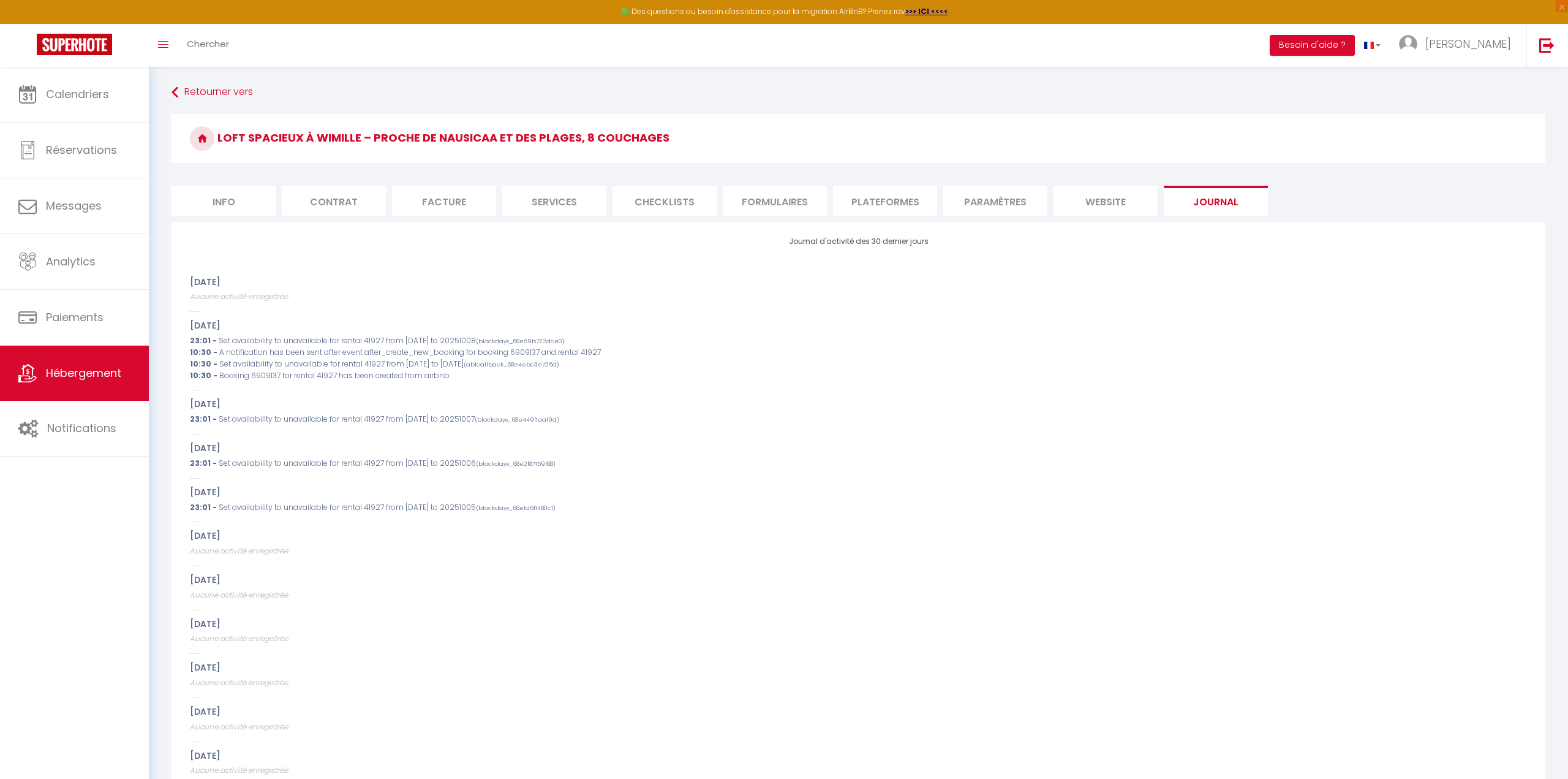
click at [204, 191] on li "Info" at bounding box center [224, 201] width 104 height 30
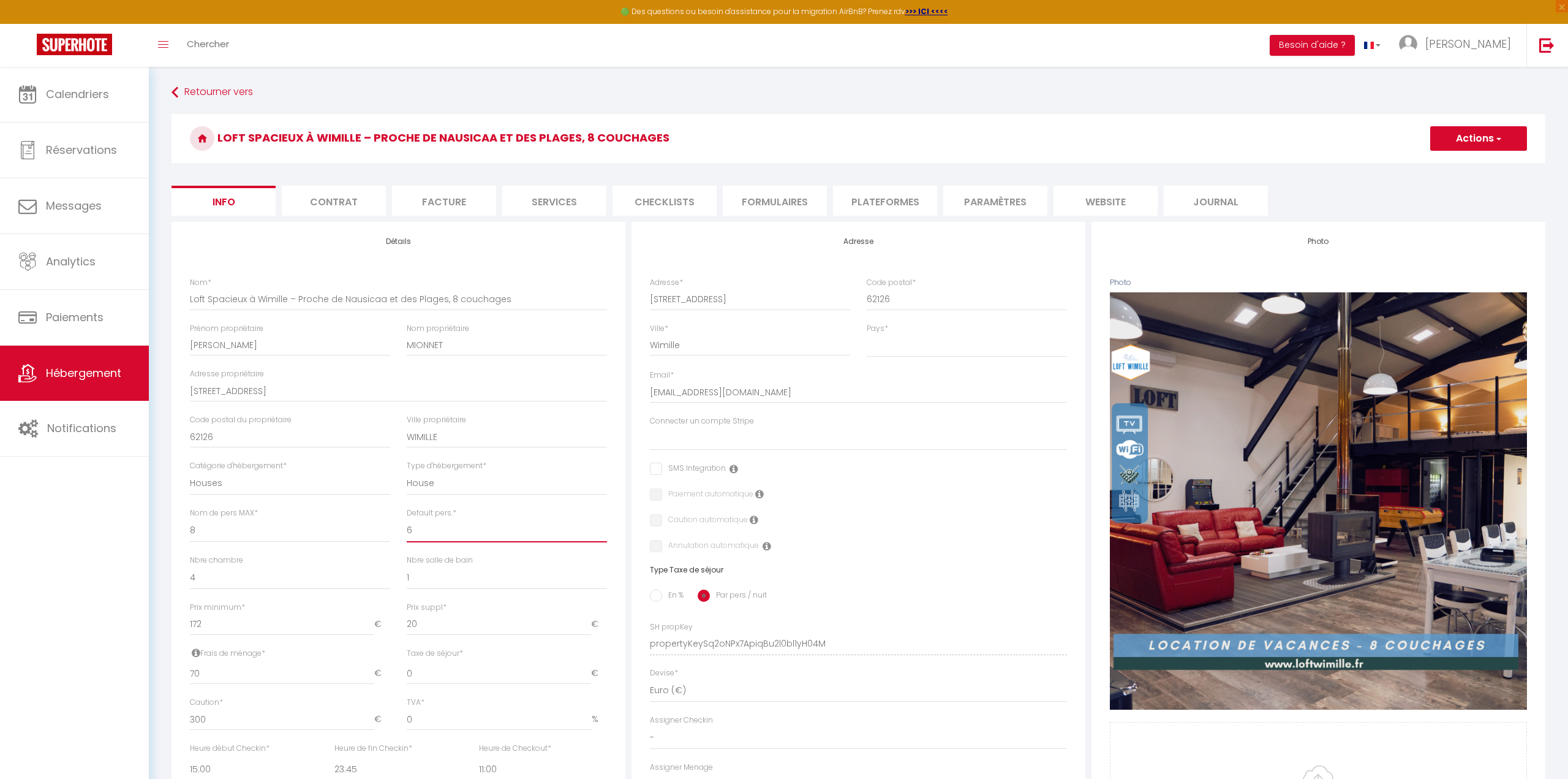
click at [438, 529] on select "1 2 3 4 5 6 7 8 9 10 11 12 13 14" at bounding box center [506, 531] width 201 height 23
click at [92, 432] on span "Notifications" at bounding box center [81, 428] width 69 height 15
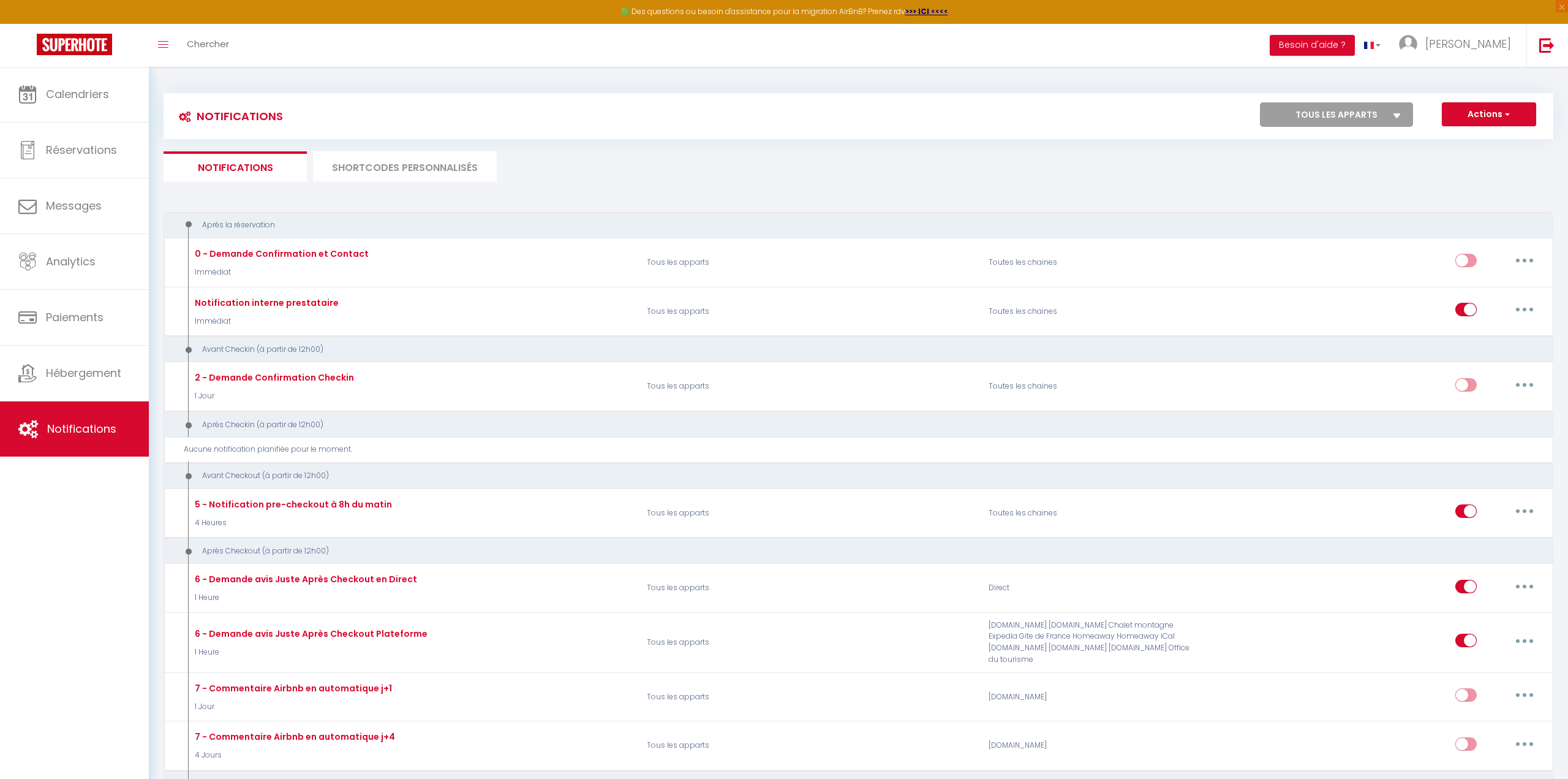
click at [1293, 104] on select "Tous les apparts Loft Spacieux à Wimille – Proche de Nausicaa et des Plages, 8 …" at bounding box center [1336, 114] width 153 height 24
click at [1260, 102] on select "Tous les apparts Loft Spacieux à Wimille – Proche de Nausicaa et des Plages, 8 …" at bounding box center [1336, 114] width 153 height 24
click at [171, 45] on link "Toggle menubar" at bounding box center [163, 45] width 29 height 43
click at [178, 40] on link "Chercher" at bounding box center [208, 45] width 61 height 43
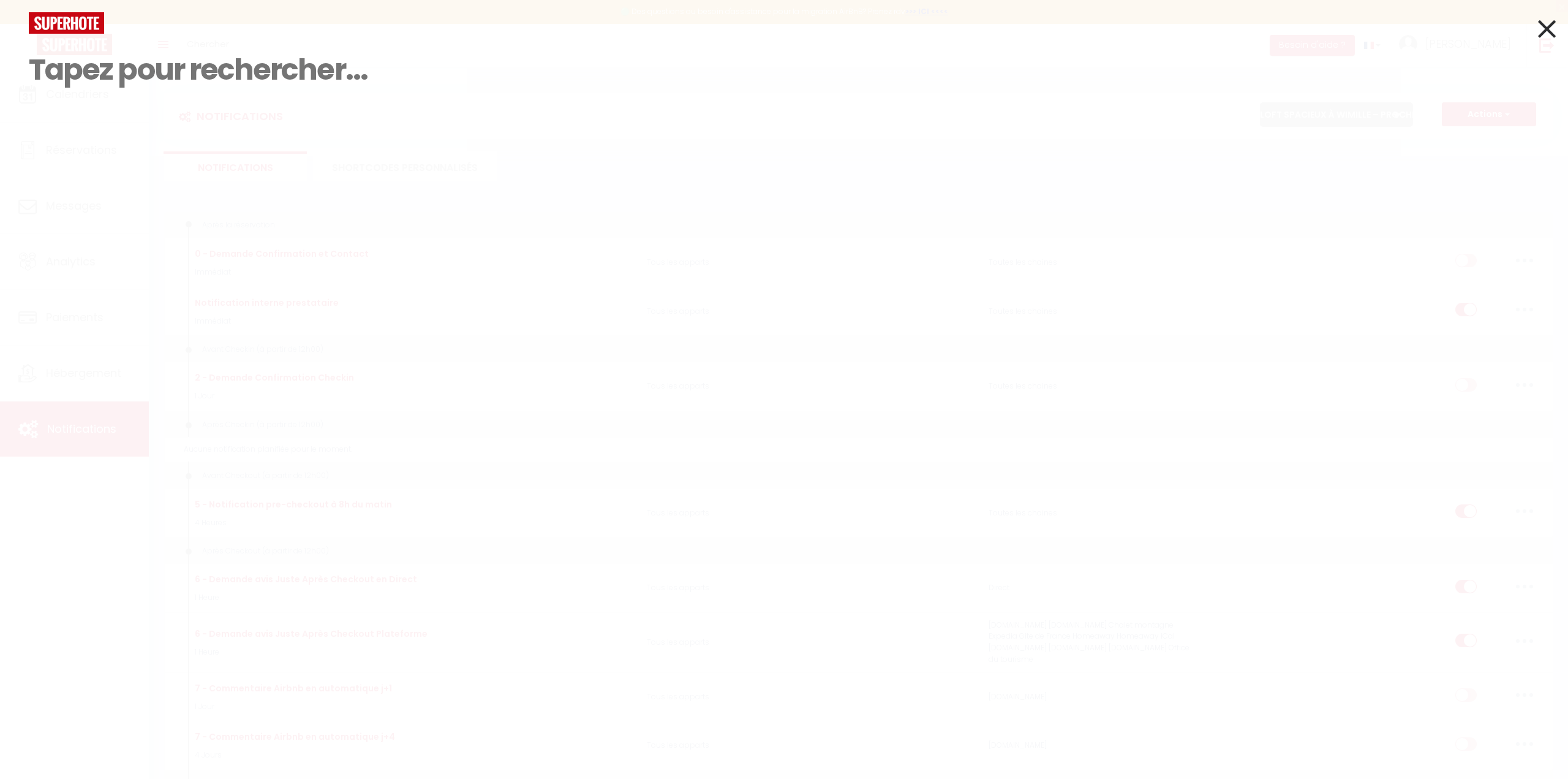
click at [69, 30] on img at bounding box center [67, 23] width 76 height 21
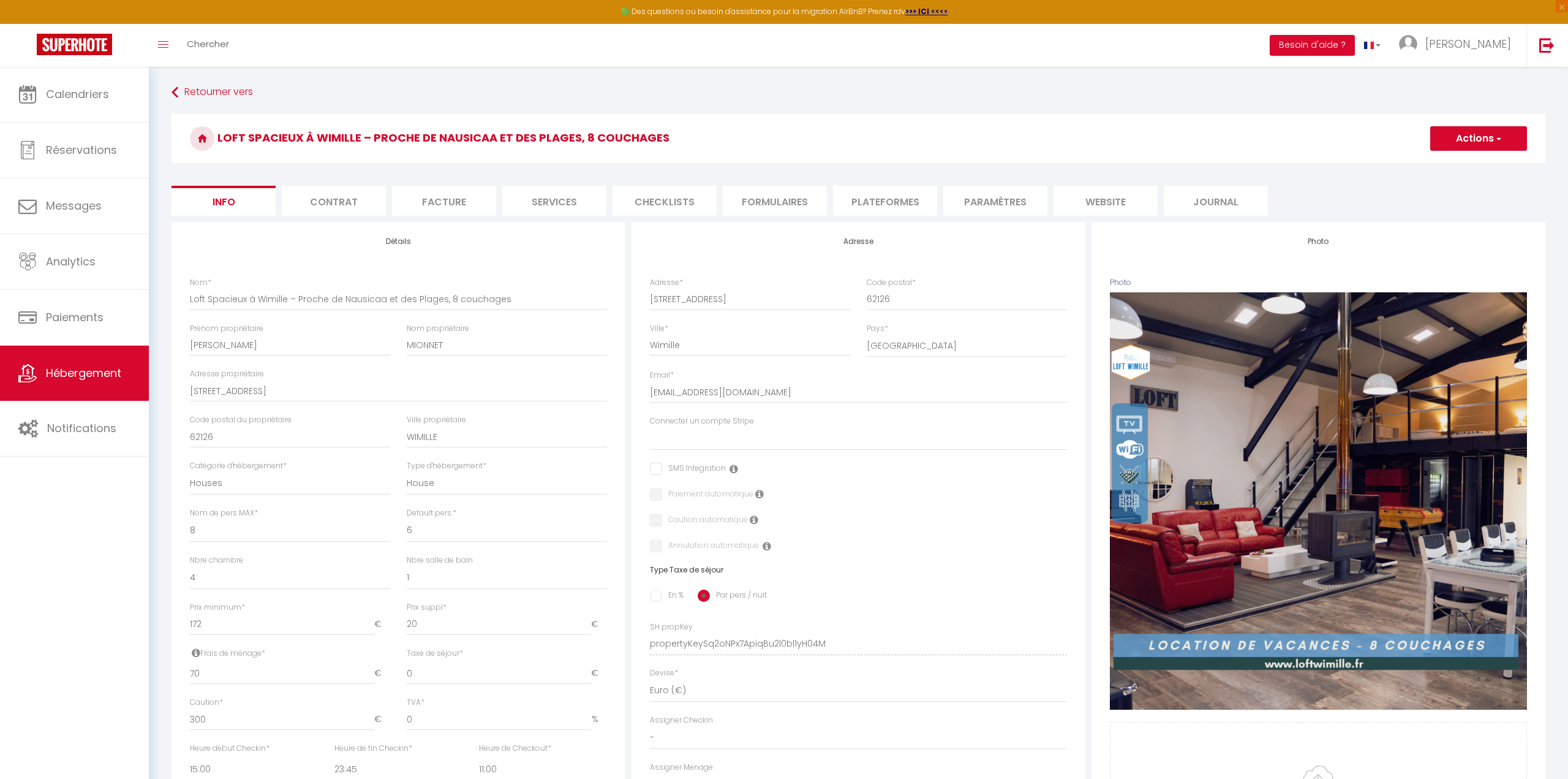
click at [1480, 139] on button "Actions" at bounding box center [1479, 139] width 97 height 24
click at [1492, 44] on span "[PERSON_NAME]" at bounding box center [1467, 44] width 86 height 15
click at [1482, 83] on link "Paramètres" at bounding box center [1477, 86] width 91 height 21
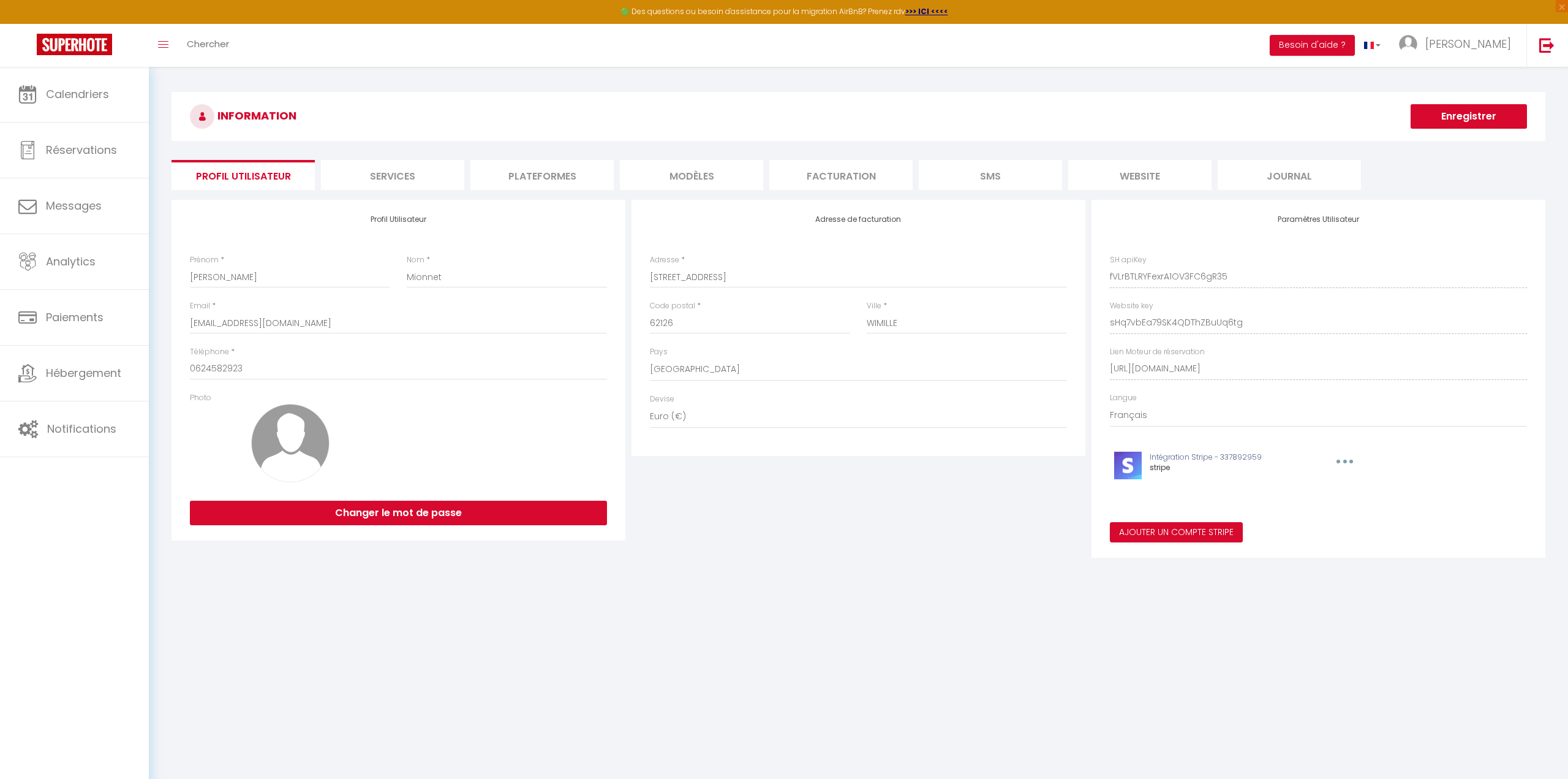
click at [390, 169] on li "Services" at bounding box center [392, 175] width 143 height 30
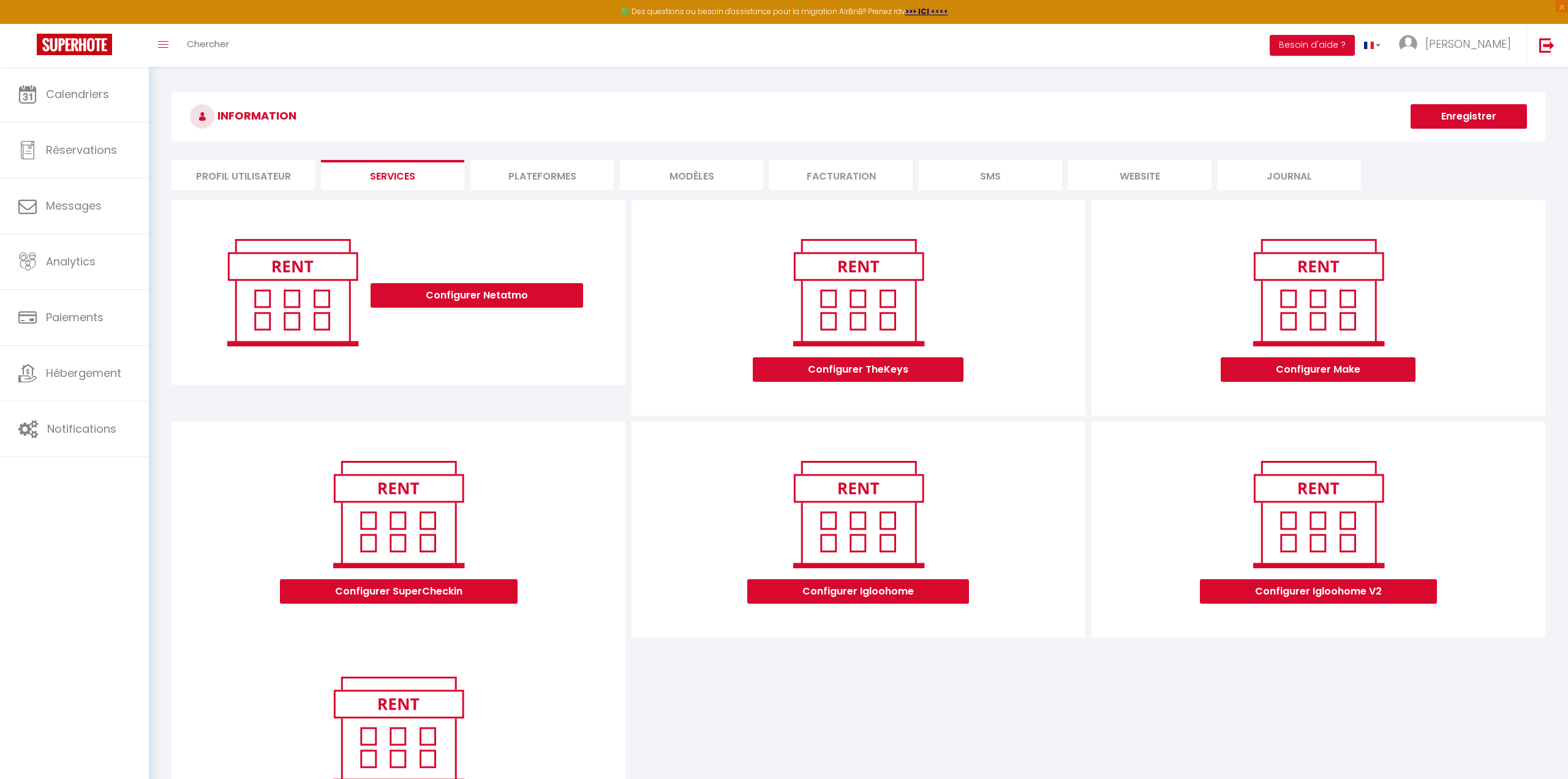
click at [509, 176] on li "Plateformes" at bounding box center [542, 175] width 143 height 30
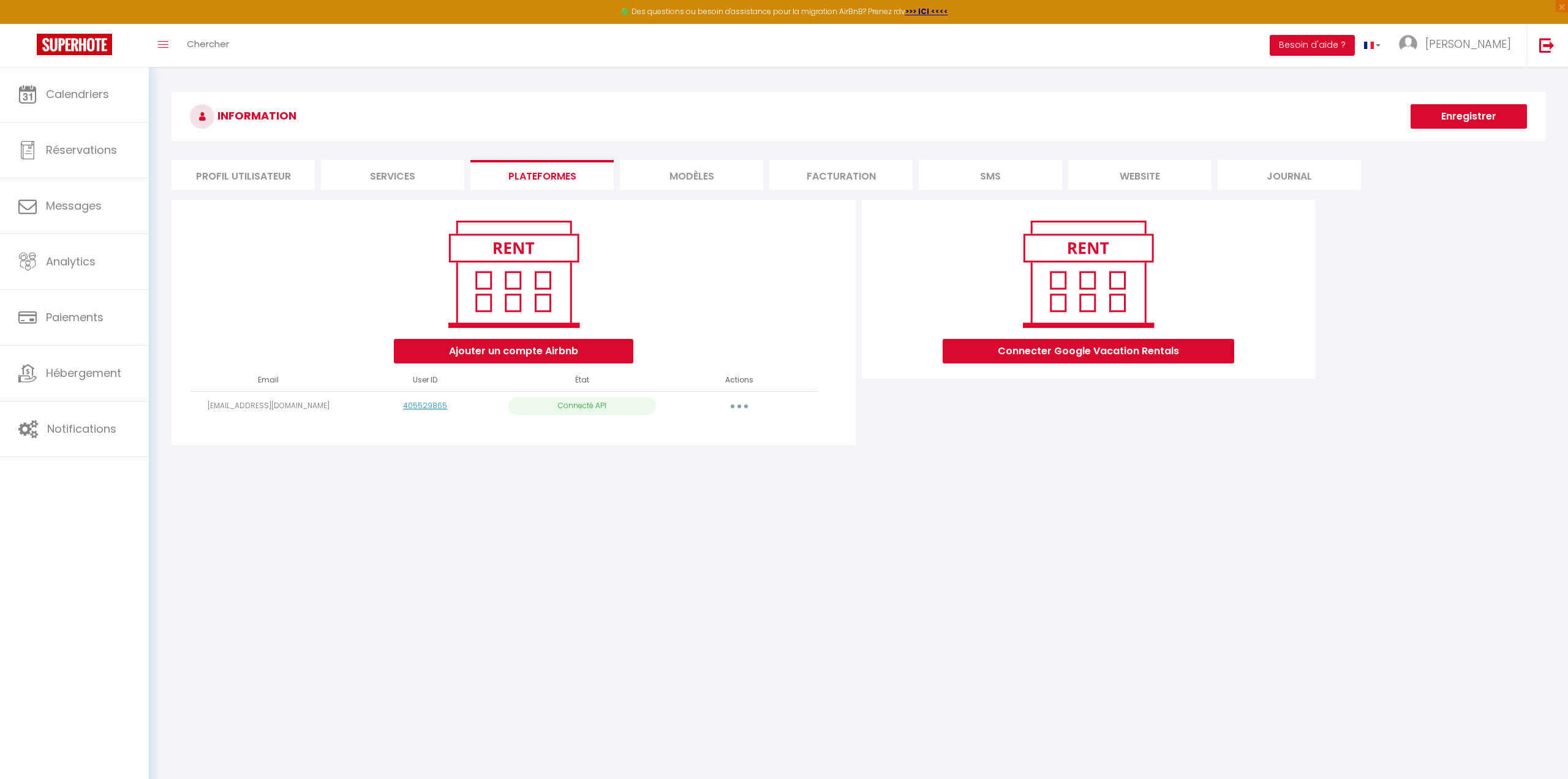
click at [747, 404] on button "button" at bounding box center [739, 407] width 34 height 20
click at [972, 531] on body "🟢 Des questions ou besoin d'assistance pour la migration AirBnB? Prenez rdv >>>…" at bounding box center [784, 456] width 1568 height 779
click at [675, 181] on li "MODÈLES" at bounding box center [691, 175] width 143 height 30
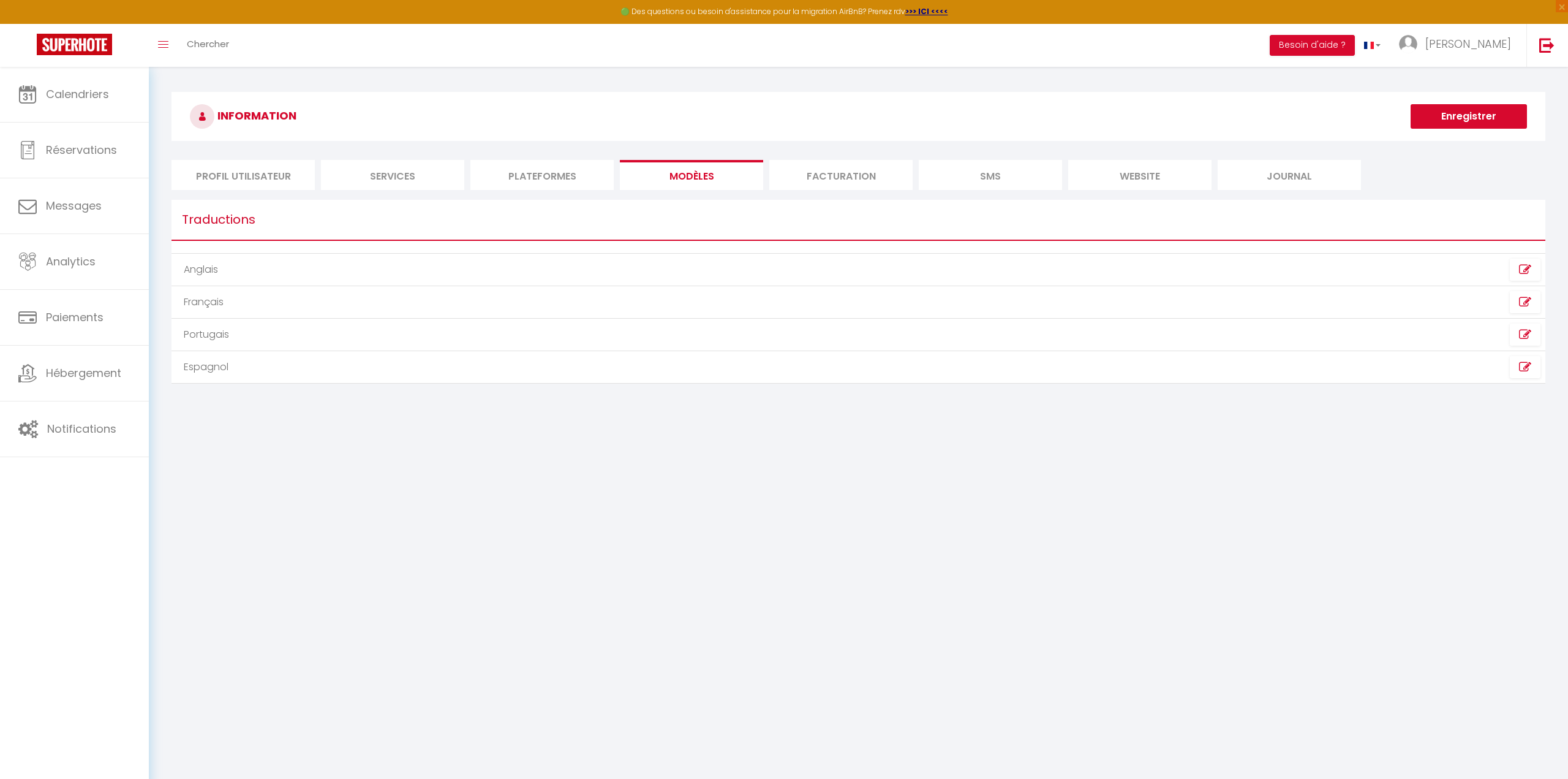
click at [846, 173] on li "Facturation" at bounding box center [841, 175] width 143 height 30
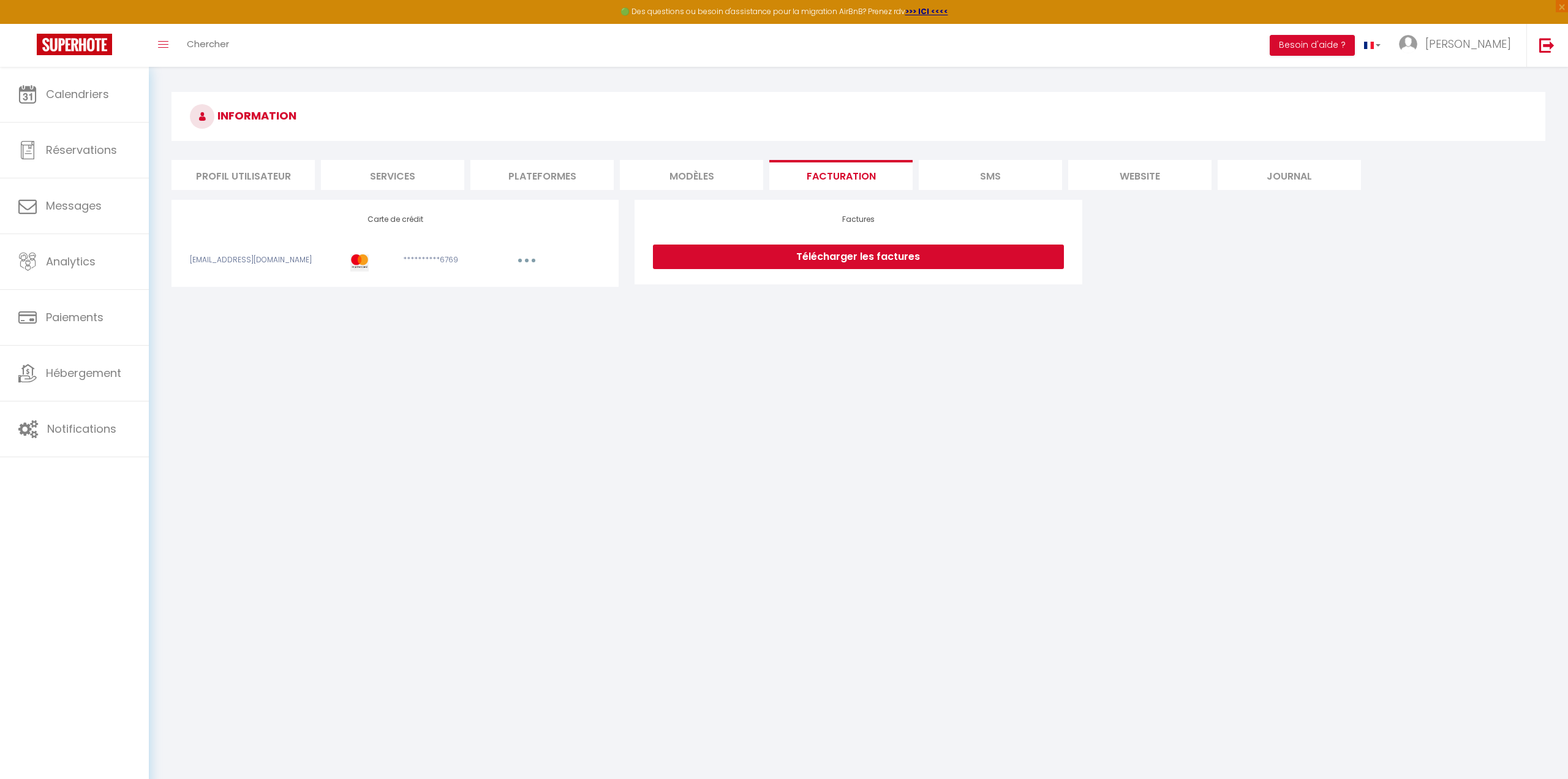
click at [962, 174] on li "SMS" at bounding box center [990, 175] width 143 height 30
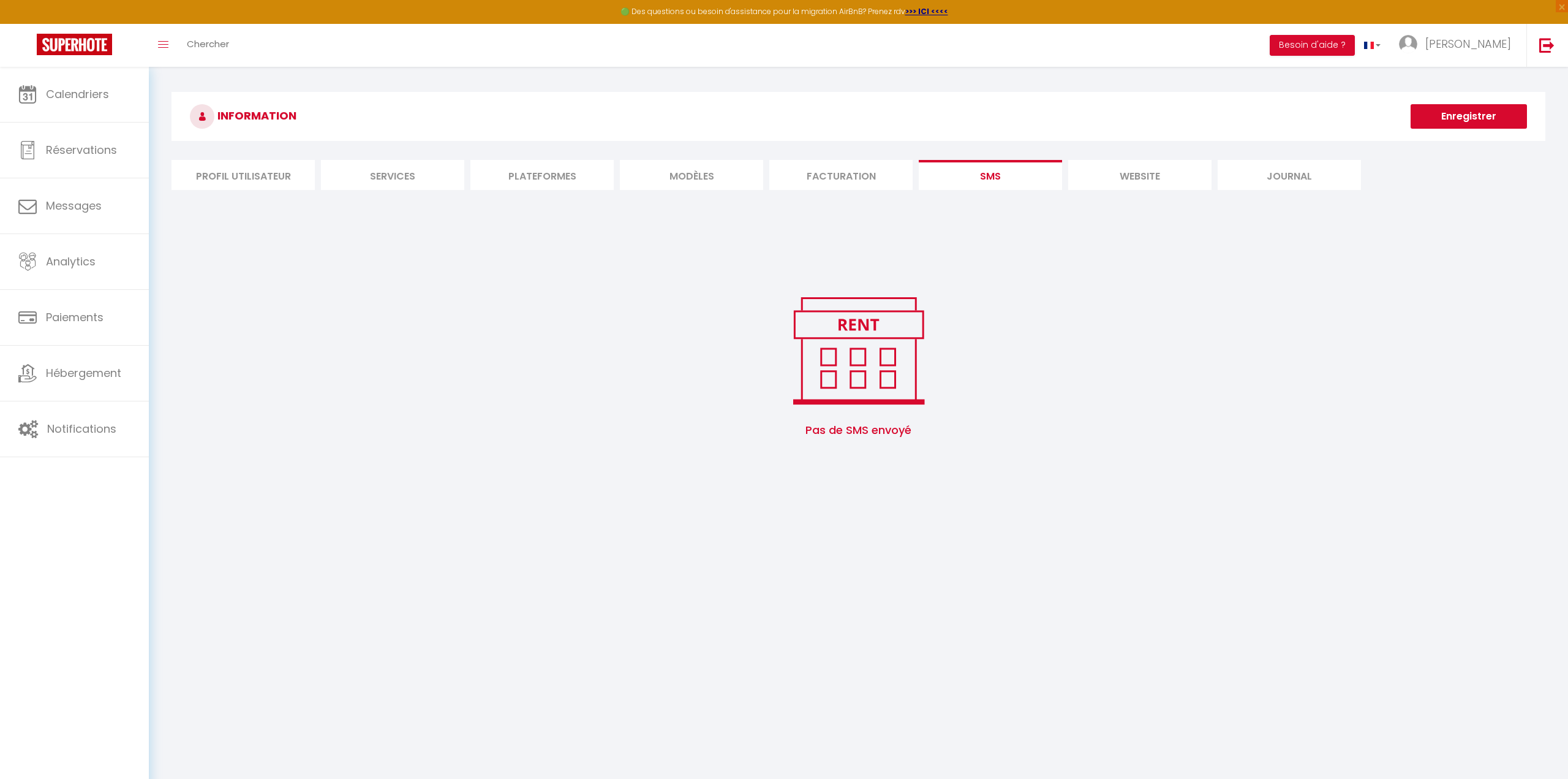
click at [1112, 167] on li "website" at bounding box center [1140, 175] width 143 height 30
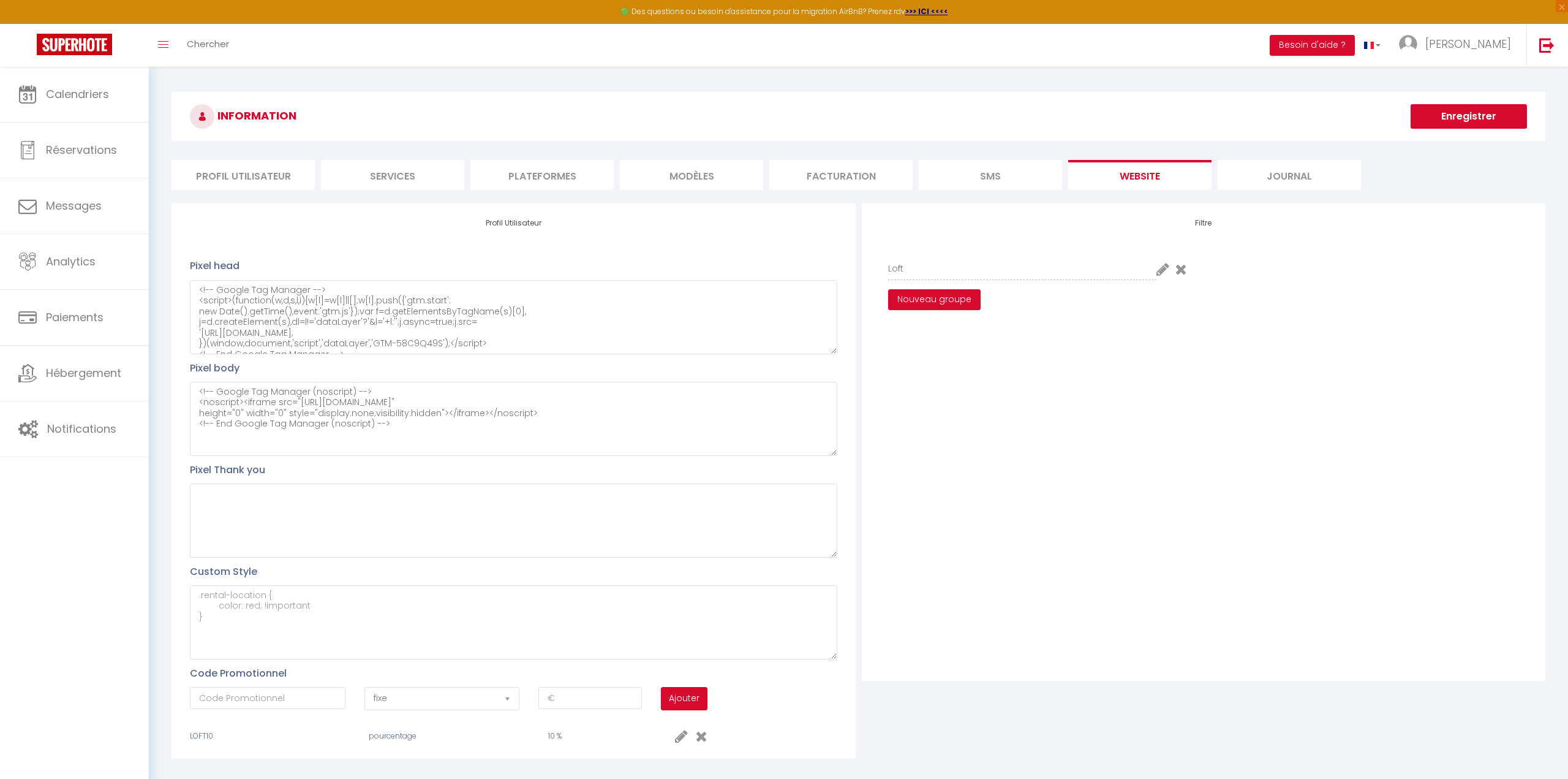
click at [1290, 175] on li "Journal" at bounding box center [1289, 175] width 143 height 30
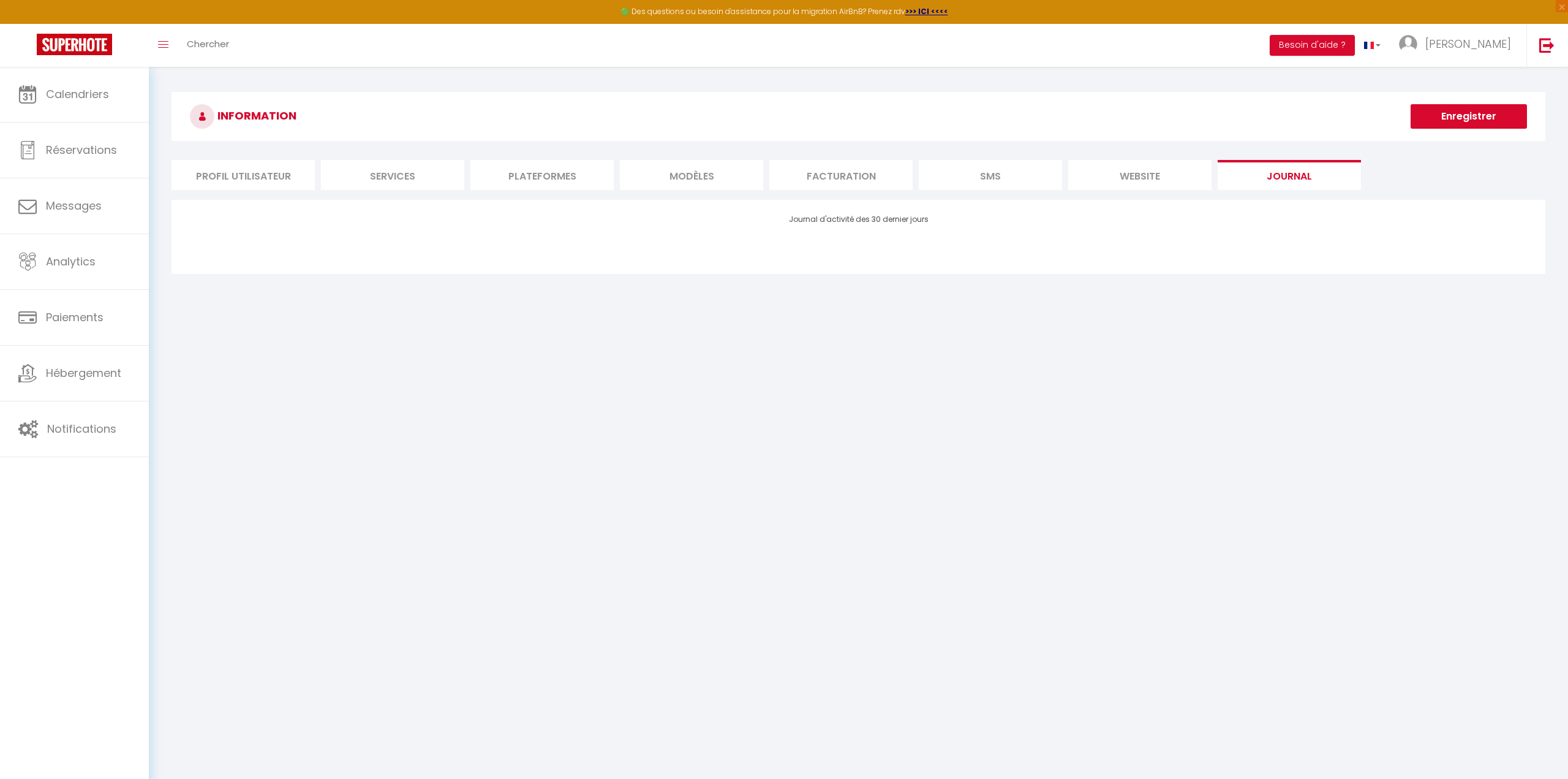
click at [1143, 176] on li "website" at bounding box center [1140, 175] width 143 height 30
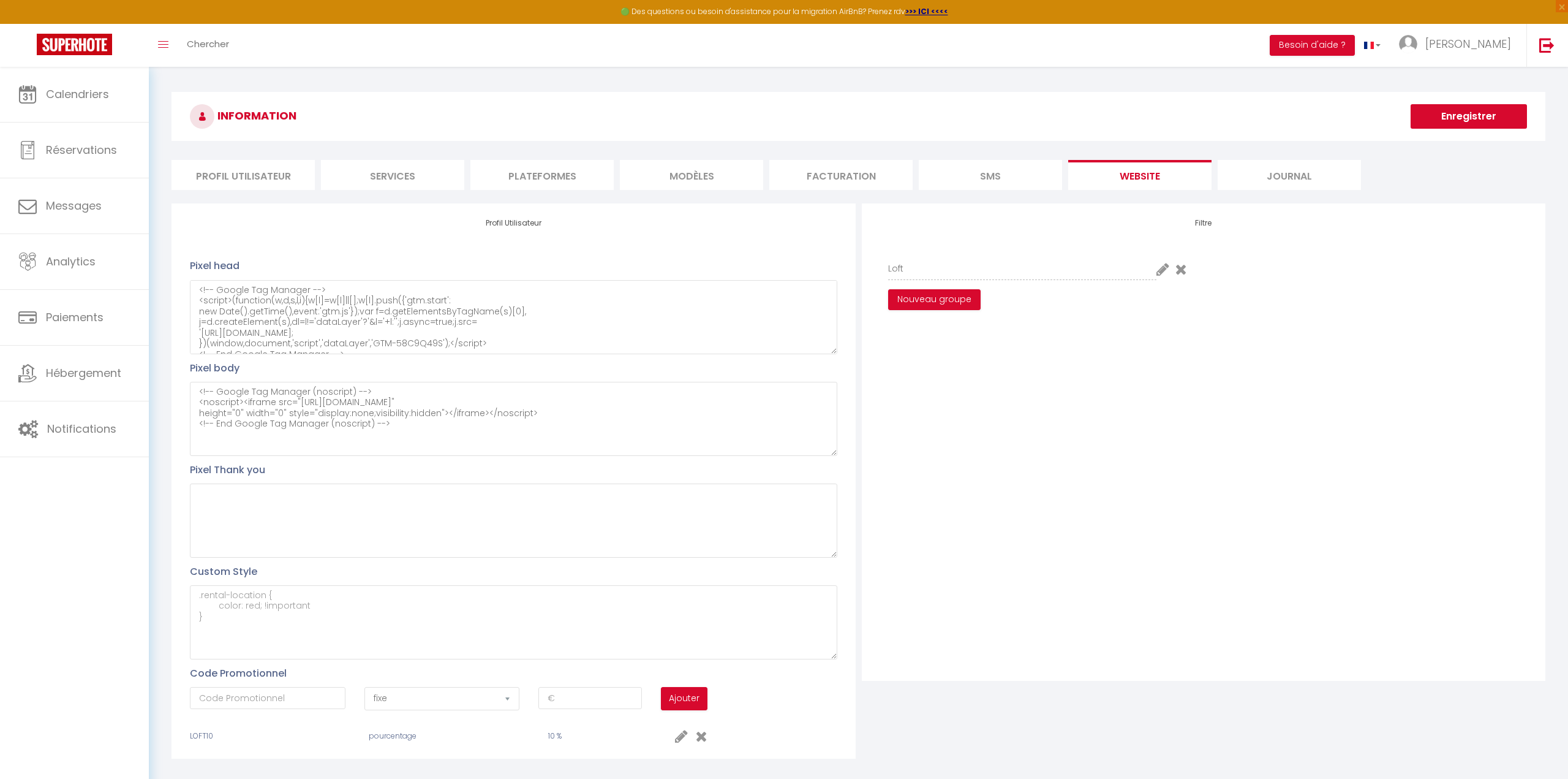
click at [260, 176] on li "Profil Utilisateur" at bounding box center [243, 175] width 143 height 30
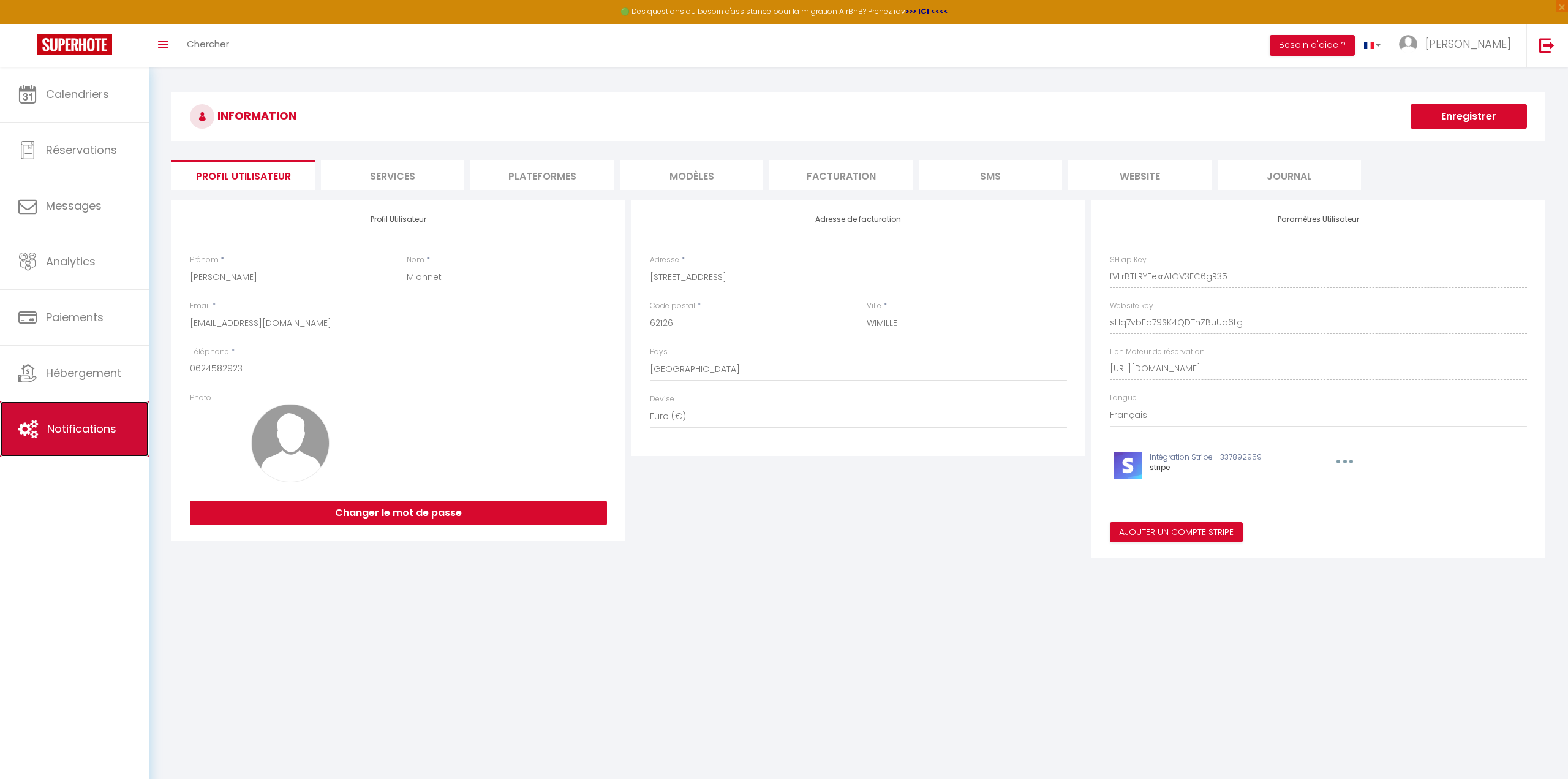
click at [79, 424] on span "Notifications" at bounding box center [81, 428] width 69 height 15
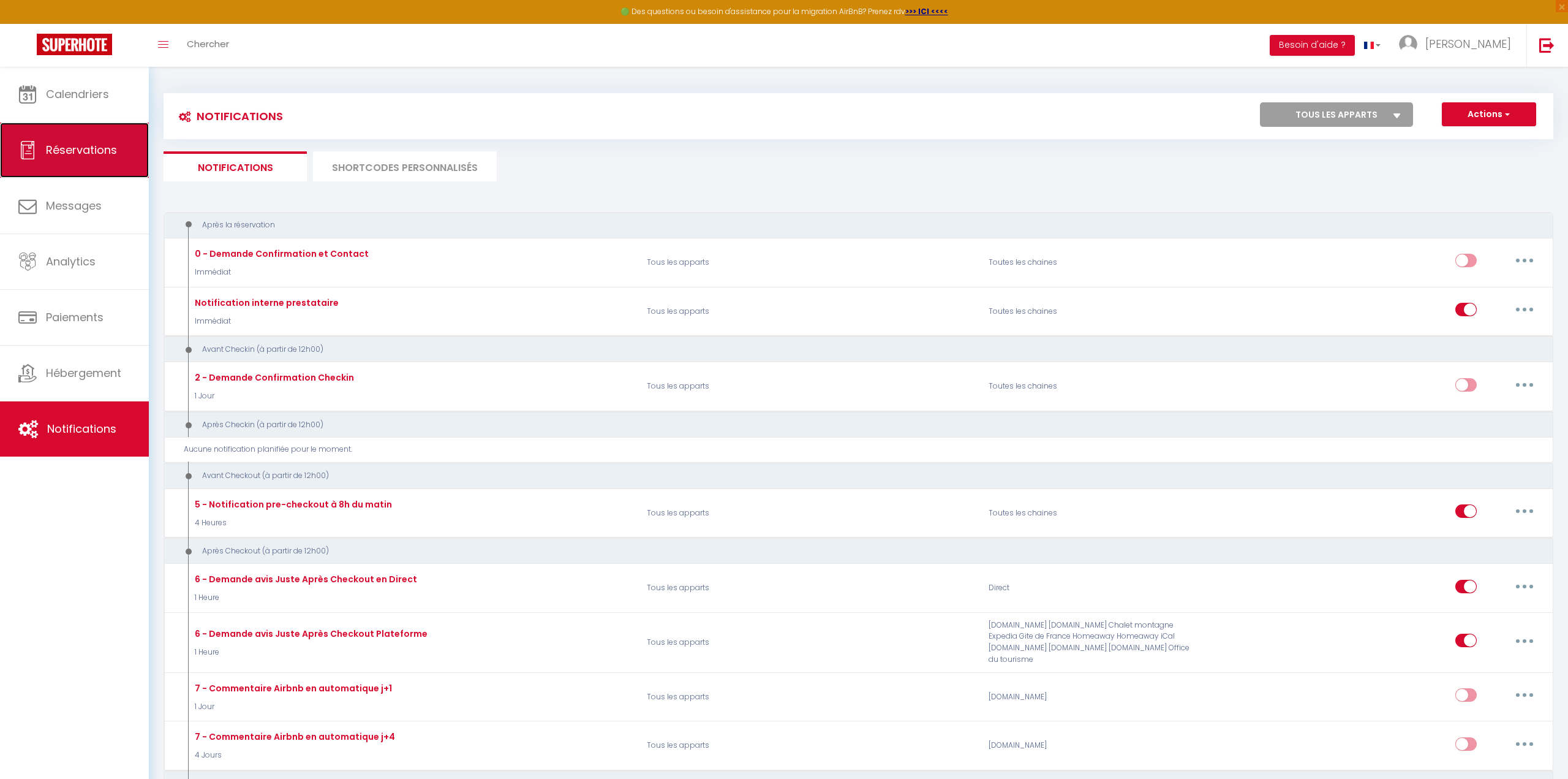
click at [95, 146] on span "Réservations" at bounding box center [82, 150] width 71 height 15
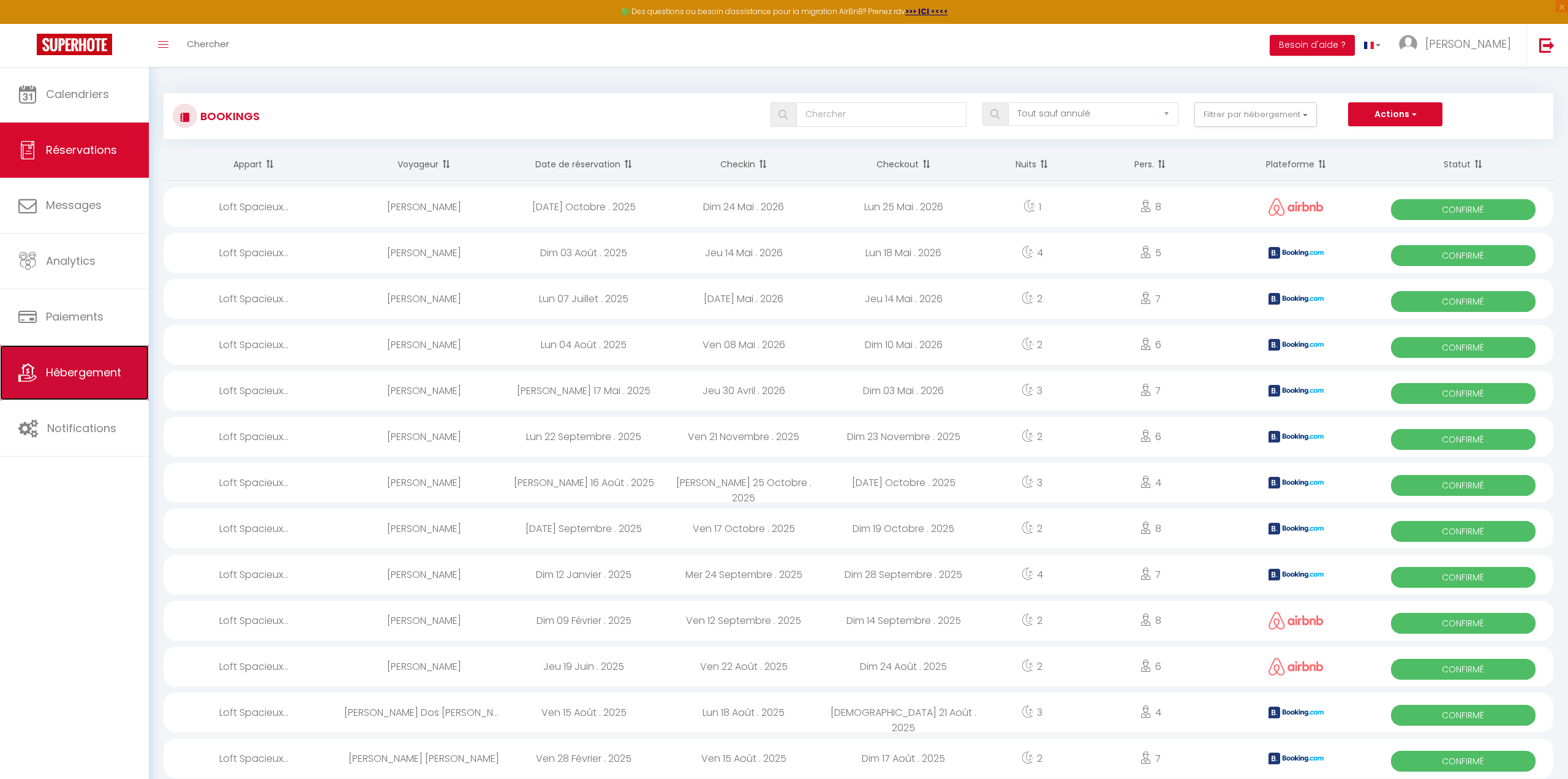
click at [100, 358] on link "Hébergement" at bounding box center [74, 372] width 149 height 55
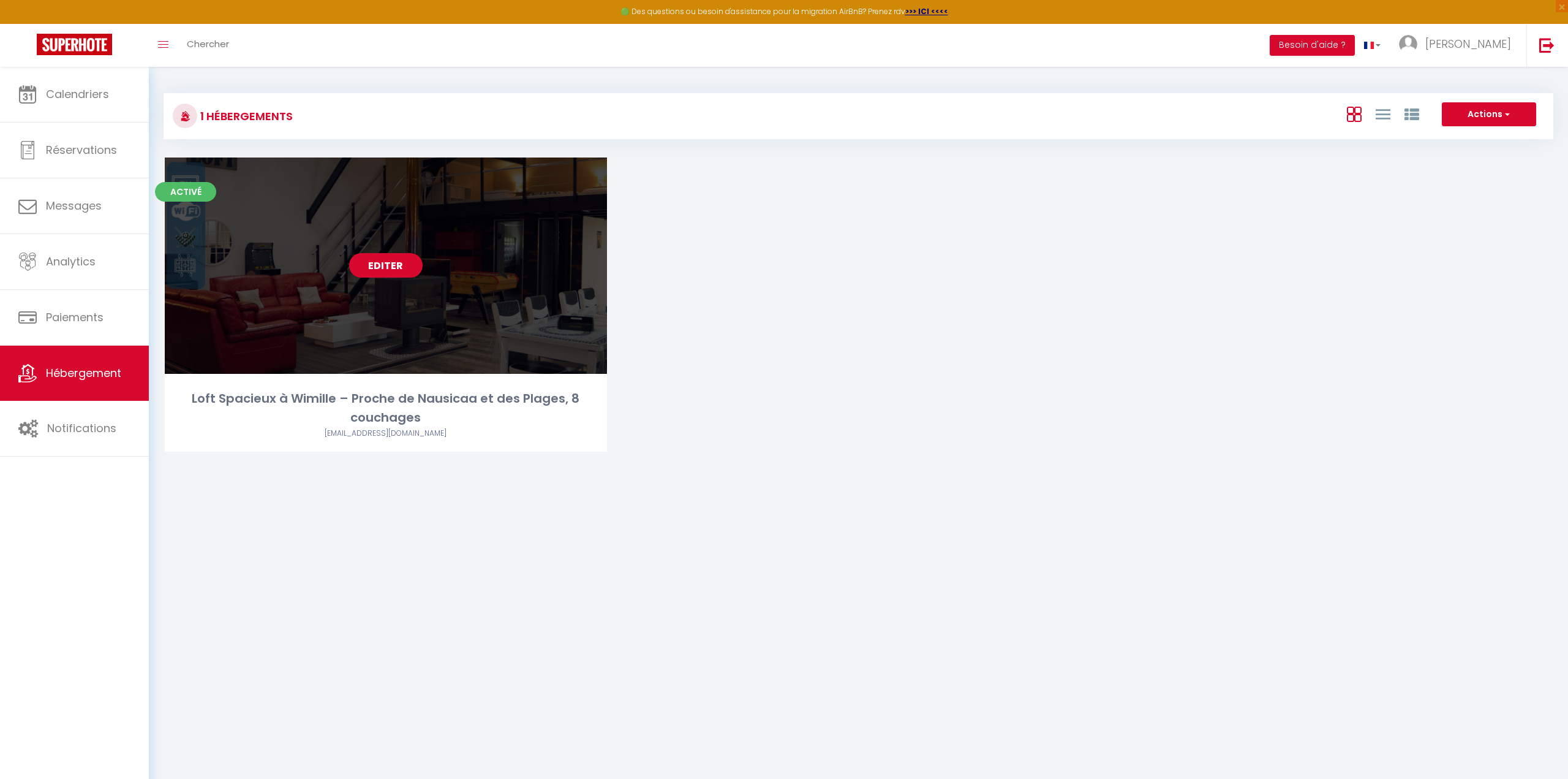
click at [387, 266] on link "Editer" at bounding box center [385, 265] width 73 height 24
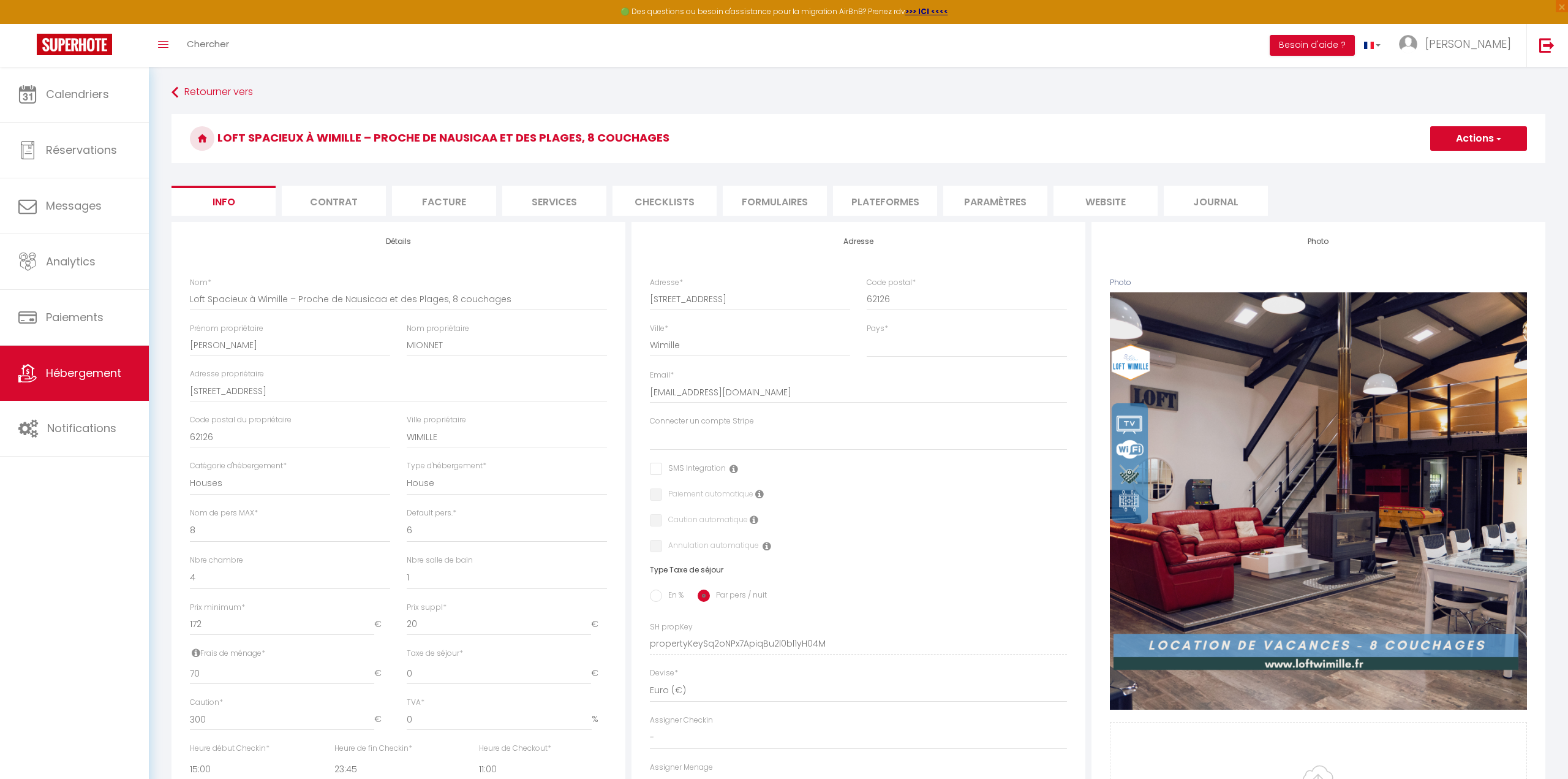
click at [333, 210] on li "Contrat" at bounding box center [334, 201] width 104 height 30
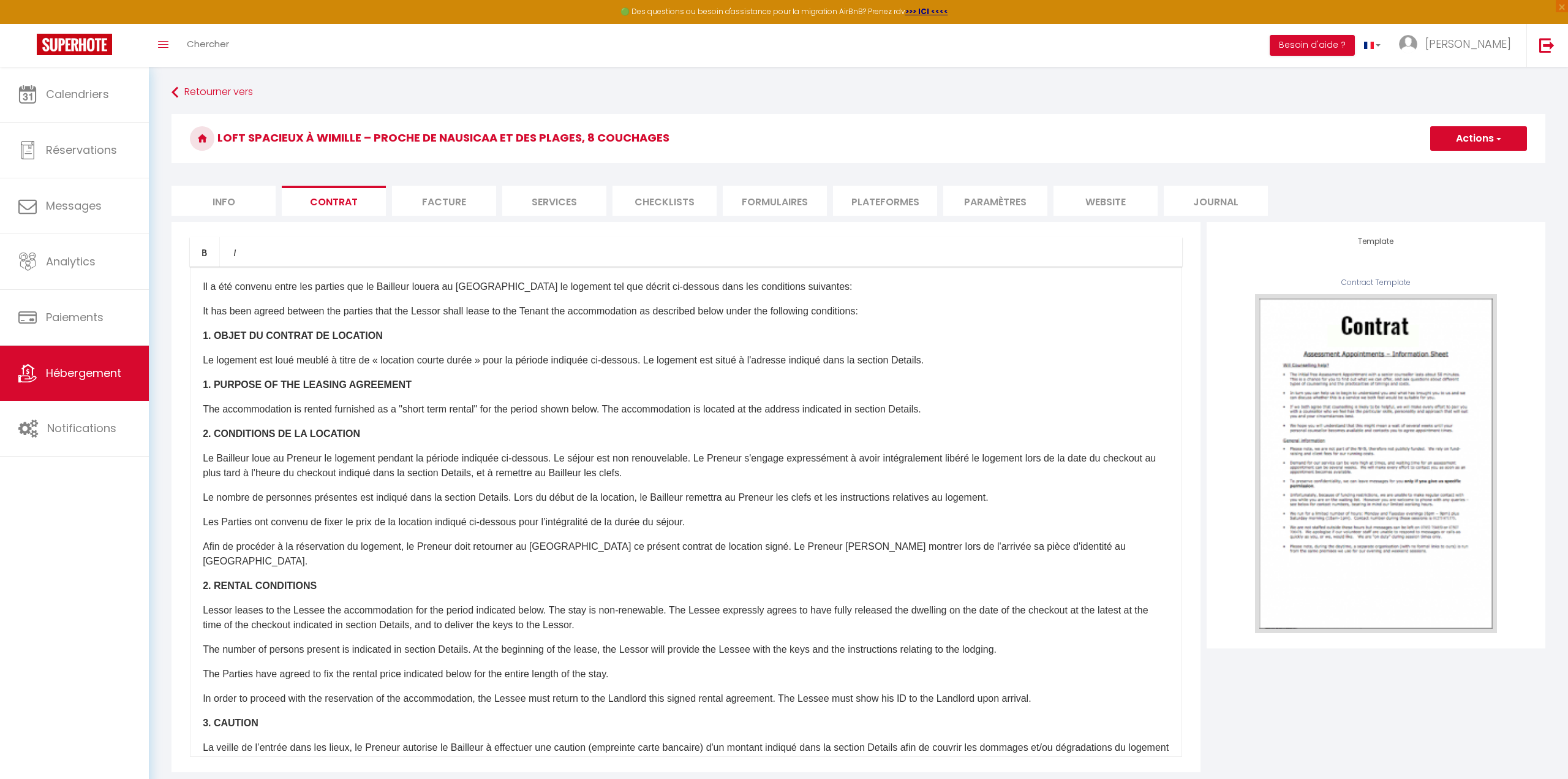
click at [435, 190] on li "Facture" at bounding box center [444, 201] width 104 height 30
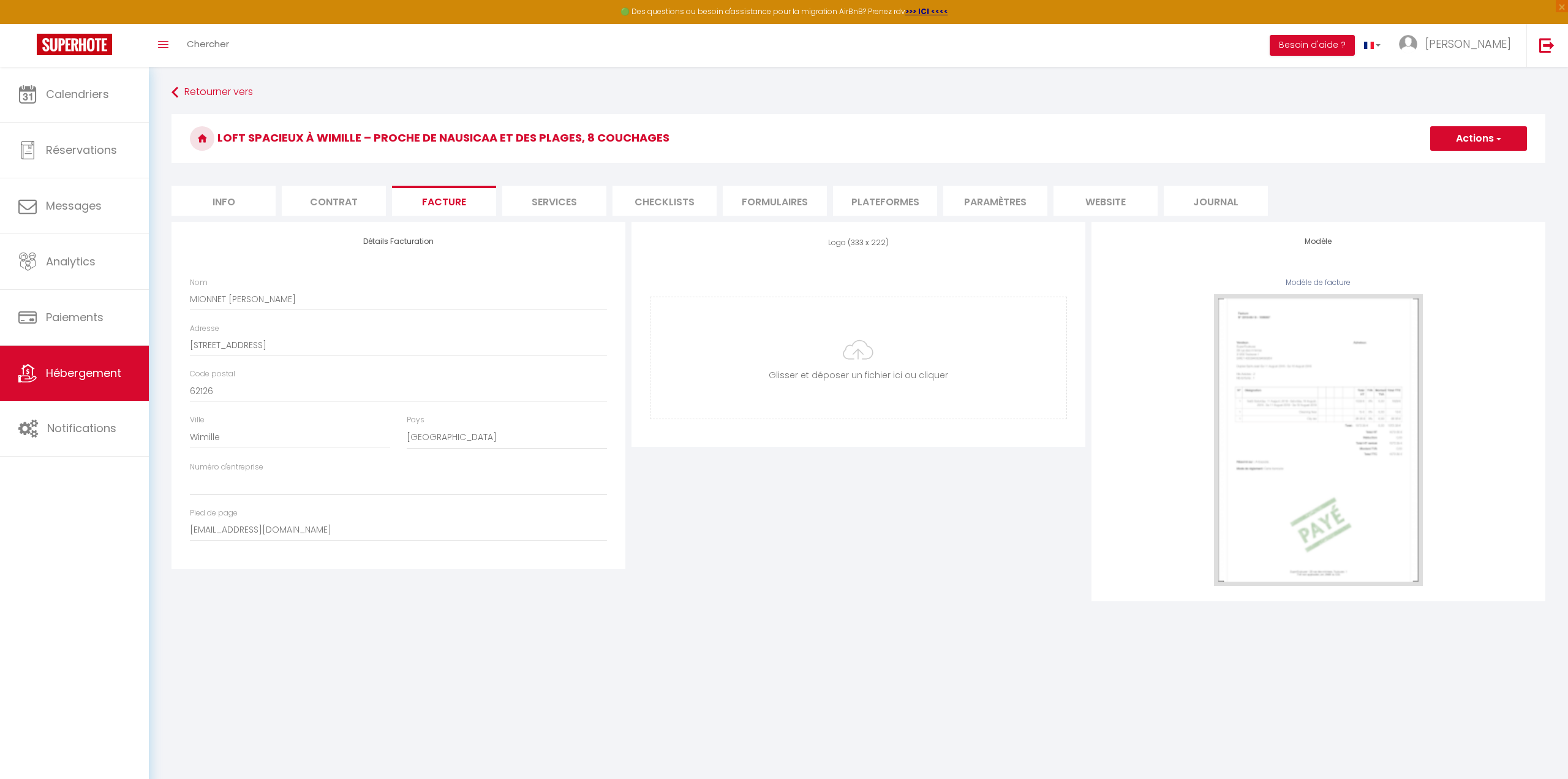
click at [572, 195] on li "Services" at bounding box center [555, 201] width 104 height 30
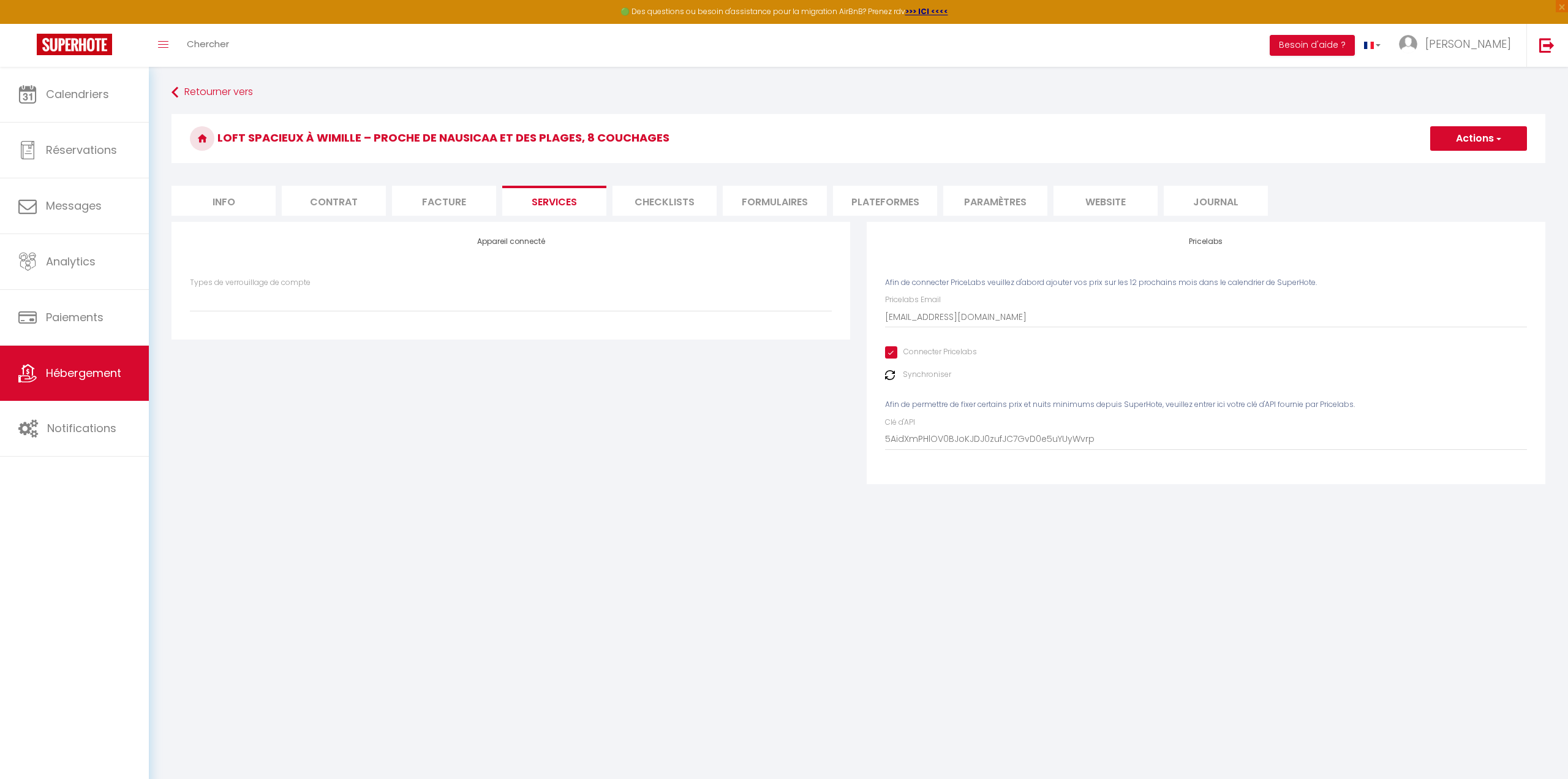
click at [741, 195] on li "Formulaires" at bounding box center [775, 201] width 104 height 30
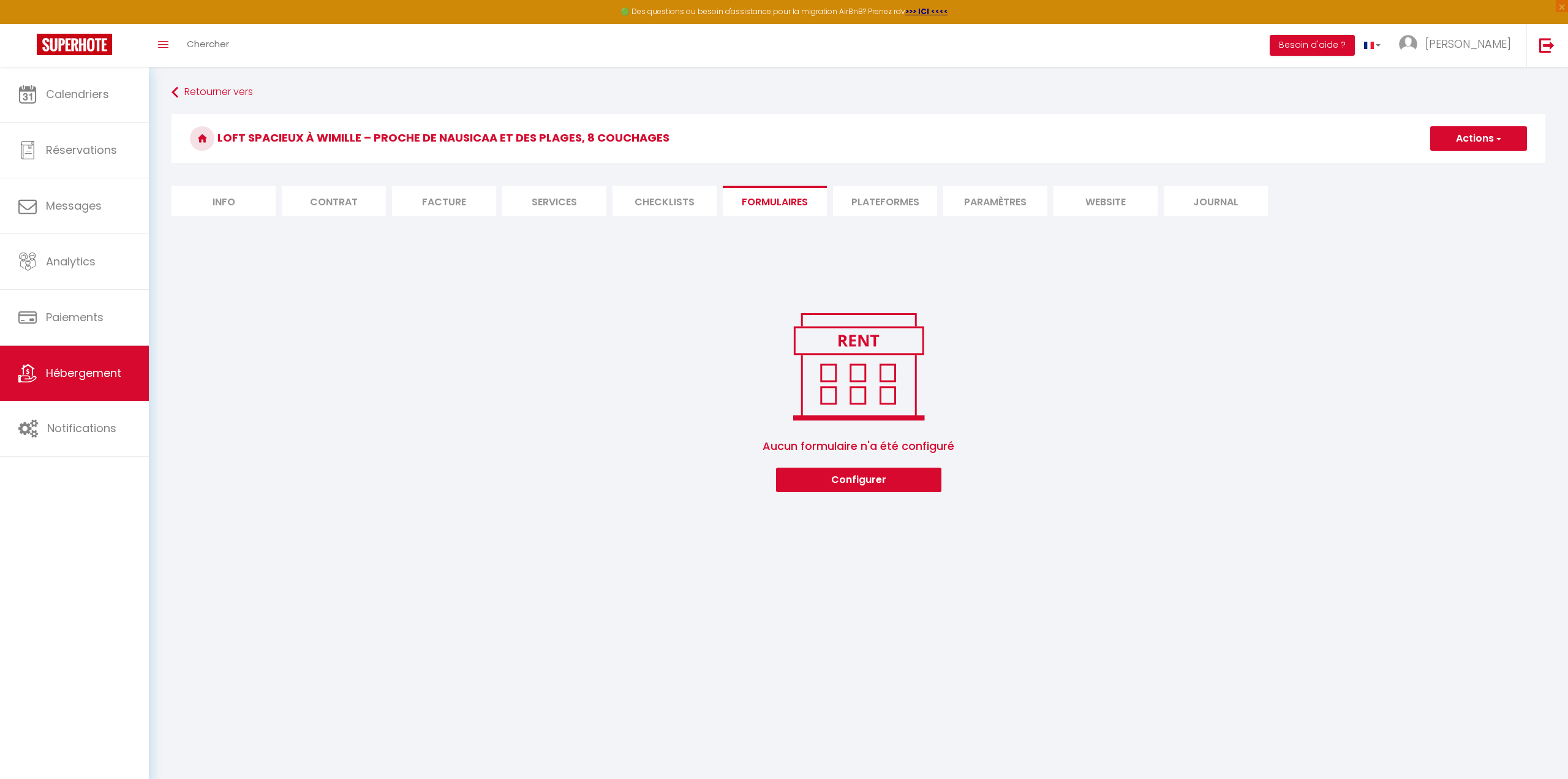
click at [656, 203] on li "Checklists" at bounding box center [664, 201] width 104 height 30
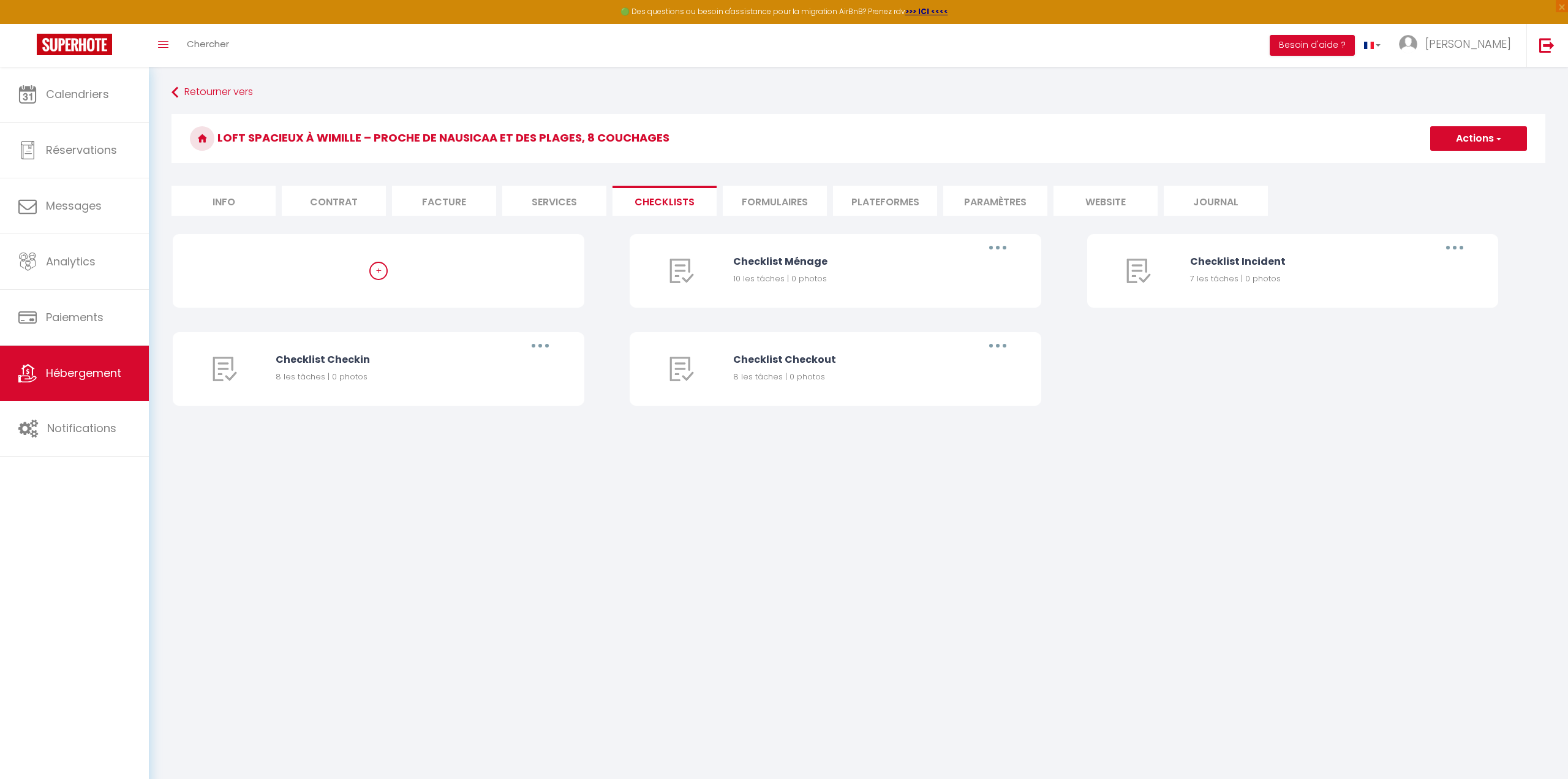
click at [869, 203] on li "Plateformes" at bounding box center [885, 201] width 104 height 30
